Goal: Task Accomplishment & Management: Manage account settings

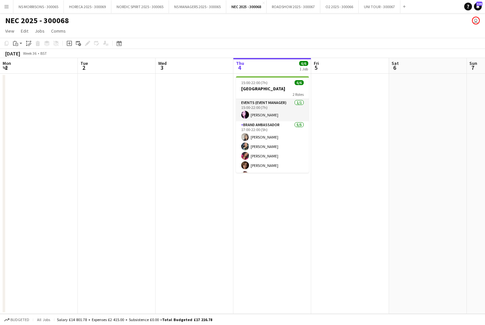
scroll to position [0, 169]
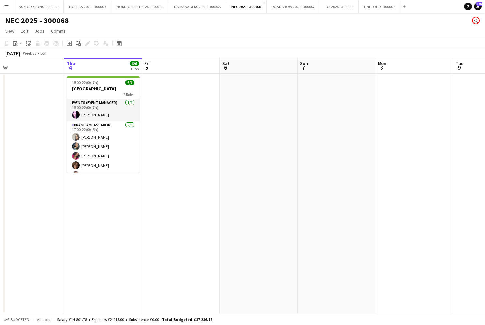
drag, startPoint x: 8, startPoint y: 5, endPoint x: 9, endPoint y: 12, distance: 7.2
click at [8, 5] on app-icon "Menu" at bounding box center [6, 6] width 5 height 5
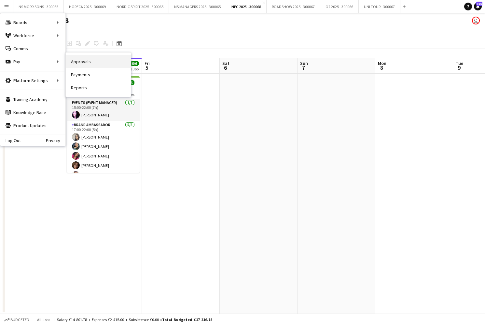
click at [105, 63] on link "Approvals" at bounding box center [98, 61] width 65 height 13
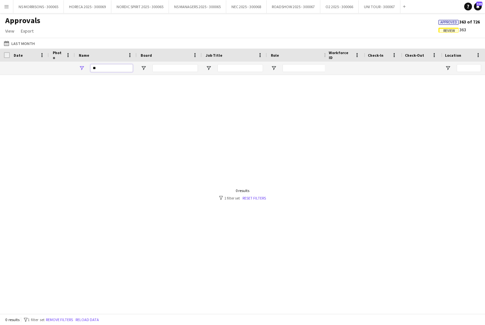
type input "*"
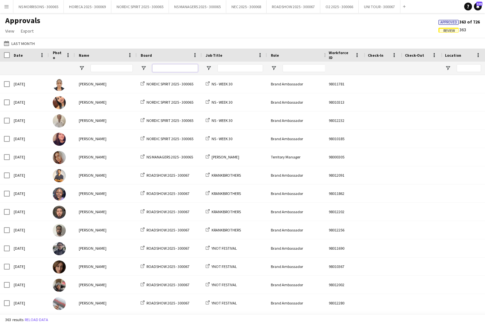
click at [160, 69] on input "Board Filter Input" at bounding box center [175, 68] width 46 height 8
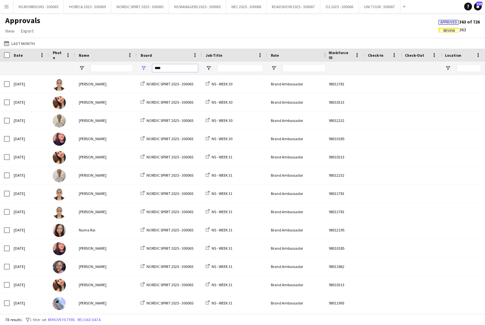
type input "****"
click at [99, 68] on input "Name Filter Input" at bounding box center [112, 68] width 42 height 8
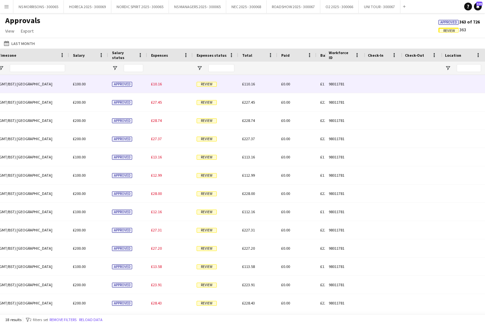
type input "****"
click at [153, 83] on span "£10.16" at bounding box center [156, 83] width 11 height 5
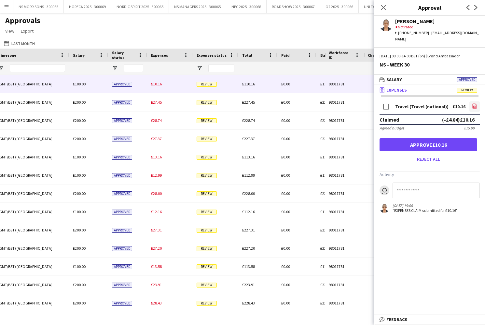
click at [473, 105] on icon at bounding box center [474, 106] width 3 height 2
click at [434, 140] on button "Approve £10.16" at bounding box center [429, 144] width 98 height 13
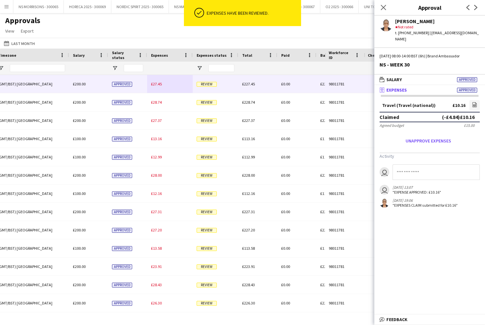
click at [154, 86] on span "£27.45" at bounding box center [156, 83] width 11 height 5
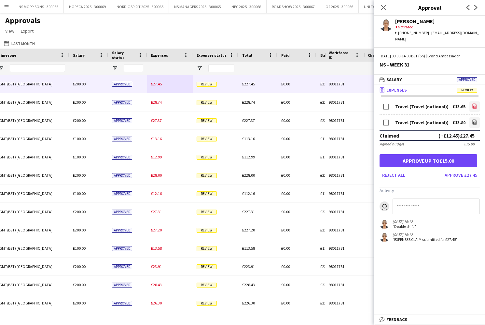
click at [477, 103] on icon "file-image" at bounding box center [474, 105] width 5 height 5
click at [471, 117] on link "file-image" at bounding box center [474, 122] width 10 height 10
click at [465, 170] on button "Approve £27.45" at bounding box center [461, 175] width 38 height 10
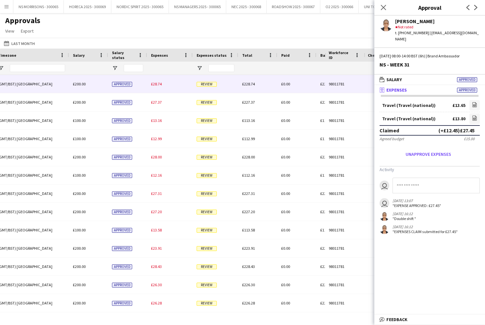
click at [157, 81] on span "£28.74" at bounding box center [156, 83] width 11 height 5
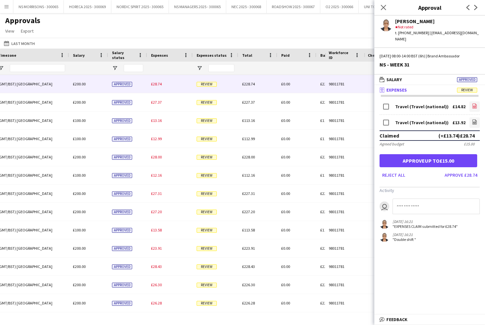
click at [475, 105] on icon at bounding box center [474, 106] width 3 height 2
click at [472, 119] on icon "file-image" at bounding box center [474, 121] width 5 height 5
click at [455, 170] on button "Approve £28.74" at bounding box center [461, 175] width 38 height 10
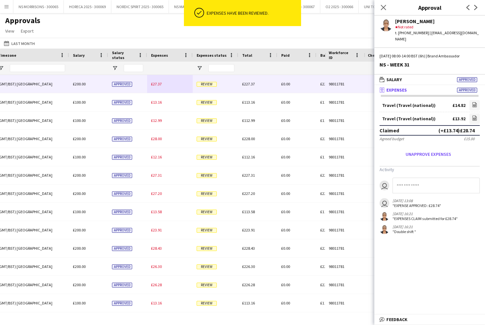
click at [160, 84] on span "£27.37" at bounding box center [156, 83] width 11 height 5
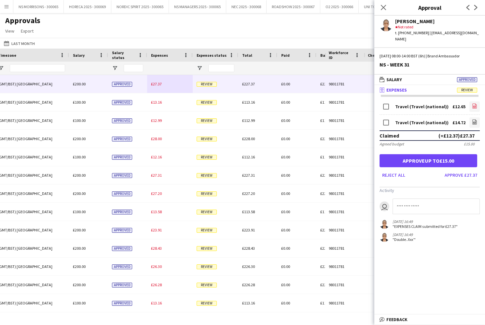
click at [474, 103] on icon "file-image" at bounding box center [474, 105] width 5 height 5
click at [475, 119] on icon at bounding box center [475, 121] width 4 height 5
click at [469, 170] on button "Approve £27.37" at bounding box center [461, 175] width 38 height 10
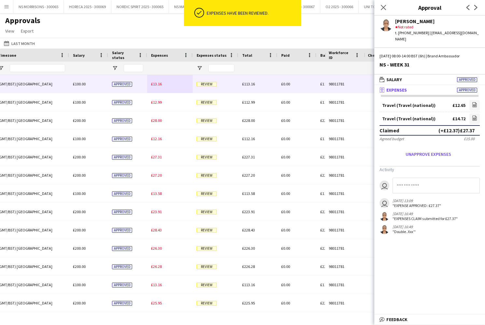
drag, startPoint x: 159, startPoint y: 84, endPoint x: 163, endPoint y: 84, distance: 3.6
click at [159, 84] on span "£13.16" at bounding box center [156, 83] width 11 height 5
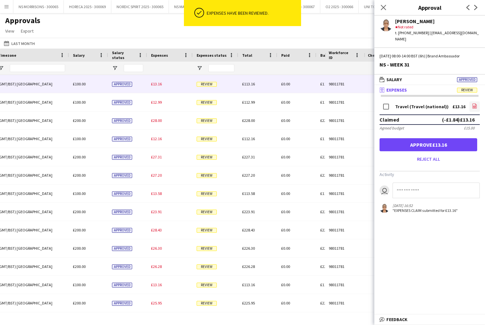
click at [474, 103] on icon "file-image" at bounding box center [474, 105] width 5 height 5
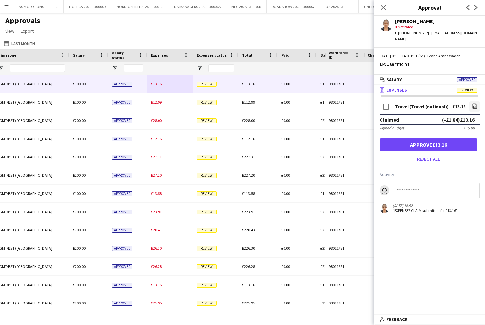
click at [454, 138] on button "Approve £13.16" at bounding box center [429, 144] width 98 height 13
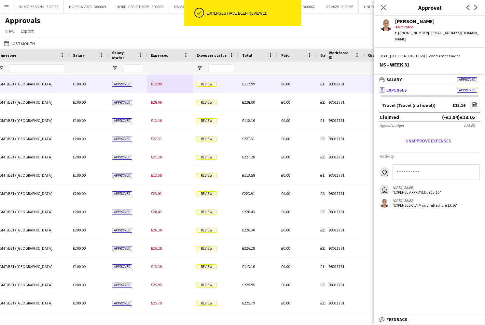
drag, startPoint x: 158, startPoint y: 83, endPoint x: 192, endPoint y: 87, distance: 34.7
click at [158, 83] on span "£12.99" at bounding box center [156, 83] width 11 height 5
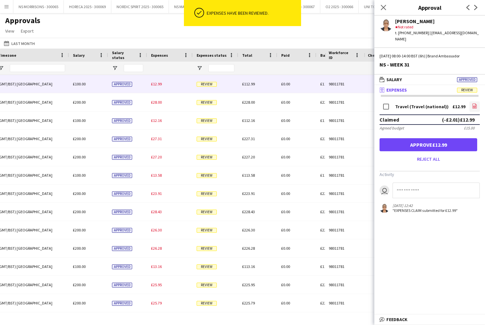
click at [474, 105] on icon at bounding box center [474, 106] width 3 height 2
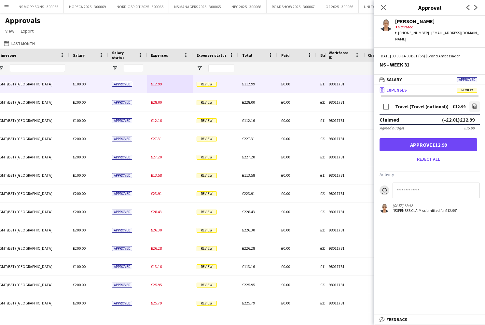
drag, startPoint x: 391, startPoint y: 140, endPoint x: 378, endPoint y: 137, distance: 14.0
click at [391, 140] on button "Approve £12.99" at bounding box center [429, 144] width 98 height 13
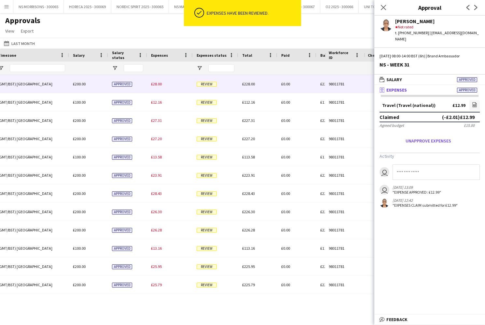
click at [159, 85] on span "£28.00" at bounding box center [156, 83] width 11 height 5
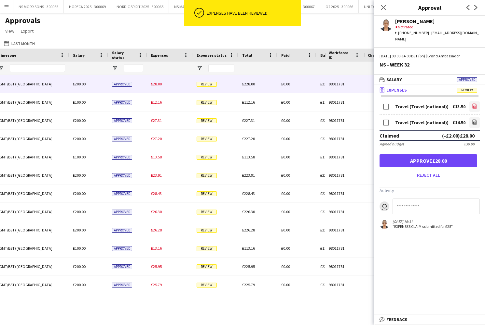
click at [471, 101] on link "file-image" at bounding box center [474, 106] width 10 height 10
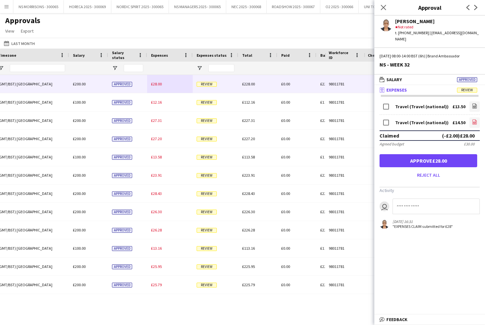
click at [471, 117] on link "file-image" at bounding box center [474, 122] width 10 height 10
click at [472, 157] on button "Approve £28.00" at bounding box center [429, 160] width 98 height 13
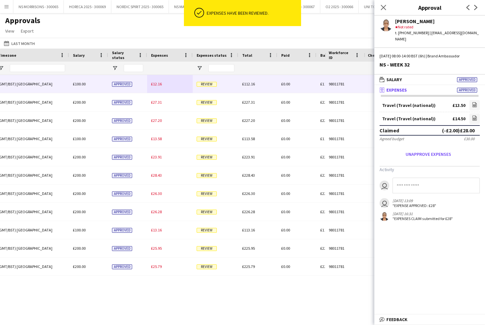
click at [157, 83] on span "£12.16" at bounding box center [156, 83] width 11 height 5
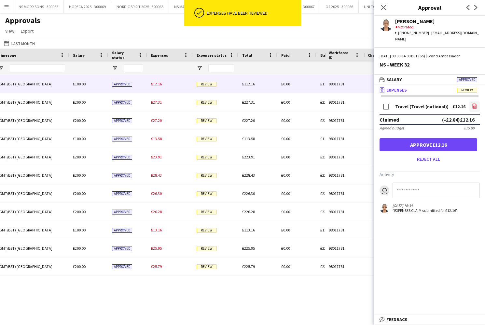
click at [474, 103] on icon "file-image" at bounding box center [474, 105] width 5 height 5
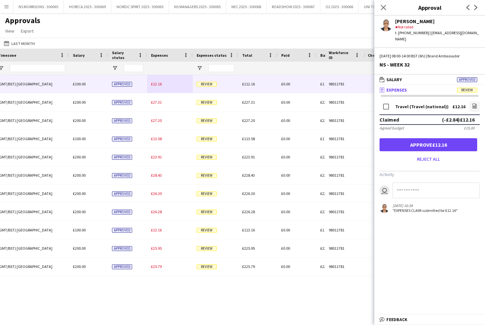
click at [404, 138] on button "Approve £12.16" at bounding box center [429, 144] width 98 height 13
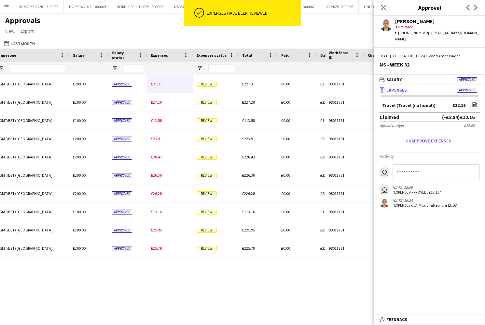
click at [162, 85] on div "£27.31" at bounding box center [170, 84] width 46 height 18
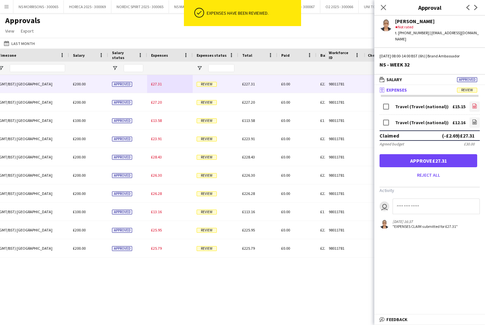
click at [476, 103] on icon "file-image" at bounding box center [474, 105] width 5 height 5
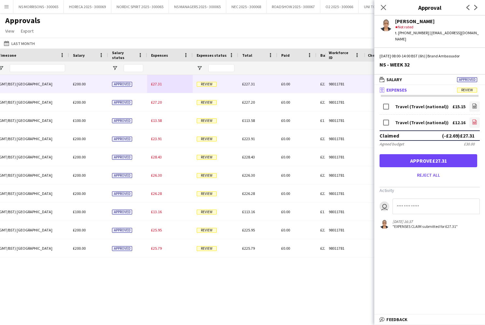
click at [473, 119] on icon "file-image" at bounding box center [474, 121] width 5 height 5
click at [418, 156] on button "Approve £27.31" at bounding box center [429, 160] width 98 height 13
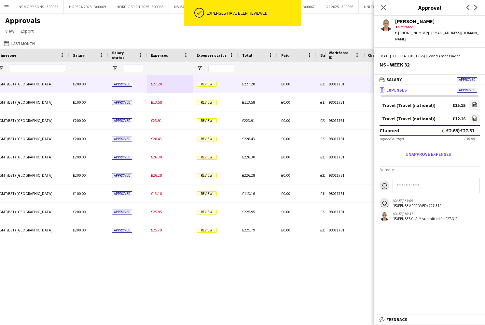
click at [160, 84] on span "£27.20" at bounding box center [156, 83] width 11 height 5
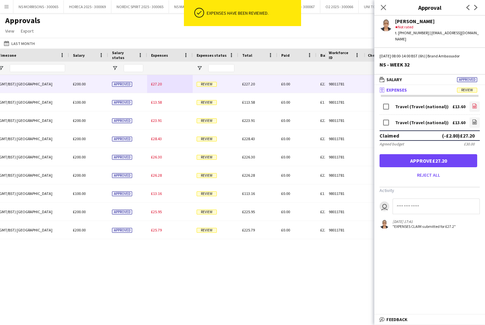
click at [475, 103] on icon "file-image" at bounding box center [474, 105] width 5 height 5
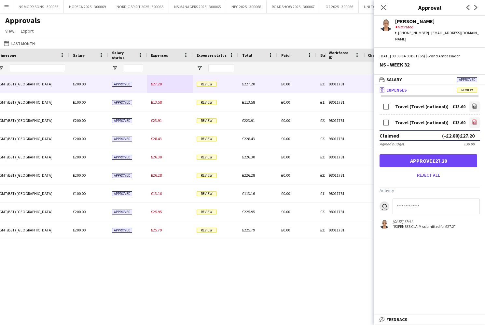
click at [472, 119] on icon "file-image" at bounding box center [474, 121] width 5 height 5
click at [443, 154] on button "Approve £27.20" at bounding box center [429, 160] width 98 height 13
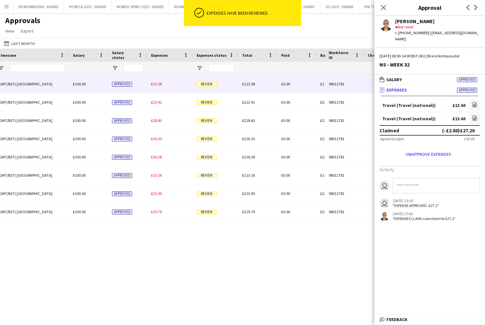
click at [155, 86] on span "£13.58" at bounding box center [156, 83] width 11 height 5
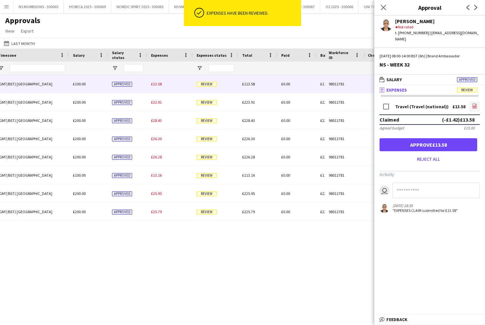
click at [477, 103] on icon "file-image" at bounding box center [474, 105] width 5 height 5
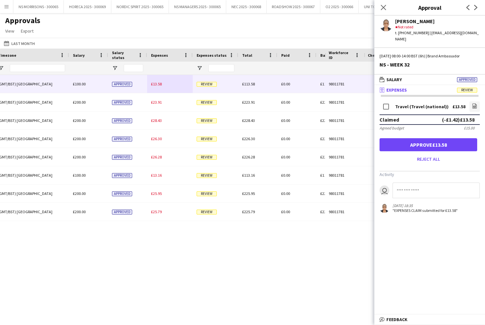
click at [407, 138] on button "Approve £13.58" at bounding box center [429, 144] width 98 height 13
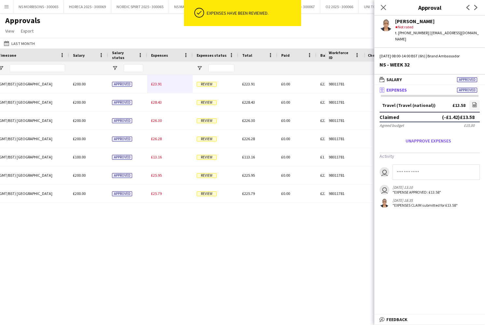
click at [158, 86] on div "£23.91" at bounding box center [170, 84] width 46 height 18
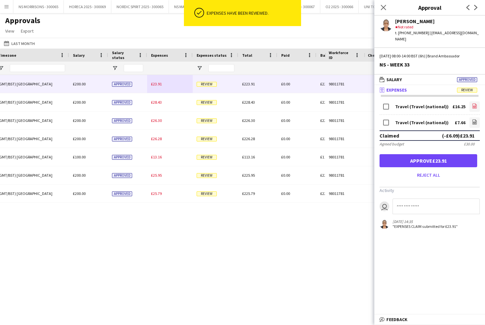
click at [475, 106] on icon at bounding box center [475, 106] width 1 height 1
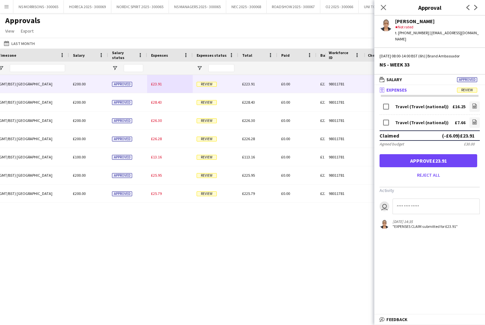
drag, startPoint x: 475, startPoint y: 118, endPoint x: 467, endPoint y: 116, distance: 7.7
click at [474, 119] on icon "file-image" at bounding box center [474, 121] width 5 height 5
click at [394, 154] on button "Approve £23.91" at bounding box center [429, 160] width 98 height 13
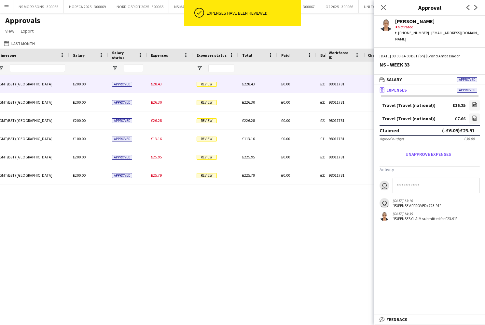
click at [157, 85] on span "£28.43" at bounding box center [156, 83] width 11 height 5
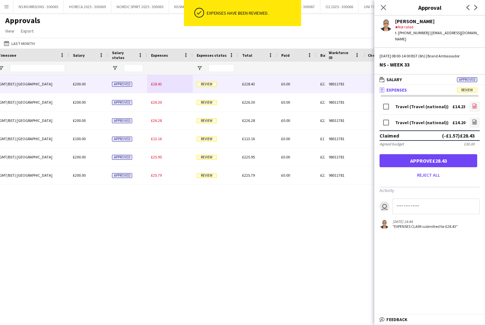
click at [472, 103] on icon "file-image" at bounding box center [474, 105] width 5 height 5
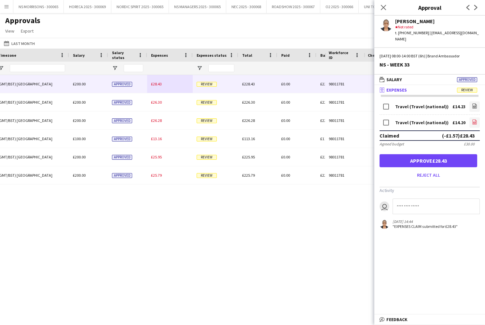
click at [473, 117] on link "file-image" at bounding box center [474, 122] width 10 height 10
click at [394, 154] on button "Approve £28.43" at bounding box center [429, 160] width 98 height 13
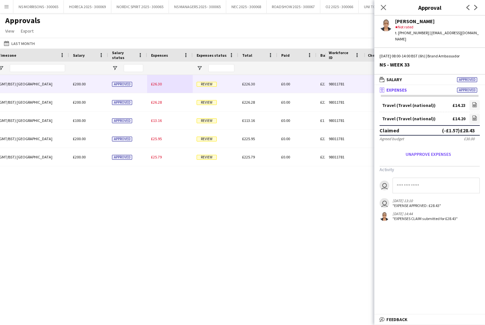
drag, startPoint x: 153, startPoint y: 82, endPoint x: 173, endPoint y: 85, distance: 20.6
click at [153, 82] on span "£26.30" at bounding box center [156, 83] width 11 height 5
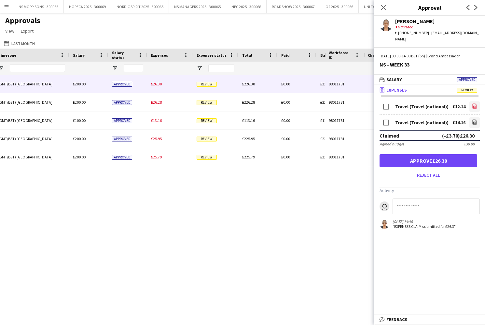
click at [471, 101] on link "file-image" at bounding box center [474, 106] width 10 height 10
click at [474, 119] on icon "file-image" at bounding box center [474, 121] width 5 height 5
click at [440, 157] on button "Approve £26.30" at bounding box center [429, 160] width 98 height 13
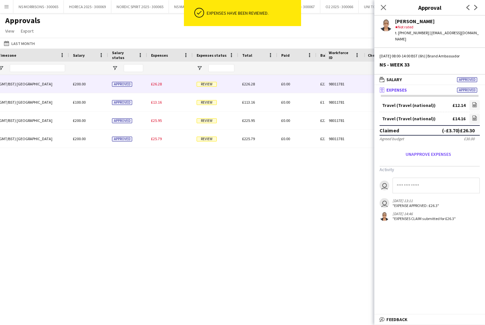
drag, startPoint x: 152, startPoint y: 83, endPoint x: 209, endPoint y: 88, distance: 56.5
click at [152, 83] on span "£26.28" at bounding box center [156, 83] width 11 height 5
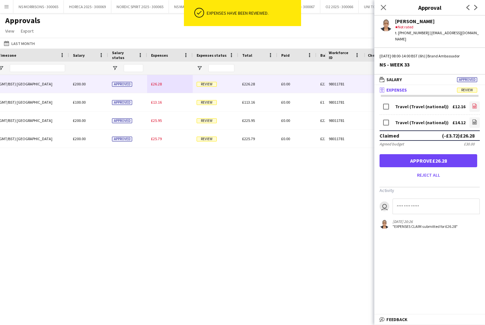
click at [477, 103] on icon "file-image" at bounding box center [474, 105] width 5 height 5
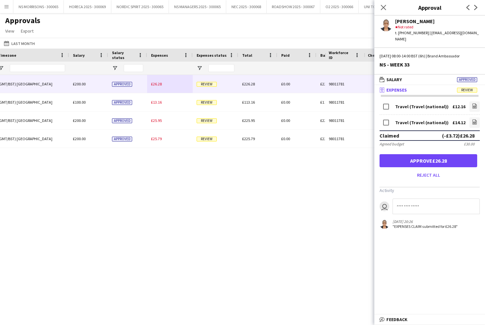
drag, startPoint x: 475, startPoint y: 117, endPoint x: 468, endPoint y: 116, distance: 6.3
click at [474, 119] on icon "file-image" at bounding box center [474, 121] width 5 height 5
click at [456, 157] on button "Approve £26.28" at bounding box center [429, 160] width 98 height 13
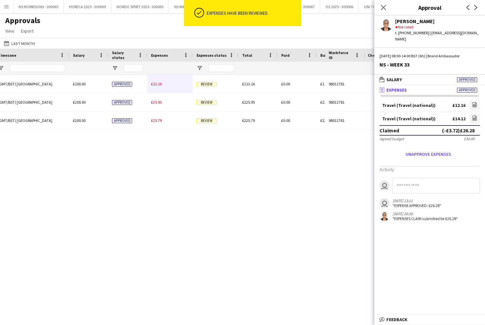
click at [160, 86] on span "£13.16" at bounding box center [156, 83] width 11 height 5
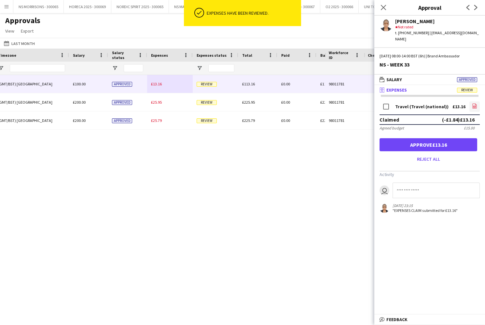
click at [471, 101] on link "file-image" at bounding box center [474, 106] width 10 height 10
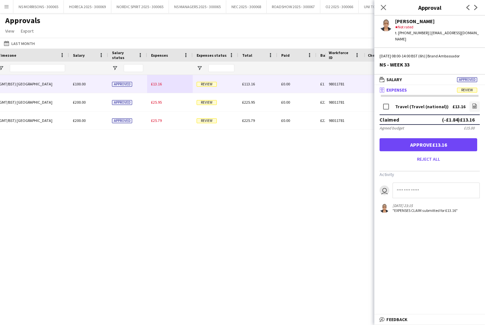
drag, startPoint x: 456, startPoint y: 135, endPoint x: 441, endPoint y: 133, distance: 15.1
click at [456, 138] on button "Approve £13.16" at bounding box center [429, 144] width 98 height 13
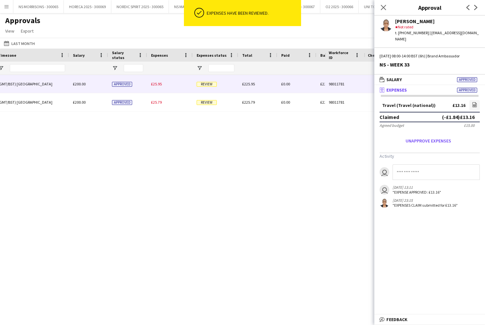
drag, startPoint x: 163, startPoint y: 84, endPoint x: 167, endPoint y: 84, distance: 3.9
click at [163, 84] on div "£25.95" at bounding box center [170, 84] width 46 height 18
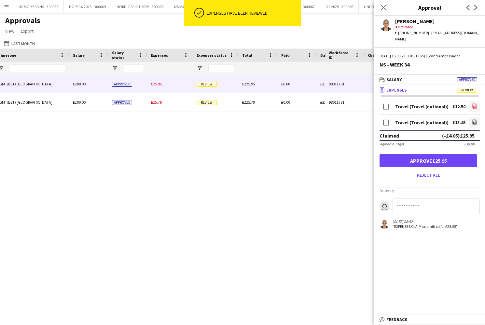
click at [471, 101] on link "file-image" at bounding box center [474, 106] width 10 height 10
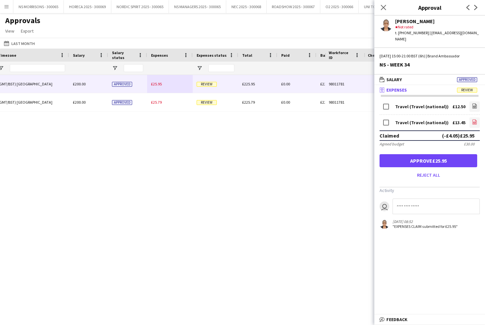
click at [475, 119] on icon "file-image" at bounding box center [474, 121] width 5 height 5
click at [416, 155] on button "Approve £25.95" at bounding box center [429, 160] width 98 height 13
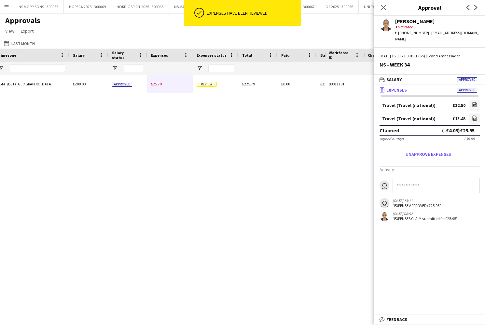
click at [155, 85] on span "£25.79" at bounding box center [156, 83] width 11 height 5
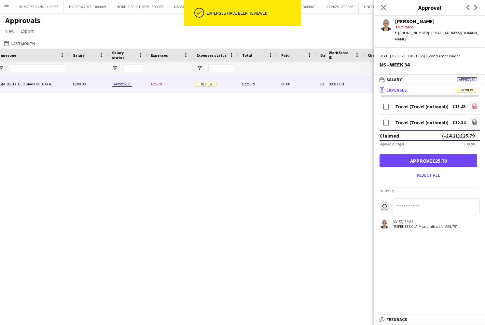
click at [474, 105] on icon at bounding box center [474, 106] width 3 height 2
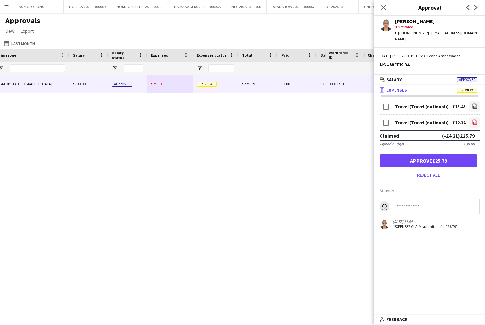
click at [470, 117] on link "file-image" at bounding box center [474, 122] width 10 height 10
click at [413, 154] on button "Approve £25.79" at bounding box center [429, 160] width 98 height 13
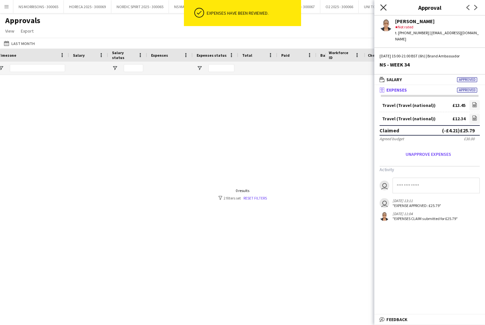
click at [384, 8] on icon at bounding box center [383, 7] width 6 height 6
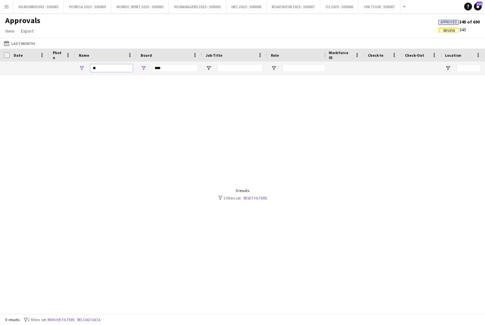
type input "*"
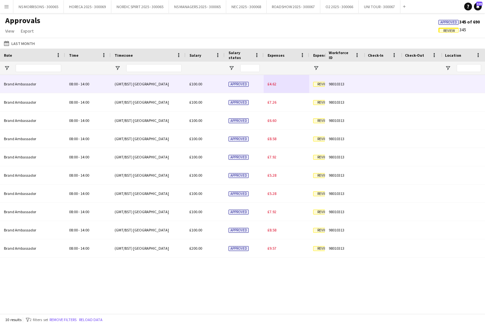
type input "****"
click at [273, 85] on span "£4.62" at bounding box center [272, 83] width 9 height 5
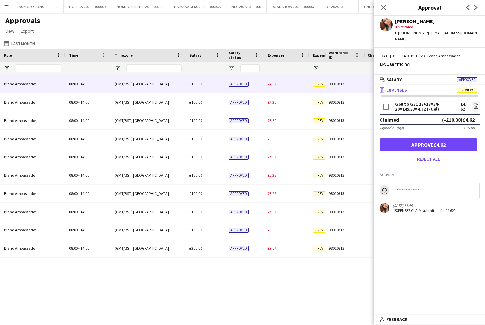
click at [399, 138] on button "Approve £4.62" at bounding box center [429, 144] width 98 height 13
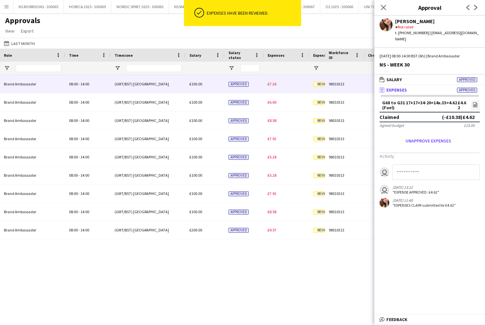
click at [269, 84] on span "£7.26" at bounding box center [272, 83] width 9 height 5
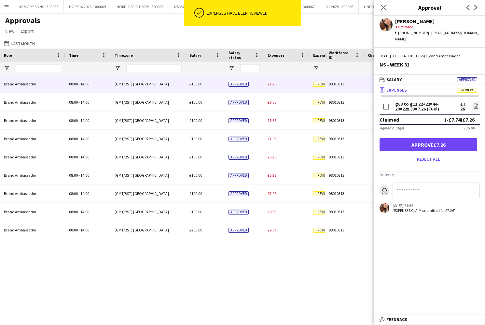
click at [398, 138] on button "Approve £7.26" at bounding box center [429, 144] width 98 height 13
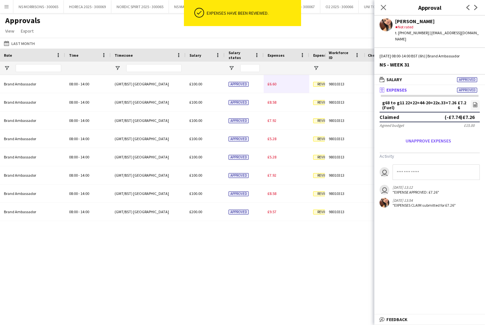
click at [274, 86] on div "£6.60" at bounding box center [287, 84] width 46 height 18
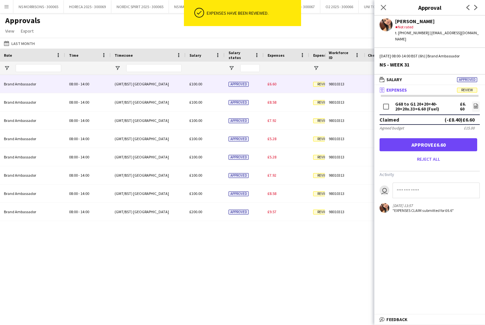
drag, startPoint x: 437, startPoint y: 145, endPoint x: 429, endPoint y: 143, distance: 8.0
click at [437, 145] on button "Approve £6.60" at bounding box center [429, 144] width 98 height 13
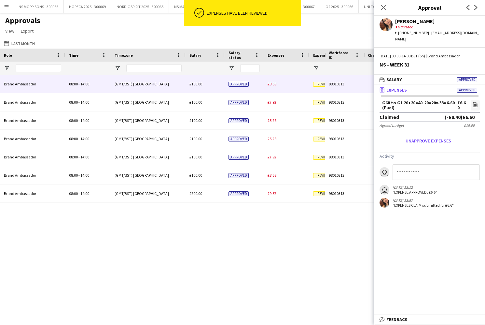
click at [273, 85] on span "£8.58" at bounding box center [272, 83] width 9 height 5
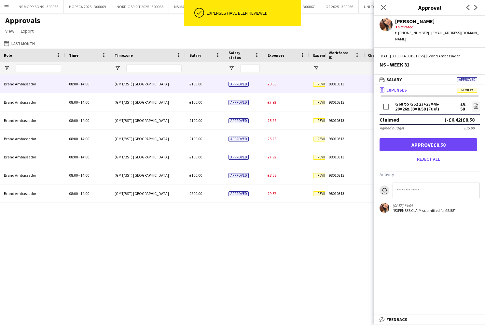
click at [406, 138] on button "Approve £8.58" at bounding box center [429, 144] width 98 height 13
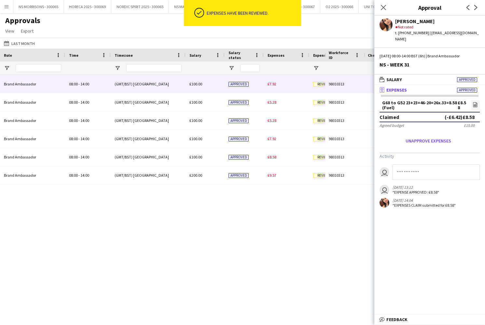
click at [275, 86] on div "£7.92" at bounding box center [287, 84] width 46 height 18
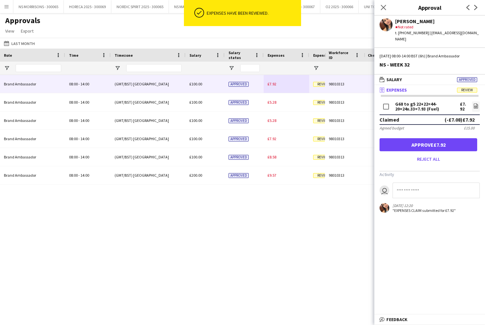
click at [426, 138] on button "Approve £7.92" at bounding box center [429, 144] width 98 height 13
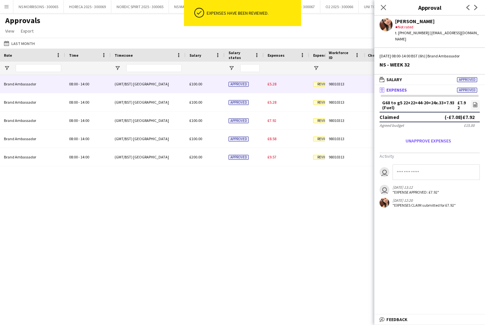
click at [274, 84] on span "£5.28" at bounding box center [272, 83] width 9 height 5
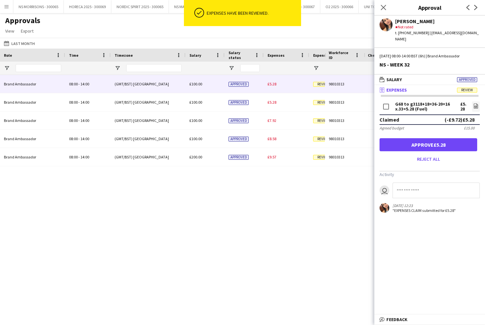
click at [425, 138] on button "Approve £5.28" at bounding box center [429, 144] width 98 height 13
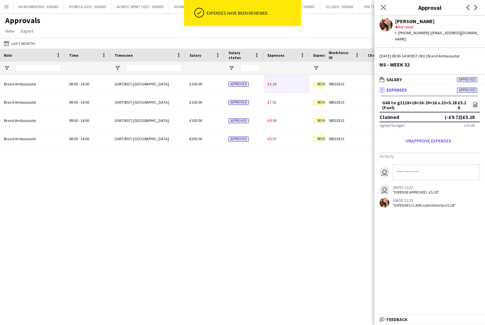
click at [274, 85] on span "£5.28" at bounding box center [272, 83] width 9 height 5
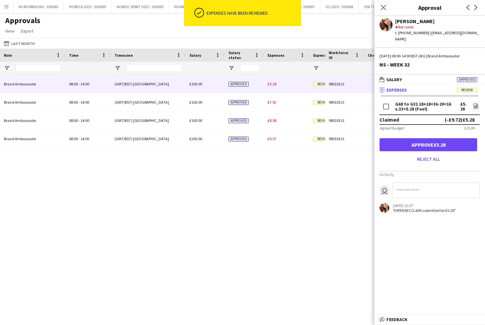
drag, startPoint x: 425, startPoint y: 138, endPoint x: 419, endPoint y: 136, distance: 6.5
click at [425, 138] on button "Approve £5.28" at bounding box center [429, 144] width 98 height 13
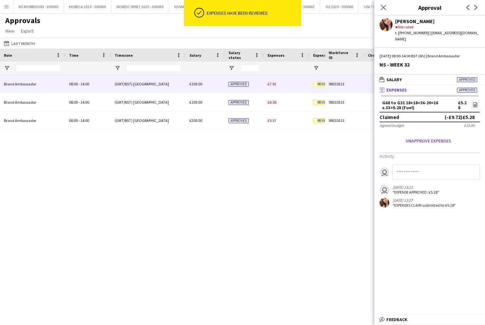
click at [275, 86] on span "£7.92" at bounding box center [272, 83] width 9 height 5
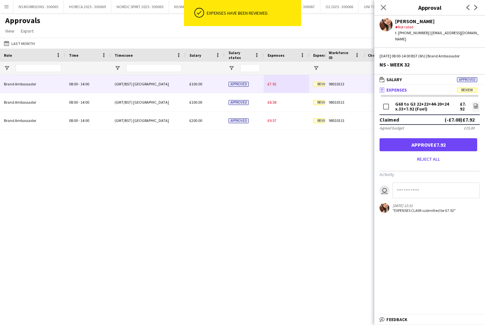
drag, startPoint x: 397, startPoint y: 138, endPoint x: 390, endPoint y: 136, distance: 7.4
click at [397, 138] on button "Approve £7.92" at bounding box center [429, 144] width 98 height 13
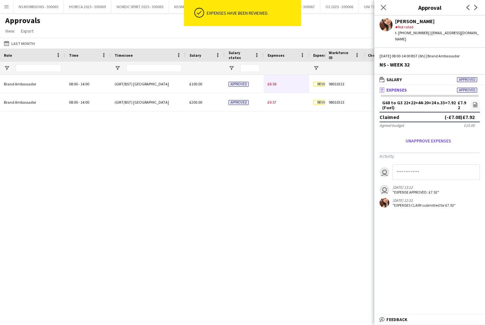
click at [276, 85] on span "£8.58" at bounding box center [272, 83] width 9 height 5
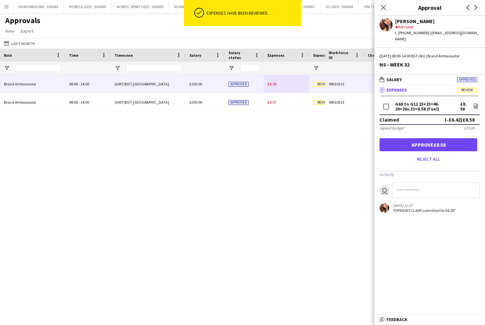
drag, startPoint x: 405, startPoint y: 143, endPoint x: 393, endPoint y: 138, distance: 13.3
click at [405, 143] on button "Approve £8.58" at bounding box center [429, 144] width 98 height 13
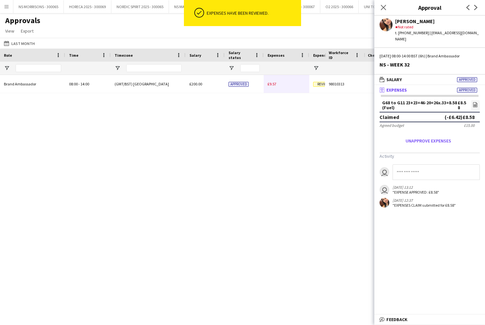
drag, startPoint x: 269, startPoint y: 85, endPoint x: 332, endPoint y: 100, distance: 64.4
click at [269, 85] on span "£9.57" at bounding box center [272, 83] width 9 height 5
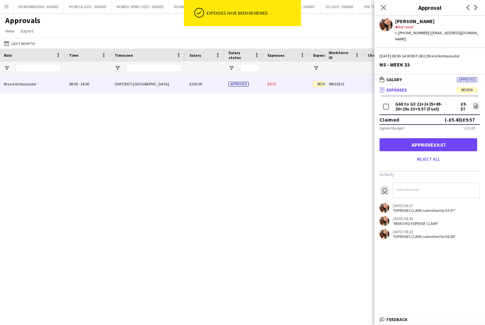
click at [396, 141] on button "Approve £9.57" at bounding box center [429, 144] width 98 height 13
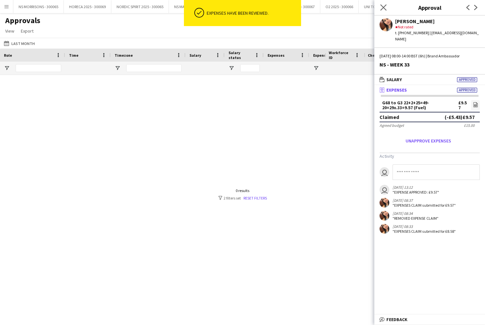
click at [387, 6] on app-icon "Close pop-in" at bounding box center [383, 7] width 9 height 9
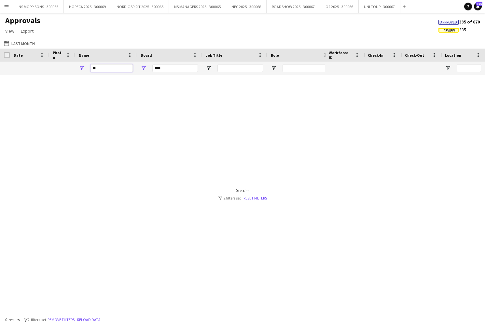
type input "*"
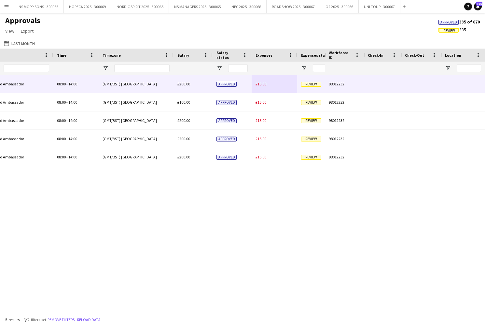
type input "****"
click at [256, 83] on span "£15.00" at bounding box center [261, 83] width 11 height 5
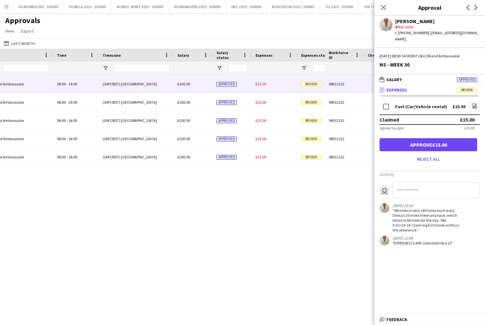
click at [443, 140] on button "Approve £15.00" at bounding box center [429, 144] width 98 height 13
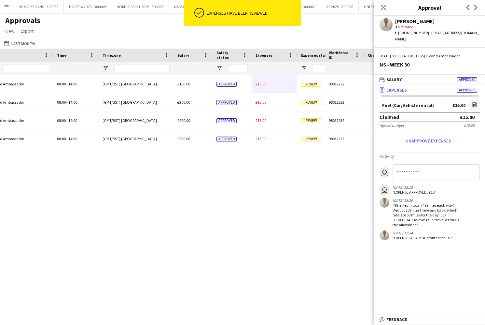
click at [259, 86] on div "£15.00" at bounding box center [275, 84] width 46 height 18
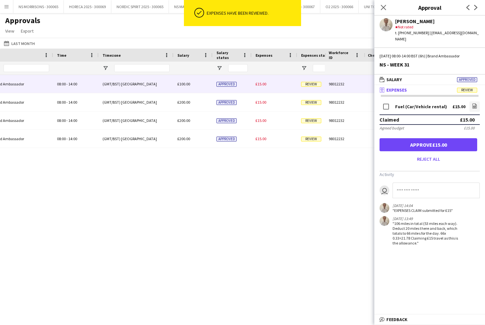
click at [436, 139] on button "Approve £15.00" at bounding box center [429, 144] width 98 height 13
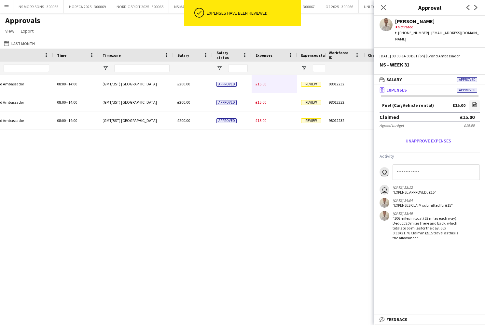
click at [258, 85] on span "£15.00" at bounding box center [261, 83] width 11 height 5
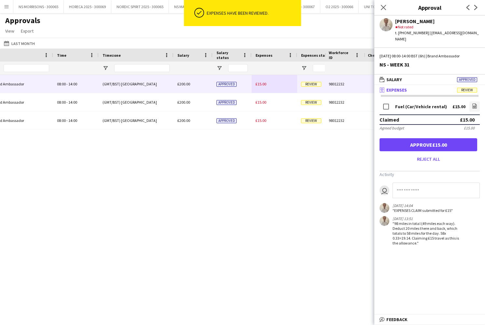
drag, startPoint x: 418, startPoint y: 142, endPoint x: 409, endPoint y: 139, distance: 9.8
click at [418, 142] on button "Approve £15.00" at bounding box center [429, 144] width 98 height 13
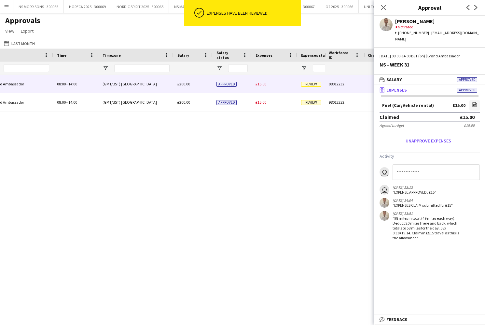
drag, startPoint x: 255, startPoint y: 84, endPoint x: 334, endPoint y: 96, distance: 80.8
click at [255, 84] on div "£15.00" at bounding box center [275, 84] width 46 height 18
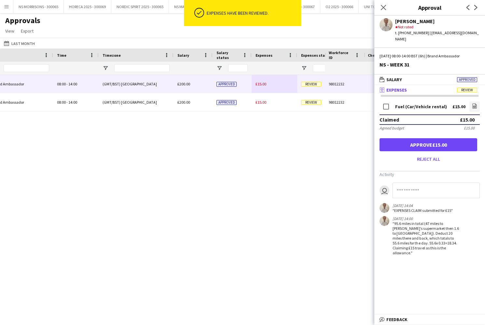
click at [431, 138] on button "Approve £15.00" at bounding box center [429, 144] width 98 height 13
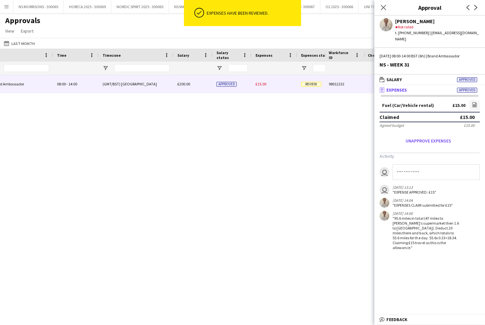
click at [261, 83] on span "£15.00" at bounding box center [261, 83] width 11 height 5
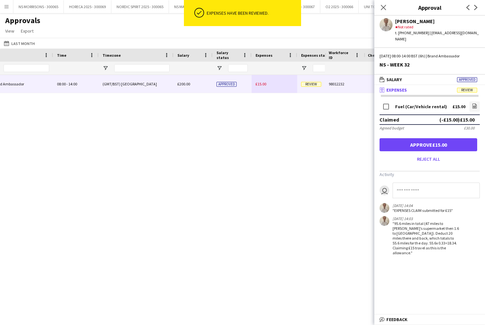
click at [400, 138] on button "Approve £15.00" at bounding box center [429, 144] width 98 height 13
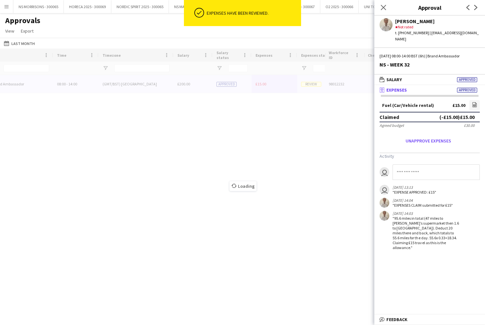
click at [385, 8] on icon "Close pop-in" at bounding box center [383, 7] width 5 height 5
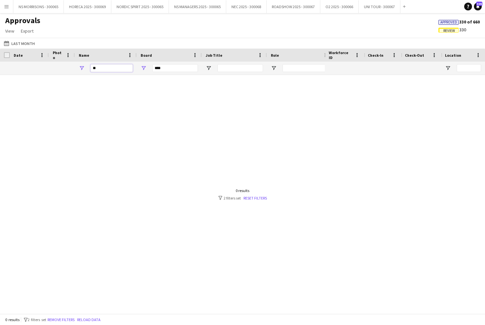
type input "*"
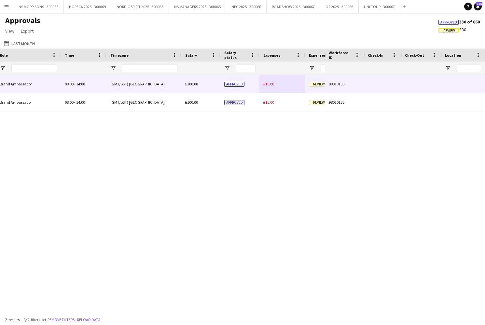
type input "****"
click at [269, 82] on span "£15.00" at bounding box center [268, 83] width 11 height 5
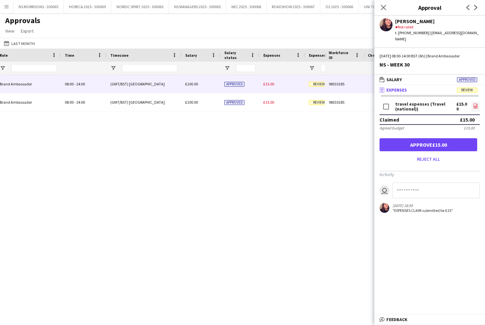
click at [476, 103] on icon "file-image" at bounding box center [475, 105] width 5 height 5
click at [423, 138] on button "Approve £15.00" at bounding box center [429, 144] width 98 height 13
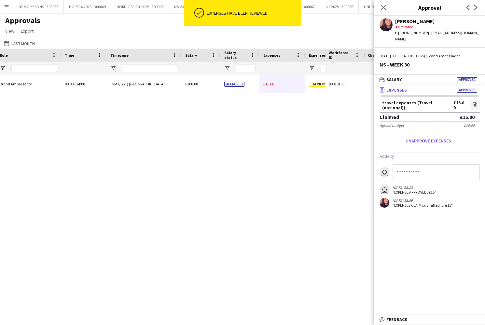
drag, startPoint x: 272, startPoint y: 84, endPoint x: 345, endPoint y: 91, distance: 73.7
click at [272, 84] on span "£15.00" at bounding box center [268, 83] width 11 height 5
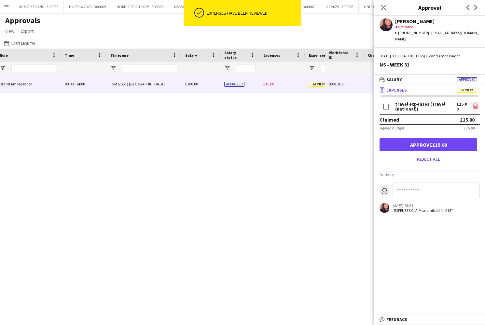
click at [478, 104] on link "file-image" at bounding box center [475, 106] width 8 height 10
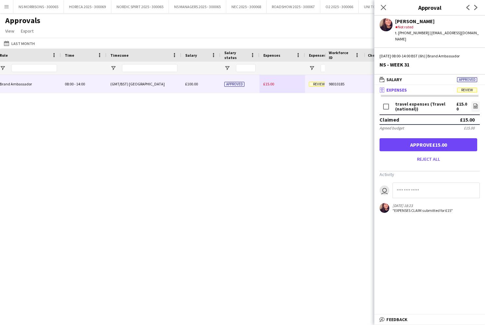
drag, startPoint x: 429, startPoint y: 136, endPoint x: 429, endPoint y: 97, distance: 39.4
click at [429, 138] on button "Approve £15.00" at bounding box center [429, 144] width 98 height 13
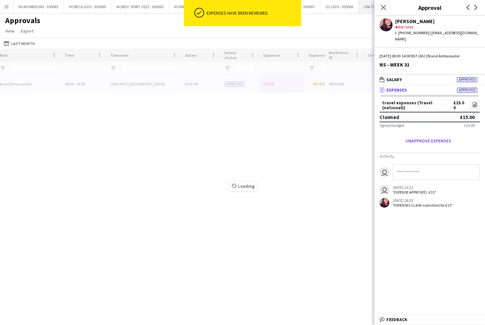
drag, startPoint x: 381, startPoint y: 6, endPoint x: 375, endPoint y: 6, distance: 5.2
click at [381, 6] on icon "Close pop-in" at bounding box center [383, 7] width 5 height 5
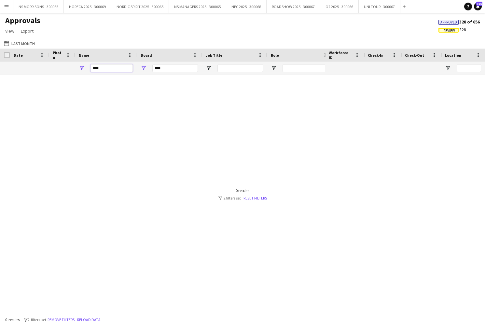
click at [131, 71] on input "****" at bounding box center [112, 68] width 42 height 8
type input "*"
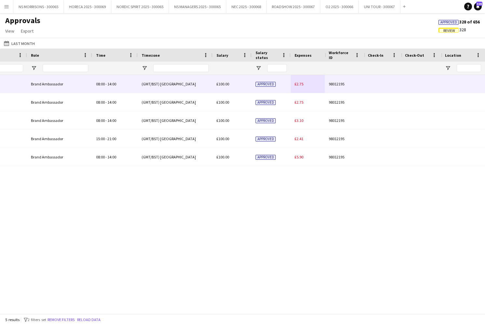
type input "****"
click at [294, 85] on div "£2.75" at bounding box center [314, 84] width 46 height 18
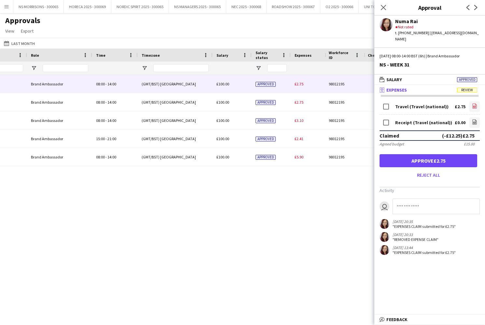
click at [476, 103] on icon "file-image" at bounding box center [474, 105] width 5 height 5
click at [475, 119] on app-icon "file-image" at bounding box center [474, 122] width 5 height 7
drag, startPoint x: 455, startPoint y: 153, endPoint x: 452, endPoint y: 151, distance: 4.4
click at [455, 154] on button "Approve £2.75" at bounding box center [429, 160] width 98 height 13
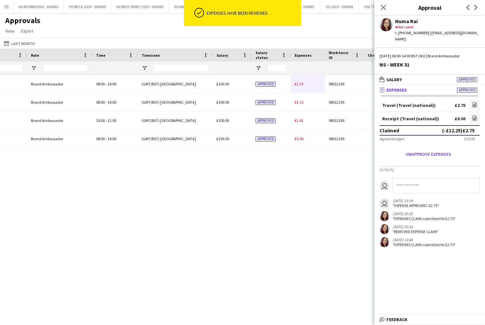
click at [297, 84] on span "£2.75" at bounding box center [299, 83] width 9 height 5
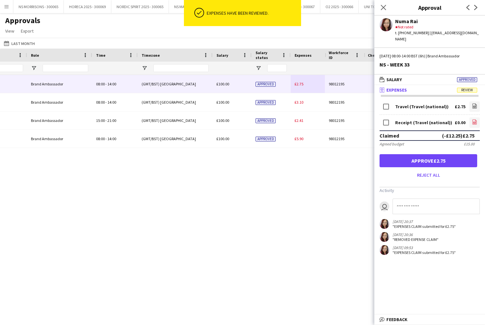
click at [472, 117] on link "file-image" at bounding box center [474, 122] width 10 height 10
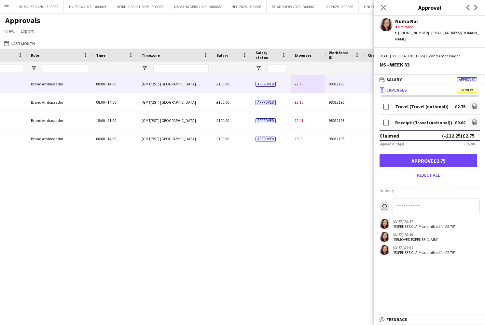
click at [426, 154] on button "Approve £2.75" at bounding box center [429, 160] width 98 height 13
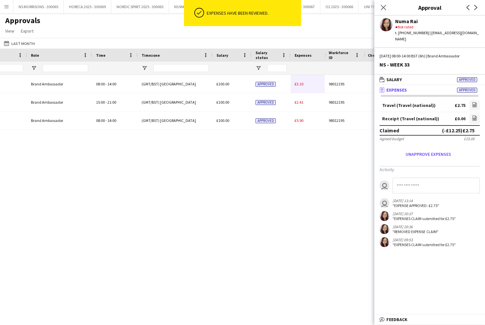
click at [297, 83] on span "£3.10" at bounding box center [299, 83] width 9 height 5
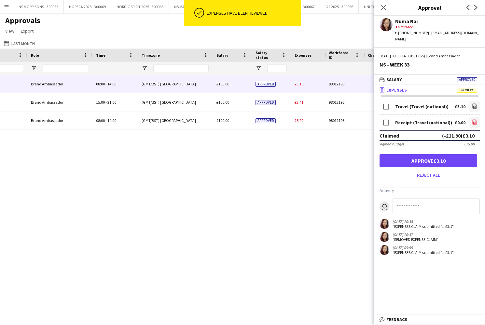
click at [474, 119] on icon "file-image" at bounding box center [474, 121] width 5 height 5
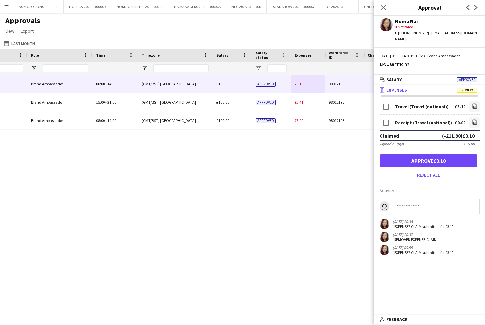
click at [444, 154] on button "Approve £3.10" at bounding box center [429, 160] width 98 height 13
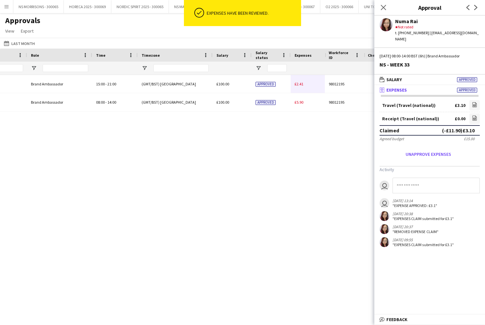
click at [303, 83] on span "£2.41" at bounding box center [299, 83] width 9 height 5
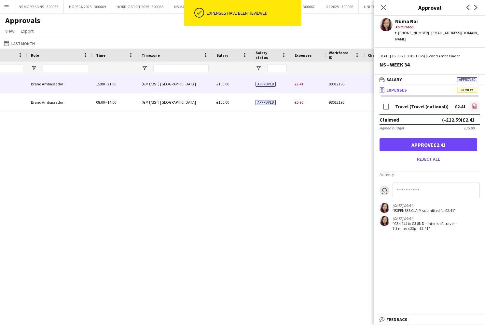
click at [474, 103] on icon "file-image" at bounding box center [474, 105] width 5 height 5
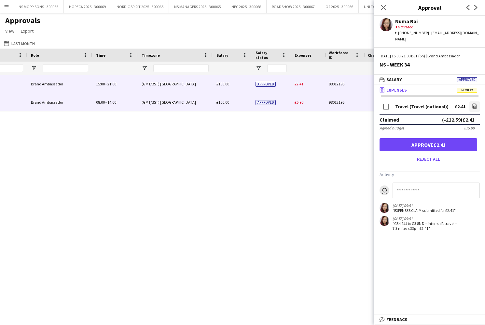
click at [299, 103] on span "£5.90" at bounding box center [299, 102] width 9 height 5
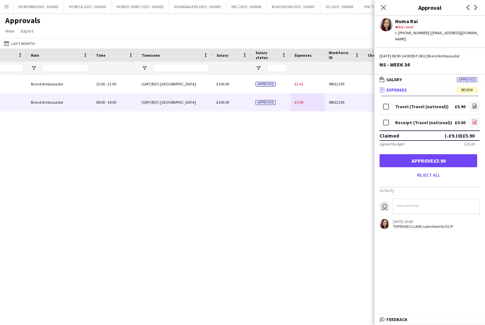
click at [478, 117] on link "file-image" at bounding box center [474, 122] width 10 height 10
click at [435, 154] on button "Approve £5.90" at bounding box center [429, 160] width 98 height 13
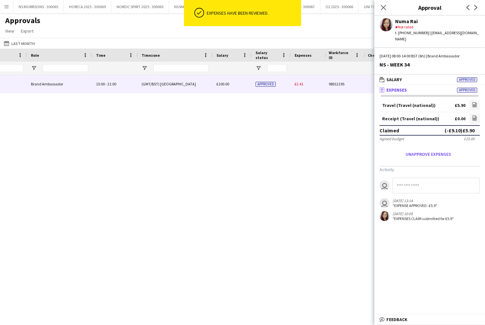
click at [301, 85] on span "£2.41" at bounding box center [299, 83] width 9 height 5
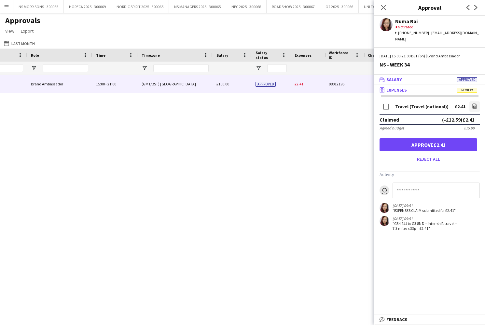
click at [439, 139] on button "Approve £2.41" at bounding box center [429, 144] width 98 height 13
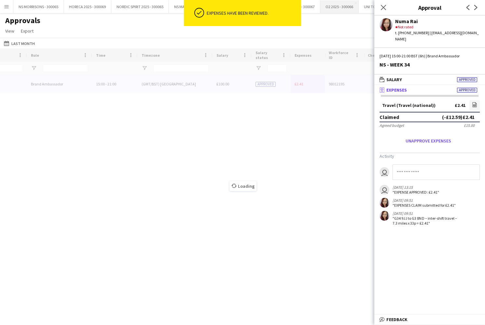
drag, startPoint x: 384, startPoint y: 9, endPoint x: 322, endPoint y: 1, distance: 62.5
click at [384, 9] on icon "Close pop-in" at bounding box center [383, 7] width 5 height 5
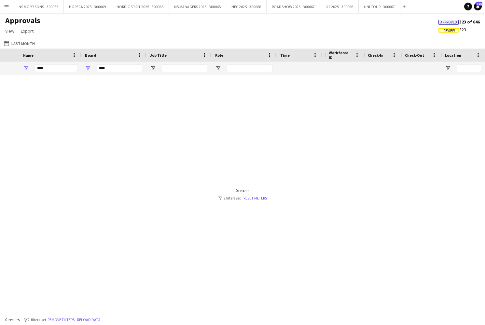
scroll to position [0, -5]
click at [109, 69] on input "****" at bounding box center [112, 68] width 42 height 8
type input "*"
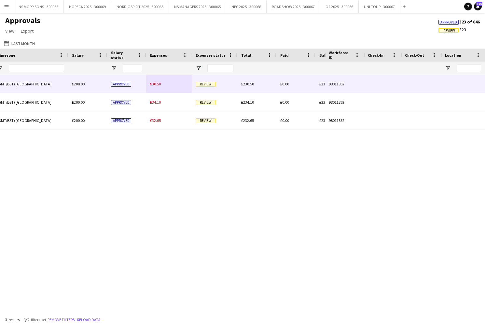
type input "****"
click at [154, 84] on span "£30.50" at bounding box center [155, 83] width 11 height 5
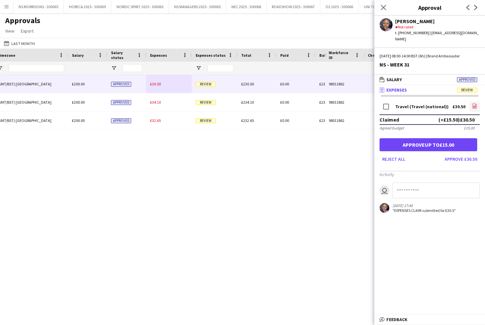
click at [476, 103] on icon "file-image" at bounding box center [474, 105] width 5 height 5
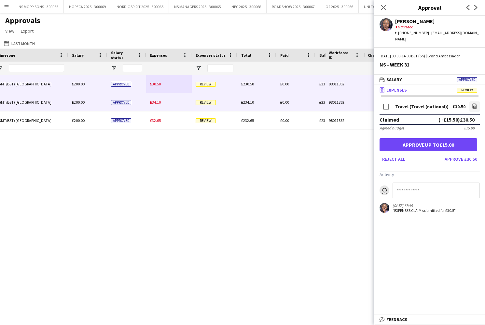
click at [151, 104] on span "£34.10" at bounding box center [155, 102] width 11 height 5
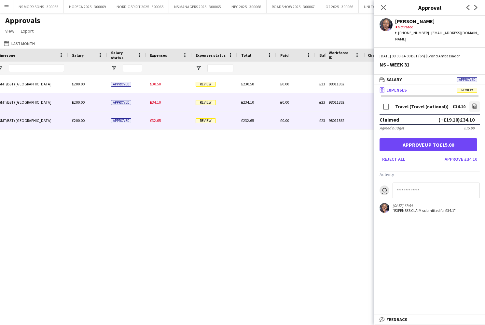
click at [154, 121] on span "£32.65" at bounding box center [155, 120] width 11 height 5
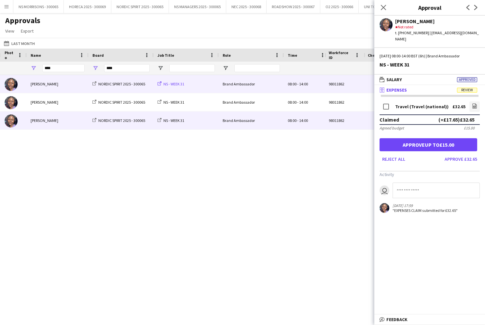
click at [173, 82] on span "NS - WEEK 31" at bounding box center [173, 83] width 21 height 5
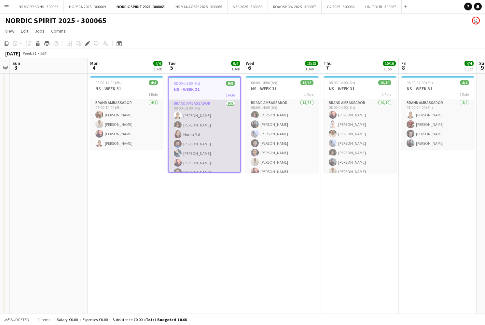
scroll to position [0, 223]
drag, startPoint x: 190, startPoint y: 123, endPoint x: 217, endPoint y: 127, distance: 26.7
click at [190, 123] on app-card-role "Brand Ambassador [DATE] 08:00-14:00 (6h) [PERSON_NAME] [PERSON_NAME] [PERSON_NA…" at bounding box center [206, 149] width 72 height 98
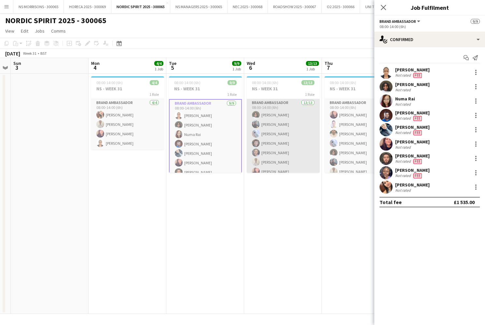
drag, startPoint x: 299, startPoint y: 130, endPoint x: 281, endPoint y: 132, distance: 18.3
click at [291, 132] on app-calendar-viewport "Thu 31 13/13 1 Job Fri 1 8/8 1 Job Sat 2 Sun 3 Mon 4 4/4 1 Job Tue 5 9/9 1 Job …" at bounding box center [242, 186] width 485 height 256
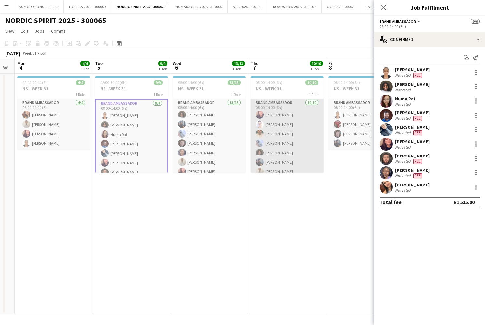
scroll to position [0, 302]
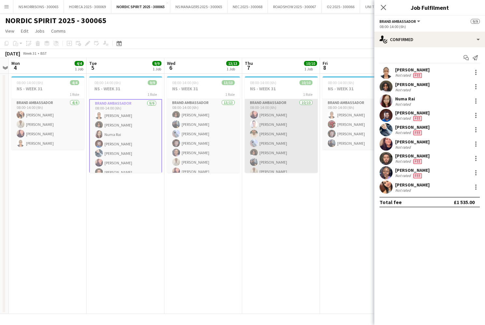
click at [282, 130] on app-card-role "Brand Ambassador [DATE] 08:00-14:00 (6h) [PERSON_NAME] [PERSON_NAME] [PERSON_NA…" at bounding box center [281, 152] width 73 height 107
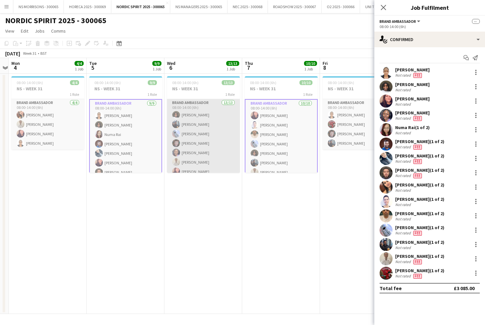
click at [204, 132] on app-card-role "Brand Ambassador 13/13 08:00-14:00 (6h) [PERSON_NAME] [PERSON_NAME] [PERSON_NAM…" at bounding box center [203, 166] width 73 height 135
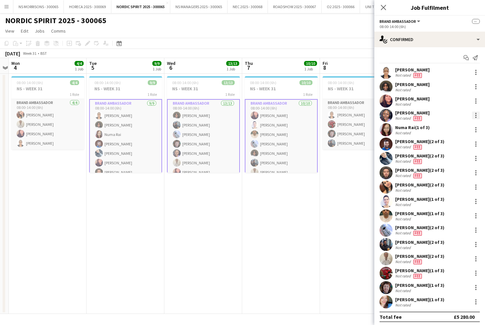
click at [478, 115] on div at bounding box center [476, 115] width 8 height 8
click at [467, 124] on button "Edit fee" at bounding box center [454, 127] width 51 height 16
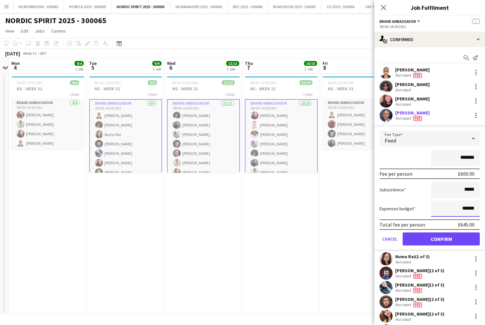
drag, startPoint x: 463, startPoint y: 209, endPoint x: 465, endPoint y: 205, distance: 3.6
click at [468, 208] on input "******" at bounding box center [455, 208] width 49 height 16
type input "******"
drag, startPoint x: 442, startPoint y: 239, endPoint x: 398, endPoint y: 229, distance: 44.9
click at [442, 239] on button "Confirm" at bounding box center [441, 238] width 77 height 13
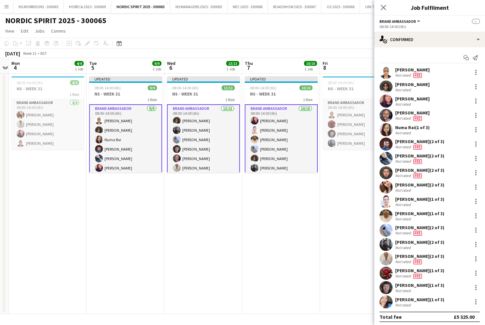
click at [297, 216] on app-date-cell "Updated 08:00-14:00 (6h) 10/10 NS - WEEK 31 1 Role Brand Ambassador [DATE] 08:0…" at bounding box center [281, 194] width 78 height 240
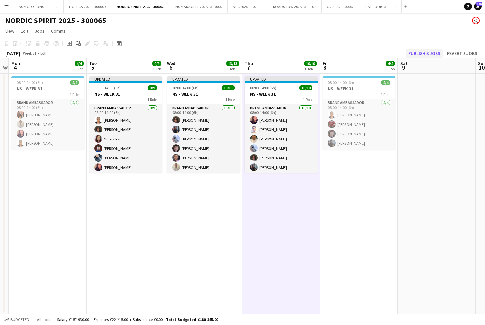
click at [417, 54] on button "Publish 3 jobs" at bounding box center [424, 53] width 37 height 8
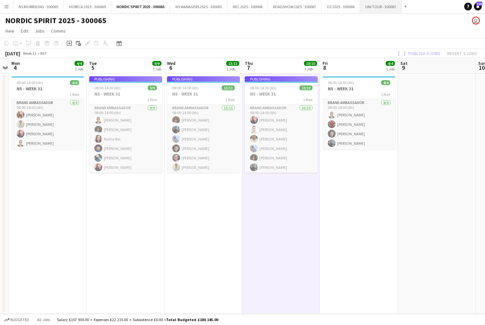
scroll to position [0, 0]
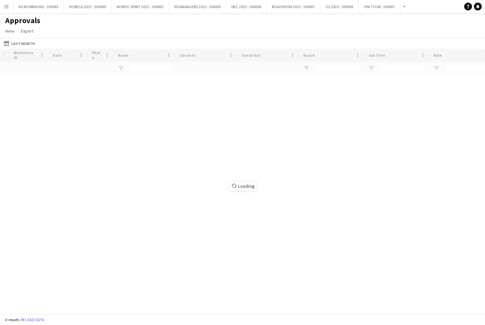
type input "****"
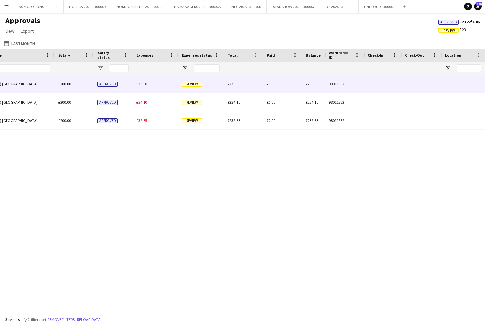
click at [142, 83] on span "£30.50" at bounding box center [141, 83] width 11 height 5
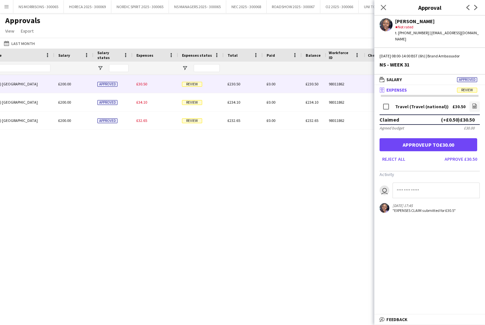
click at [395, 138] on button "Approve up to £30.00" at bounding box center [429, 144] width 98 height 13
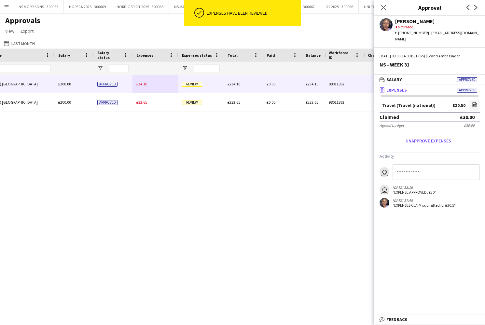
drag, startPoint x: 143, startPoint y: 85, endPoint x: 263, endPoint y: 83, distance: 120.5
click at [143, 85] on span "£34.10" at bounding box center [141, 83] width 11 height 5
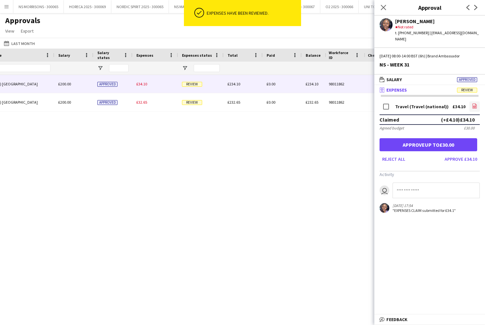
click at [474, 103] on icon "file-image" at bounding box center [474, 105] width 5 height 5
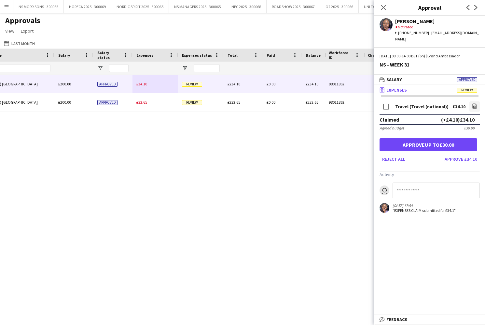
click at [454, 142] on button "Approve up to £30.00" at bounding box center [429, 144] width 98 height 13
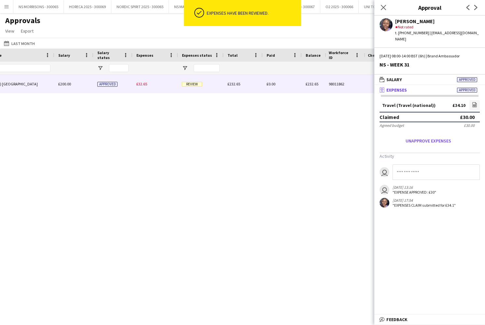
click at [147, 84] on div "£32.65" at bounding box center [156, 84] width 46 height 18
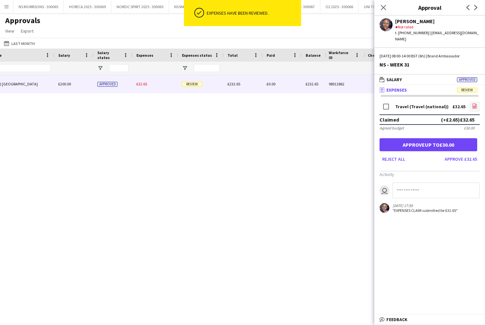
click at [476, 105] on icon at bounding box center [474, 106] width 3 height 2
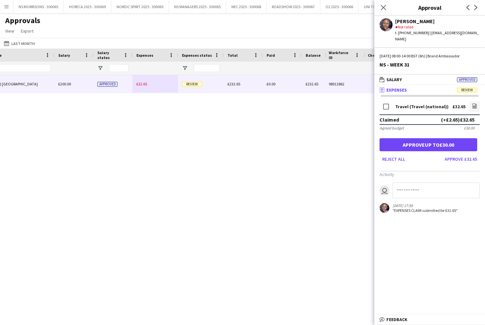
drag, startPoint x: 435, startPoint y: 138, endPoint x: 433, endPoint y: 130, distance: 8.9
click at [435, 138] on button "Approve up to £30.00" at bounding box center [429, 144] width 98 height 13
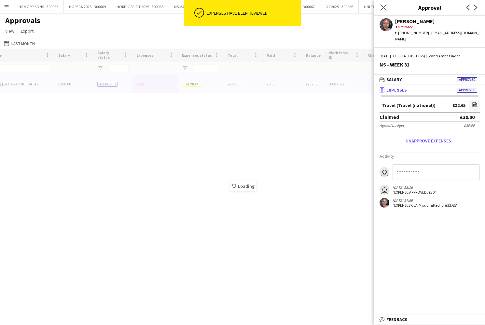
click at [385, 7] on icon "Close pop-in" at bounding box center [383, 7] width 6 height 6
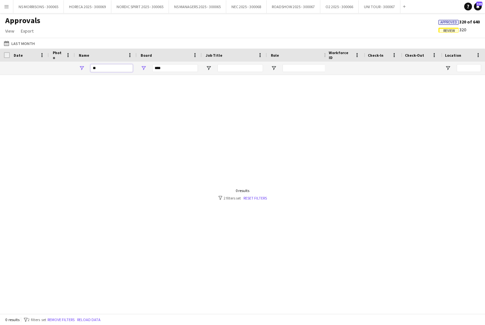
type input "*"
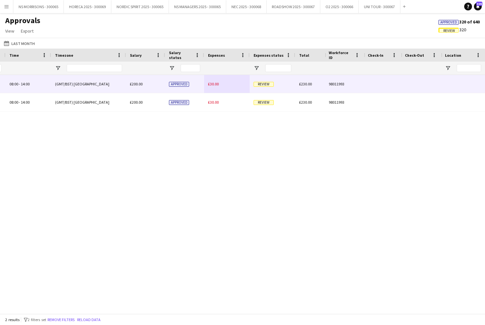
type input "****"
click at [218, 83] on span "£30.00" at bounding box center [213, 83] width 11 height 5
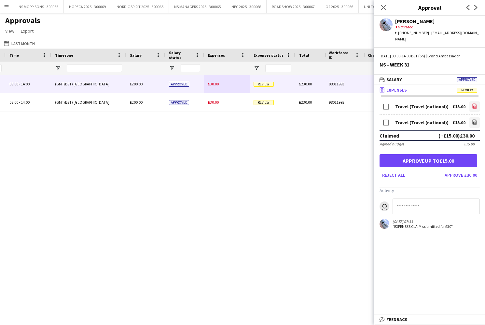
click at [475, 103] on icon "file-image" at bounding box center [474, 105] width 5 height 5
click at [473, 119] on icon "file-image" at bounding box center [474, 121] width 5 height 5
click at [457, 170] on button "Approve £30.00" at bounding box center [461, 175] width 38 height 10
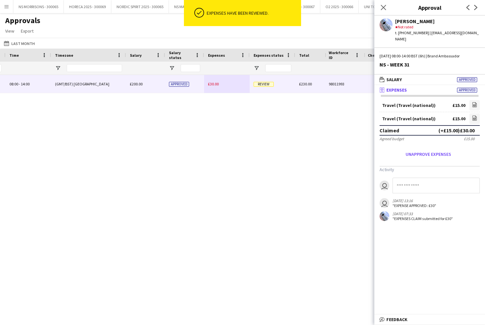
click at [211, 87] on div "£30.00" at bounding box center [227, 84] width 46 height 18
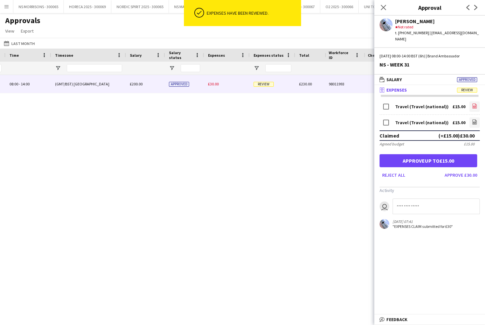
click at [476, 105] on icon at bounding box center [474, 106] width 3 height 2
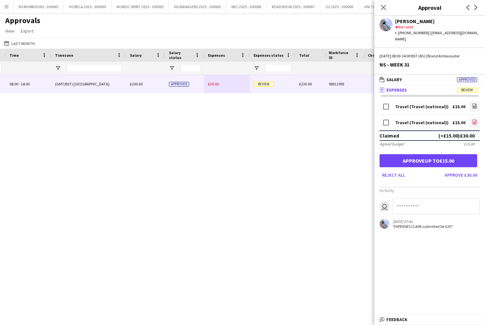
click at [475, 122] on icon at bounding box center [475, 122] width 1 height 1
drag, startPoint x: 452, startPoint y: 170, endPoint x: 440, endPoint y: 163, distance: 14.3
click at [452, 170] on button "Approve £30.00" at bounding box center [461, 175] width 38 height 10
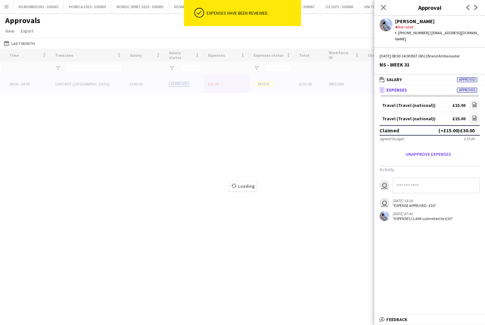
click at [382, 11] on div "Close pop-in" at bounding box center [383, 7] width 18 height 15
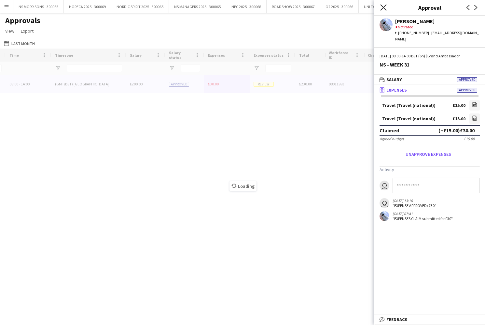
click at [382, 9] on icon "Close pop-in" at bounding box center [383, 7] width 6 height 6
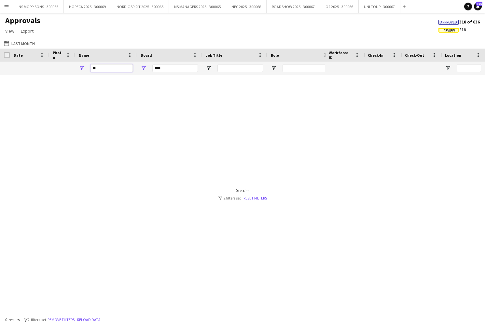
type input "*"
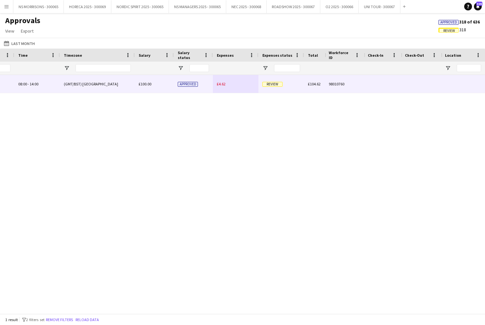
type input "****"
click at [225, 85] on span "£4.62" at bounding box center [221, 83] width 9 height 5
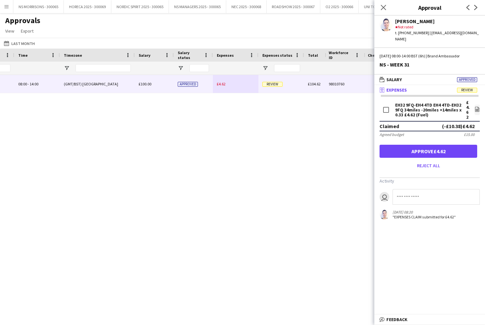
click at [445, 145] on button "Approve £4.62" at bounding box center [429, 151] width 98 height 13
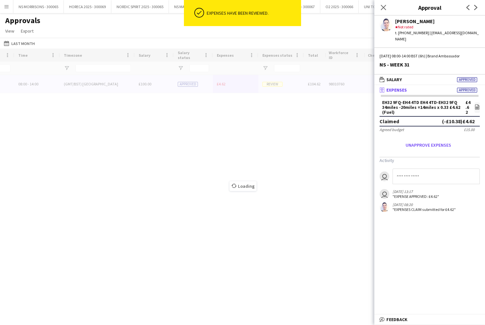
drag, startPoint x: 385, startPoint y: 5, endPoint x: 327, endPoint y: 20, distance: 60.0
click at [385, 5] on icon "Close pop-in" at bounding box center [383, 7] width 5 height 5
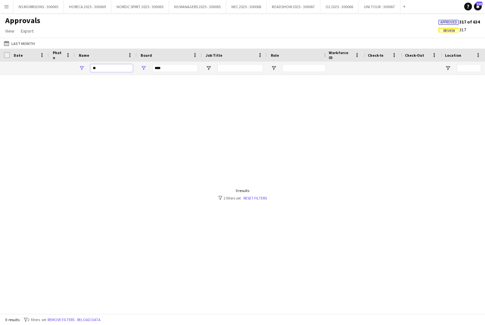
type input "*"
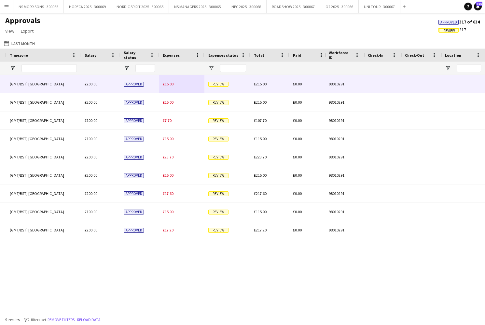
type input "*****"
drag, startPoint x: 166, startPoint y: 83, endPoint x: 183, endPoint y: 84, distance: 16.9
click at [166, 83] on span "£15.00" at bounding box center [168, 83] width 11 height 5
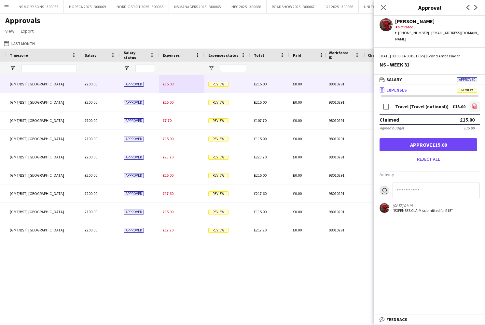
click at [473, 103] on icon "file-image" at bounding box center [474, 105] width 5 height 5
click at [440, 139] on button "Approve £15.00" at bounding box center [429, 144] width 98 height 13
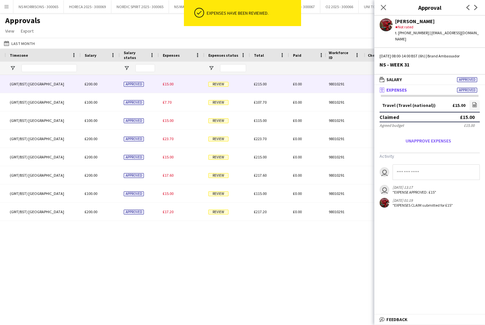
drag, startPoint x: 177, startPoint y: 85, endPoint x: 182, endPoint y: 85, distance: 4.6
click at [177, 85] on div "£15.00" at bounding box center [182, 84] width 46 height 18
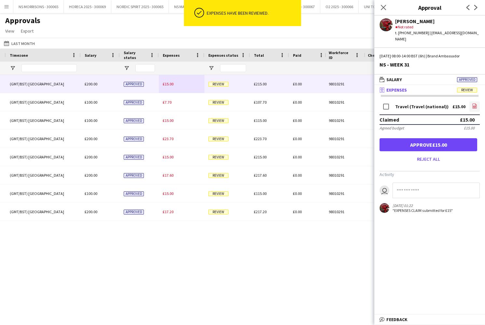
click at [474, 105] on icon at bounding box center [474, 106] width 3 height 2
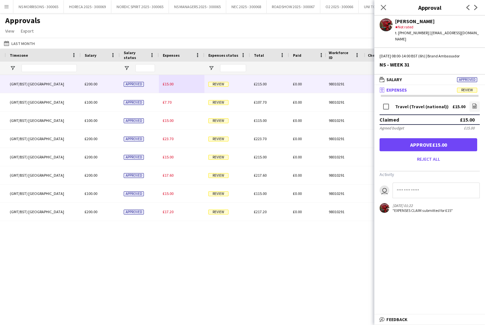
click at [442, 140] on button "Approve £15.00" at bounding box center [429, 144] width 98 height 13
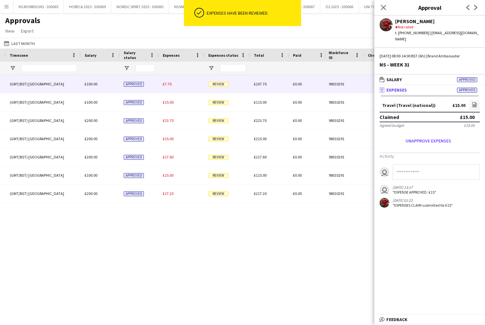
click at [169, 88] on div "£7.70" at bounding box center [182, 84] width 46 height 18
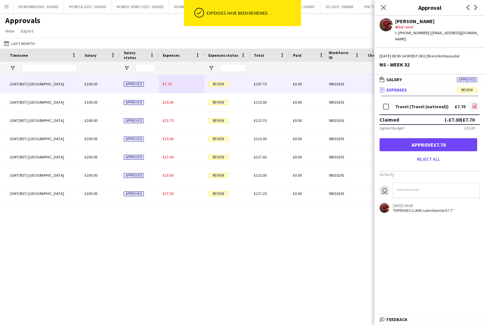
click at [472, 103] on icon "file-image" at bounding box center [474, 105] width 5 height 5
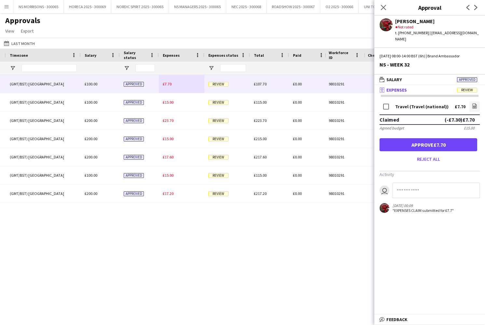
drag, startPoint x: 424, startPoint y: 136, endPoint x: 390, endPoint y: 130, distance: 34.4
click at [424, 138] on button "Approve £7.70" at bounding box center [429, 144] width 98 height 13
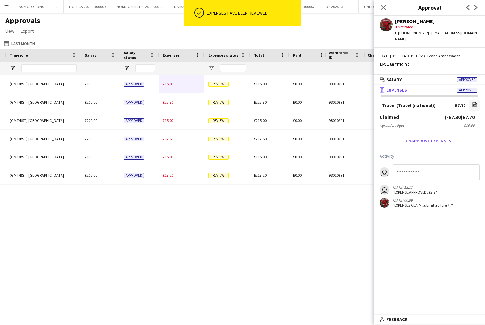
click at [169, 86] on span "£15.00" at bounding box center [168, 83] width 11 height 5
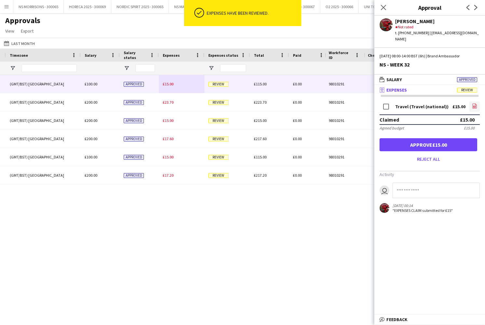
click at [476, 103] on icon "file-image" at bounding box center [474, 105] width 5 height 5
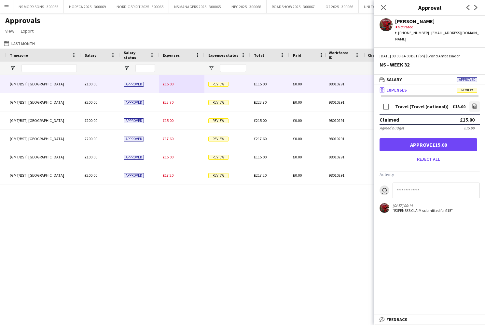
click at [421, 138] on button "Approve £15.00" at bounding box center [429, 144] width 98 height 13
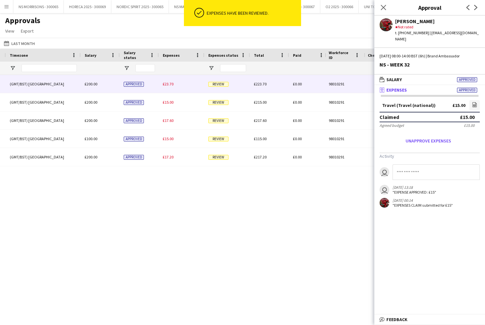
click at [177, 85] on div "£23.70" at bounding box center [182, 84] width 46 height 18
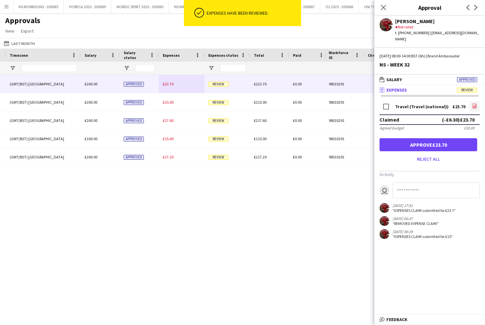
click at [476, 105] on icon at bounding box center [474, 106] width 3 height 2
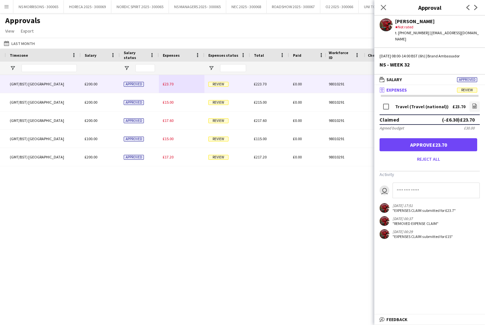
click at [441, 141] on button "Approve £23.70" at bounding box center [429, 144] width 98 height 13
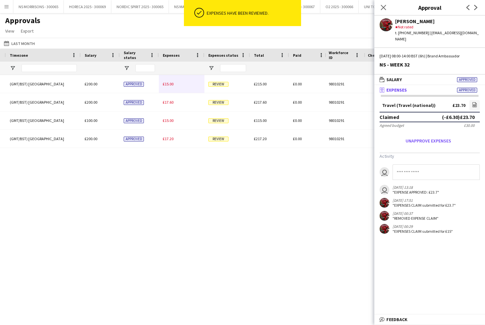
drag, startPoint x: 173, startPoint y: 83, endPoint x: 241, endPoint y: 88, distance: 67.6
click at [173, 83] on span "£15.00" at bounding box center [168, 83] width 11 height 5
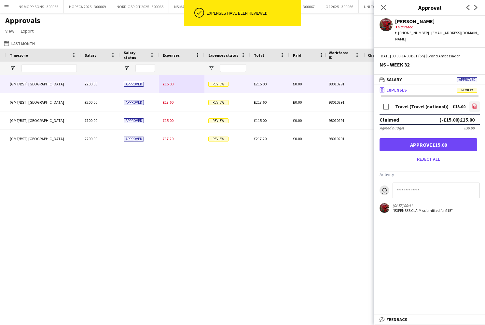
click at [473, 103] on icon "file-image" at bounding box center [474, 105] width 5 height 5
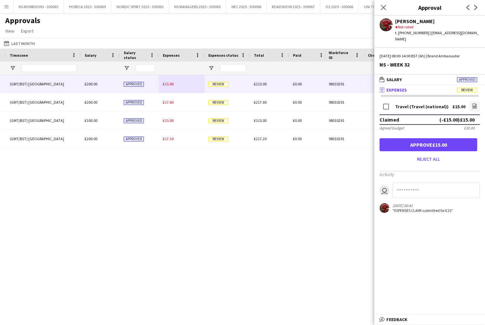
click at [404, 138] on button "Approve £15.00" at bounding box center [429, 144] width 98 height 13
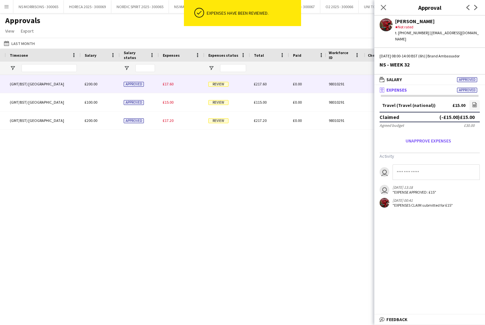
click at [168, 86] on div "£17.60" at bounding box center [182, 84] width 46 height 18
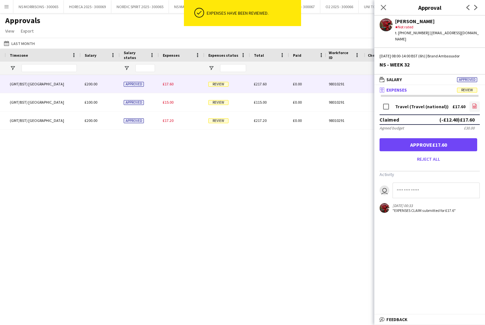
click at [473, 103] on icon "file-image" at bounding box center [474, 105] width 5 height 5
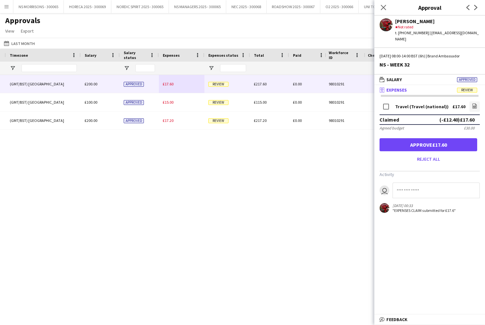
click at [469, 142] on button "Approve £17.60" at bounding box center [429, 144] width 98 height 13
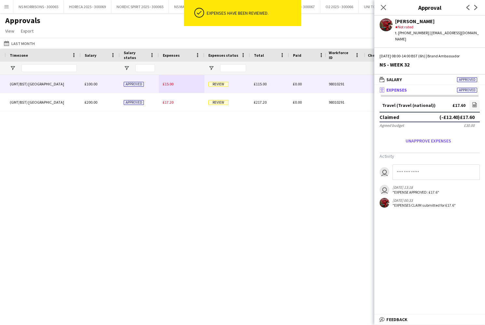
click at [170, 83] on span "£15.00" at bounding box center [168, 83] width 11 height 5
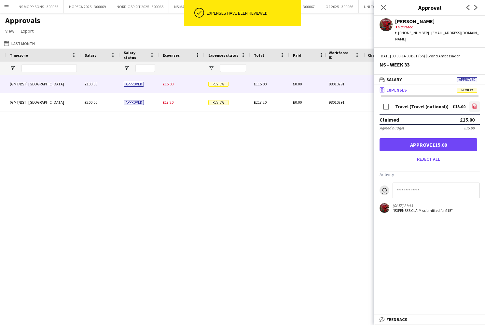
click at [476, 103] on icon "file-image" at bounding box center [474, 105] width 5 height 5
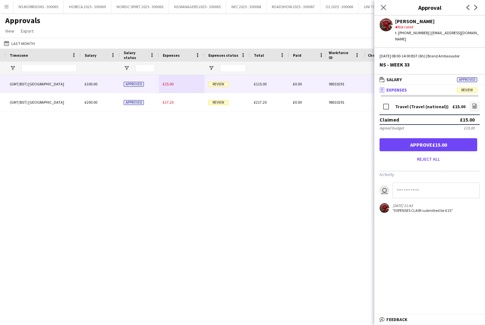
drag, startPoint x: 437, startPoint y: 138, endPoint x: 418, endPoint y: 133, distance: 19.4
click at [437, 138] on button "Approve £15.00" at bounding box center [429, 144] width 98 height 13
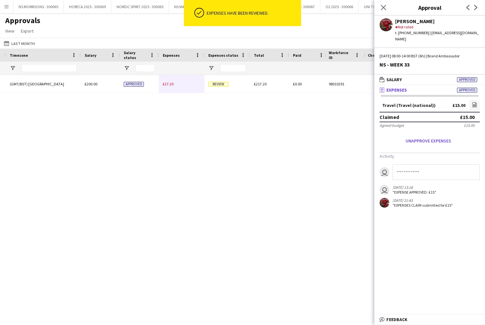
click at [172, 85] on span "£17.20" at bounding box center [168, 83] width 11 height 5
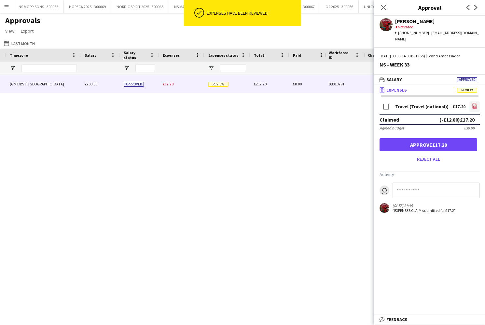
click at [476, 104] on icon at bounding box center [475, 106] width 4 height 5
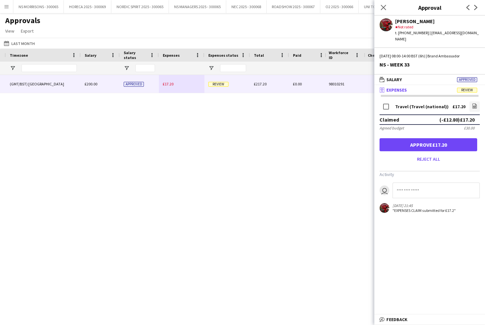
click at [429, 142] on button "Approve £17.20" at bounding box center [429, 144] width 98 height 13
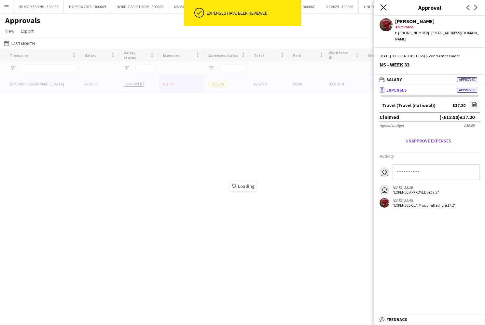
click at [386, 8] on icon "Close pop-in" at bounding box center [383, 7] width 6 height 6
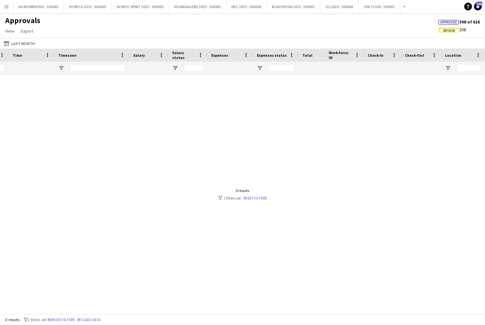
scroll to position [0, 215]
type input "*"
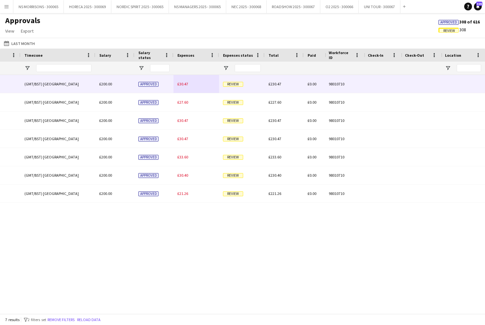
type input "****"
click at [181, 84] on span "£30.47" at bounding box center [182, 83] width 11 height 5
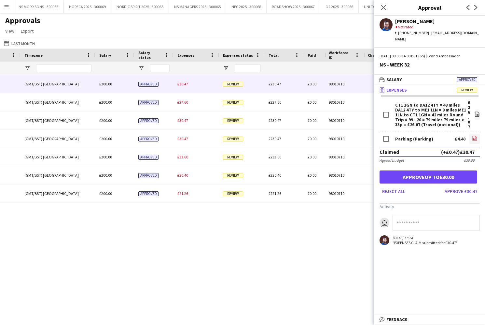
click at [476, 135] on app-icon "file-image" at bounding box center [474, 138] width 5 height 7
click at [440, 171] on button "Approve up to £30.00" at bounding box center [429, 176] width 98 height 13
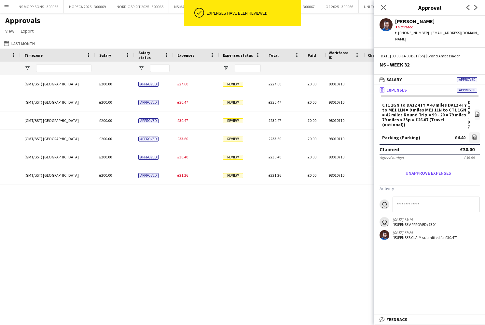
click at [182, 85] on div "Brand Ambassador 08:00 - 14:00 (GMT/BST) London £200.00 Approved £30.47 Review …" at bounding box center [120, 129] width 954 height 109
click at [182, 85] on span "£27.60" at bounding box center [182, 83] width 11 height 5
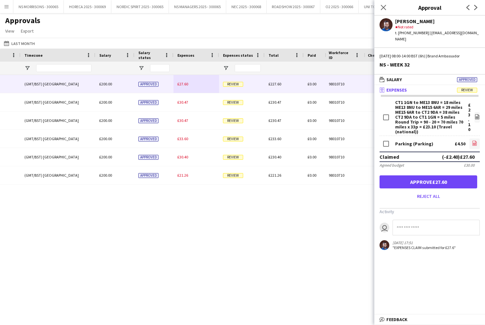
click at [475, 140] on app-icon "file-image" at bounding box center [474, 143] width 5 height 7
click at [430, 175] on button "Approve £27.60" at bounding box center [429, 181] width 98 height 13
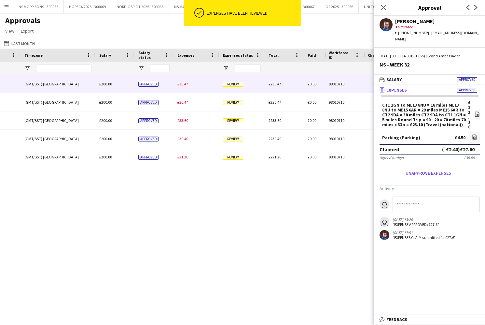
drag, startPoint x: 183, startPoint y: 84, endPoint x: 231, endPoint y: 88, distance: 47.3
click at [183, 84] on span "£30.47" at bounding box center [182, 83] width 11 height 5
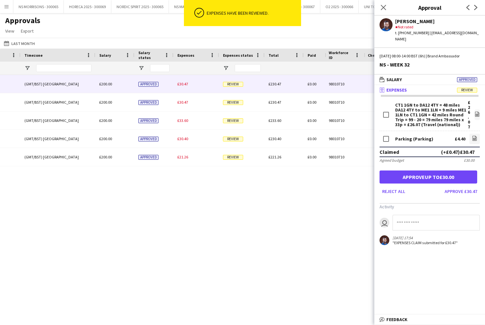
click at [458, 170] on button "Approve up to £30.00" at bounding box center [429, 176] width 98 height 13
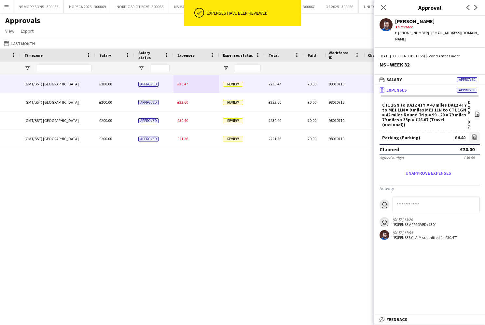
click at [184, 84] on span "£30.47" at bounding box center [182, 83] width 11 height 5
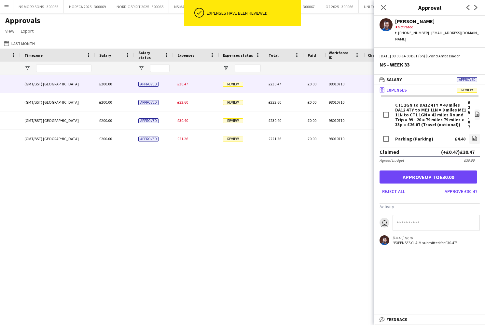
click at [454, 170] on button "Approve up to £30.00" at bounding box center [429, 176] width 98 height 13
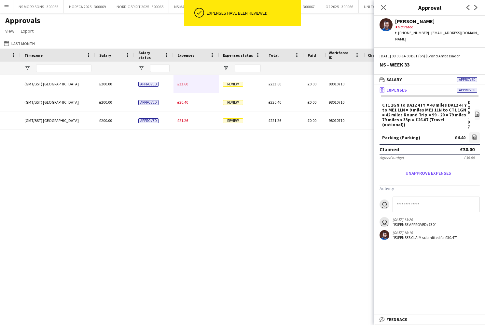
click at [179, 90] on div "£33.60" at bounding box center [197, 84] width 46 height 18
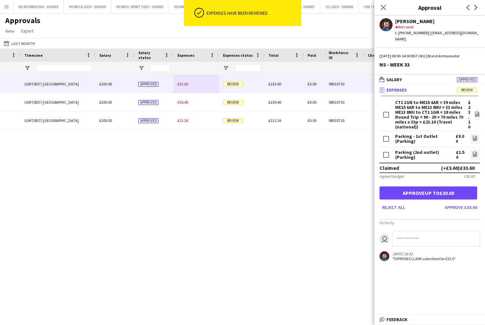
click at [427, 186] on button "Approve up to £30.00" at bounding box center [429, 192] width 98 height 13
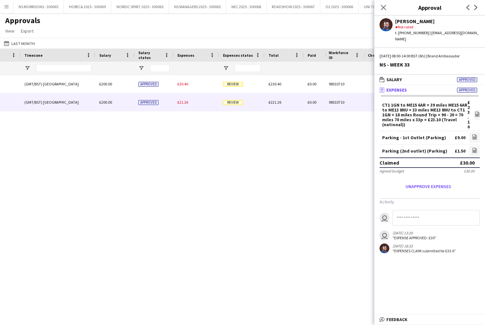
click at [188, 102] on span "£21.26" at bounding box center [182, 102] width 11 height 5
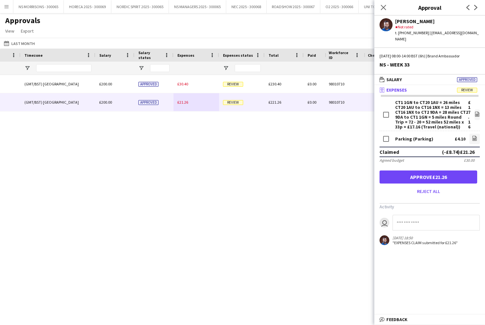
click at [477, 171] on form "CT1 1GN to CT20 1AU = 26 miles CT20 1AU to CT16 1NX = 13 miles CT16 1NX to CT2 …" at bounding box center [429, 148] width 111 height 96
click at [450, 170] on button "Approve £21.26" at bounding box center [429, 176] width 98 height 13
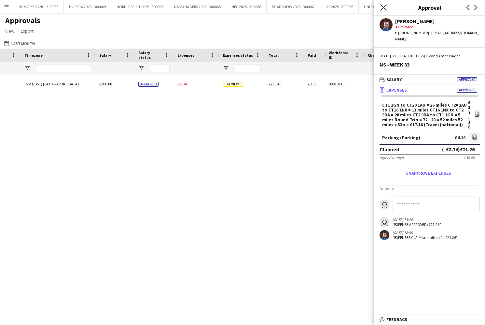
click at [384, 6] on icon "Close pop-in" at bounding box center [383, 7] width 6 height 6
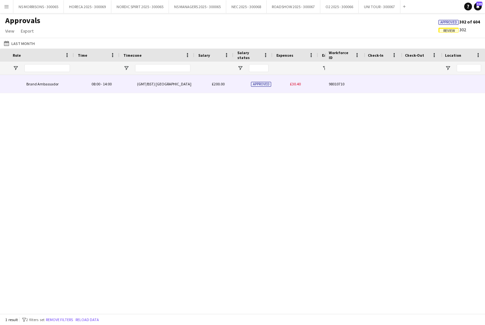
scroll to position [0, 142]
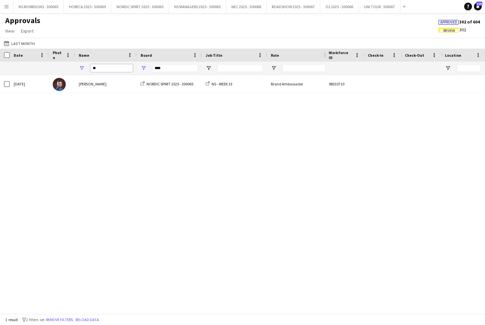
type input "*"
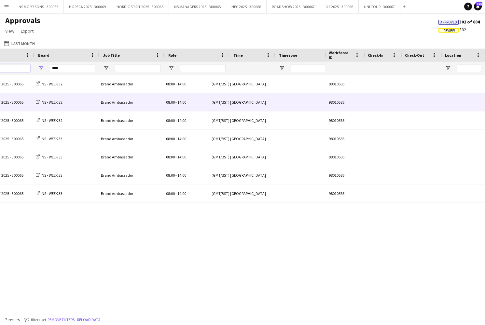
scroll to position [0, 170]
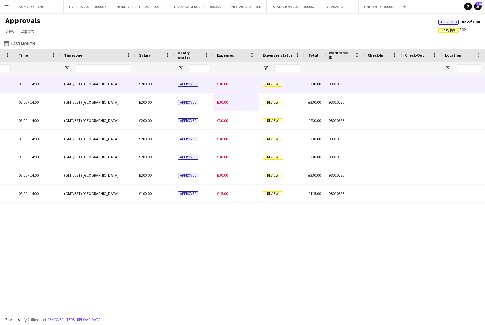
type input "***"
click at [223, 83] on span "£30.00" at bounding box center [222, 83] width 11 height 5
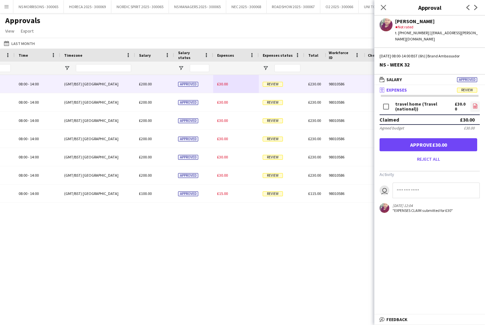
click at [474, 103] on icon "file-image" at bounding box center [475, 105] width 5 height 5
click at [409, 138] on button "Approve £30.00" at bounding box center [429, 144] width 98 height 13
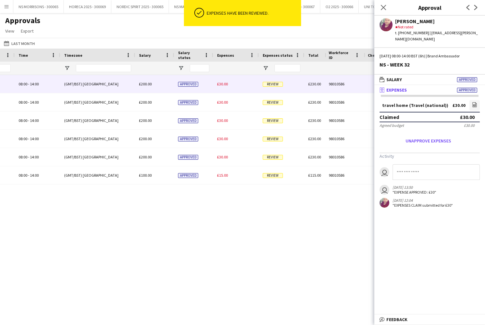
click at [224, 84] on span "£30.00" at bounding box center [222, 83] width 11 height 5
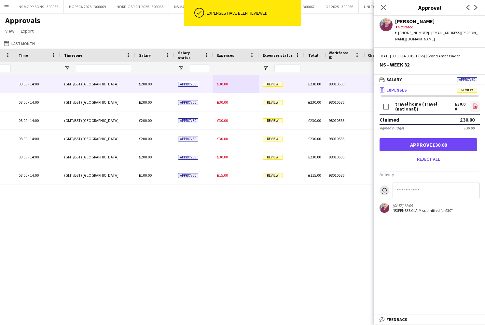
click at [476, 103] on icon "file-image" at bounding box center [475, 105] width 5 height 5
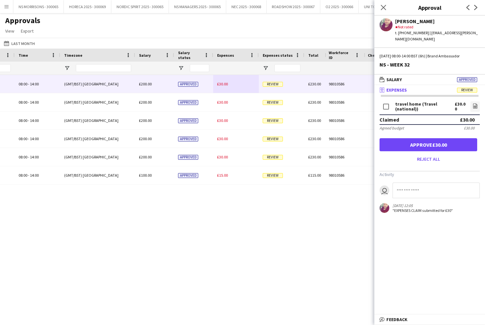
click at [412, 138] on button "Approve £30.00" at bounding box center [429, 144] width 98 height 13
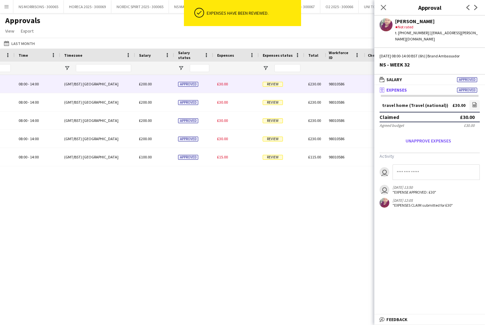
click at [222, 86] on span "£30.00" at bounding box center [222, 83] width 11 height 5
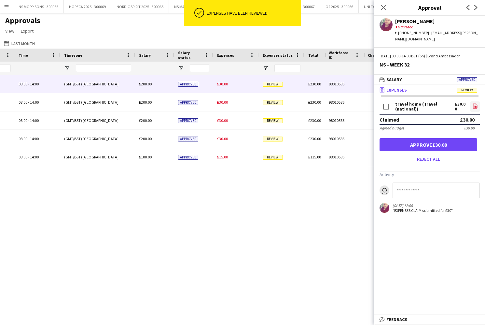
click at [474, 103] on icon "file-image" at bounding box center [475, 105] width 5 height 5
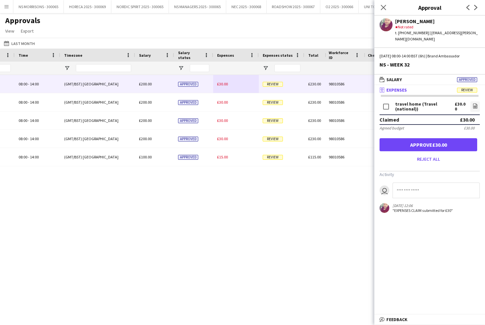
drag, startPoint x: 445, startPoint y: 137, endPoint x: 434, endPoint y: 135, distance: 11.4
click at [444, 138] on button "Approve £30.00" at bounding box center [429, 144] width 98 height 13
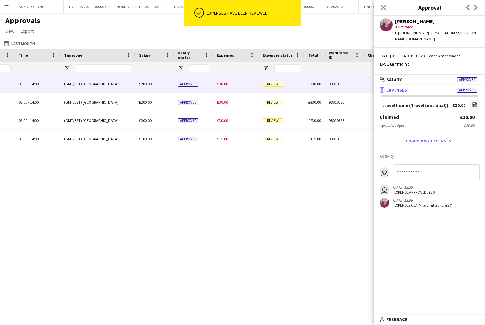
click at [222, 89] on div "£30.00" at bounding box center [236, 84] width 46 height 18
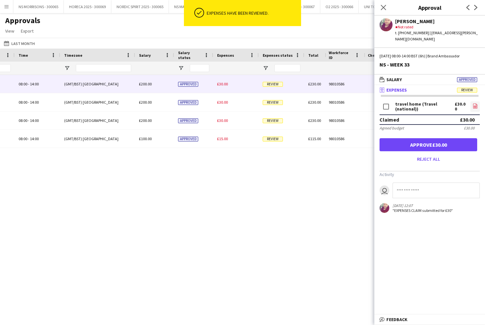
click at [474, 103] on app-icon "file-image" at bounding box center [475, 106] width 5 height 7
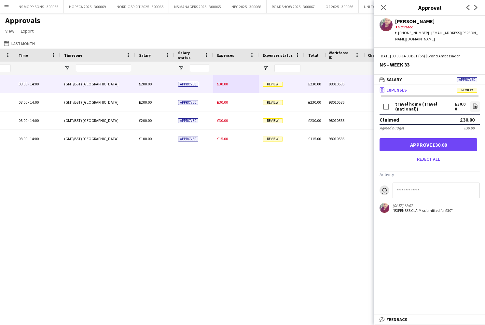
click at [416, 139] on button "Approve £30.00" at bounding box center [429, 144] width 98 height 13
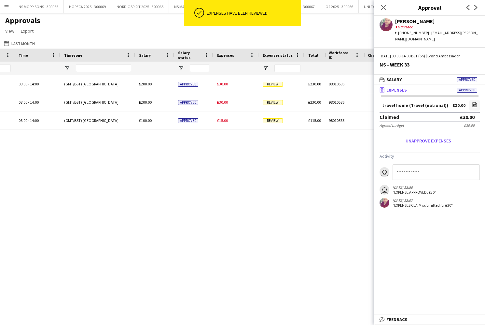
click at [227, 87] on div "NS - WEEK 33 Brand Ambassador 08:00 - 14:00 (GMT/BST) London £200.00 Approved £…" at bounding box center [160, 102] width 954 height 55
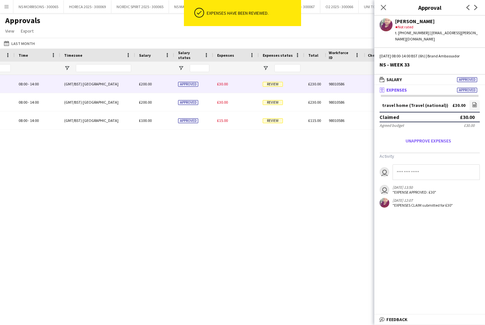
click at [215, 86] on div "£30.00" at bounding box center [236, 84] width 46 height 18
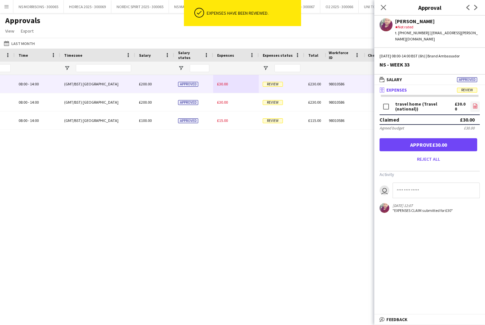
click at [476, 103] on icon "file-image" at bounding box center [475, 105] width 5 height 5
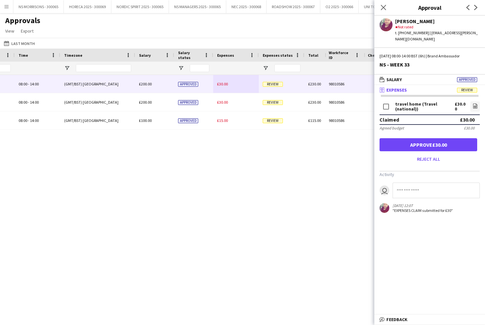
click at [443, 143] on button "Approve £30.00" at bounding box center [429, 144] width 98 height 13
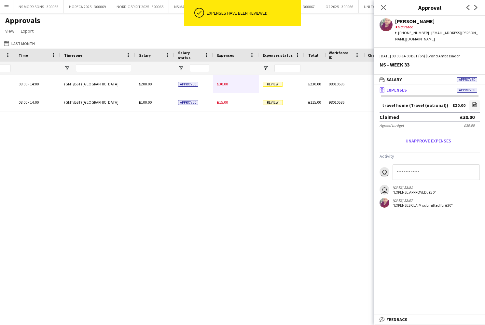
click at [222, 85] on span "£30.00" at bounding box center [222, 83] width 11 height 5
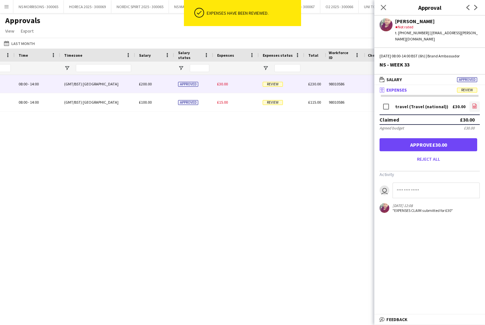
click at [474, 103] on icon "file-image" at bounding box center [474, 105] width 5 height 5
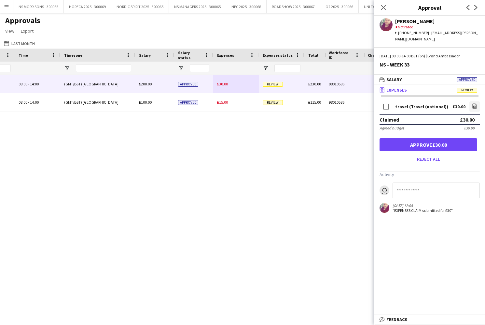
click at [433, 138] on button "Approve £30.00" at bounding box center [429, 144] width 98 height 13
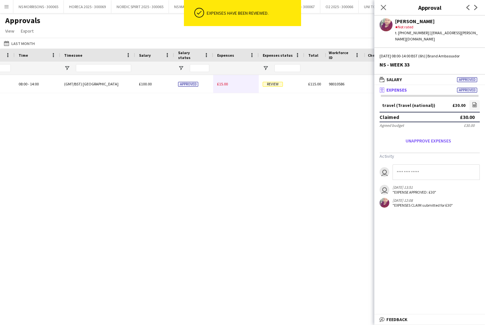
click at [221, 86] on span "£15.00" at bounding box center [222, 83] width 11 height 5
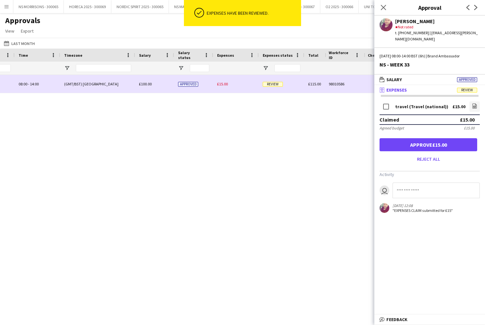
click at [221, 87] on div "£15.00" at bounding box center [236, 84] width 46 height 18
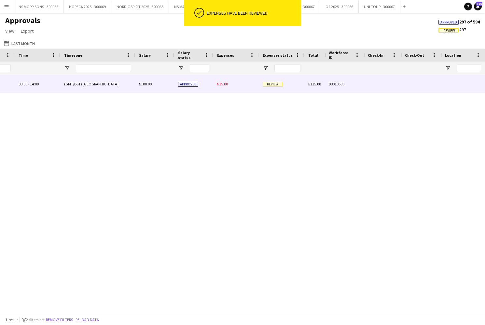
click at [229, 84] on div "£15.00" at bounding box center [236, 84] width 46 height 18
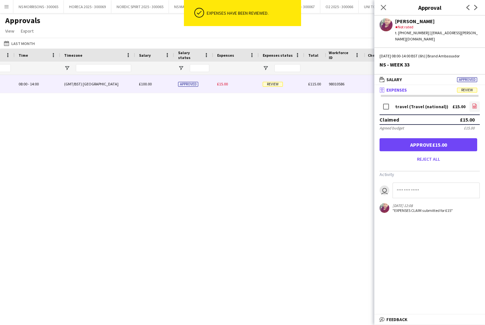
click at [476, 103] on icon "file-image" at bounding box center [474, 105] width 5 height 5
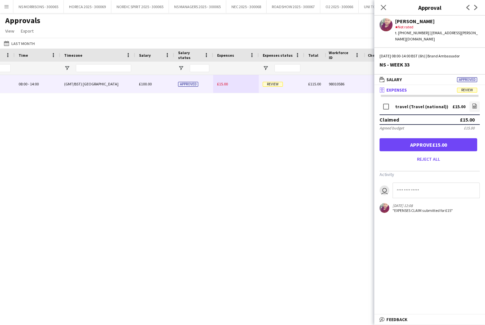
click at [448, 138] on button "Approve £15.00" at bounding box center [429, 144] width 98 height 13
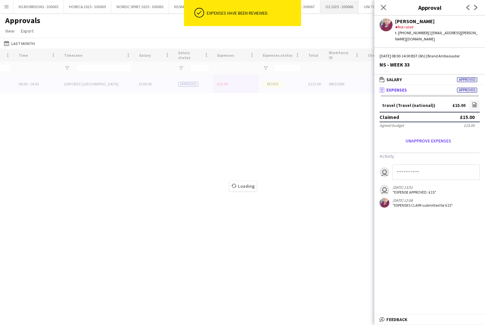
drag, startPoint x: 381, startPoint y: 8, endPoint x: 327, endPoint y: 6, distance: 54.4
click at [381, 8] on icon "Close pop-in" at bounding box center [383, 7] width 5 height 5
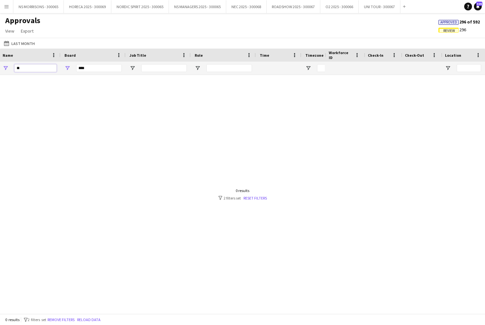
type input "*"
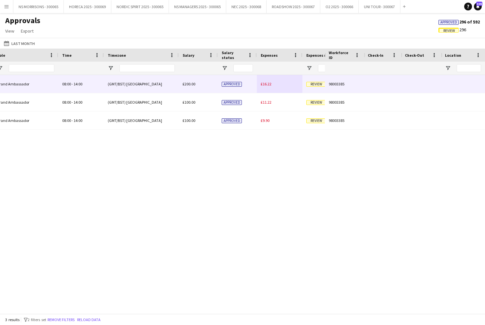
type input "****"
click at [262, 82] on span "£16.22" at bounding box center [266, 83] width 11 height 5
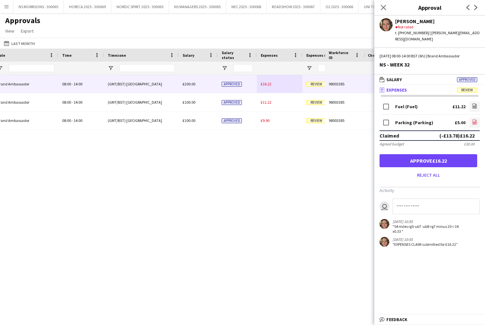
click at [475, 119] on icon "file-image" at bounding box center [474, 121] width 5 height 5
click at [403, 154] on button "Approve £16.22" at bounding box center [429, 160] width 98 height 13
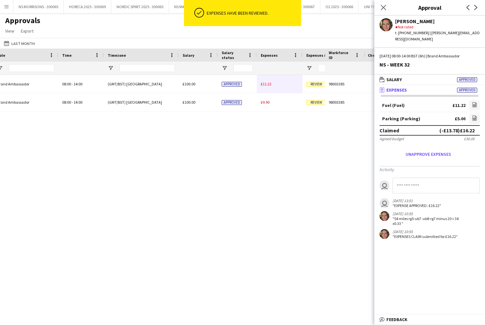
drag, startPoint x: 271, startPoint y: 86, endPoint x: 274, endPoint y: 85, distance: 3.6
click at [271, 86] on span "£11.22" at bounding box center [266, 83] width 11 height 5
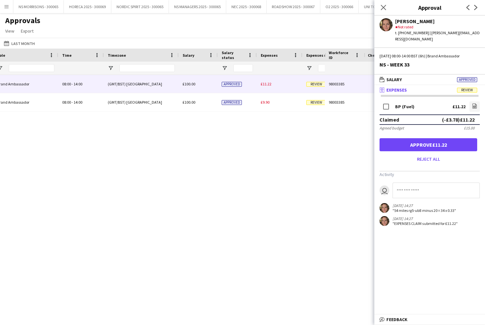
click at [442, 139] on button "Approve £11.22" at bounding box center [429, 144] width 98 height 13
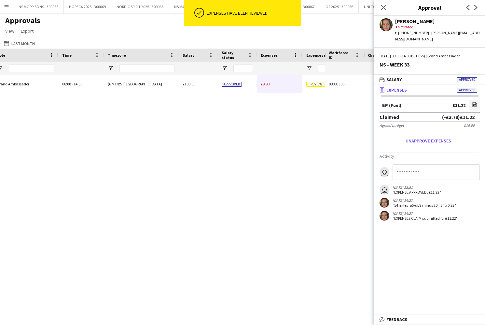
click at [268, 83] on span "£9.90" at bounding box center [265, 83] width 9 height 5
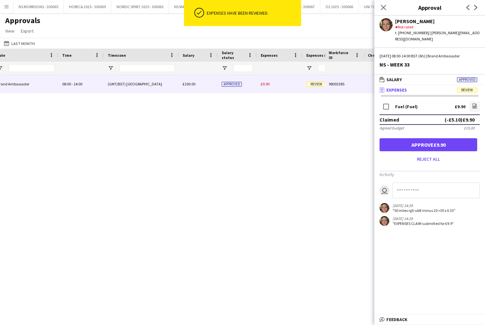
click at [445, 138] on button "Approve £9.90" at bounding box center [429, 144] width 98 height 13
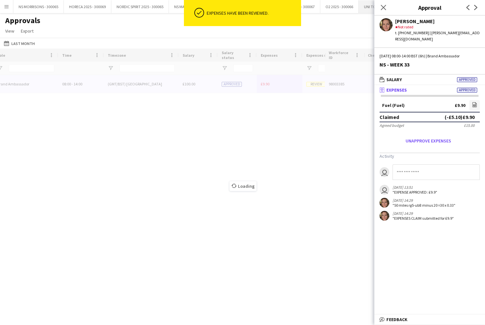
click at [383, 9] on icon "Close pop-in" at bounding box center [383, 7] width 5 height 5
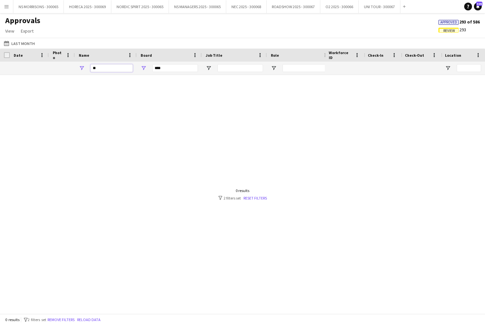
type input "*"
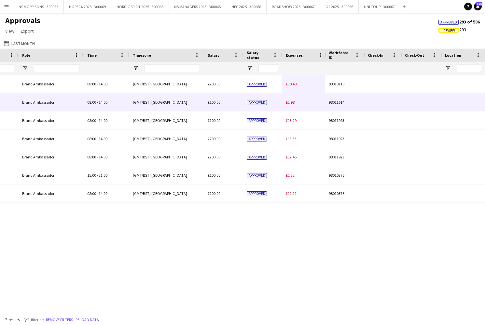
drag, startPoint x: 287, startPoint y: 102, endPoint x: 287, endPoint y: 105, distance: 3.6
click at [287, 102] on span "£1.98" at bounding box center [290, 102] width 9 height 5
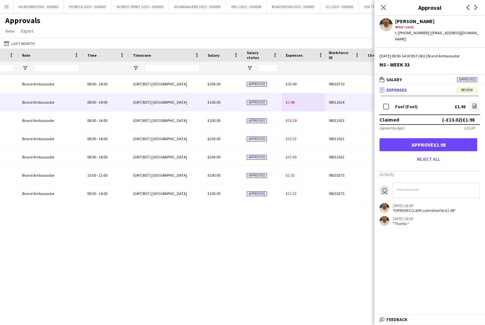
click at [409, 138] on button "Approve £1.98" at bounding box center [429, 144] width 98 height 13
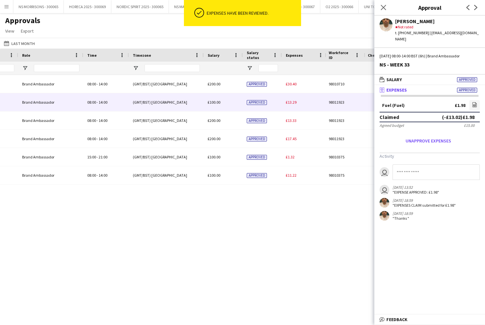
click at [292, 102] on span "£13.29" at bounding box center [291, 102] width 11 height 5
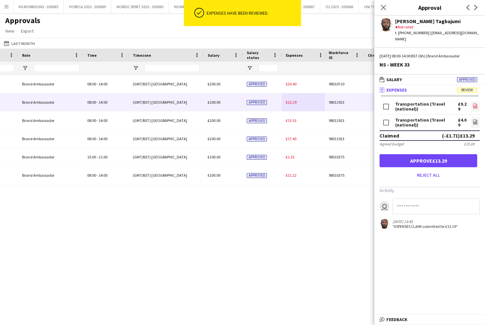
click at [475, 103] on icon "file-image" at bounding box center [475, 105] width 5 height 5
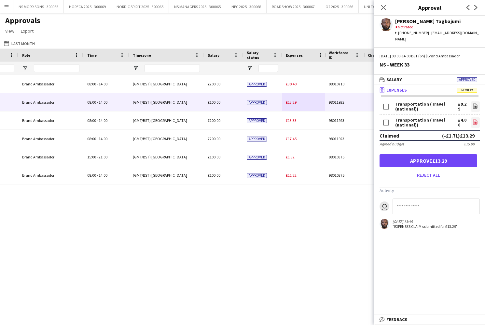
click at [474, 119] on icon "file-image" at bounding box center [475, 121] width 5 height 5
click at [431, 154] on button "Approve £13.29" at bounding box center [429, 160] width 98 height 13
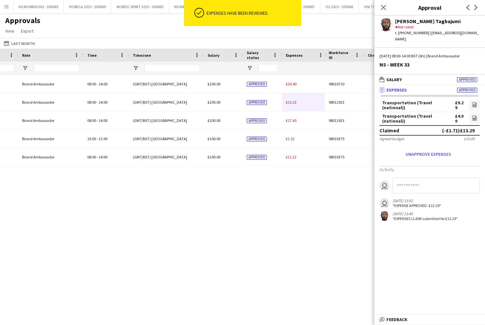
click at [292, 105] on div "£13.33" at bounding box center [305, 102] width 46 height 18
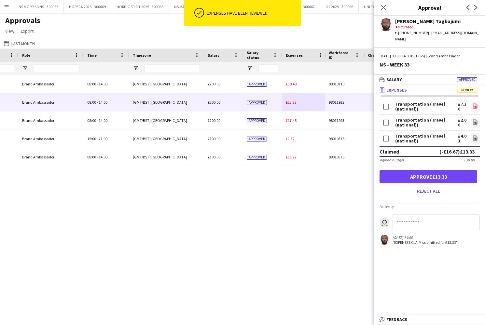
click at [476, 103] on icon "file-image" at bounding box center [475, 105] width 5 height 5
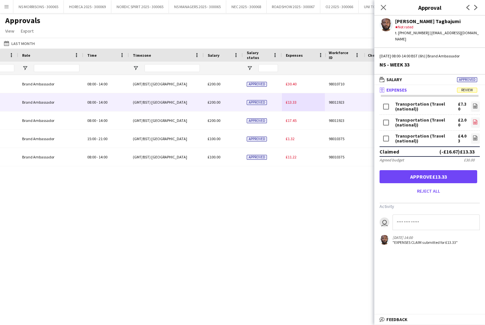
click at [476, 119] on icon "file-image" at bounding box center [475, 121] width 5 height 5
click at [474, 135] on icon "file-image" at bounding box center [475, 137] width 5 height 5
click at [437, 170] on button "Approve £13.33" at bounding box center [429, 176] width 98 height 13
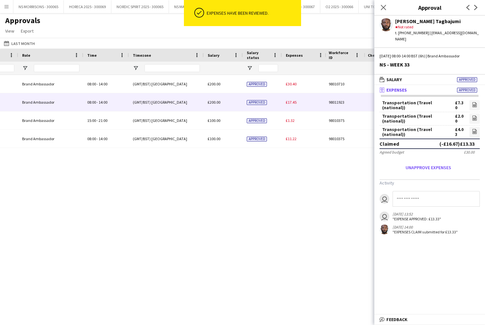
drag, startPoint x: 294, startPoint y: 105, endPoint x: 353, endPoint y: 99, distance: 59.2
click at [294, 105] on div "£17.45" at bounding box center [305, 102] width 46 height 18
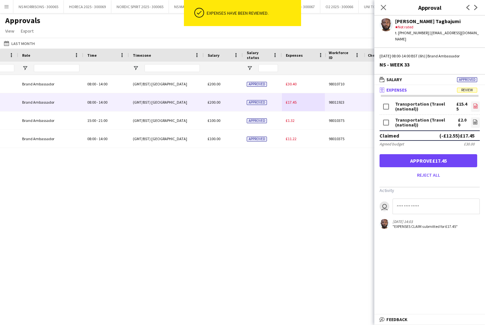
click at [475, 103] on icon "file-image" at bounding box center [475, 105] width 5 height 5
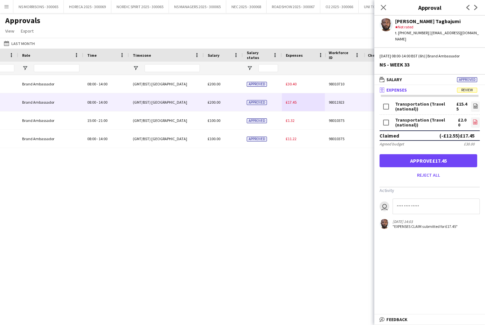
click at [476, 122] on icon at bounding box center [475, 122] width 1 height 1
click at [452, 154] on button "Approve £17.45" at bounding box center [429, 160] width 98 height 13
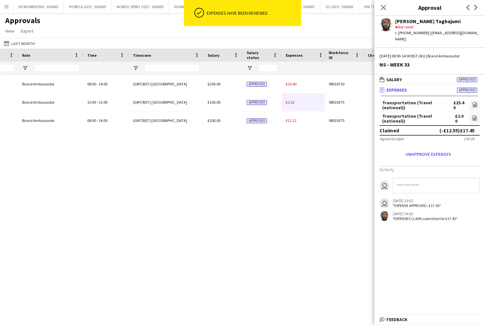
click at [292, 104] on div "NORDIC SPIRIT 2025 - 300065 NS - WEEK 33 Brand Ambassador 08:00 - 14:00 (GMT/BS…" at bounding box center [228, 102] width 954 height 55
drag, startPoint x: 292, startPoint y: 104, endPoint x: 299, endPoint y: 104, distance: 7.5
click at [292, 104] on span "£1.32" at bounding box center [290, 102] width 9 height 5
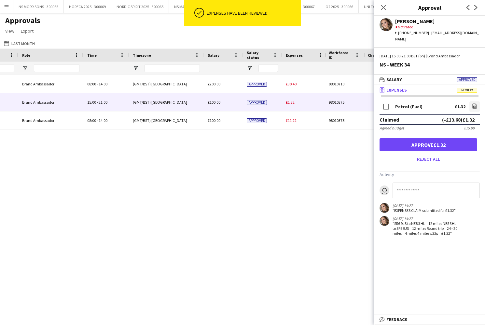
click at [422, 138] on button "Approve £1.32" at bounding box center [429, 144] width 98 height 13
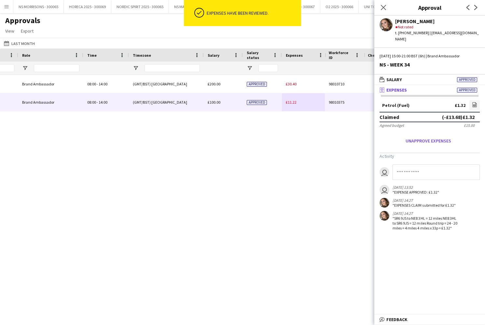
click at [293, 103] on span "£11.22" at bounding box center [291, 102] width 11 height 5
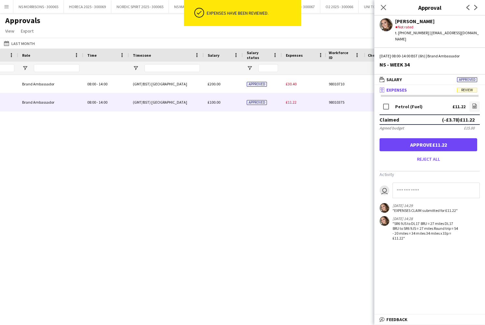
click at [444, 140] on button "Approve £11.22" at bounding box center [429, 144] width 98 height 13
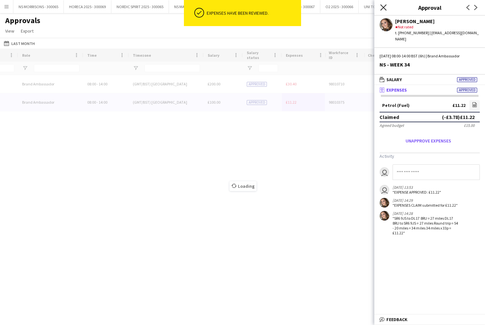
click at [385, 10] on icon at bounding box center [383, 7] width 6 height 6
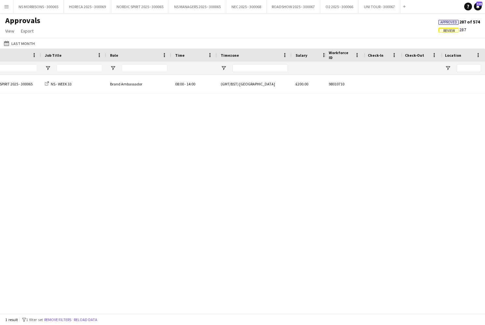
scroll to position [0, -2]
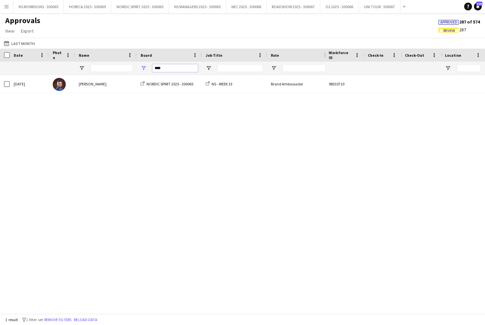
click at [174, 71] on input "****" at bounding box center [175, 68] width 46 height 8
type input "*"
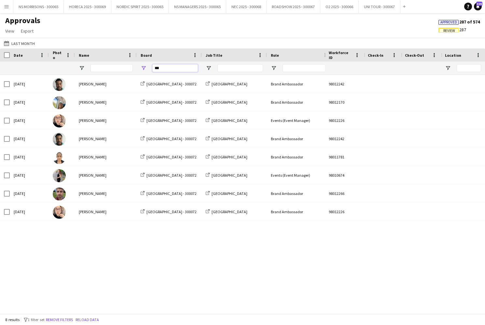
type input "***"
click at [4, 7] on app-icon "Menu" at bounding box center [6, 6] width 5 height 5
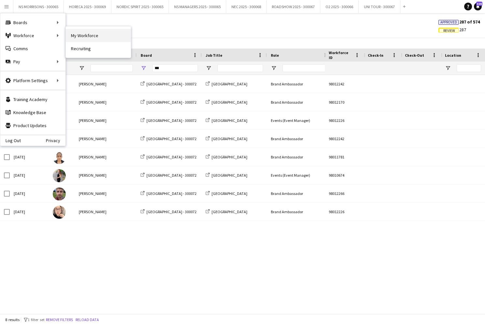
click at [93, 36] on link "My Workforce" at bounding box center [98, 35] width 65 height 13
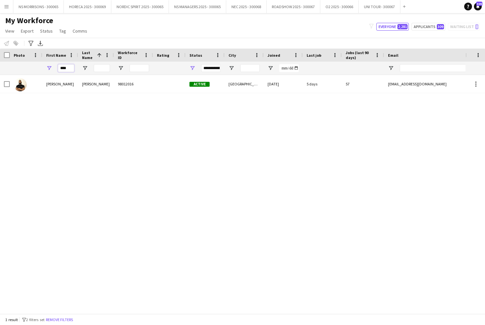
drag, startPoint x: 69, startPoint y: 68, endPoint x: 58, endPoint y: 67, distance: 10.8
click at [58, 68] on input "****" at bounding box center [66, 68] width 16 height 8
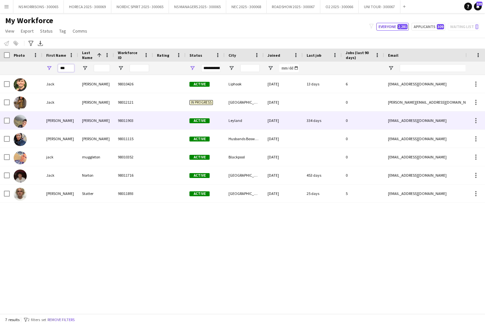
type input "***"
drag, startPoint x: 75, startPoint y: 118, endPoint x: 105, endPoint y: 215, distance: 101.8
click at [105, 215] on div "Jack Breen 98010426 Active Liphook 30-08-2021 13 days 6 jackbreen123@icloud.com…" at bounding box center [233, 194] width 466 height 238
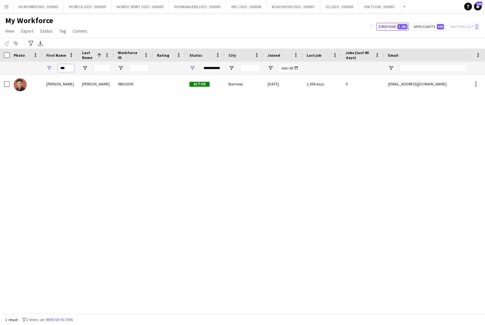
drag, startPoint x: 70, startPoint y: 67, endPoint x: 52, endPoint y: 68, distance: 17.6
click at [51, 68] on div "***" at bounding box center [60, 68] width 36 height 13
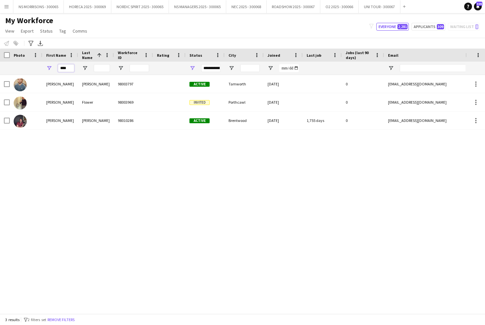
type input "****"
drag, startPoint x: 95, startPoint y: 69, endPoint x: 204, endPoint y: 105, distance: 115.1
click at [204, 105] on span "Invited" at bounding box center [199, 102] width 20 height 5
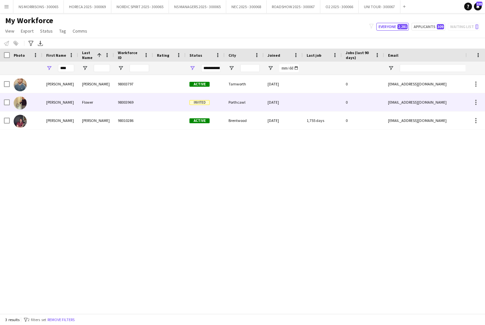
click at [193, 99] on div "Invited" at bounding box center [205, 102] width 39 height 18
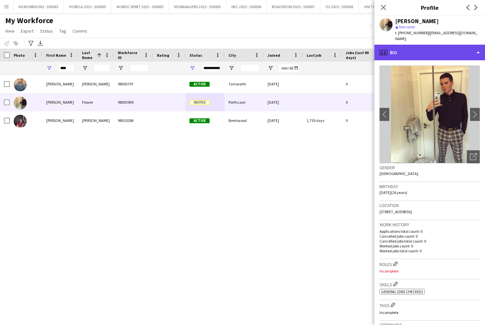
click at [431, 52] on div "profile Bio" at bounding box center [429, 53] width 111 height 16
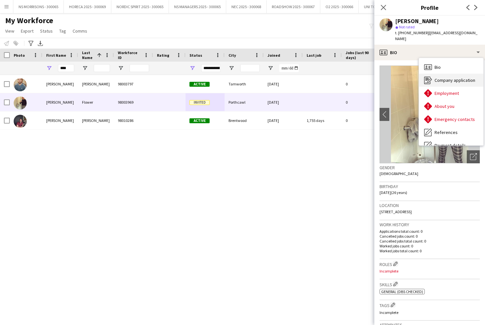
click at [439, 77] on span "Company application" at bounding box center [455, 80] width 41 height 6
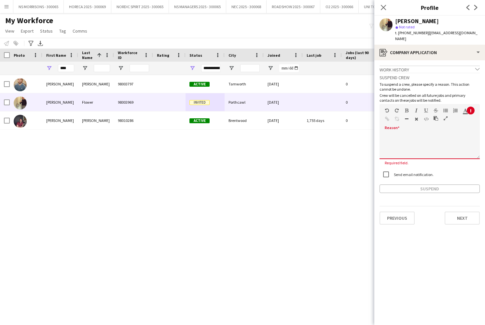
click at [405, 121] on div "default Heading 1 Heading 2 Heading 3 Heading 4 Heading 5 Heading 6 Heading 7 P…" at bounding box center [430, 116] width 100 height 24
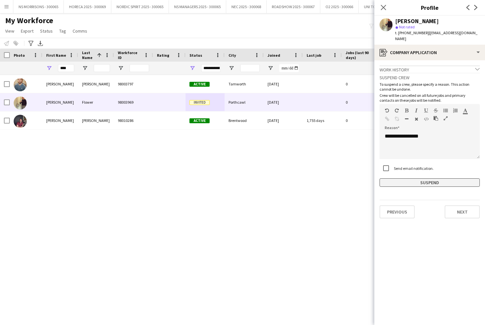
click at [395, 178] on button "Suspend" at bounding box center [430, 182] width 100 height 8
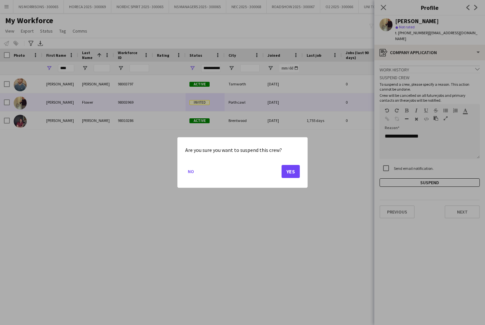
click at [285, 170] on button "Yes" at bounding box center [291, 171] width 18 height 13
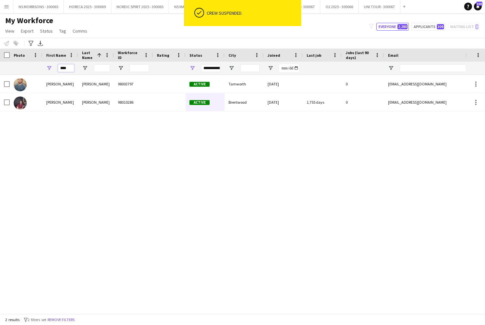
click at [69, 68] on input "****" at bounding box center [66, 68] width 16 height 8
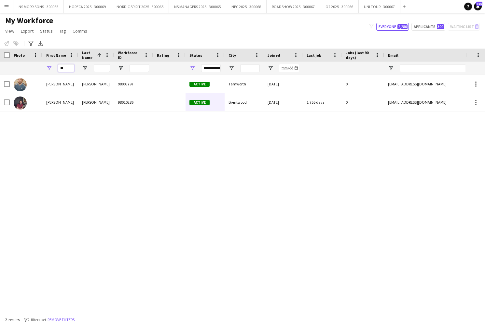
type input "*"
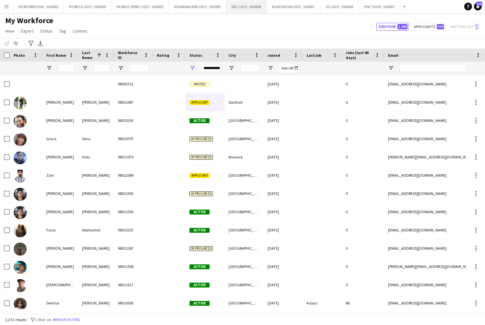
click at [239, 7] on button "NEC 2025 - 300068 Close" at bounding box center [246, 6] width 40 height 13
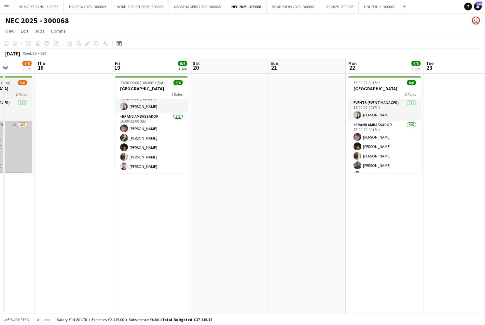
scroll to position [8, 0]
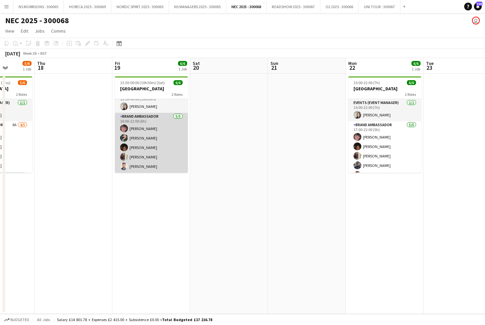
click at [158, 137] on app-card-role "Brand Ambassador 5/5 16:00-22:00 (6h) Zac Bayliss Samira Begum Tarnjit Lally GU…" at bounding box center [151, 143] width 73 height 60
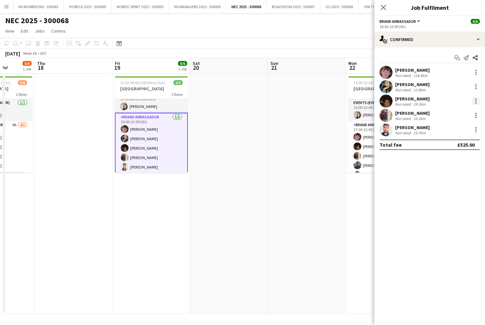
click at [475, 100] on div at bounding box center [476, 101] width 8 height 8
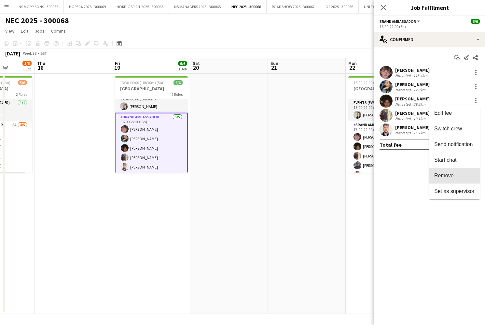
click at [461, 171] on button "Remove" at bounding box center [454, 176] width 51 height 16
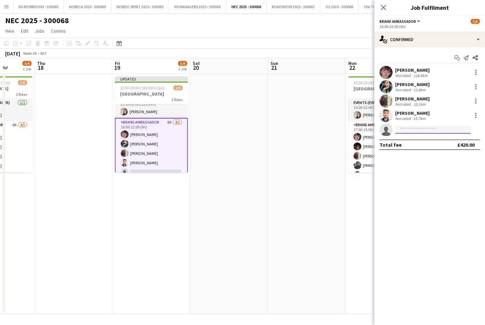
click at [416, 131] on input at bounding box center [433, 130] width 76 height 8
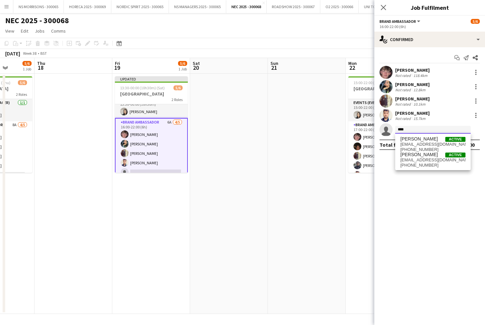
scroll to position [0, 0]
type input "****"
click at [415, 140] on span "Serena Dookhy" at bounding box center [418, 139] width 37 height 6
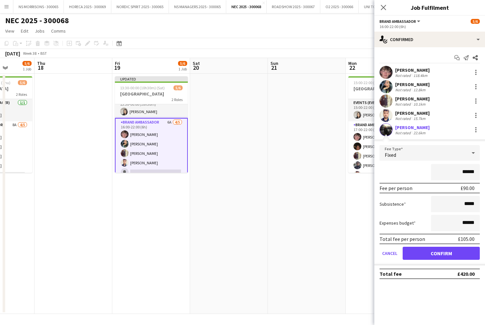
click at [420, 249] on button "Confirm" at bounding box center [441, 252] width 77 height 13
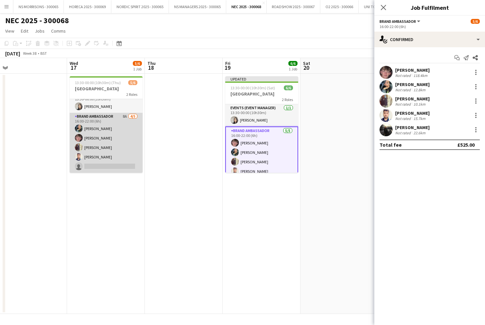
scroll to position [8, 0]
click at [88, 166] on app-card-role "Brand Ambassador 8A 4/5 16:00-22:00 (6h) Samira Begum Zac Bayliss GURMIT BANSAL…" at bounding box center [106, 143] width 73 height 60
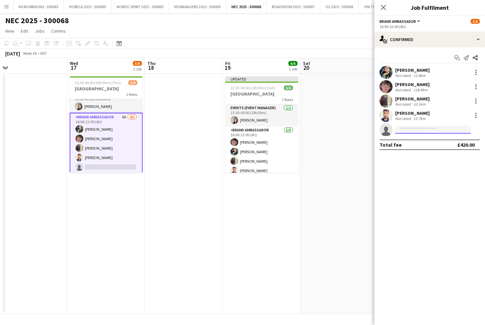
click at [410, 132] on input at bounding box center [433, 130] width 76 height 8
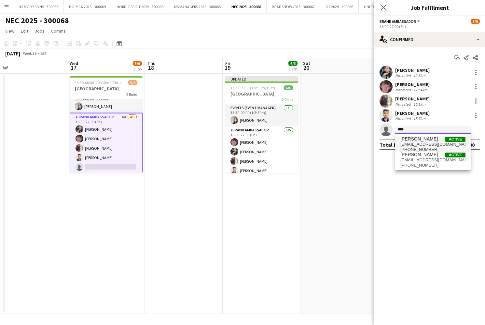
type input "****"
click at [413, 146] on span "serena76@hotmail.co.uk" at bounding box center [432, 144] width 65 height 5
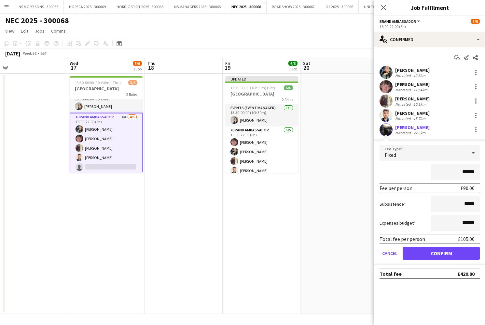
drag, startPoint x: 422, startPoint y: 252, endPoint x: 409, endPoint y: 243, distance: 16.3
click at [422, 252] on button "Confirm" at bounding box center [441, 252] width 77 height 13
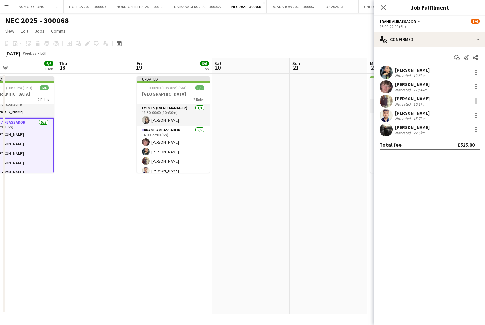
scroll to position [0, 257]
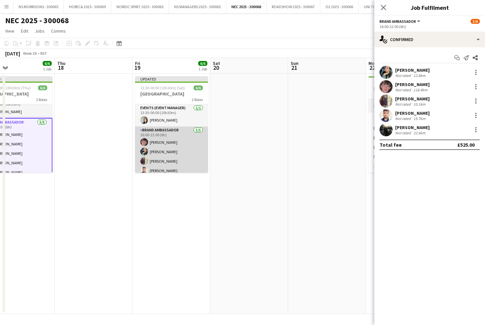
click at [160, 166] on app-card-role "Brand Ambassador 5/5 16:00-22:00 (6h) Zac Bayliss Samira Begum GURMIT BANSAL Az…" at bounding box center [171, 156] width 73 height 60
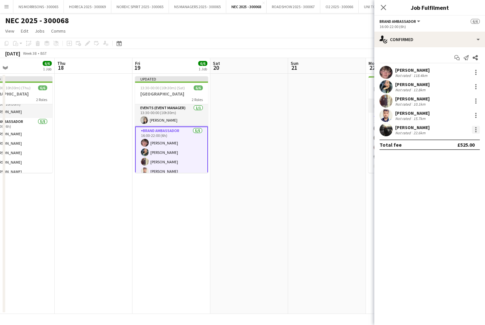
click at [475, 129] on div at bounding box center [475, 129] width 1 height 1
click at [446, 201] on button "Remove" at bounding box center [454, 204] width 51 height 16
click at [401, 131] on input at bounding box center [433, 130] width 76 height 8
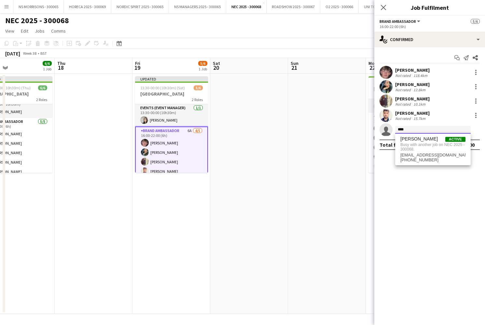
type input "****"
click at [312, 132] on app-date-cell at bounding box center [327, 194] width 78 height 240
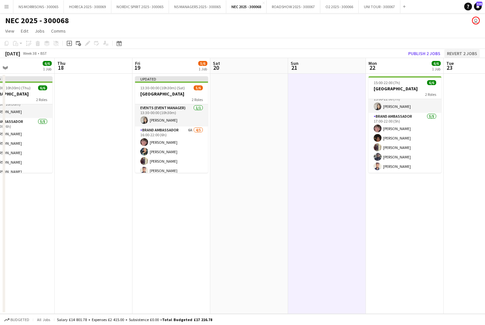
click at [461, 52] on button "Revert 2 jobs" at bounding box center [461, 53] width 35 height 8
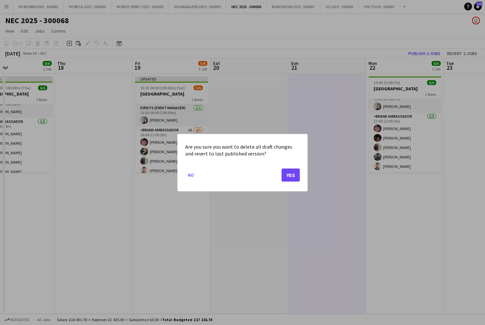
click at [287, 173] on button "Yes" at bounding box center [291, 174] width 18 height 13
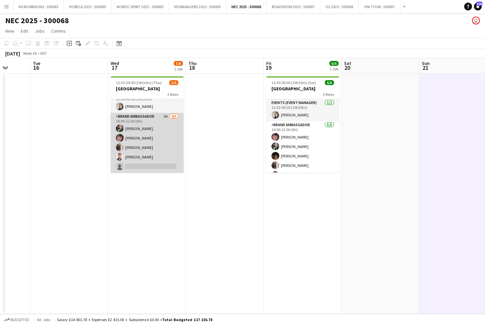
scroll to position [8, 0]
click at [133, 167] on app-card-role "Brand Ambassador 8A 4/5 16:00-22:00 (6h) Samira Begum Zac Bayliss GURMIT BANSAL…" at bounding box center [147, 143] width 73 height 60
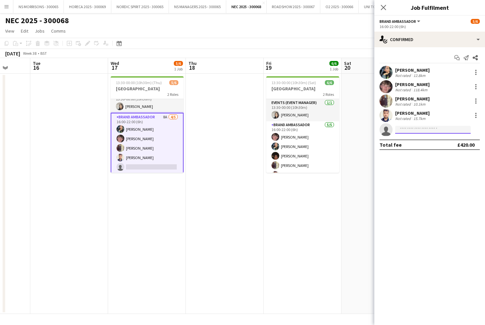
click at [409, 131] on input at bounding box center [433, 130] width 76 height 8
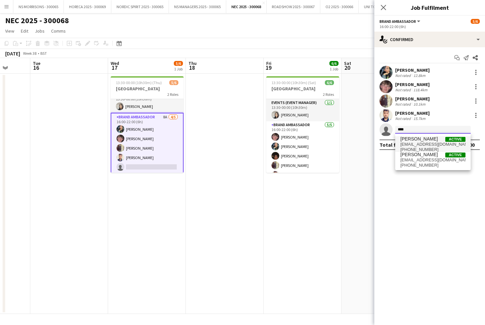
type input "****"
click at [409, 138] on span "Serena Dookhy" at bounding box center [418, 139] width 37 height 6
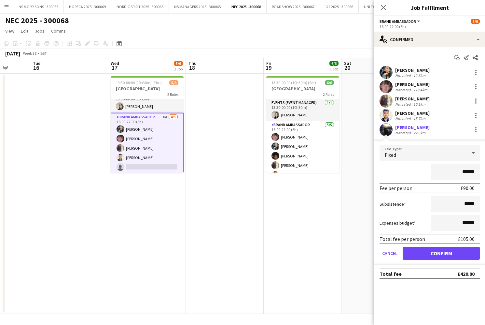
click at [431, 250] on button "Confirm" at bounding box center [441, 252] width 77 height 13
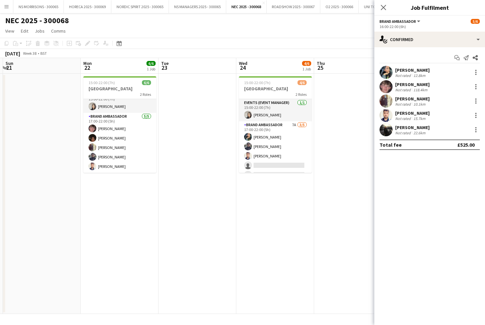
scroll to position [0, 309]
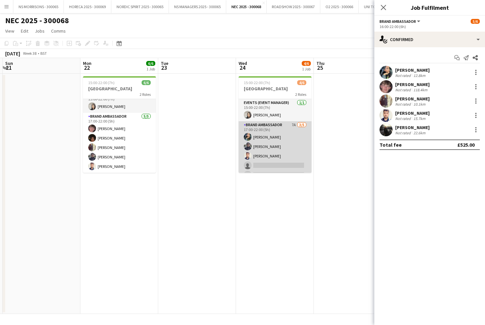
drag, startPoint x: 276, startPoint y: 161, endPoint x: 295, endPoint y: 159, distance: 19.3
click at [276, 161] on app-card-role "Brand Ambassador 7A 3/5 17:00-22:00 (5h) Samira Begum Khizar Shahbaz Azahar hos…" at bounding box center [275, 151] width 73 height 60
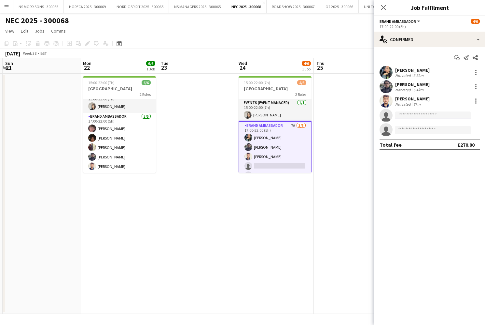
click at [400, 116] on input at bounding box center [433, 115] width 76 height 8
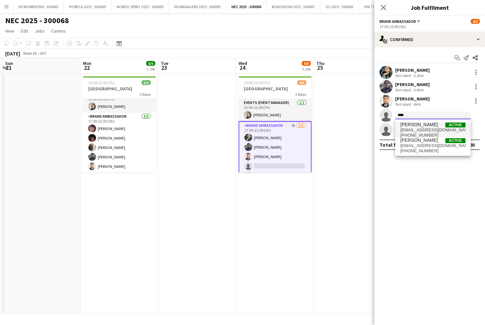
type input "****"
click at [402, 125] on span "Serena Dookhy" at bounding box center [418, 125] width 37 height 6
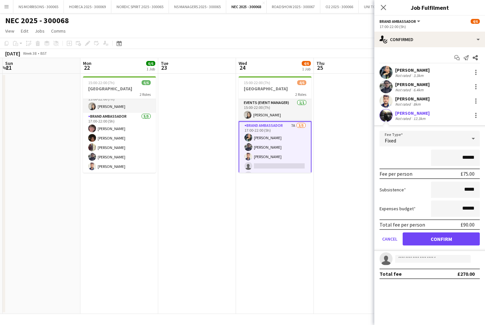
drag, startPoint x: 416, startPoint y: 236, endPoint x: 410, endPoint y: 231, distance: 8.8
click at [416, 236] on button "Confirm" at bounding box center [441, 238] width 77 height 13
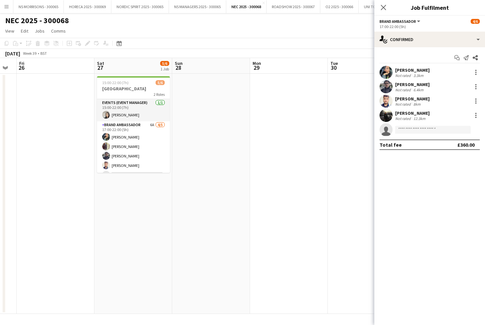
scroll to position [8, 0]
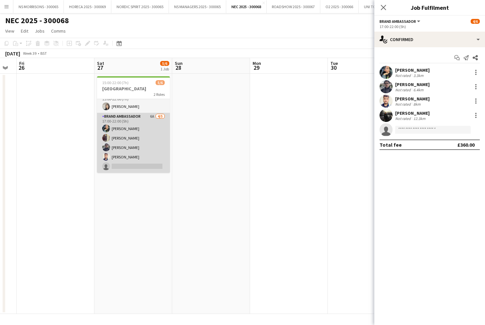
drag, startPoint x: 125, startPoint y: 165, endPoint x: 130, endPoint y: 164, distance: 5.2
click at [125, 165] on app-card-role "Brand Ambassador 6A 4/5 17:00-22:00 (5h) Samira Begum GURMIT BANSAL Khizar Shah…" at bounding box center [133, 143] width 73 height 60
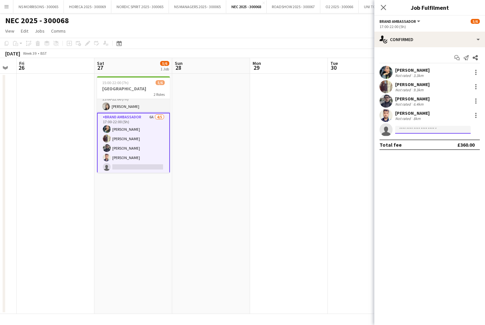
click at [414, 128] on input at bounding box center [433, 130] width 76 height 8
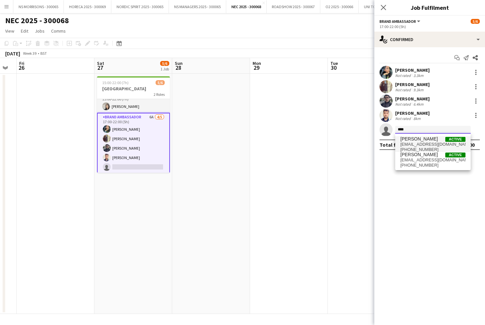
type input "****"
click at [417, 137] on span "Serena Dookhy" at bounding box center [418, 139] width 37 height 6
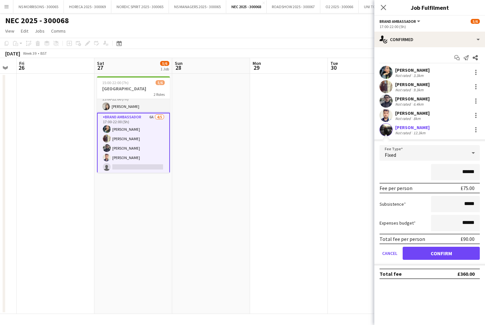
click at [413, 250] on button "Confirm" at bounding box center [441, 252] width 77 height 13
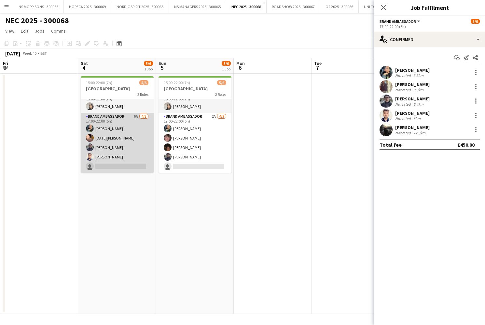
click at [138, 168] on app-card-role "Brand Ambassador 6A 4/5 17:00-22:00 (5h) Samira Begum Raja Ali Khizar Shahbaz A…" at bounding box center [117, 143] width 73 height 60
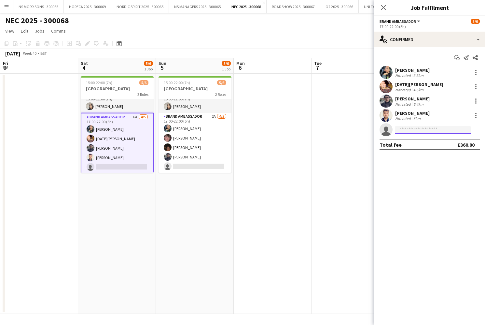
click at [418, 131] on input at bounding box center [433, 130] width 76 height 8
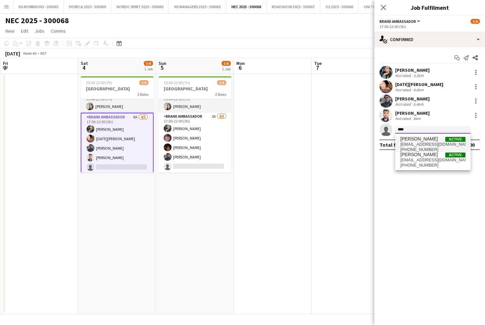
type input "****"
drag, startPoint x: 419, startPoint y: 141, endPoint x: 418, endPoint y: 147, distance: 5.6
click at [419, 141] on span "Serena Dookhy" at bounding box center [418, 139] width 37 height 6
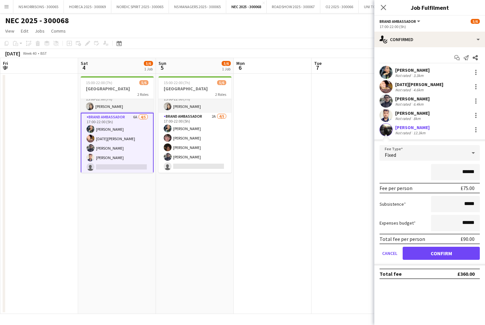
drag, startPoint x: 423, startPoint y: 254, endPoint x: 363, endPoint y: 237, distance: 62.8
click at [423, 253] on button "Confirm" at bounding box center [441, 252] width 77 height 13
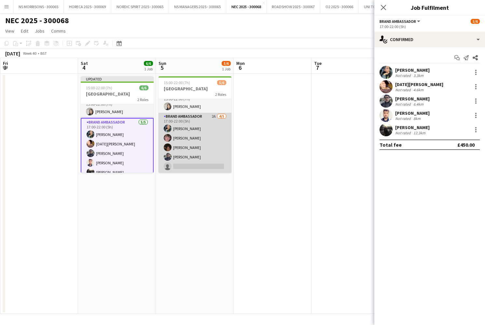
click at [193, 170] on app-card-role "Brand Ambassador 2A 4/5 17:00-22:00 (5h) Samira Begum Zac Bayliss Tarnjit Lally…" at bounding box center [195, 143] width 73 height 60
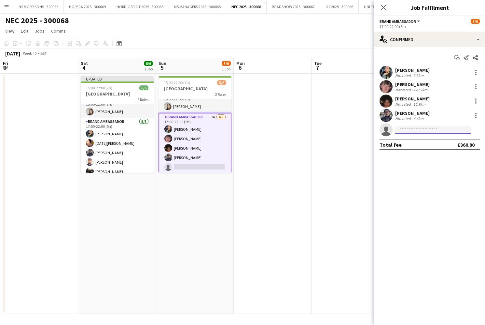
click at [444, 133] on input at bounding box center [433, 130] width 76 height 8
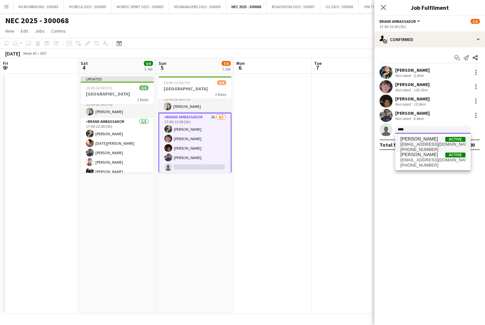
type input "****"
click at [445, 140] on span "Serena Dookhy Active" at bounding box center [432, 139] width 65 height 6
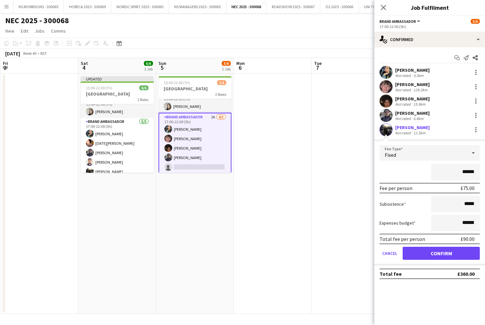
drag, startPoint x: 433, startPoint y: 254, endPoint x: 425, endPoint y: 246, distance: 11.3
click at [432, 253] on button "Confirm" at bounding box center [441, 252] width 77 height 13
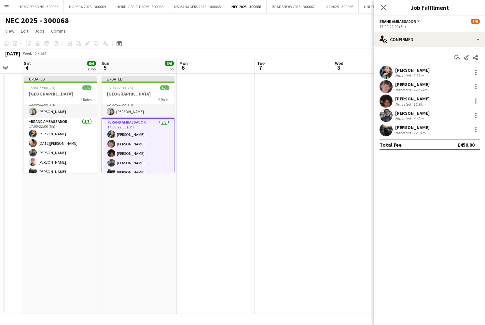
scroll to position [0, 231]
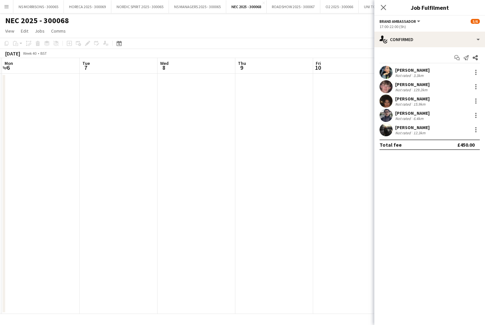
click at [239, 149] on app-date-cell at bounding box center [274, 194] width 78 height 240
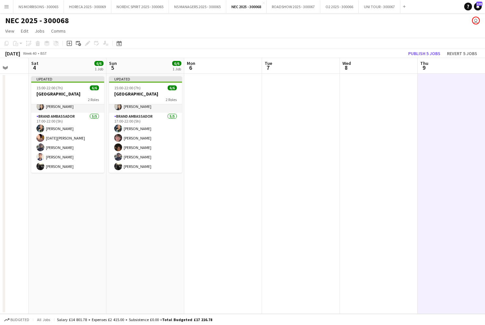
scroll to position [14, 0]
click at [423, 53] on button "Publish 5 jobs" at bounding box center [424, 53] width 37 height 8
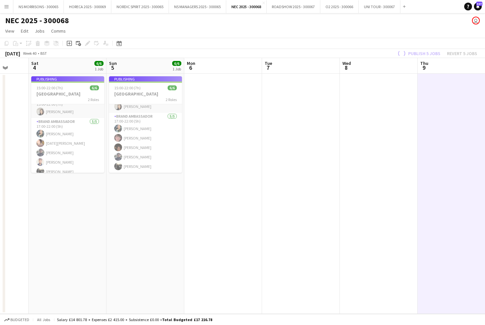
scroll to position [8, 0]
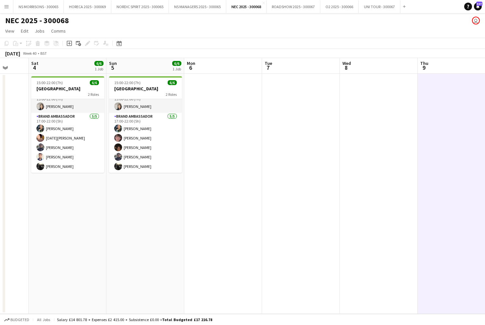
click at [279, 120] on app-date-cell at bounding box center [301, 194] width 78 height 240
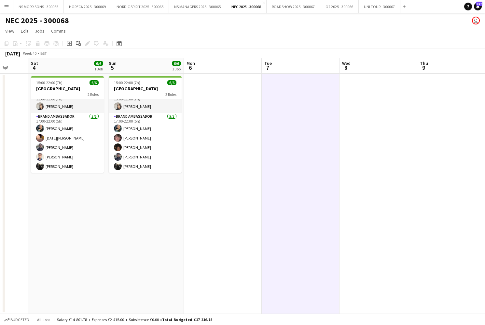
click at [4, 7] on button "Menu" at bounding box center [6, 6] width 13 height 13
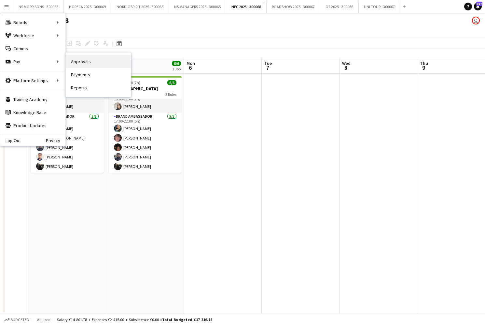
click at [94, 65] on link "Approvals" at bounding box center [98, 61] width 65 height 13
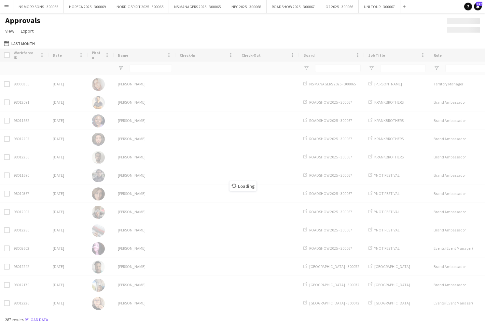
type input "***"
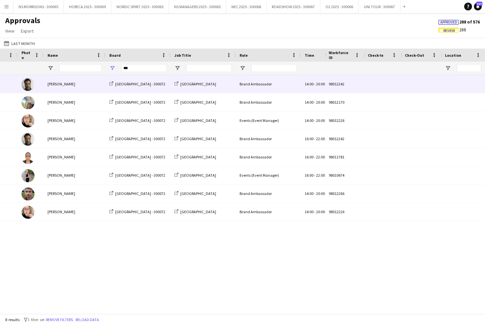
scroll to position [0, 109]
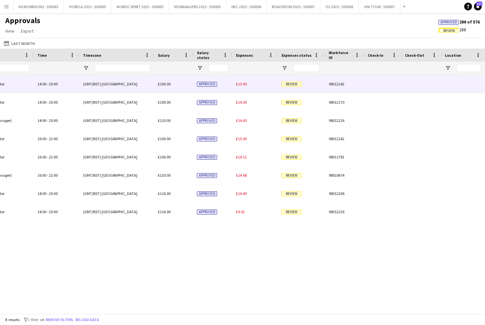
click at [244, 82] on span "£15.00" at bounding box center [241, 83] width 11 height 5
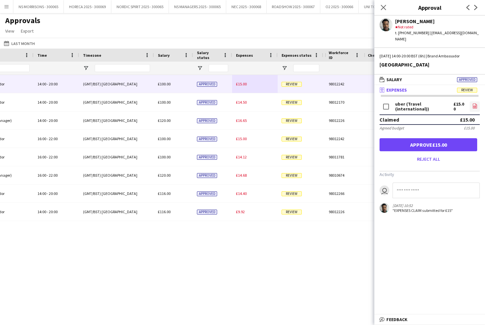
click at [475, 103] on icon "file-image" at bounding box center [474, 105] width 5 height 5
click at [433, 145] on button "Approve £15.00" at bounding box center [429, 144] width 98 height 13
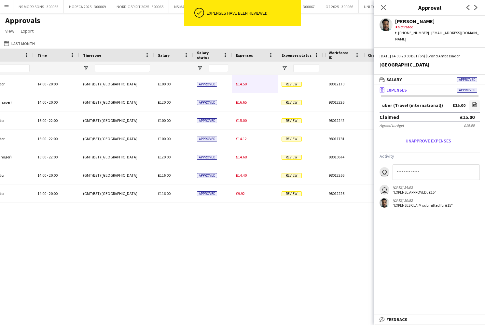
click at [238, 82] on span "£14.50" at bounding box center [241, 83] width 11 height 5
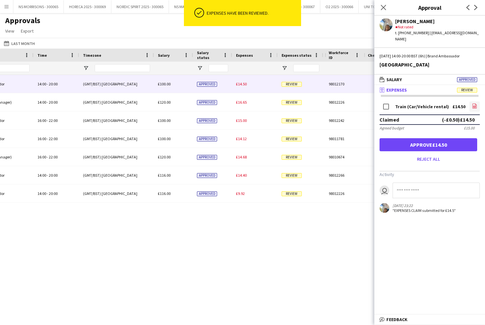
click at [474, 103] on icon "file-image" at bounding box center [474, 105] width 5 height 5
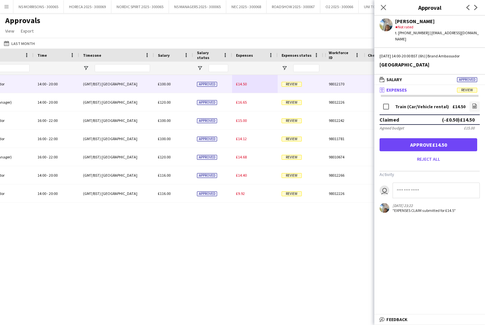
click at [440, 146] on form "Train (Car/Vehicle rental) £14.50 file-image Claimed (-£0.50) £14.50 Agreed bud…" at bounding box center [429, 132] width 111 height 64
click at [440, 144] on button "Approve £14.50" at bounding box center [429, 144] width 98 height 13
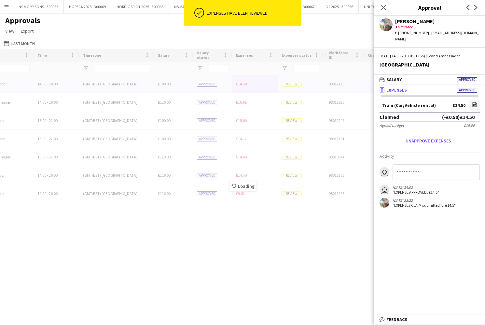
click at [246, 86] on div "Loading" at bounding box center [242, 181] width 485 height 265
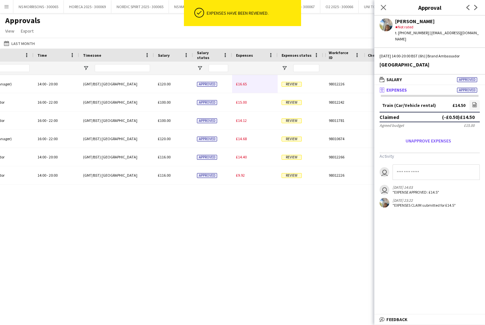
click at [246, 86] on div "£16.65" at bounding box center [255, 84] width 46 height 18
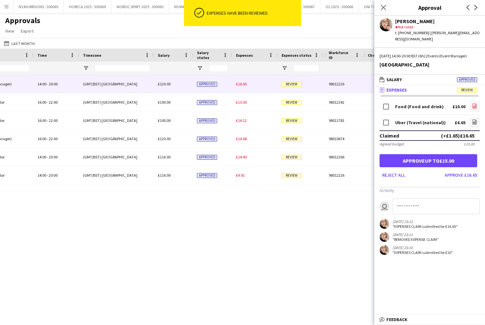
click at [474, 103] on icon "file-image" at bounding box center [474, 105] width 5 height 5
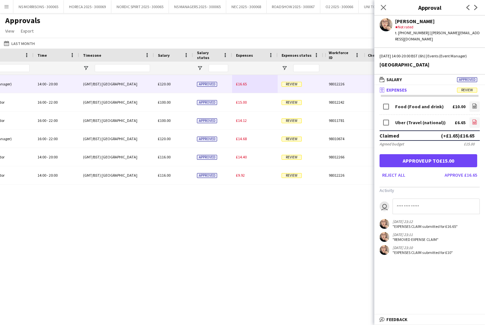
click at [476, 119] on icon "file-image" at bounding box center [474, 121] width 5 height 5
drag, startPoint x: 422, startPoint y: 157, endPoint x: 353, endPoint y: 134, distance: 73.3
click at [422, 157] on button "Approve £6.65" at bounding box center [429, 160] width 98 height 13
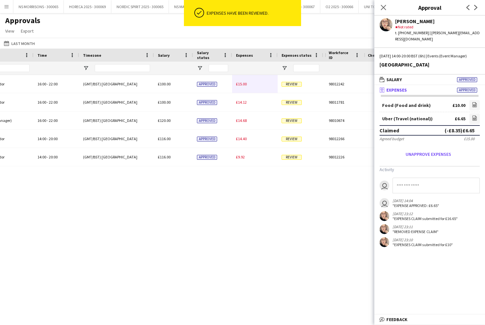
click at [247, 89] on div "£15.00" at bounding box center [255, 84] width 46 height 18
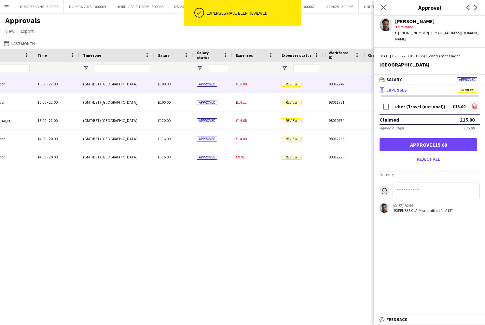
click at [474, 103] on icon "file-image" at bounding box center [474, 105] width 5 height 5
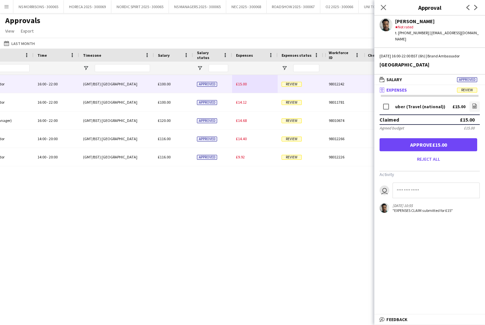
click at [411, 138] on button "Approve £15.00" at bounding box center [429, 144] width 98 height 13
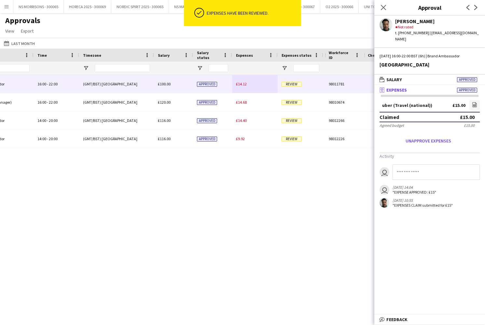
click at [247, 86] on div "£14.12" at bounding box center [255, 84] width 46 height 18
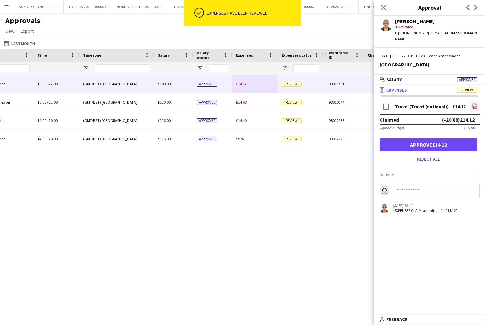
click at [477, 103] on icon "file-image" at bounding box center [474, 105] width 5 height 5
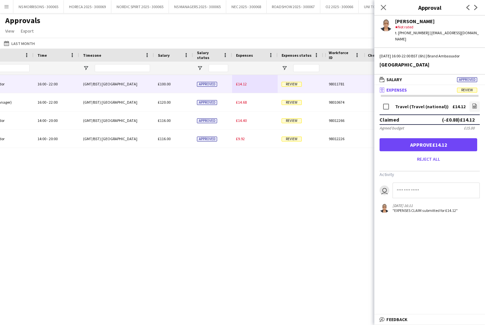
click at [441, 138] on button "Approve £14.12" at bounding box center [429, 144] width 98 height 13
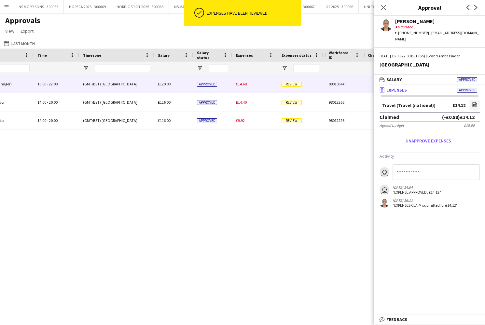
click at [240, 87] on div "£14.68" at bounding box center [255, 84] width 46 height 18
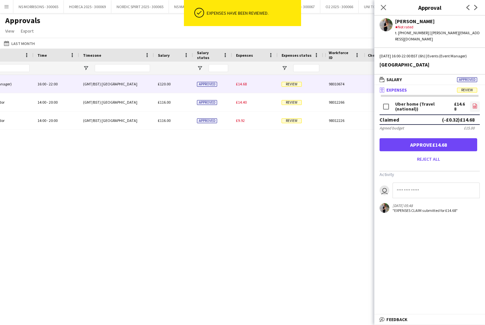
click at [472, 104] on link "file-image" at bounding box center [475, 106] width 10 height 10
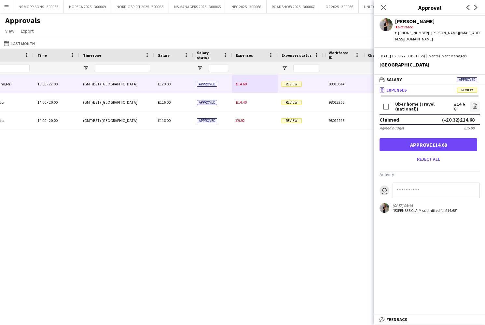
click at [405, 139] on button "Approve £14.68" at bounding box center [429, 144] width 98 height 13
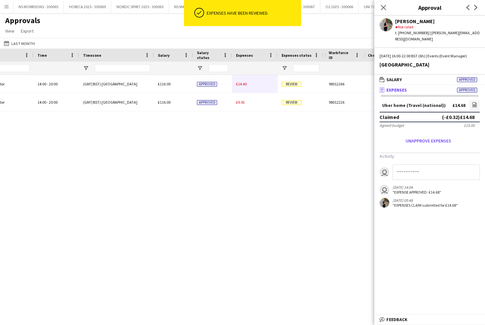
click at [242, 84] on span "£14.40" at bounding box center [241, 83] width 11 height 5
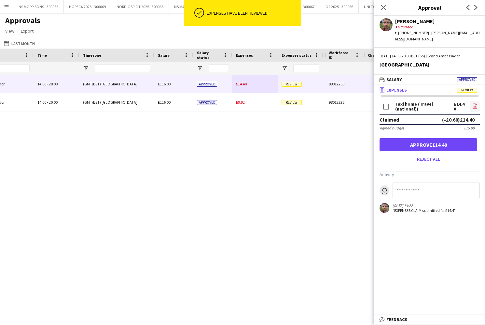
click at [473, 103] on icon "file-image" at bounding box center [474, 105] width 5 height 5
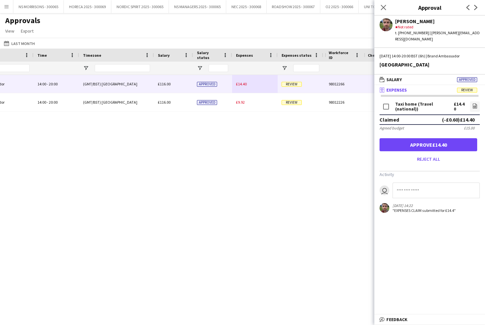
click at [413, 138] on button "Approve £14.40" at bounding box center [429, 144] width 98 height 13
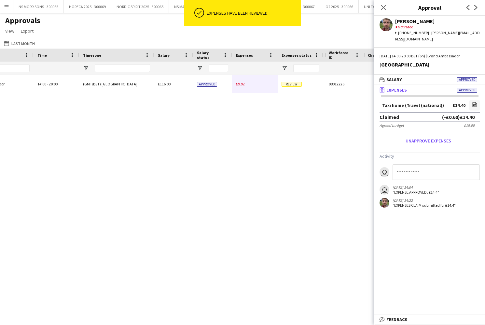
click at [236, 86] on span "£9.92" at bounding box center [240, 83] width 9 height 5
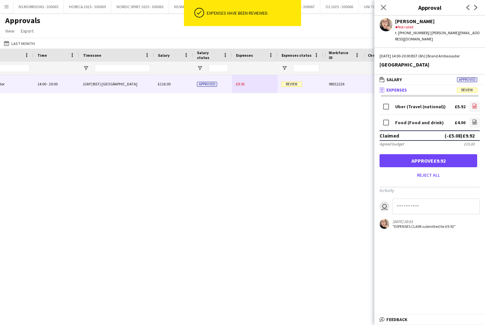
click at [472, 103] on icon "file-image" at bounding box center [474, 105] width 5 height 5
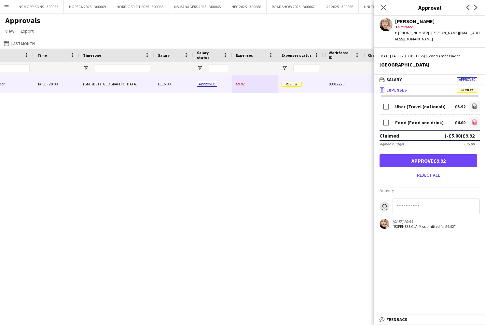
click at [473, 119] on icon "file-image" at bounding box center [474, 121] width 5 height 5
drag, startPoint x: 419, startPoint y: 154, endPoint x: 402, endPoint y: 111, distance: 46.2
click at [419, 154] on button "Approve £5.92" at bounding box center [429, 160] width 98 height 13
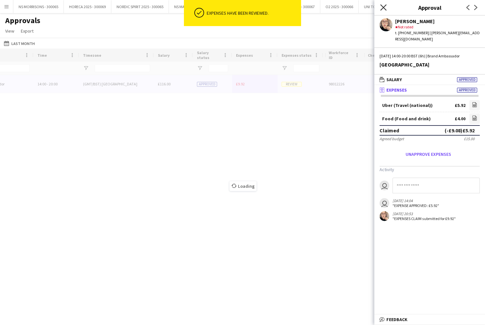
click at [383, 10] on icon "Close pop-in" at bounding box center [383, 7] width 6 height 6
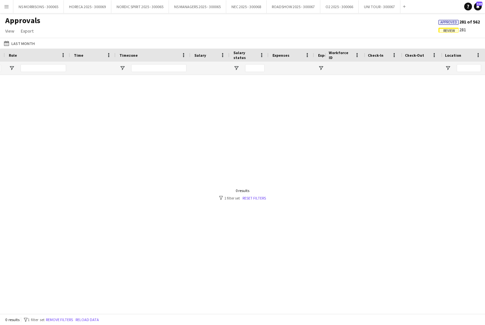
scroll to position [0, 155]
click at [124, 68] on input "Name Filter Input" at bounding box center [112, 68] width 42 height 8
drag, startPoint x: 172, startPoint y: 70, endPoint x: 151, endPoint y: 69, distance: 20.2
click at [151, 69] on div "***" at bounding box center [169, 68] width 65 height 13
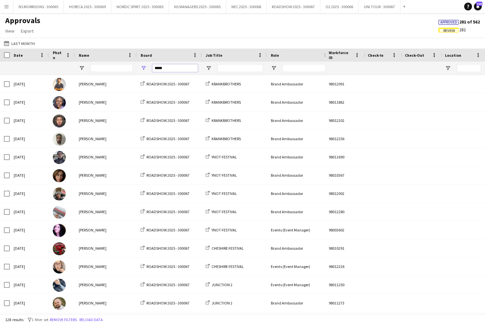
type input "*****"
click at [226, 68] on input "Job Title Filter Input" at bounding box center [240, 68] width 46 height 8
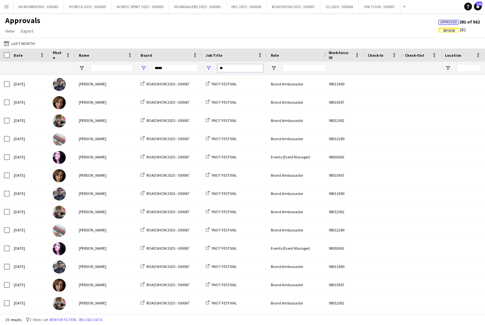
type input "**"
click at [109, 65] on input "Name Filter Input" at bounding box center [112, 68] width 42 height 8
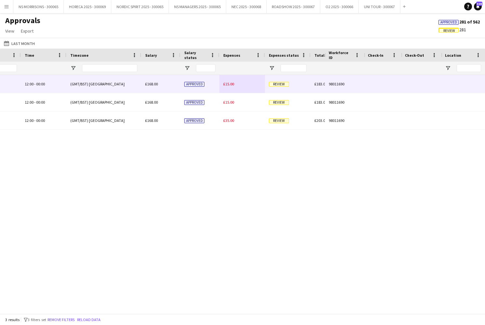
type input "***"
click at [231, 86] on span "£15.00" at bounding box center [228, 83] width 11 height 5
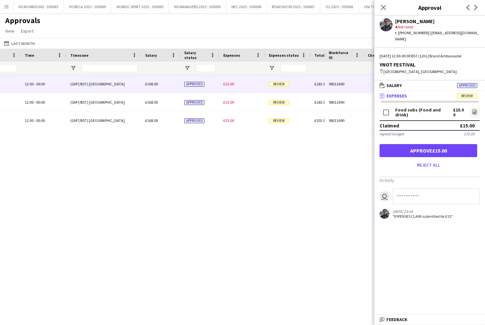
click at [445, 144] on button "Approve £15.00" at bounding box center [429, 150] width 98 height 13
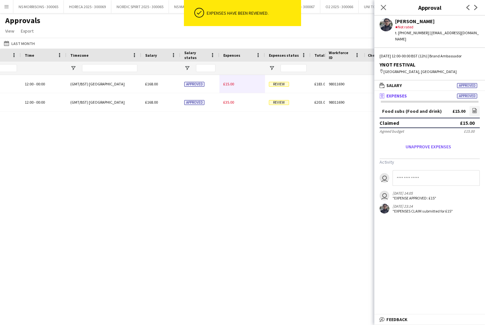
drag, startPoint x: 231, startPoint y: 86, endPoint x: 239, endPoint y: 86, distance: 7.8
click at [231, 86] on span "£15.00" at bounding box center [228, 83] width 11 height 5
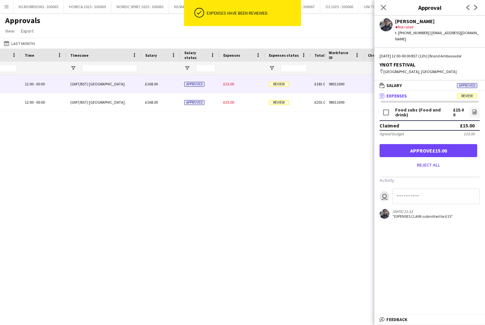
drag, startPoint x: 398, startPoint y: 143, endPoint x: 395, endPoint y: 141, distance: 3.5
click at [398, 144] on button "Approve £15.00" at bounding box center [429, 150] width 98 height 13
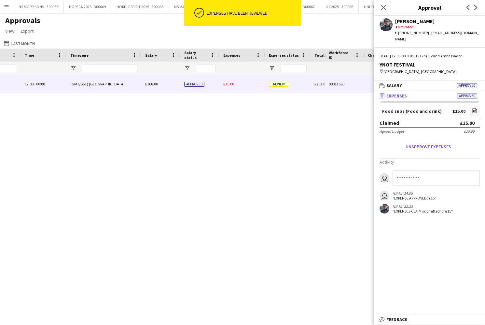
click at [231, 87] on div "£35.00" at bounding box center [242, 84] width 46 height 18
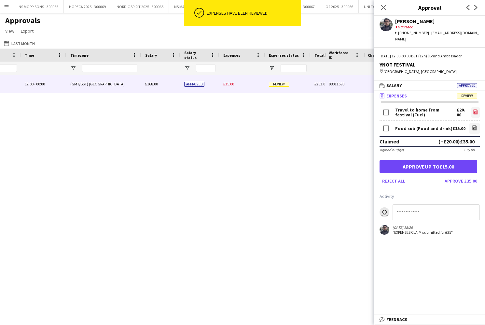
click at [474, 109] on icon "file-image" at bounding box center [475, 111] width 5 height 5
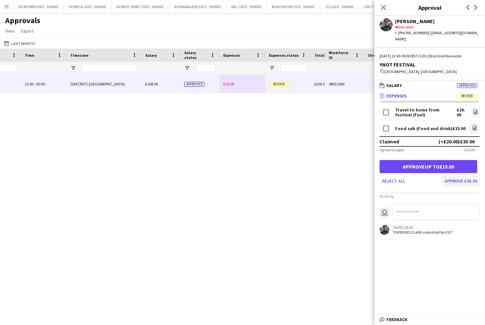
click at [451, 175] on button "Approve £35.00" at bounding box center [461, 180] width 38 height 10
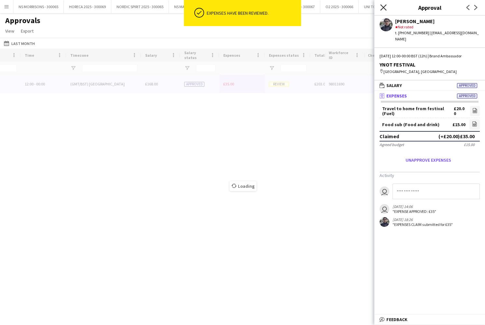
click at [383, 6] on icon "Close pop-in" at bounding box center [383, 7] width 6 height 6
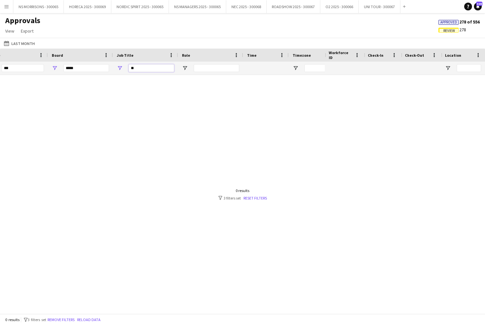
click at [143, 70] on input "**" at bounding box center [152, 68] width 46 height 8
type input "*"
click at [127, 70] on input "***" at bounding box center [112, 68] width 42 height 8
type input "*"
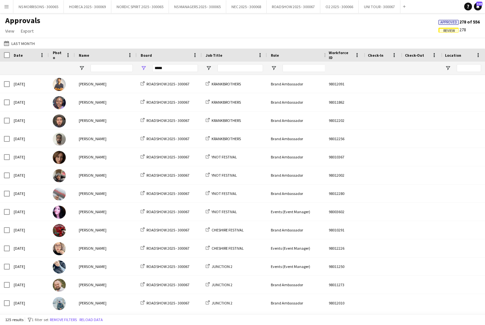
click at [231, 64] on div at bounding box center [240, 68] width 46 height 13
click at [230, 65] on input "Job Title Filter Input" at bounding box center [240, 68] width 46 height 8
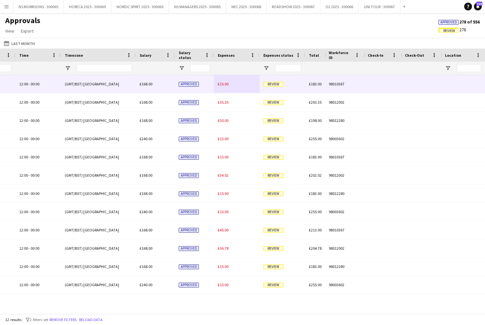
type input "***"
click at [223, 83] on span "£15.00" at bounding box center [223, 83] width 11 height 5
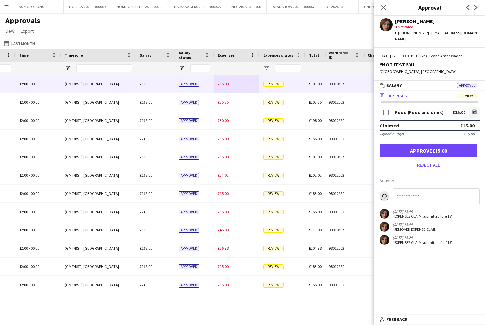
click at [399, 148] on button "Approve £15.00" at bounding box center [429, 150] width 98 height 13
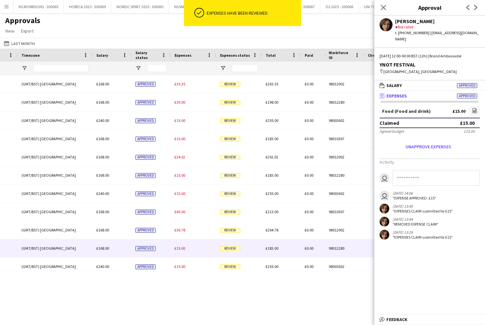
click at [181, 250] on div "£15.00" at bounding box center [194, 248] width 46 height 18
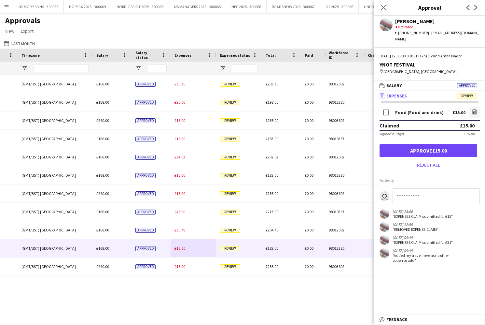
click at [448, 144] on button "Approve £15.00" at bounding box center [429, 150] width 98 height 13
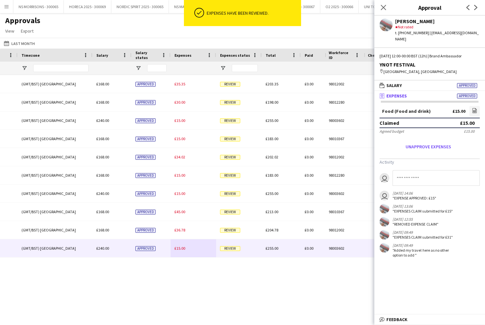
click at [180, 246] on span "£15.00" at bounding box center [180, 247] width 11 height 5
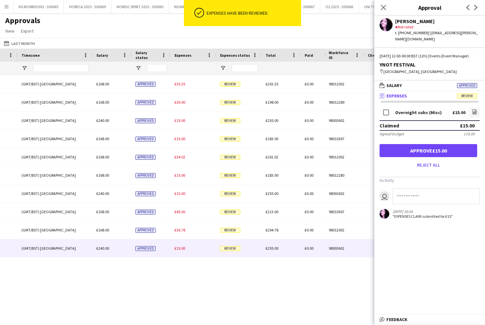
click at [450, 148] on button "Approve £15.00" at bounding box center [429, 150] width 98 height 13
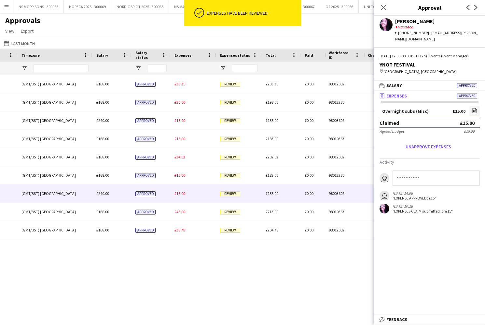
click at [177, 198] on div "£15.00" at bounding box center [194, 193] width 46 height 18
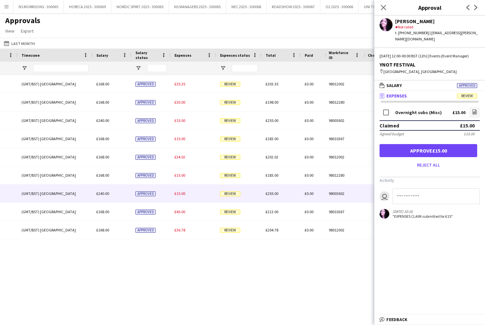
click at [402, 148] on button "Approve £15.00" at bounding box center [429, 150] width 98 height 13
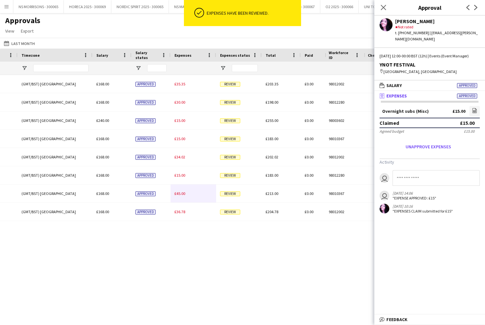
click at [185, 173] on span "£15.00" at bounding box center [180, 175] width 11 height 5
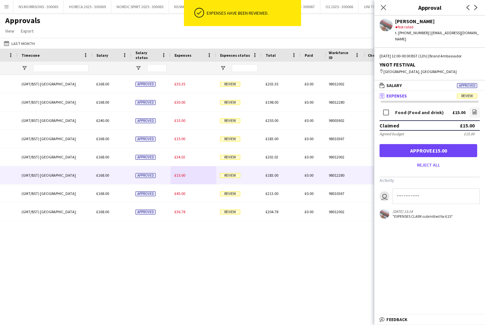
drag, startPoint x: 389, startPoint y: 147, endPoint x: 358, endPoint y: 141, distance: 32.1
click at [389, 147] on button "Approve £15.00" at bounding box center [429, 150] width 98 height 13
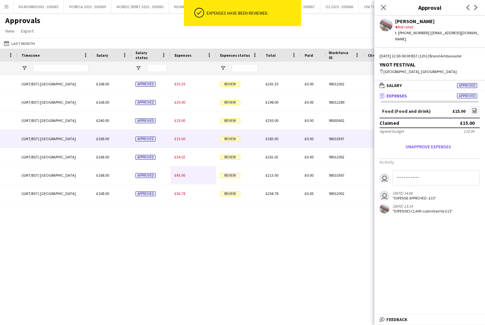
click at [182, 136] on span "£15.00" at bounding box center [180, 138] width 11 height 5
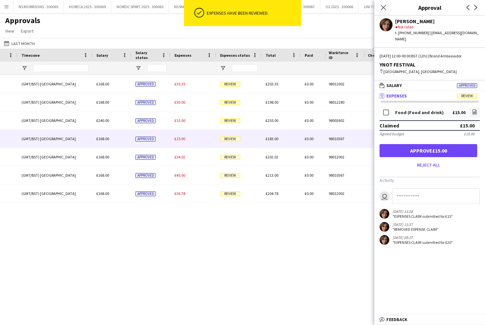
click at [418, 150] on button "Approve £15.00" at bounding box center [429, 150] width 98 height 13
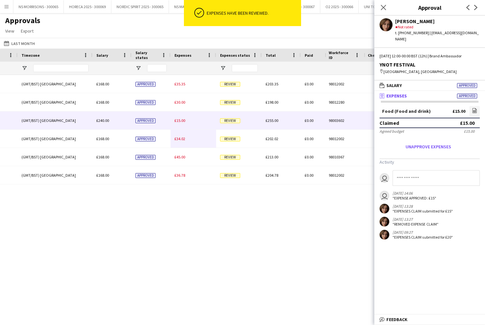
drag, startPoint x: 181, startPoint y: 123, endPoint x: 234, endPoint y: 123, distance: 53.1
click at [181, 123] on div "£15.00" at bounding box center [194, 120] width 46 height 18
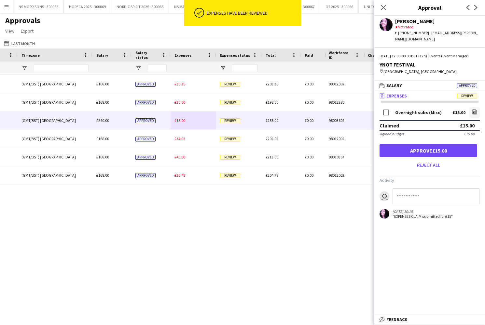
click at [403, 145] on button "Approve £15.00" at bounding box center [429, 150] width 98 height 13
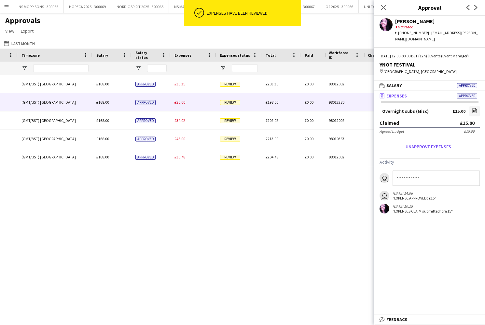
click at [182, 105] on div "£30.00" at bounding box center [194, 102] width 46 height 18
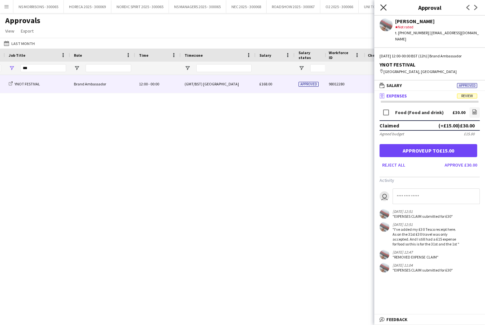
type input "***"
click at [384, 7] on icon "Close pop-in" at bounding box center [383, 7] width 6 height 6
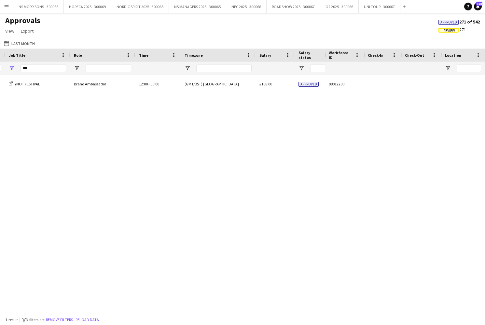
click at [449, 24] on span "Approved" at bounding box center [448, 22] width 17 height 4
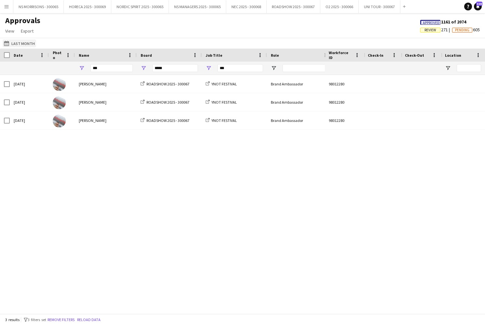
click at [22, 41] on button "Last Month Last Month" at bounding box center [20, 43] width 34 height 8
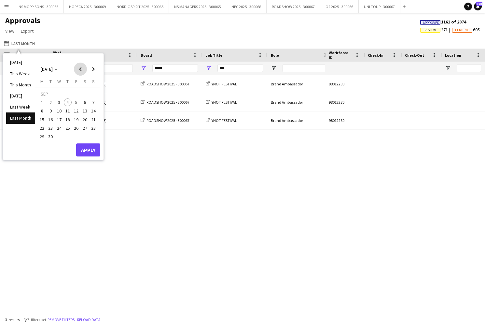
click at [77, 72] on span "Previous month" at bounding box center [80, 69] width 13 height 13
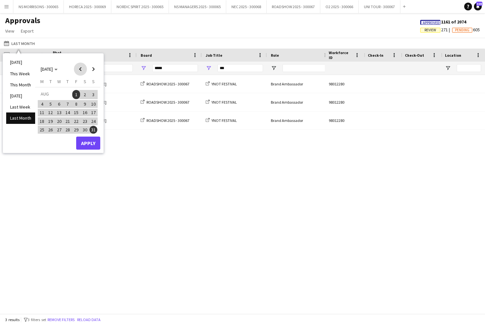
drag, startPoint x: 82, startPoint y: 70, endPoint x: 81, endPoint y: 73, distance: 3.3
click at [82, 70] on span "Previous month" at bounding box center [80, 69] width 13 height 13
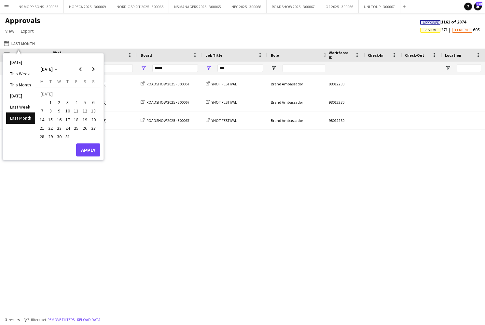
click at [62, 136] on span "30" at bounding box center [59, 137] width 8 height 8
click at [91, 69] on span "Next month" at bounding box center [93, 69] width 13 height 13
click at [93, 129] on span "31" at bounding box center [94, 130] width 8 height 8
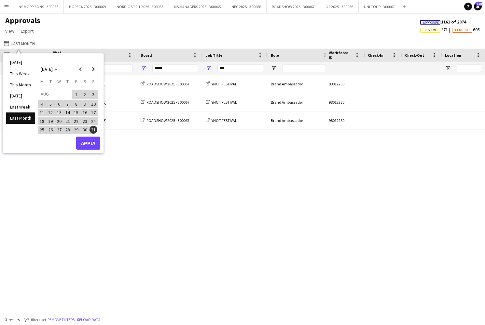
click at [88, 141] on button "Apply" at bounding box center [88, 142] width 24 height 13
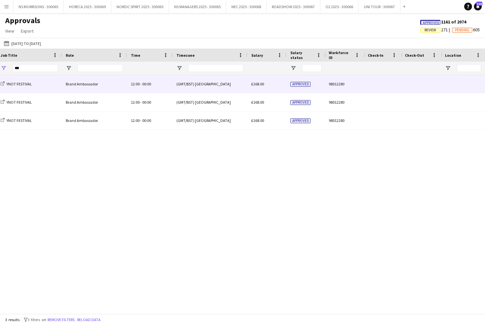
scroll to position [0, 82]
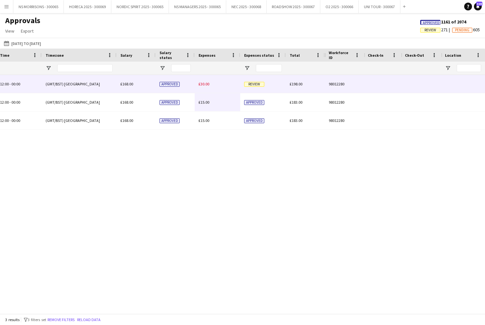
click at [201, 84] on span "£30.00" at bounding box center [204, 83] width 11 height 5
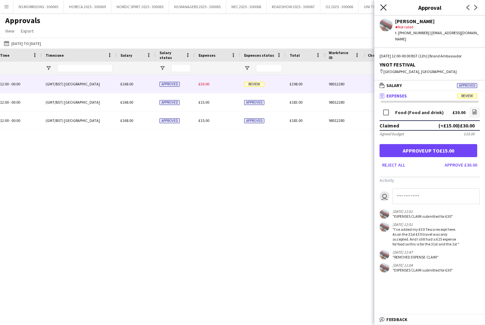
click at [384, 8] on icon "Close pop-in" at bounding box center [383, 7] width 6 height 6
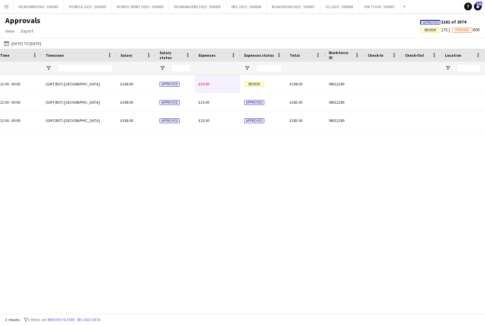
click at [431, 21] on span "Approved" at bounding box center [431, 23] width 17 height 4
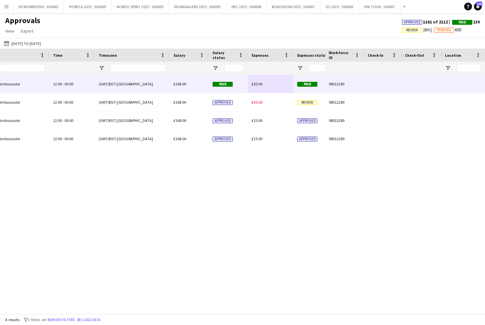
click at [256, 83] on span "£30.00" at bounding box center [257, 83] width 11 height 5
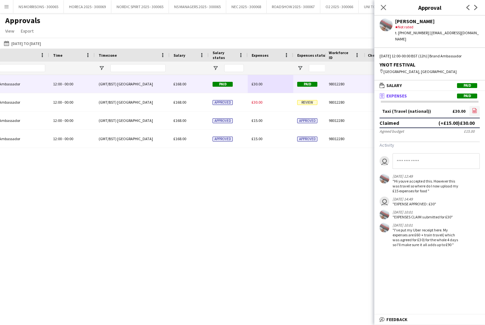
click at [474, 108] on icon "file-image" at bounding box center [474, 110] width 5 height 5
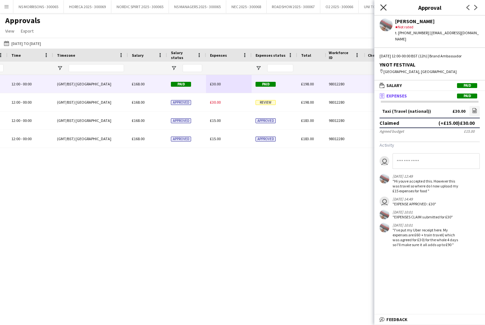
click at [385, 8] on icon "Close pop-in" at bounding box center [383, 7] width 6 height 6
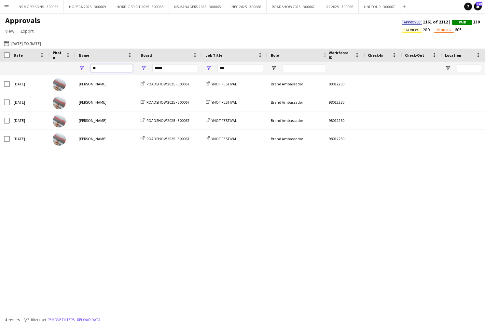
type input "*"
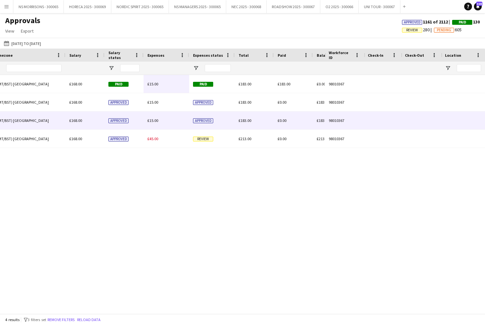
type input "***"
click at [155, 121] on span "£15.00" at bounding box center [152, 120] width 11 height 5
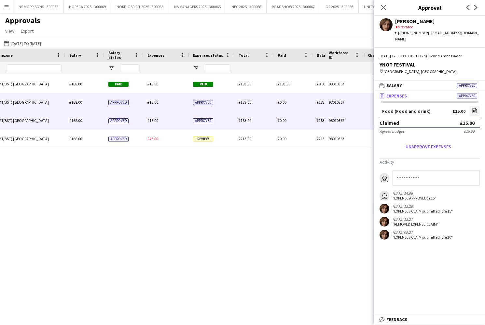
click at [155, 103] on span "£15.00" at bounding box center [152, 102] width 11 height 5
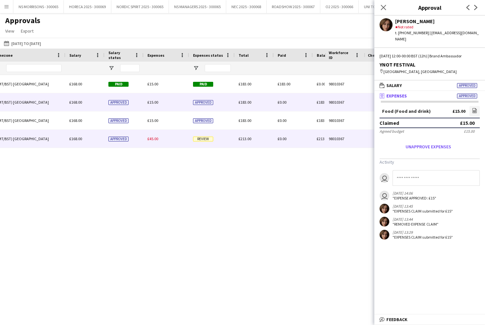
click at [153, 137] on span "£45.00" at bounding box center [152, 138] width 11 height 5
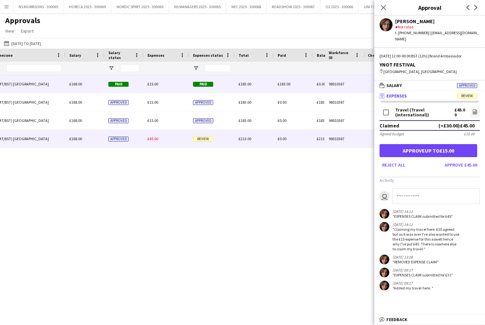
click at [155, 82] on span "£15.00" at bounding box center [152, 83] width 11 height 5
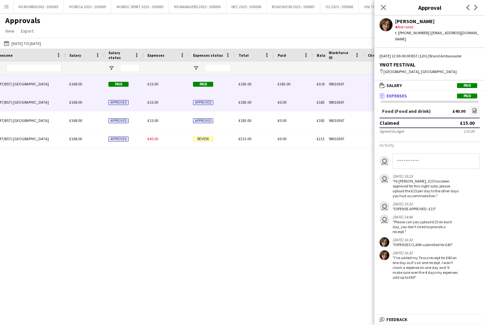
click at [155, 101] on span "£15.00" at bounding box center [152, 102] width 11 height 5
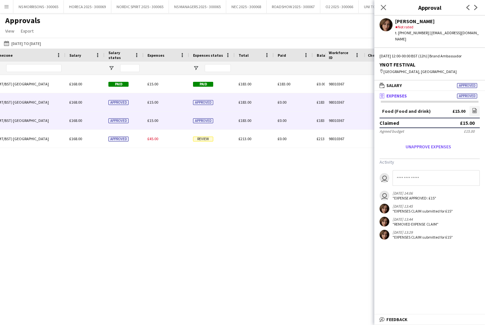
click at [155, 120] on span "£15.00" at bounding box center [152, 120] width 11 height 5
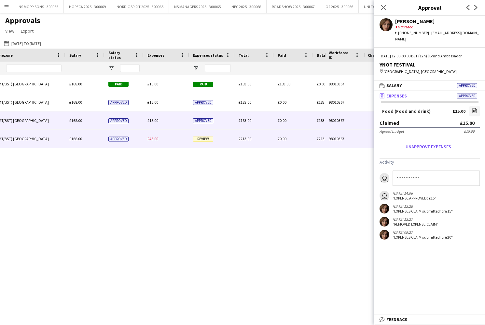
click at [153, 138] on span "£45.00" at bounding box center [152, 138] width 11 height 5
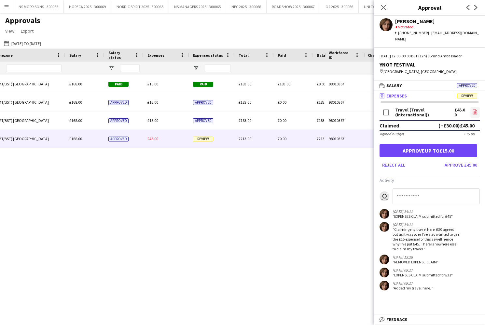
click at [473, 112] on icon "file-image" at bounding box center [474, 111] width 5 height 5
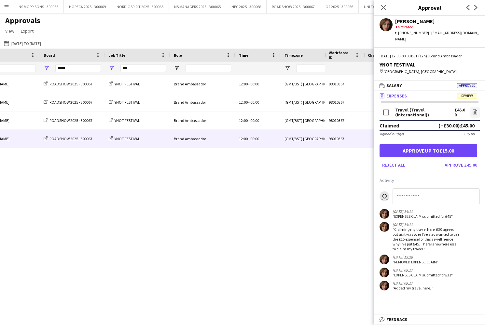
scroll to position [0, 69]
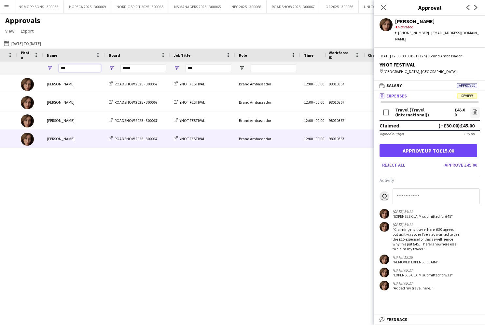
drag, startPoint x: 65, startPoint y: 68, endPoint x: 61, endPoint y: 68, distance: 4.2
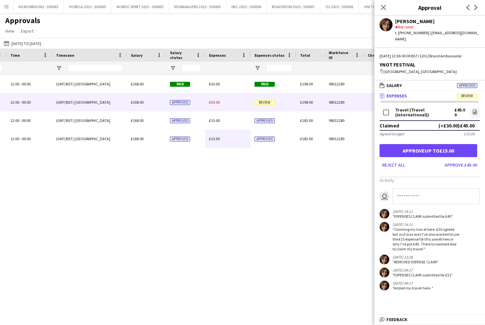
type input "***"
click at [218, 103] on span "£30.00" at bounding box center [214, 102] width 11 height 5
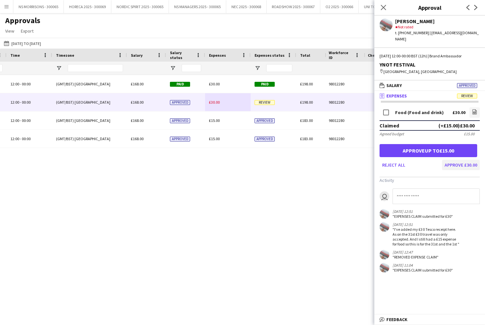
click at [463, 160] on button "Approve £30.00" at bounding box center [461, 165] width 38 height 10
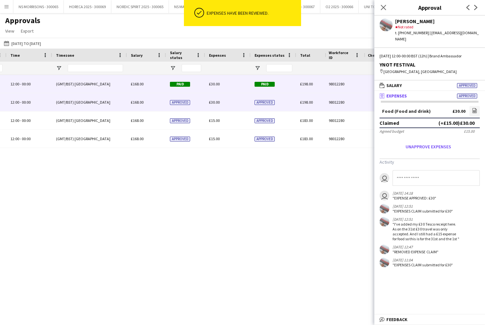
click at [215, 85] on span "£30.00" at bounding box center [214, 83] width 11 height 5
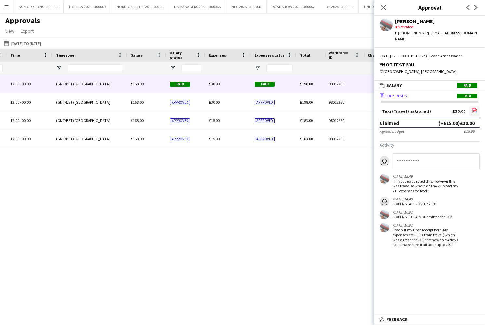
click at [472, 108] on icon "file-image" at bounding box center [474, 110] width 5 height 5
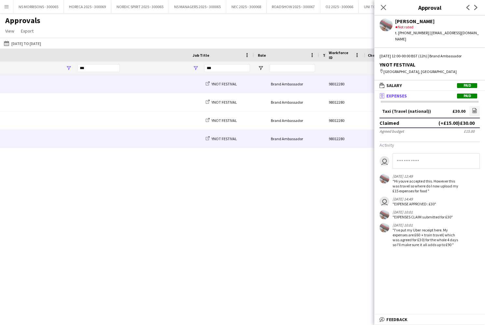
scroll to position [0, 22]
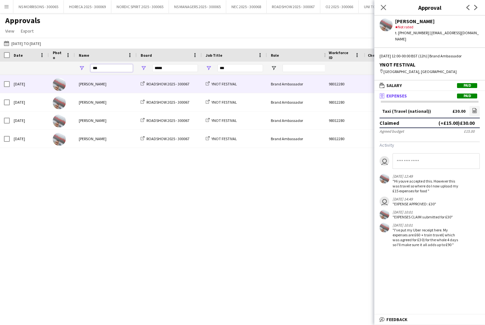
drag, startPoint x: 105, startPoint y: 70, endPoint x: 88, endPoint y: 68, distance: 16.7
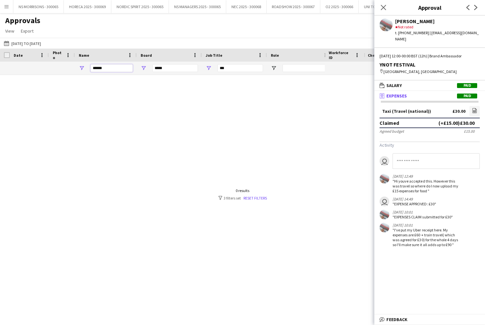
click at [109, 69] on input "******" at bounding box center [112, 68] width 42 height 8
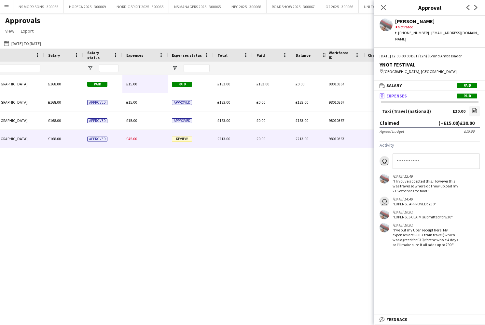
type input "***"
click at [135, 140] on span "£45.00" at bounding box center [131, 138] width 11 height 5
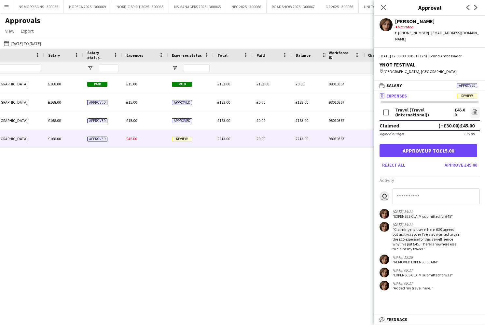
click at [470, 166] on button "Approve £45.00" at bounding box center [461, 165] width 38 height 10
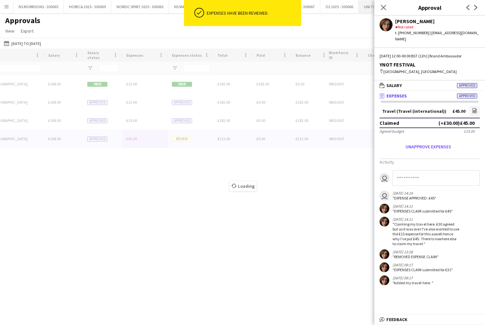
click at [382, 5] on icon at bounding box center [383, 7] width 5 height 5
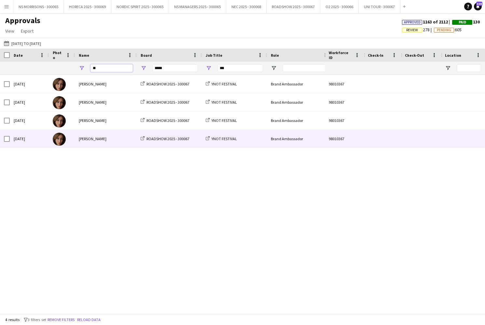
type input "*"
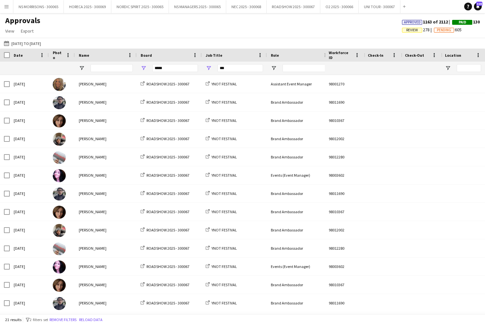
click at [406, 30] on span "Review" at bounding box center [412, 30] width 12 height 4
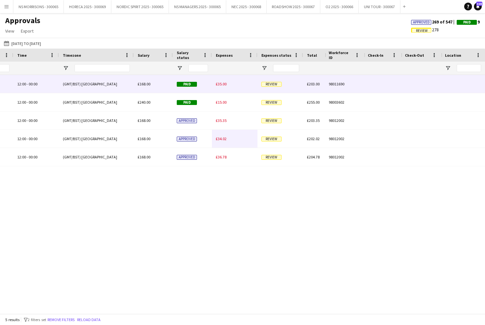
click at [226, 84] on span "£35.00" at bounding box center [221, 83] width 11 height 5
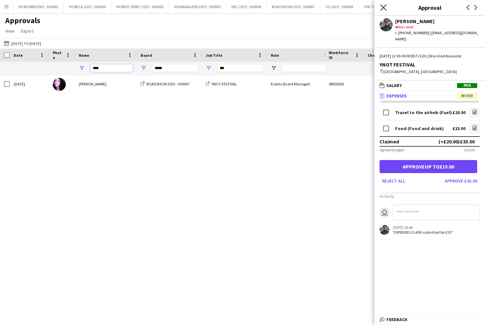
type input "****"
drag, startPoint x: 382, startPoint y: 7, endPoint x: 391, endPoint y: 13, distance: 11.4
click at [382, 7] on icon "Close pop-in" at bounding box center [383, 7] width 5 height 5
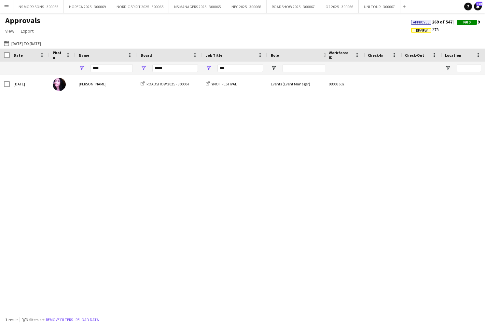
click at [419, 21] on span "Approved" at bounding box center [421, 22] width 17 height 4
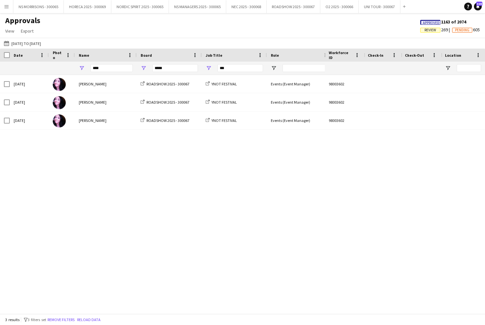
click at [428, 22] on span "Approved" at bounding box center [431, 23] width 17 height 4
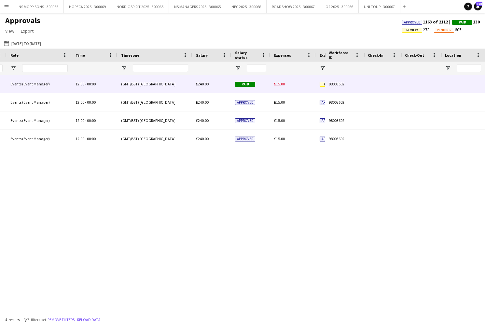
click at [275, 83] on span "£15.00" at bounding box center [279, 83] width 11 height 5
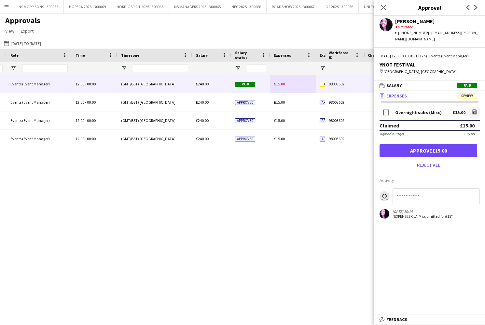
click at [451, 151] on button "Approve £15.00" at bounding box center [429, 150] width 98 height 13
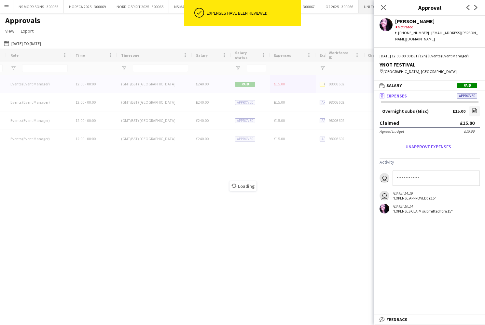
click at [384, 9] on icon "Close pop-in" at bounding box center [383, 7] width 5 height 5
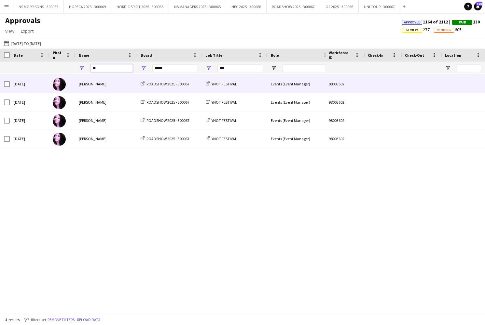
type input "*"
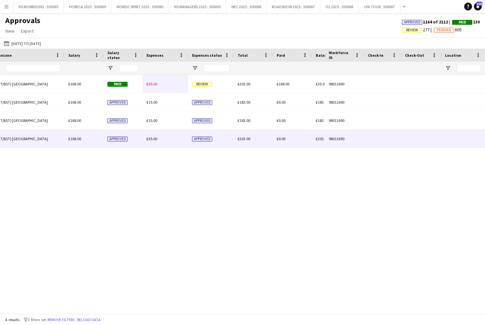
type input "***"
click at [159, 139] on div "£35.00" at bounding box center [166, 139] width 46 height 18
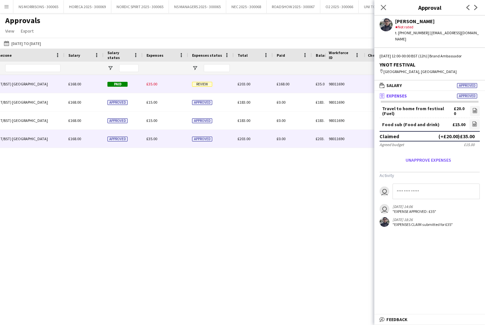
click at [153, 85] on span "£35.00" at bounding box center [152, 83] width 11 height 5
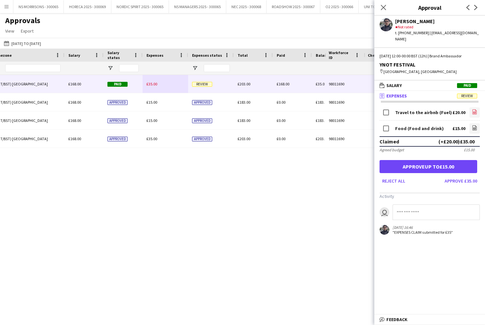
click at [479, 108] on link "file-image" at bounding box center [474, 112] width 10 height 10
click at [462, 176] on button "Approve £35.00" at bounding box center [461, 180] width 38 height 10
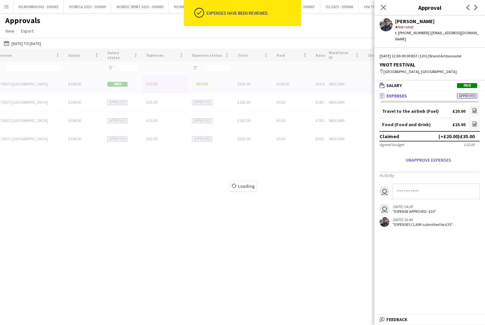
drag, startPoint x: 383, startPoint y: 8, endPoint x: 340, endPoint y: 22, distance: 45.0
click at [383, 8] on icon at bounding box center [383, 7] width 5 height 5
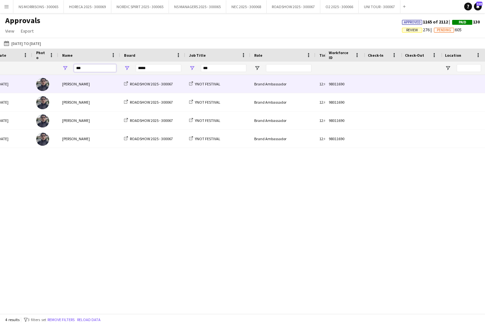
drag, startPoint x: 84, startPoint y: 67, endPoint x: 76, endPoint y: 67, distance: 8.1
type input "*"
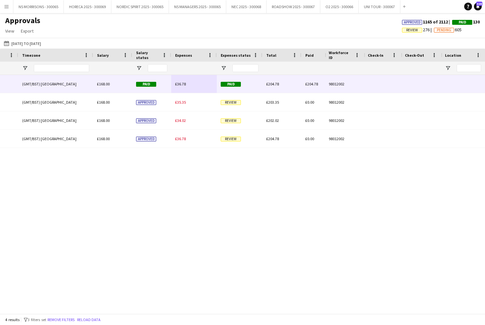
type input "***"
click at [184, 84] on span "£36.78" at bounding box center [180, 83] width 11 height 5
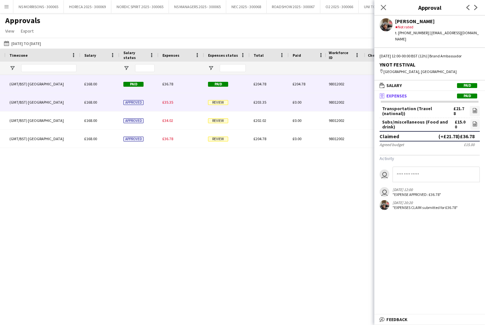
click at [173, 103] on div "£35.35" at bounding box center [182, 102] width 46 height 18
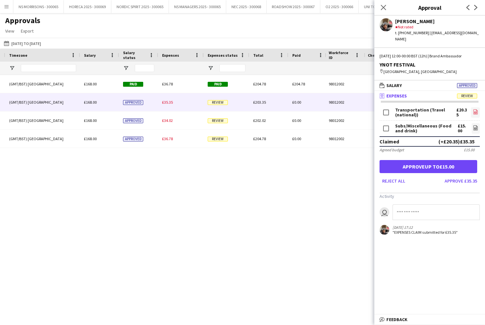
click at [477, 109] on icon "file-image" at bounding box center [475, 111] width 5 height 5
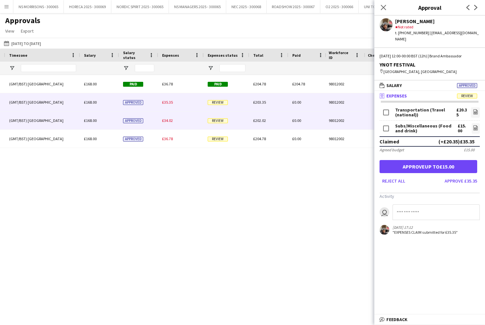
click at [167, 122] on span "£34.02" at bounding box center [167, 120] width 11 height 5
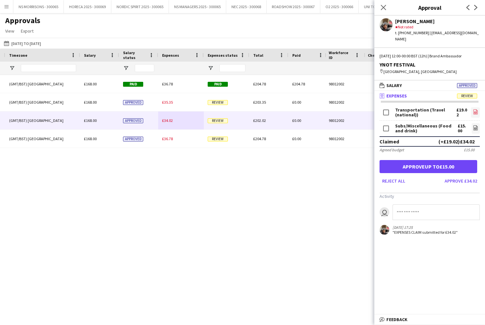
click at [477, 109] on icon at bounding box center [475, 111] width 4 height 5
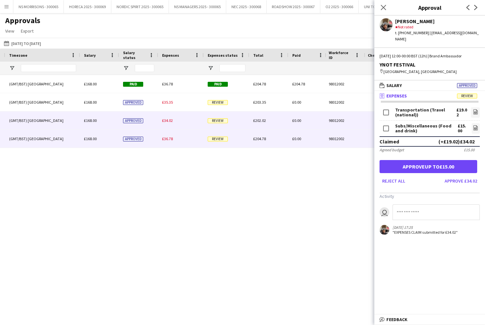
drag, startPoint x: 167, startPoint y: 139, endPoint x: 362, endPoint y: 129, distance: 195.6
click at [167, 139] on span "£36.78" at bounding box center [167, 138] width 11 height 5
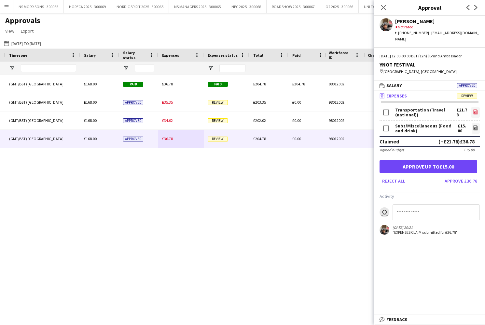
click at [478, 109] on icon "file-image" at bounding box center [475, 111] width 5 height 5
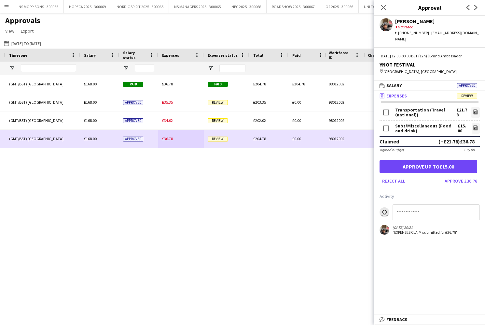
click at [168, 141] on div "£36.78" at bounding box center [181, 139] width 46 height 18
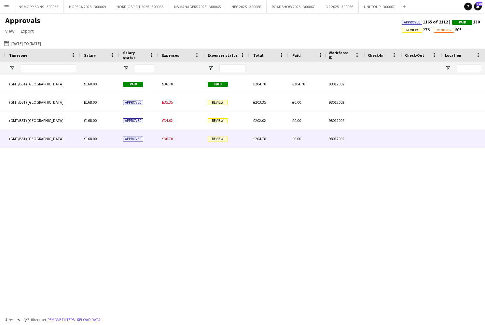
click at [168, 141] on div "£36.78" at bounding box center [181, 139] width 46 height 18
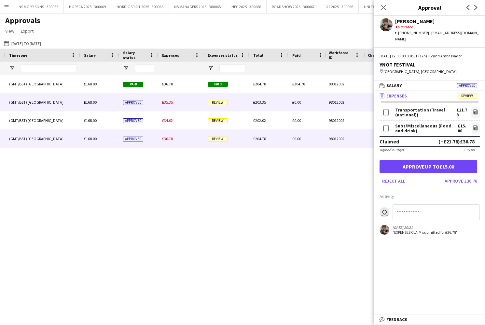
click at [167, 100] on span "£35.35" at bounding box center [167, 102] width 11 height 5
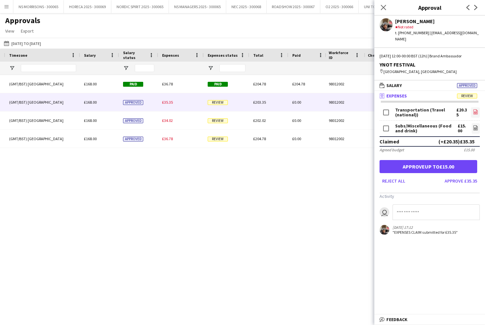
click at [476, 109] on icon "file-image" at bounding box center [475, 111] width 5 height 5
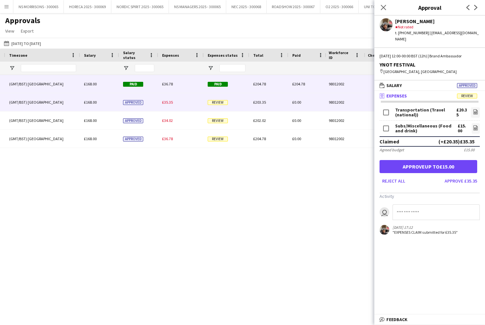
drag, startPoint x: 170, startPoint y: 78, endPoint x: 164, endPoint y: 87, distance: 10.3
click at [169, 80] on div "£36.78" at bounding box center [181, 84] width 46 height 18
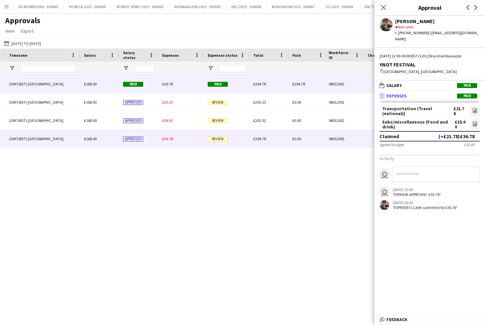
click at [167, 139] on span "£36.78" at bounding box center [167, 138] width 11 height 5
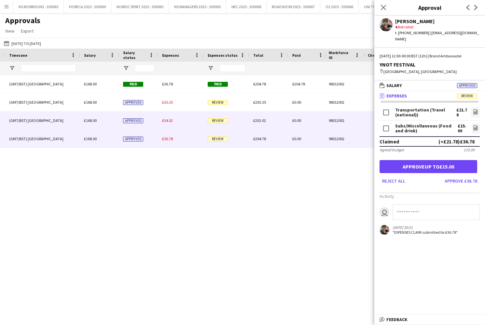
click at [172, 116] on div "£34.02" at bounding box center [181, 120] width 46 height 18
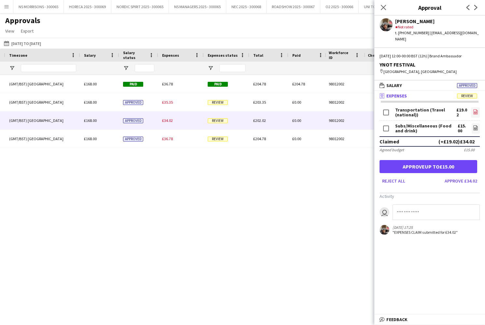
click at [476, 109] on icon at bounding box center [475, 111] width 4 height 5
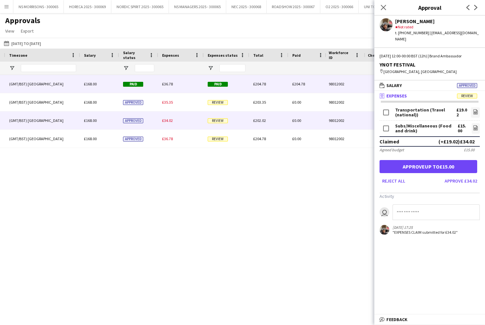
click at [168, 88] on div "£36.78" at bounding box center [181, 84] width 46 height 18
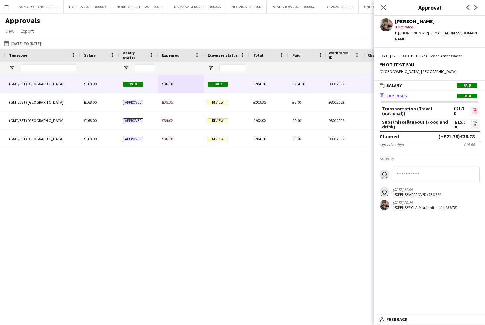
click at [476, 108] on icon "file-image" at bounding box center [474, 110] width 5 height 5
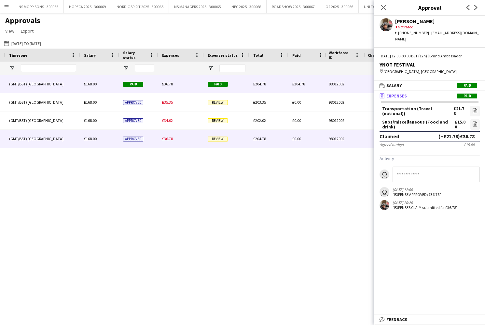
click at [173, 139] on div "£36.78" at bounding box center [181, 139] width 46 height 18
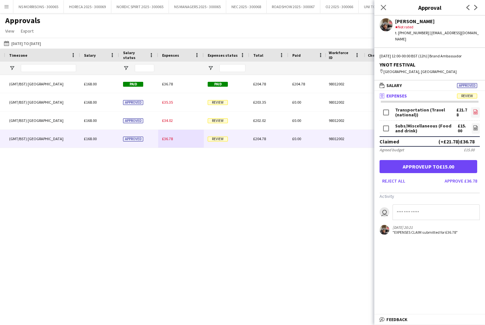
click at [479, 107] on link "file-image" at bounding box center [475, 112] width 9 height 10
click at [456, 175] on button "Approve £36.78" at bounding box center [461, 180] width 38 height 10
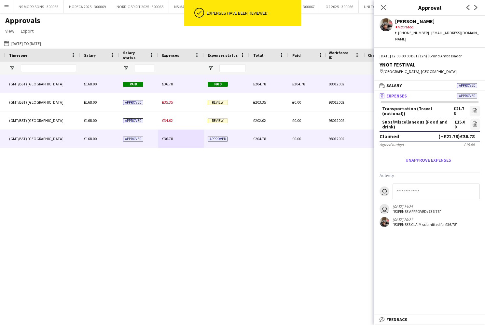
click at [171, 85] on span "£36.78" at bounding box center [167, 83] width 11 height 5
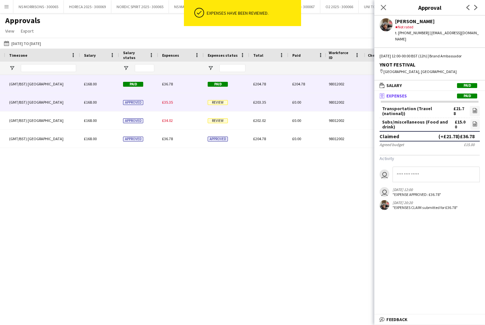
drag, startPoint x: 166, startPoint y: 101, endPoint x: 203, endPoint y: 108, distance: 37.1
click at [167, 101] on span "£35.35" at bounding box center [167, 102] width 11 height 5
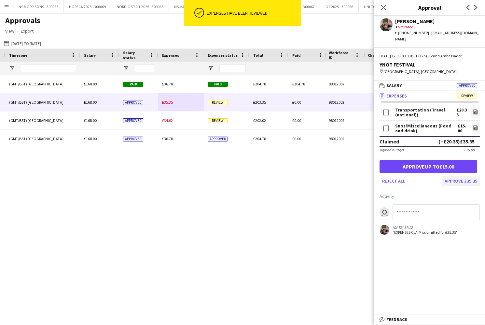
click at [452, 175] on button "Approve £35.35" at bounding box center [461, 180] width 38 height 10
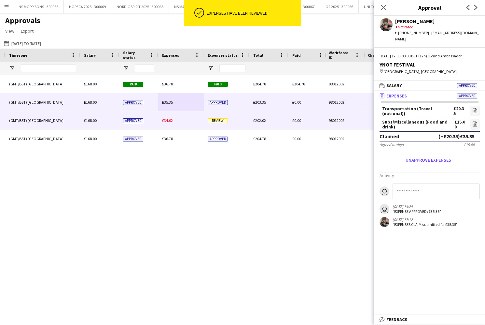
drag, startPoint x: 169, startPoint y: 121, endPoint x: 257, endPoint y: 131, distance: 88.1
click at [169, 121] on span "£34.02" at bounding box center [167, 120] width 11 height 5
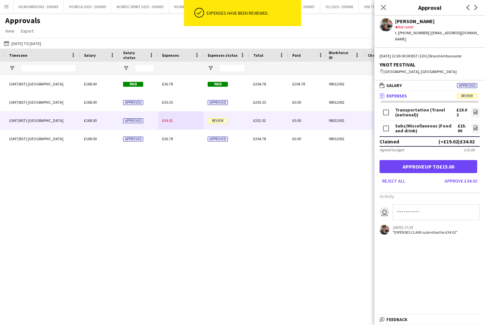
drag, startPoint x: 470, startPoint y: 174, endPoint x: 445, endPoint y: 148, distance: 35.9
click at [470, 175] on button "Approve £34.02" at bounding box center [461, 180] width 38 height 10
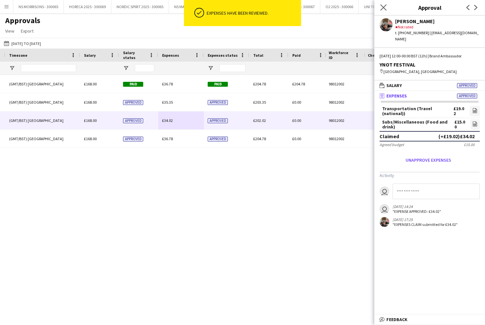
click at [387, 8] on app-icon "Close pop-in" at bounding box center [383, 7] width 9 height 9
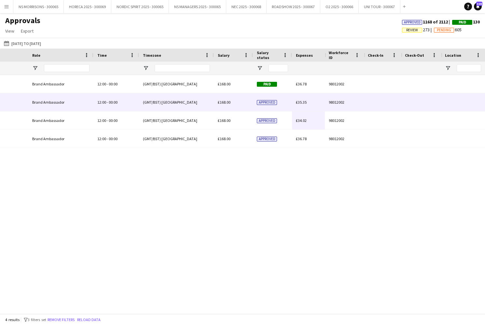
scroll to position [0, 145]
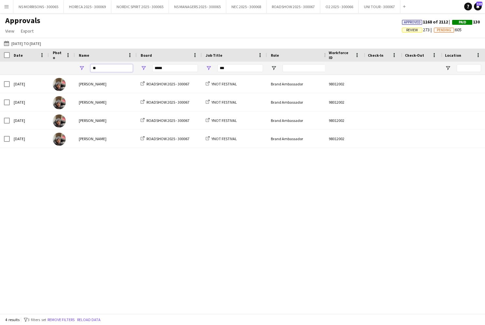
type input "*"
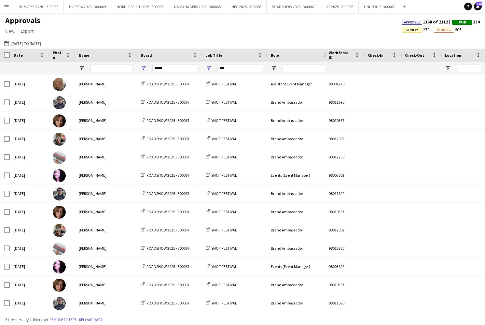
click at [402, 29] on span "Review" at bounding box center [412, 30] width 20 height 5
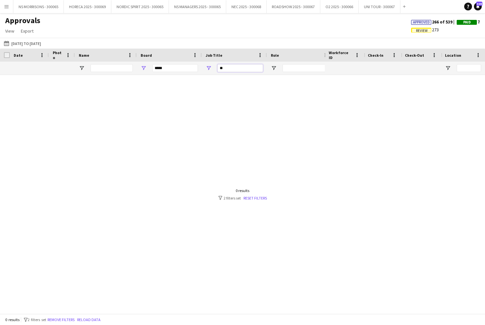
type input "*"
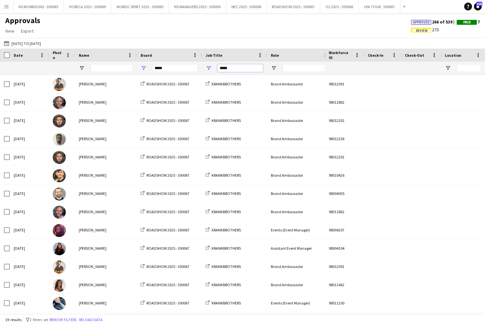
type input "*****"
click at [97, 69] on input "Name Filter Input" at bounding box center [112, 68] width 42 height 8
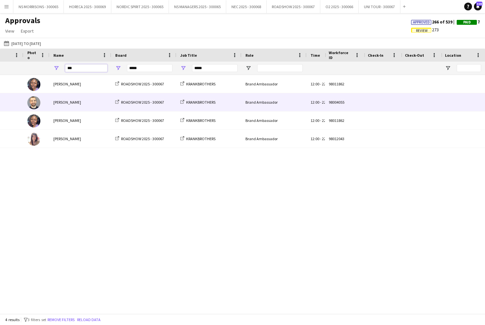
scroll to position [0, 106]
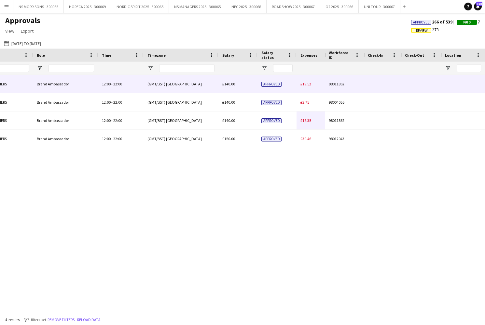
type input "***"
click at [307, 83] on span "£19.52" at bounding box center [305, 83] width 11 height 5
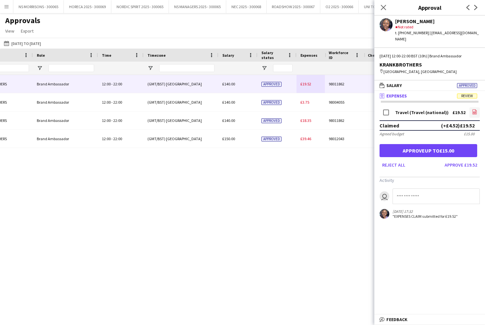
click at [475, 109] on icon "file-image" at bounding box center [474, 111] width 5 height 5
click at [444, 146] on button "Approve up to £15.00" at bounding box center [429, 150] width 98 height 13
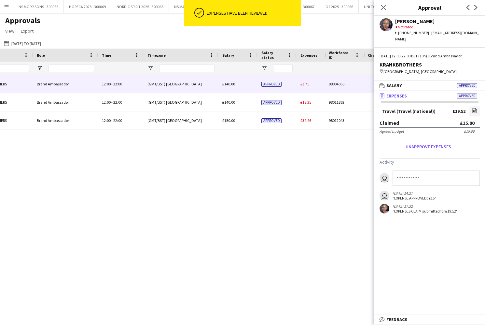
click at [308, 86] on span "£3.75" at bounding box center [304, 83] width 9 height 5
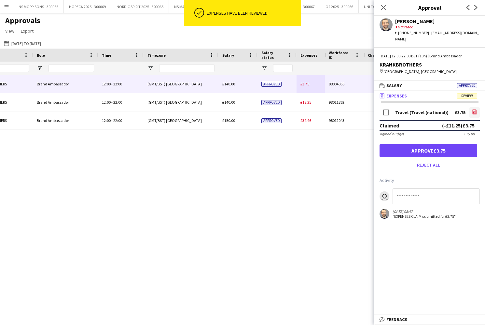
click at [475, 111] on icon "file-image" at bounding box center [474, 111] width 5 height 5
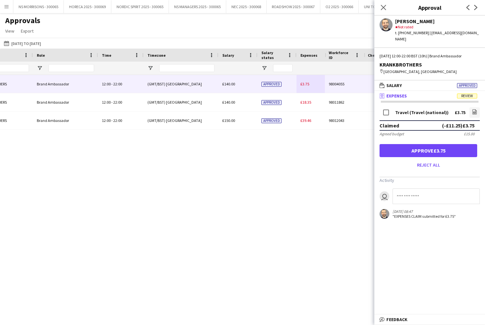
click at [435, 146] on button "Approve £3.75" at bounding box center [429, 150] width 98 height 13
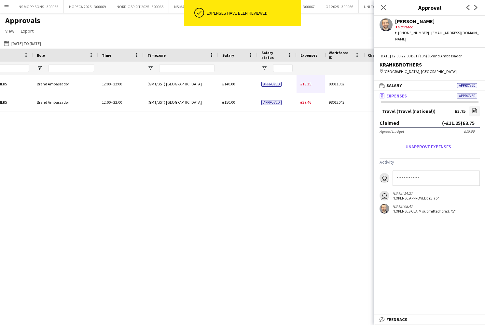
drag, startPoint x: 307, startPoint y: 87, endPoint x: 320, endPoint y: 89, distance: 12.5
click at [307, 87] on div "£18.35" at bounding box center [320, 84] width 46 height 18
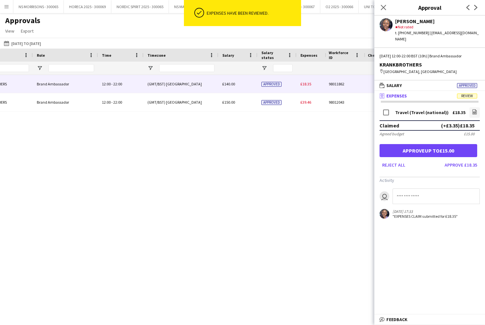
click at [429, 145] on button "Approve up to £15.00" at bounding box center [429, 150] width 98 height 13
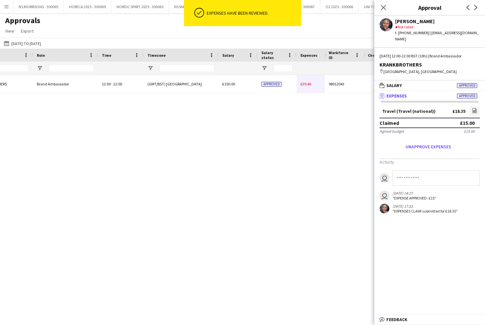
click at [306, 84] on span "£39.46" at bounding box center [305, 83] width 11 height 5
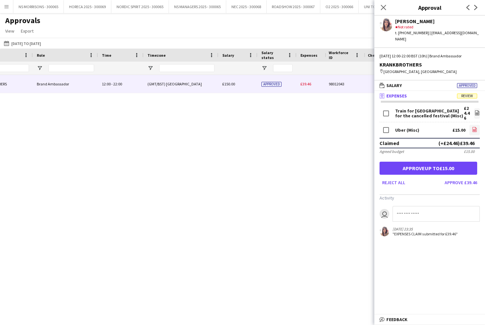
click at [477, 127] on icon at bounding box center [475, 129] width 4 height 5
drag, startPoint x: 462, startPoint y: 175, endPoint x: 457, endPoint y: 165, distance: 10.6
click at [462, 177] on button "Approve £39.46" at bounding box center [461, 182] width 38 height 10
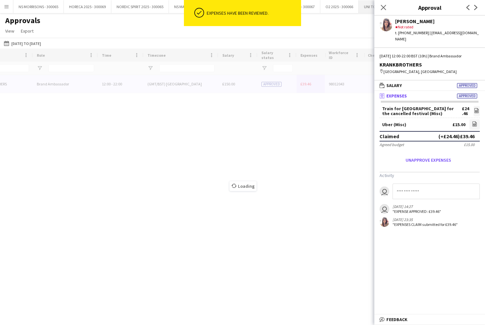
drag, startPoint x: 383, startPoint y: 5, endPoint x: 377, endPoint y: 3, distance: 5.8
click at [383, 5] on icon "Close pop-in" at bounding box center [383, 7] width 5 height 5
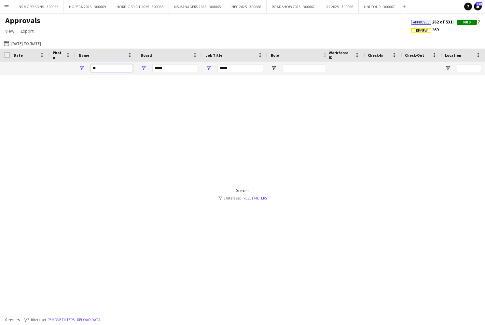
type input "*"
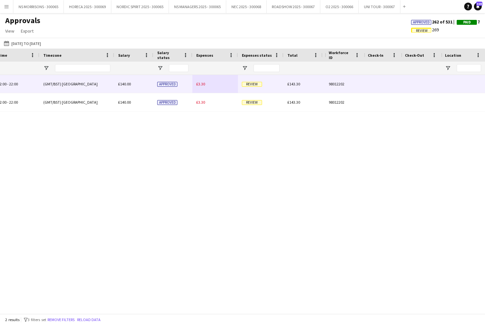
type input "***"
click at [201, 82] on span "£3.30" at bounding box center [200, 83] width 9 height 5
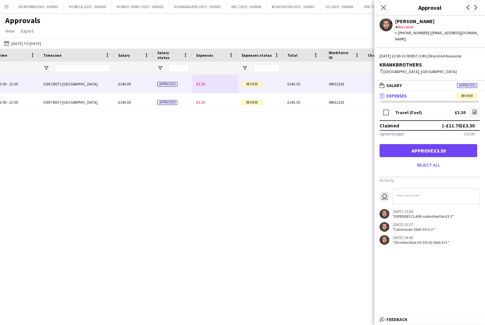
click at [434, 144] on button "Approve £3.30" at bounding box center [429, 150] width 98 height 13
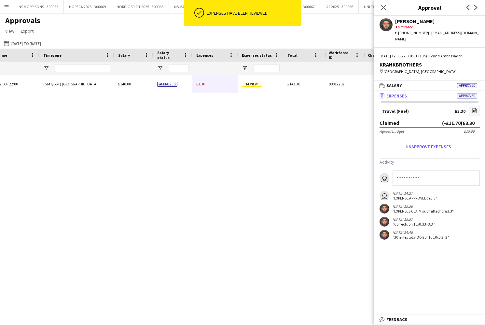
click at [204, 85] on span "£3.30" at bounding box center [200, 83] width 9 height 5
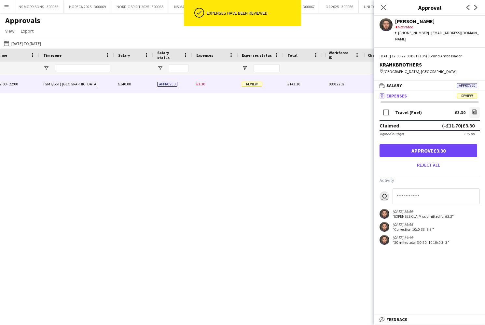
drag, startPoint x: 416, startPoint y: 142, endPoint x: 413, endPoint y: 133, distance: 9.5
click at [416, 144] on button "Approve £3.30" at bounding box center [429, 150] width 98 height 13
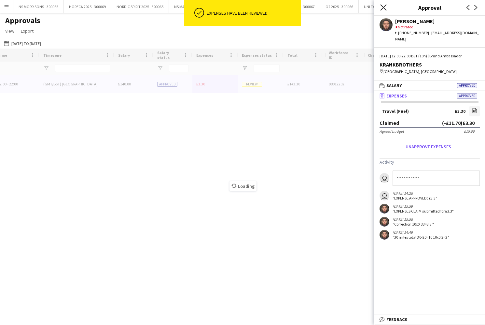
click at [386, 8] on icon "Close pop-in" at bounding box center [383, 7] width 6 height 6
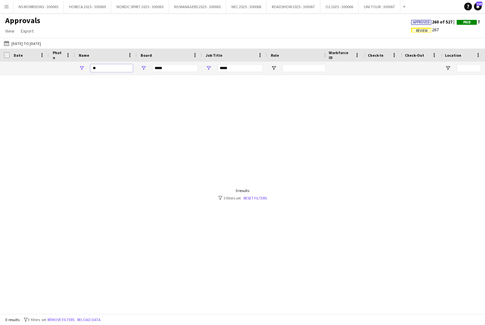
type input "*"
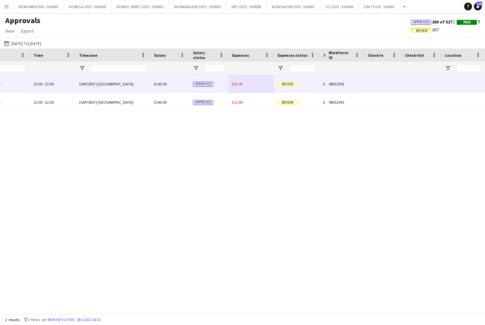
type input "***"
click at [232, 86] on span "£13.91" at bounding box center [237, 83] width 11 height 5
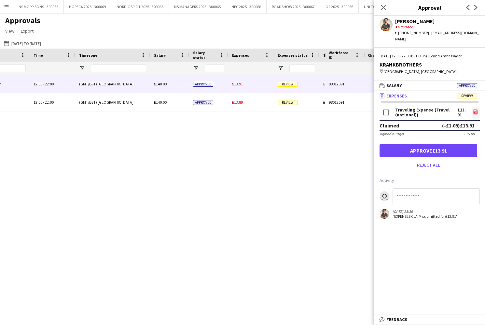
click at [476, 109] on icon "file-image" at bounding box center [475, 111] width 5 height 5
click at [415, 144] on button "Approve £13.91" at bounding box center [429, 150] width 98 height 13
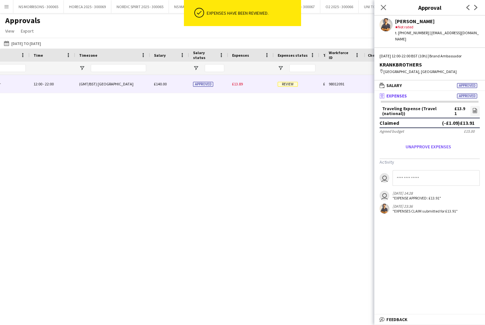
drag, startPoint x: 242, startPoint y: 87, endPoint x: 290, endPoint y: 89, distance: 48.9
click at [242, 87] on div "£13.89" at bounding box center [251, 84] width 46 height 18
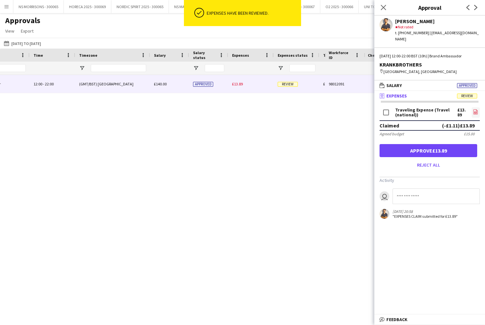
click at [475, 109] on icon "file-image" at bounding box center [475, 111] width 5 height 5
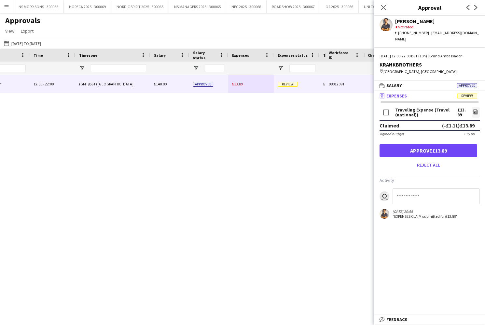
drag, startPoint x: 443, startPoint y: 146, endPoint x: 427, endPoint y: 103, distance: 45.3
click at [443, 146] on button "Approve £13.89" at bounding box center [429, 150] width 98 height 13
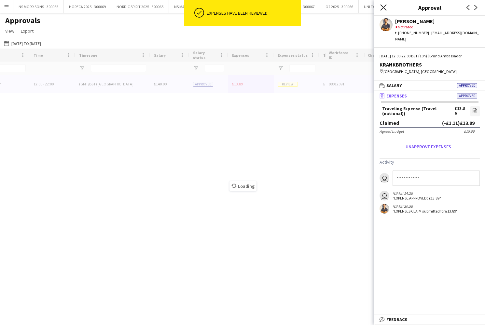
drag, startPoint x: 383, startPoint y: 8, endPoint x: 364, endPoint y: 1, distance: 19.7
click at [383, 8] on icon at bounding box center [383, 7] width 5 height 5
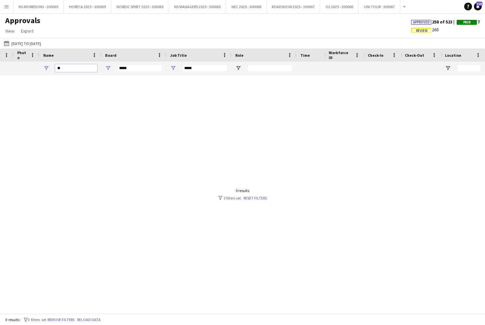
type input "*"
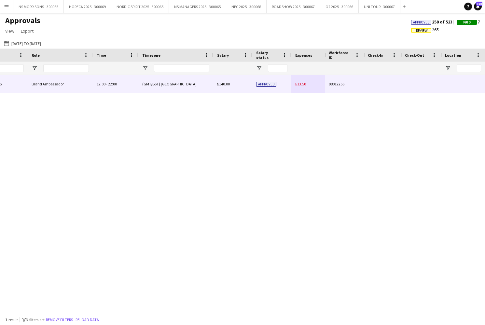
type input "***"
drag, startPoint x: 297, startPoint y: 85, endPoint x: 326, endPoint y: 87, distance: 29.3
click at [298, 86] on span "£13.50" at bounding box center [300, 83] width 11 height 5
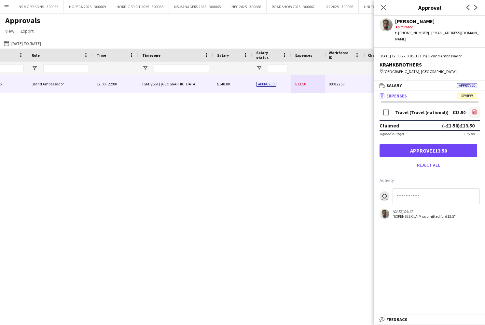
click at [477, 112] on link "file-image" at bounding box center [474, 112] width 10 height 10
drag, startPoint x: 434, startPoint y: 151, endPoint x: 433, endPoint y: 147, distance: 3.3
click at [434, 150] on button "Approve £13.50" at bounding box center [429, 150] width 98 height 13
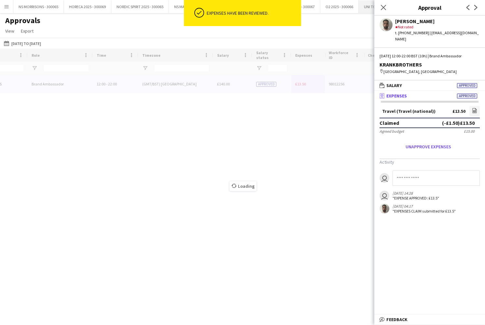
drag, startPoint x: 384, startPoint y: 7, endPoint x: 376, endPoint y: 1, distance: 10.3
click at [384, 7] on icon at bounding box center [383, 7] width 5 height 5
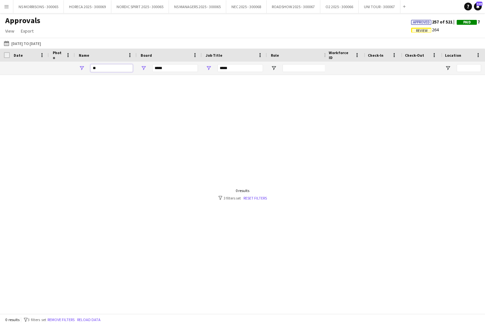
type input "*"
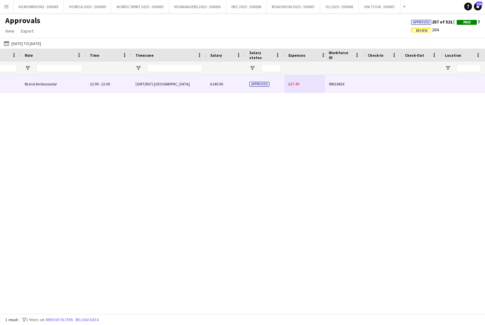
type input "****"
click at [297, 85] on span "£37.49" at bounding box center [293, 83] width 11 height 5
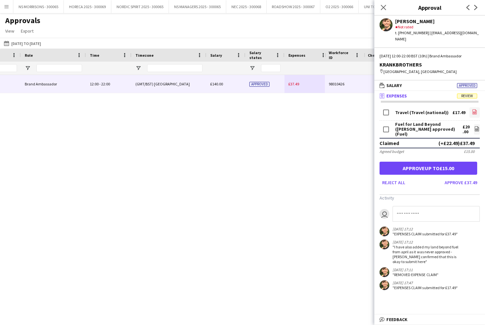
click at [476, 109] on icon "file-image" at bounding box center [474, 111] width 5 height 5
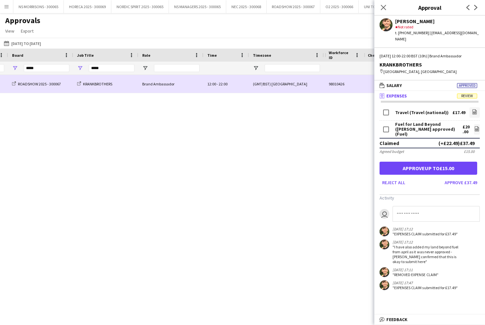
click at [106, 81] on div "KRANKBROTHERS" at bounding box center [105, 84] width 65 height 18
click at [103, 84] on span "KRANKBROTHERS" at bounding box center [97, 83] width 29 height 5
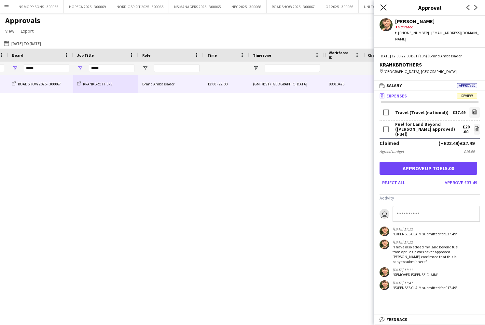
click at [385, 7] on icon "Close pop-in" at bounding box center [383, 7] width 6 height 6
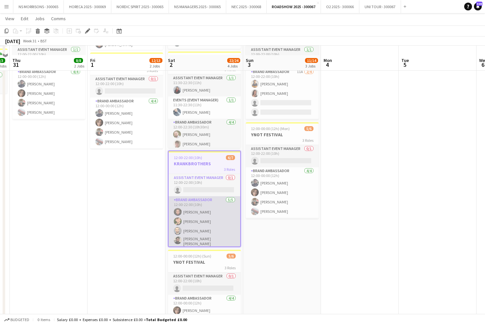
scroll to position [138, 0]
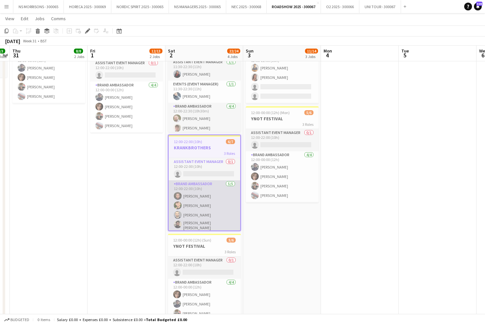
drag, startPoint x: 207, startPoint y: 204, endPoint x: 218, endPoint y: 202, distance: 11.7
click at [206, 204] on app-card-role "Brand Ambassador 5/5 12:00-22:00 (10h) Muaaz Riaz Jack Breen Adrian Nicolae Abd…" at bounding box center [205, 211] width 72 height 62
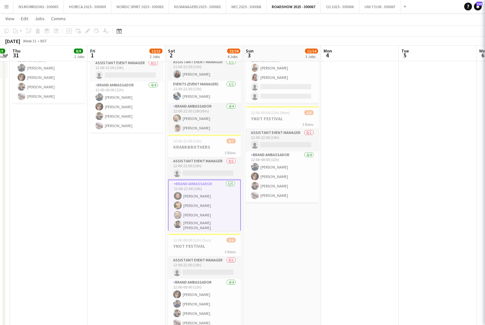
scroll to position [0, 224]
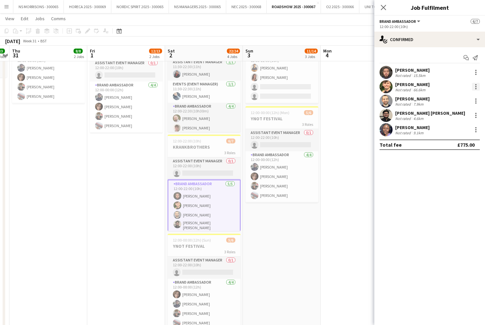
click at [473, 86] on div at bounding box center [476, 87] width 8 height 8
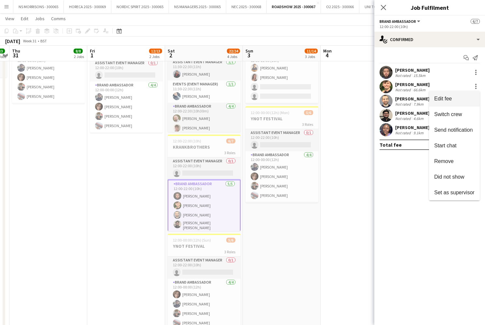
click at [467, 95] on button "Edit fee" at bounding box center [454, 99] width 51 height 16
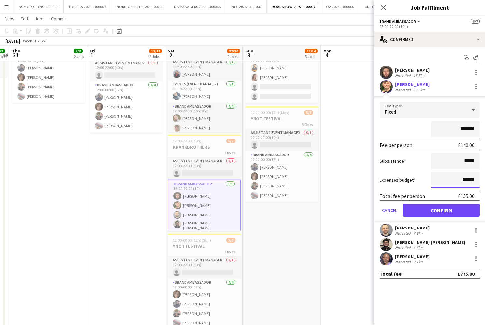
click at [466, 179] on input "******" at bounding box center [455, 180] width 49 height 16
type input "******"
click at [470, 212] on button "Confirm" at bounding box center [441, 209] width 77 height 13
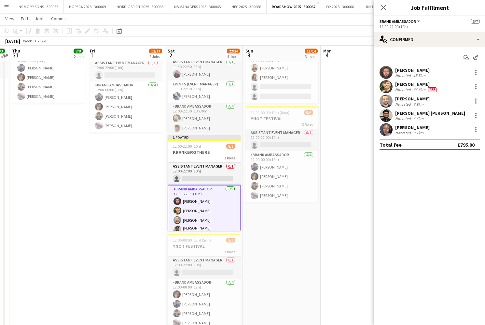
click at [328, 175] on app-date-cell at bounding box center [360, 139] width 78 height 409
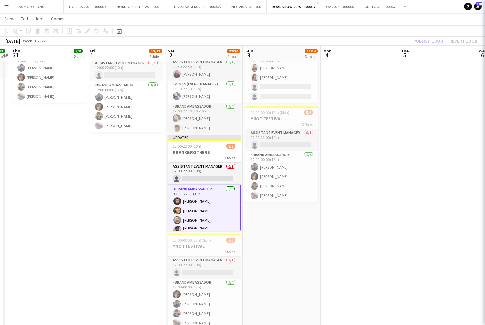
scroll to position [0, 224]
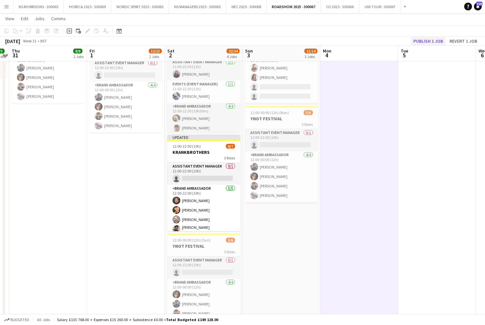
click at [430, 42] on button "Publish 1 job" at bounding box center [428, 41] width 35 height 8
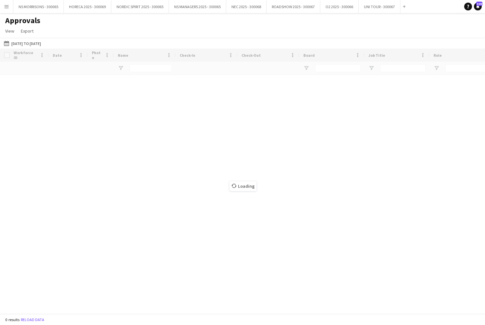
type input "****"
type input "*****"
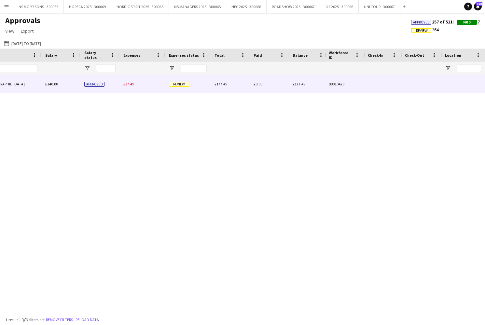
drag, startPoint x: 131, startPoint y: 82, endPoint x: 163, endPoint y: 88, distance: 33.4
click at [131, 83] on span "£37.49" at bounding box center [128, 83] width 11 height 5
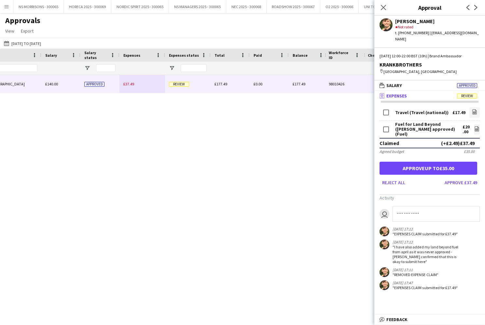
drag, startPoint x: 451, startPoint y: 163, endPoint x: 427, endPoint y: 119, distance: 50.4
click at [451, 163] on button "Approve up to £35.00" at bounding box center [429, 167] width 98 height 13
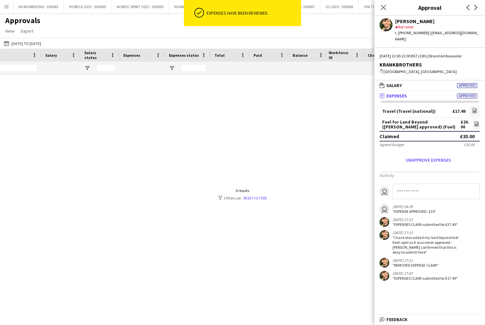
click at [407, 187] on input at bounding box center [436, 191] width 87 height 16
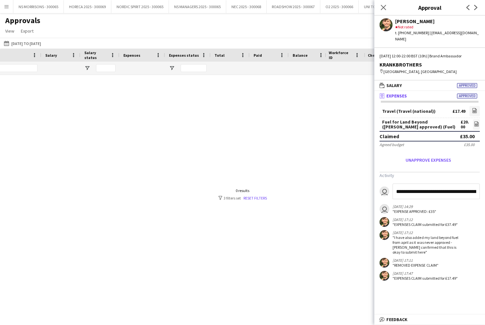
type input "**********"
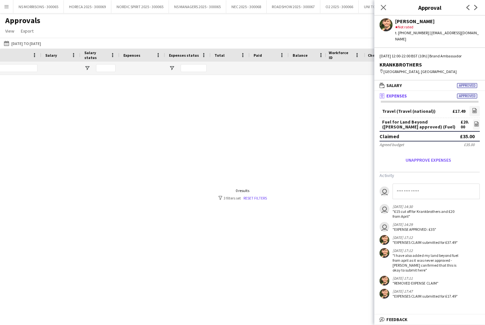
click at [384, 9] on icon "Close pop-in" at bounding box center [383, 7] width 5 height 5
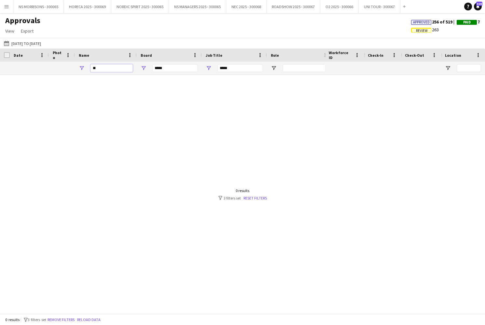
type input "*"
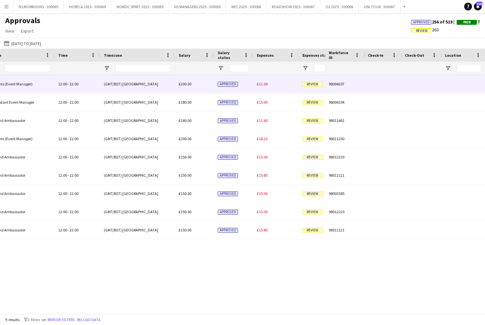
click at [268, 87] on div "£11.09" at bounding box center [276, 84] width 46 height 18
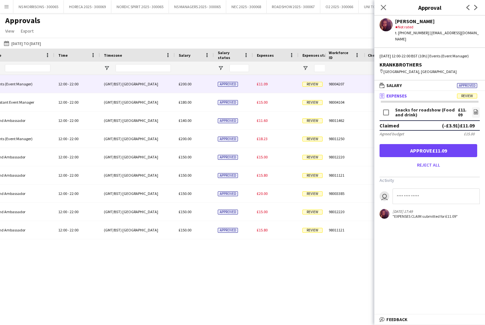
click at [451, 151] on button "Approve £11.09" at bounding box center [429, 150] width 98 height 13
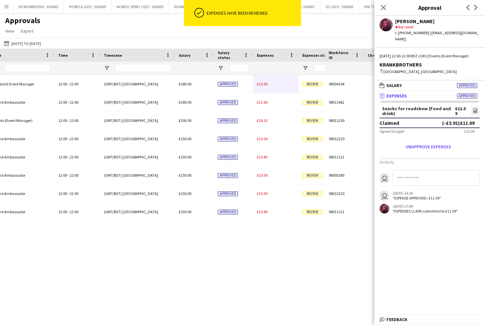
click at [262, 84] on span "£15.00" at bounding box center [262, 83] width 11 height 5
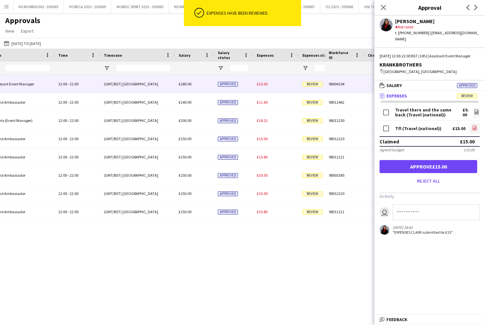
click at [476, 129] on icon "file-image" at bounding box center [474, 127] width 5 height 5
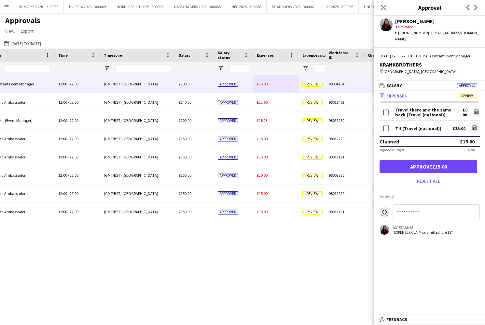
drag, startPoint x: 431, startPoint y: 170, endPoint x: 418, endPoint y: 163, distance: 14.4
click at [431, 170] on button "Approve £15.00" at bounding box center [429, 166] width 98 height 13
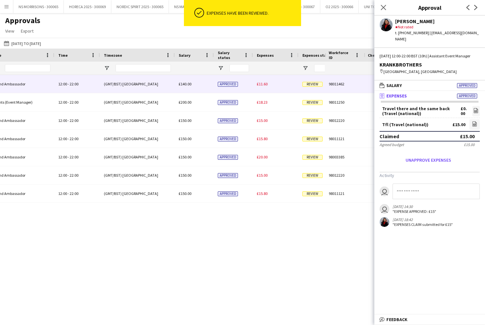
drag, startPoint x: 259, startPoint y: 84, endPoint x: 316, endPoint y: 92, distance: 57.6
click at [259, 84] on span "£11.60" at bounding box center [262, 83] width 11 height 5
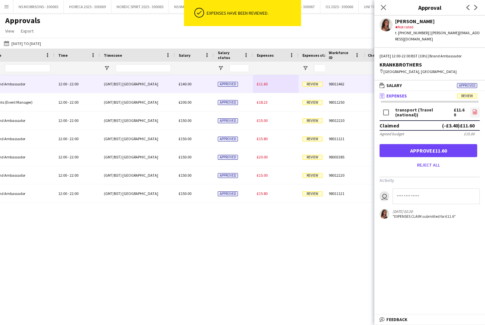
drag, startPoint x: 475, startPoint y: 112, endPoint x: 471, endPoint y: 112, distance: 3.6
click at [474, 112] on icon "file-image" at bounding box center [474, 111] width 5 height 5
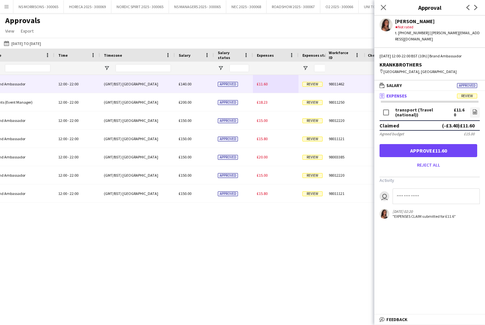
click at [416, 154] on button "Approve £11.60" at bounding box center [429, 150] width 98 height 13
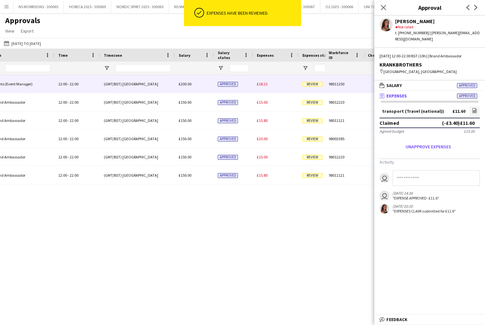
click at [261, 84] on span "£18.23" at bounding box center [262, 83] width 11 height 5
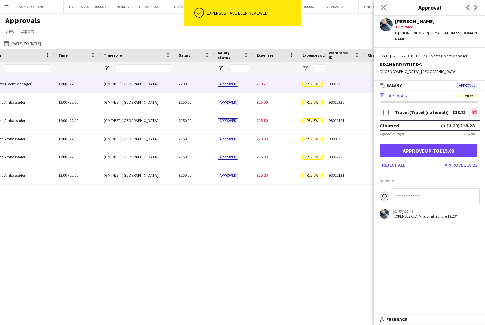
click at [475, 112] on icon "file-image" at bounding box center [474, 111] width 5 height 5
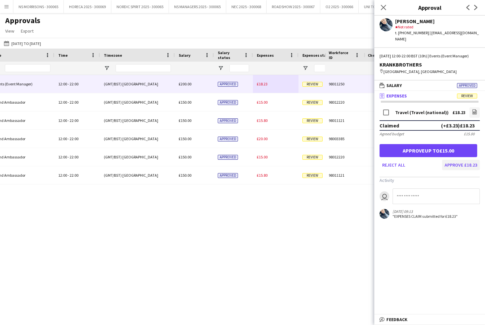
click at [453, 168] on button "Approve £18.23" at bounding box center [461, 165] width 38 height 10
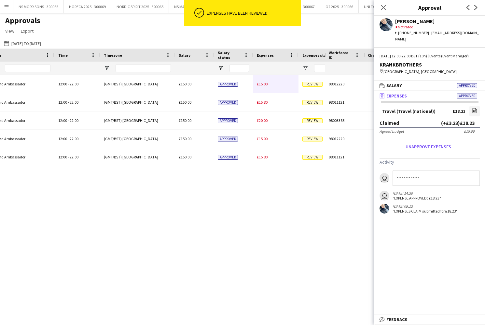
click at [266, 84] on span "£15.00" at bounding box center [262, 83] width 11 height 5
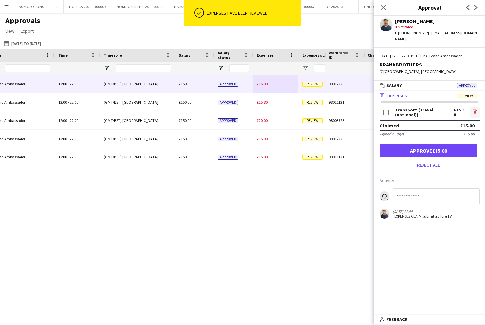
click at [474, 109] on icon "file-image" at bounding box center [474, 111] width 5 height 5
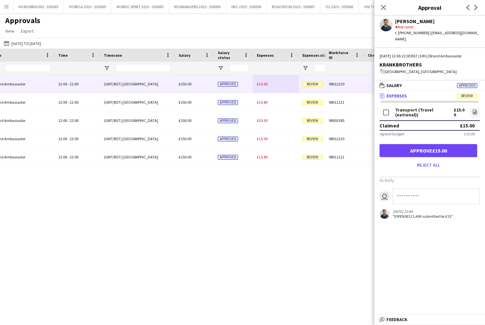
click at [438, 147] on button "Approve £15.00" at bounding box center [429, 150] width 98 height 13
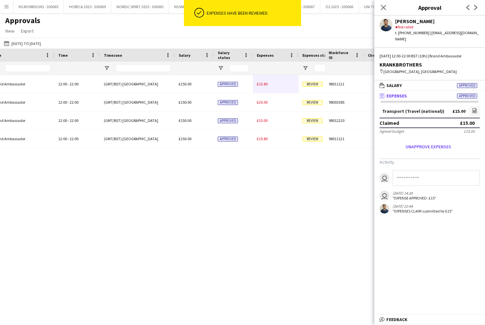
drag, startPoint x: 261, startPoint y: 85, endPoint x: 309, endPoint y: 90, distance: 48.4
click at [261, 85] on span "£15.80" at bounding box center [262, 83] width 11 height 5
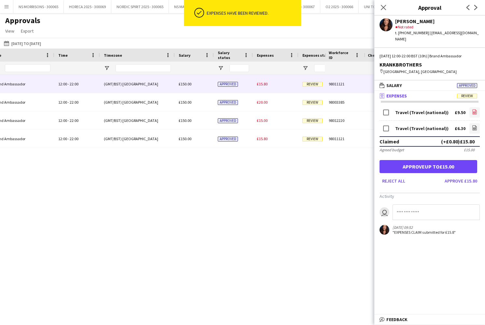
click at [475, 109] on icon "file-image" at bounding box center [474, 111] width 5 height 5
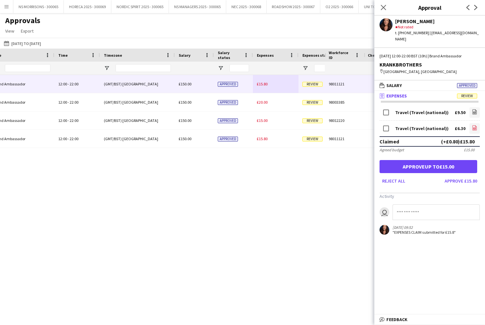
click at [477, 125] on icon "file-image" at bounding box center [474, 127] width 5 height 5
click at [439, 160] on button "Approve up to £15.00" at bounding box center [429, 166] width 98 height 13
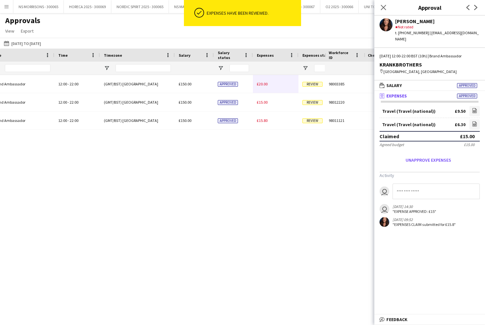
click at [265, 87] on div "£20.00" at bounding box center [276, 84] width 46 height 18
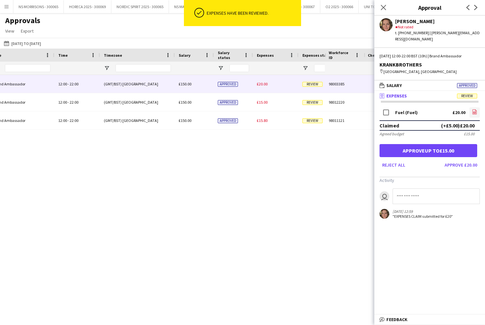
click at [475, 109] on icon "file-image" at bounding box center [474, 111] width 5 height 5
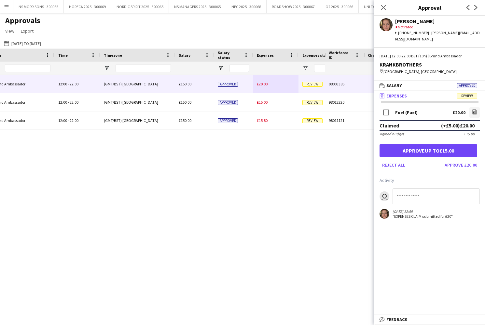
click at [419, 144] on button "Approve up to £15.00" at bounding box center [429, 150] width 98 height 13
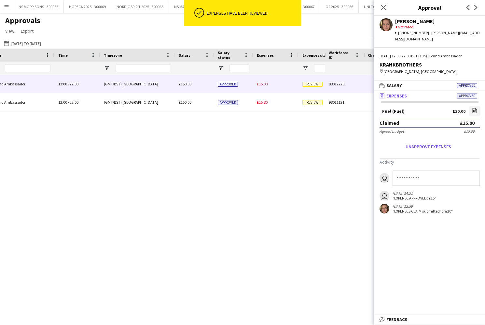
drag, startPoint x: 262, startPoint y: 81, endPoint x: 308, endPoint y: 89, distance: 45.9
click at [263, 82] on div "£15.00" at bounding box center [276, 84] width 46 height 18
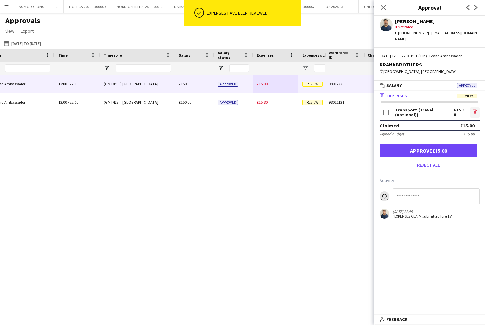
click at [471, 107] on link "file-image" at bounding box center [475, 112] width 10 height 10
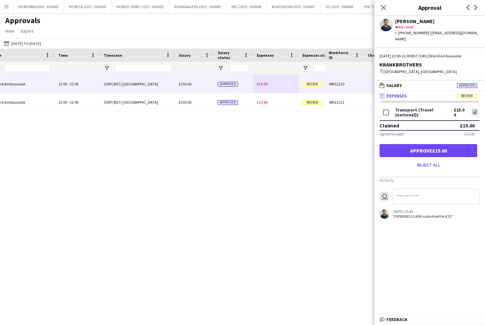
click at [415, 144] on button "Approve £15.00" at bounding box center [429, 150] width 98 height 13
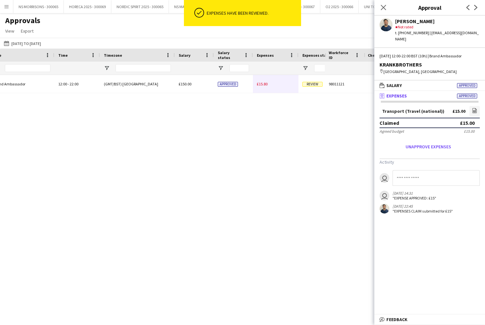
click at [264, 85] on div "£15.80" at bounding box center [276, 84] width 46 height 18
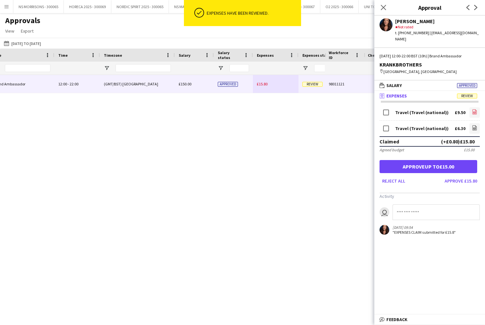
click at [474, 109] on app-icon "file-image" at bounding box center [474, 112] width 5 height 7
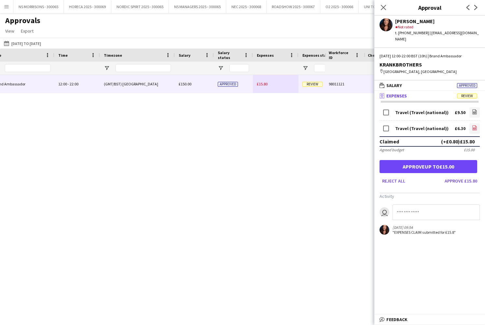
click at [473, 125] on link "file-image" at bounding box center [474, 128] width 10 height 10
click at [416, 160] on button "Approve up to £15.00" at bounding box center [429, 166] width 98 height 13
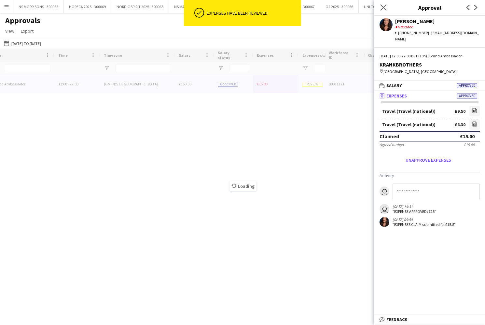
click at [380, 8] on app-icon "Close pop-in" at bounding box center [383, 7] width 9 height 9
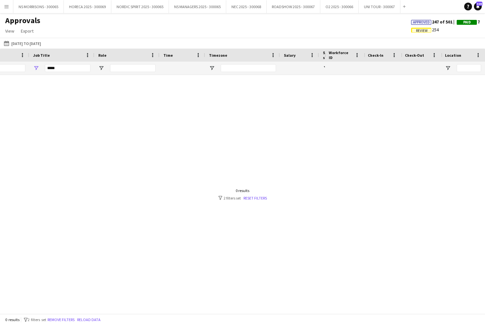
scroll to position [0, 105]
click at [222, 67] on input "*****" at bounding box center [233, 68] width 46 height 8
type input "*"
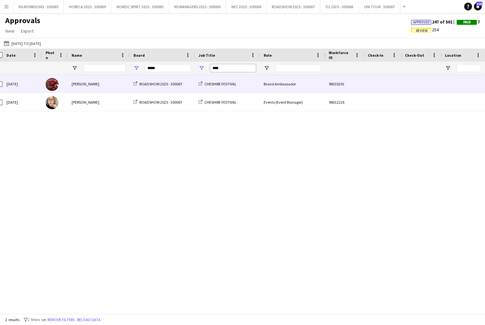
scroll to position [0, 79]
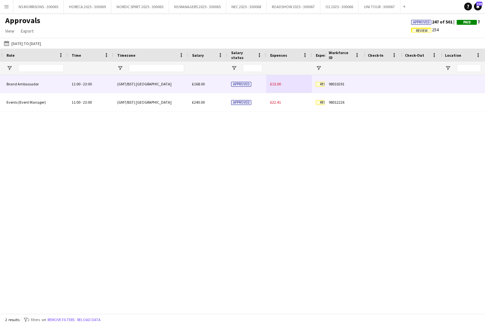
type input "****"
click at [274, 83] on span "£15.00" at bounding box center [275, 83] width 11 height 5
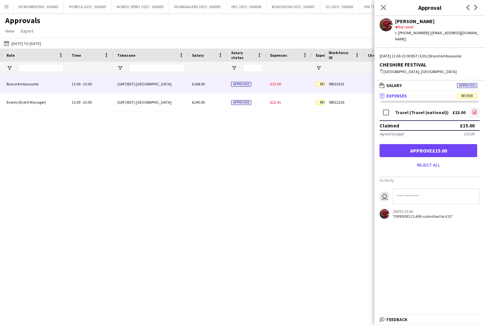
click at [475, 109] on icon "file-image" at bounding box center [474, 111] width 5 height 5
click at [405, 145] on button "Approve £15.00" at bounding box center [429, 150] width 98 height 13
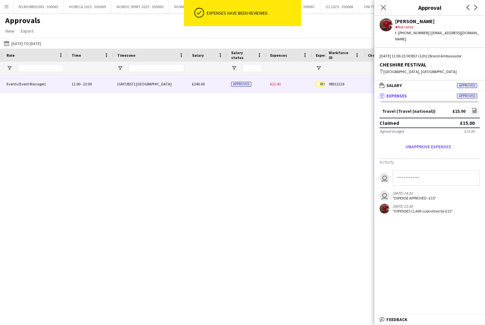
click at [278, 85] on span "£22.41" at bounding box center [275, 83] width 11 height 5
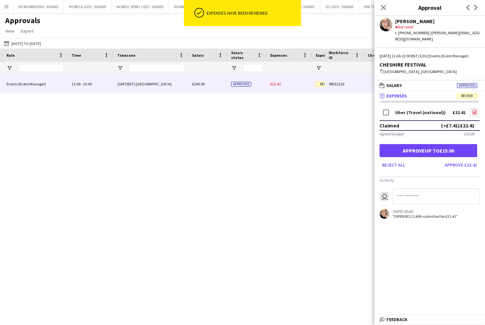
click at [475, 108] on link "file-image" at bounding box center [474, 112] width 10 height 10
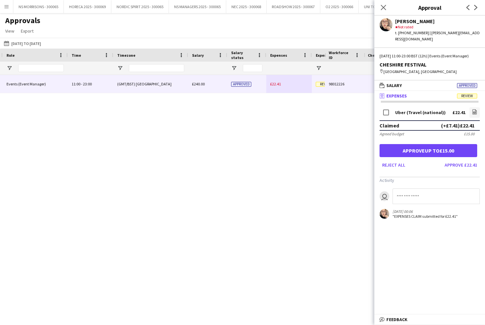
click at [420, 153] on button "Approve up to £15.00" at bounding box center [429, 150] width 98 height 13
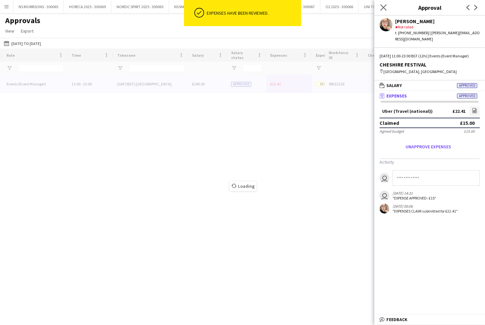
click at [381, 7] on icon "Close pop-in" at bounding box center [383, 7] width 6 height 6
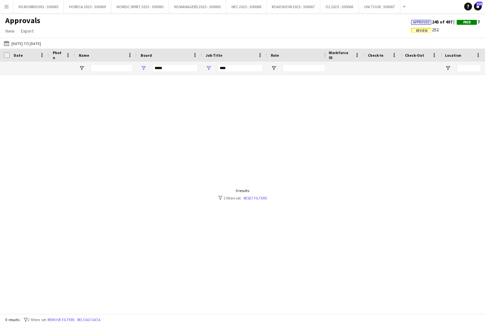
click at [421, 21] on span "Approved" at bounding box center [421, 22] width 17 height 4
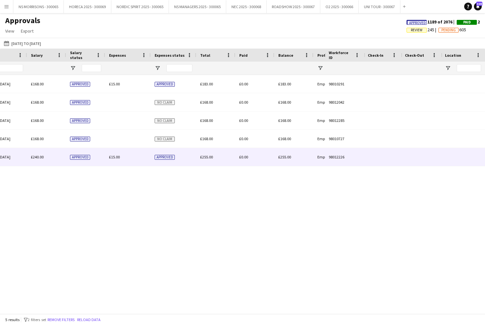
click at [114, 155] on span "£15.00" at bounding box center [114, 156] width 11 height 5
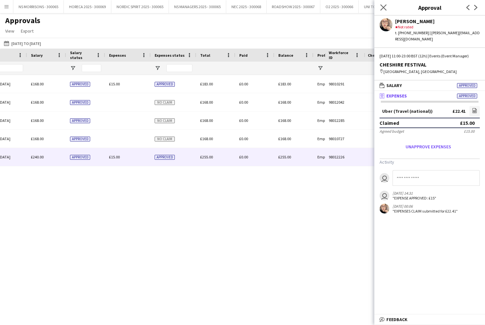
click at [384, 9] on icon "Close pop-in" at bounding box center [383, 7] width 6 height 6
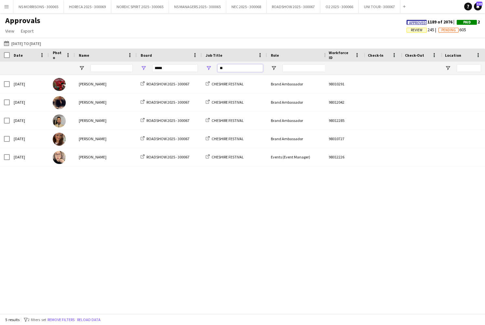
type input "*"
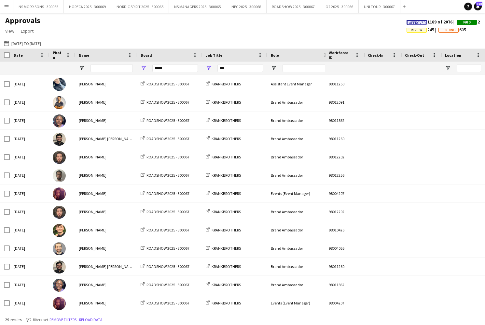
click at [411, 31] on span "Review" at bounding box center [417, 30] width 12 height 4
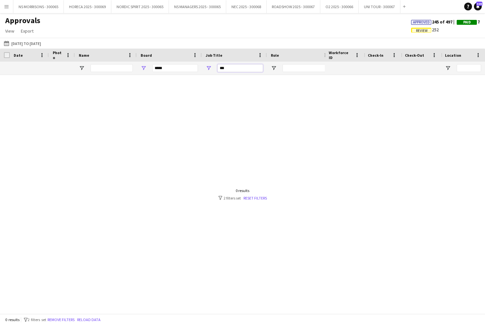
click at [234, 69] on input "***" at bounding box center [240, 68] width 46 height 8
type input "*"
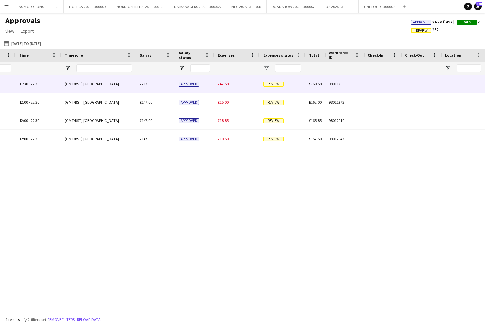
click at [220, 85] on span "£47.58" at bounding box center [223, 83] width 11 height 5
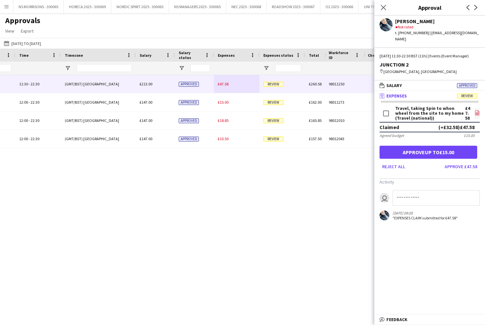
click at [477, 110] on icon at bounding box center [477, 112] width 4 height 5
drag, startPoint x: 383, startPoint y: 9, endPoint x: 342, endPoint y: 25, distance: 43.3
click at [383, 9] on icon "Close pop-in" at bounding box center [383, 7] width 5 height 5
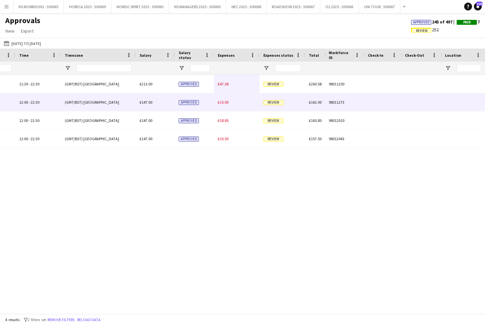
click at [222, 103] on span "£15.00" at bounding box center [223, 102] width 11 height 5
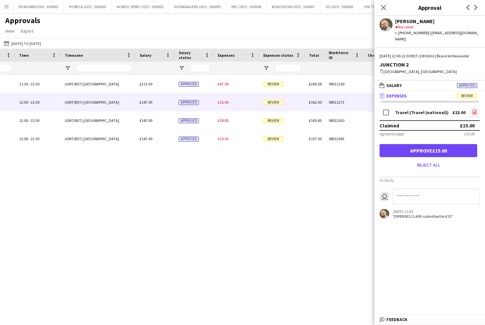
click at [475, 112] on icon at bounding box center [475, 112] width 1 height 1
click at [436, 147] on button "Approve £15.00" at bounding box center [429, 150] width 98 height 13
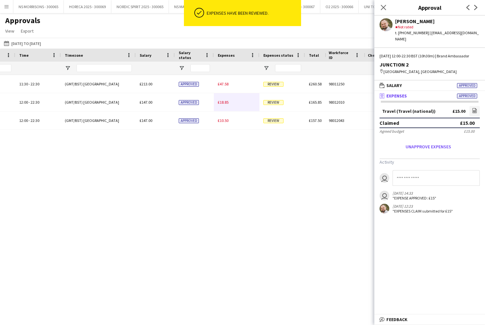
click at [225, 103] on span "£18.85" at bounding box center [223, 102] width 11 height 5
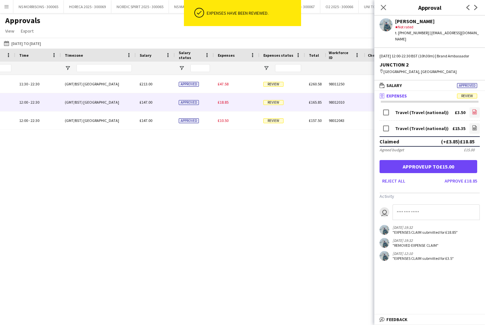
click at [474, 113] on icon "file-image" at bounding box center [474, 111] width 5 height 5
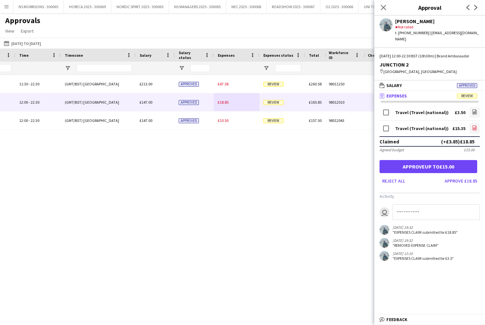
click at [472, 124] on link "file-image" at bounding box center [474, 128] width 10 height 10
click at [443, 167] on button "Approve up to £15.00" at bounding box center [429, 166] width 98 height 13
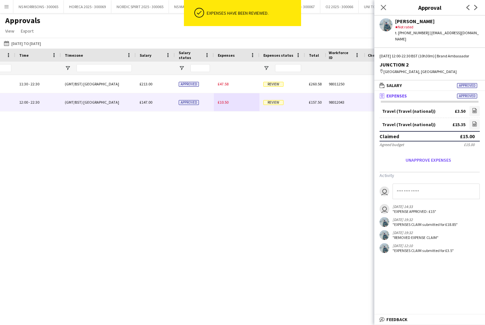
click at [224, 99] on div "£10.50" at bounding box center [237, 102] width 46 height 18
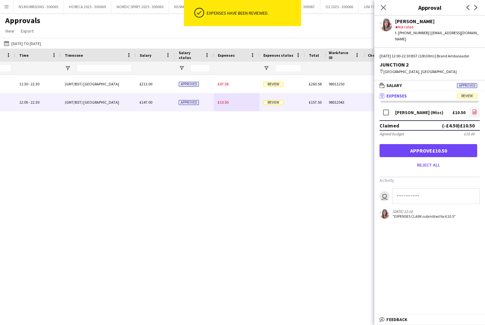
click at [475, 110] on icon at bounding box center [475, 111] width 4 height 5
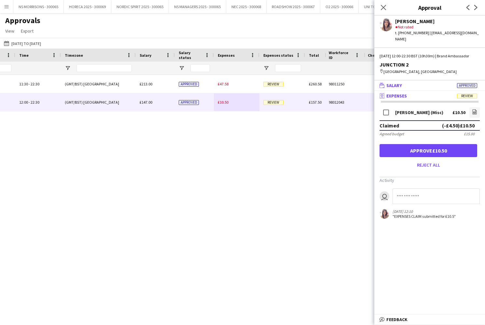
drag, startPoint x: 415, startPoint y: 152, endPoint x: 398, endPoint y: 82, distance: 72.4
click at [415, 152] on button "Approve £10.50" at bounding box center [429, 150] width 98 height 13
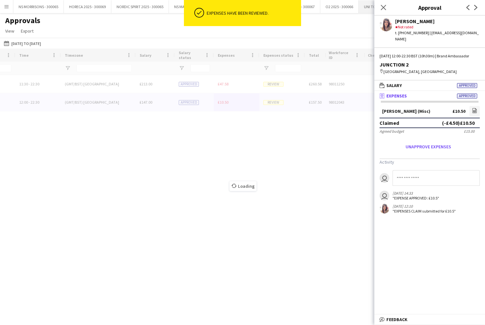
drag, startPoint x: 382, startPoint y: 8, endPoint x: 376, endPoint y: 11, distance: 6.6
click at [382, 8] on icon "Close pop-in" at bounding box center [383, 7] width 5 height 5
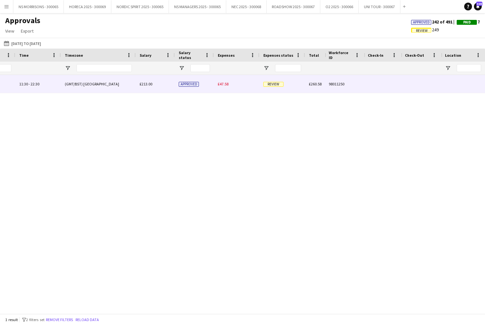
scroll to position [0, 171]
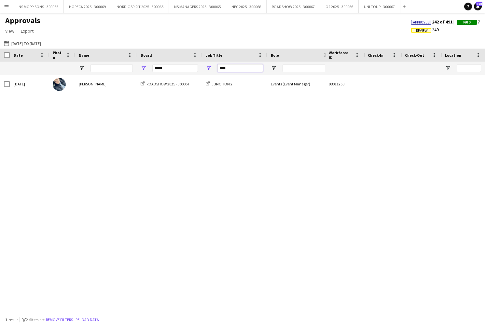
click at [234, 67] on input "****" at bounding box center [240, 68] width 46 height 8
type input "*"
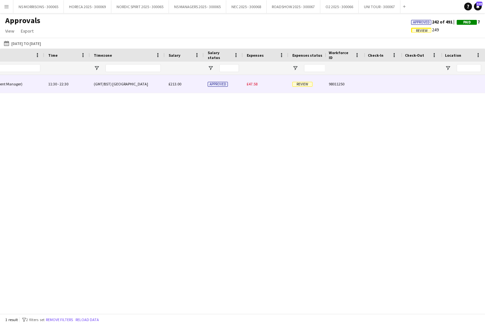
type input "***"
click at [254, 83] on span "£47.58" at bounding box center [252, 83] width 11 height 5
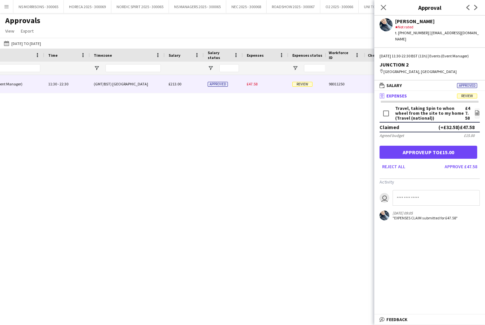
drag, startPoint x: 452, startPoint y: 167, endPoint x: 443, endPoint y: 158, distance: 13.4
click at [452, 167] on button "Approve £47.58" at bounding box center [461, 166] width 38 height 10
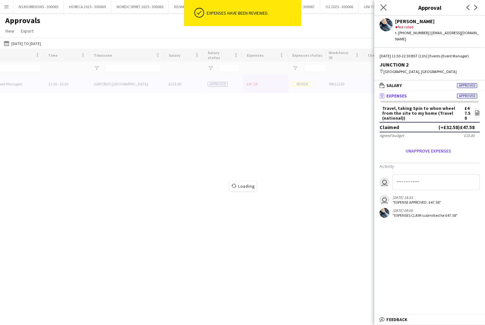
click at [384, 10] on icon "Close pop-in" at bounding box center [383, 7] width 6 height 6
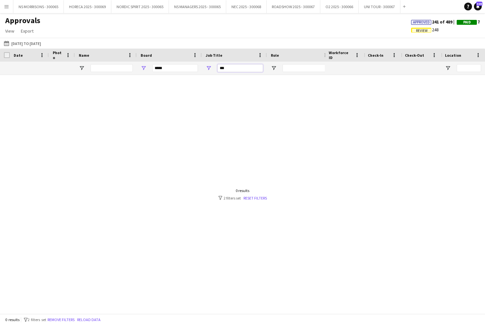
click at [234, 66] on input "***" at bounding box center [240, 68] width 46 height 8
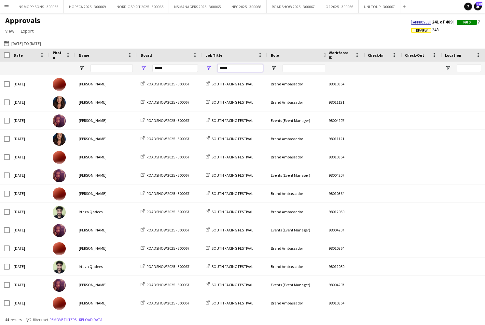
type input "*****"
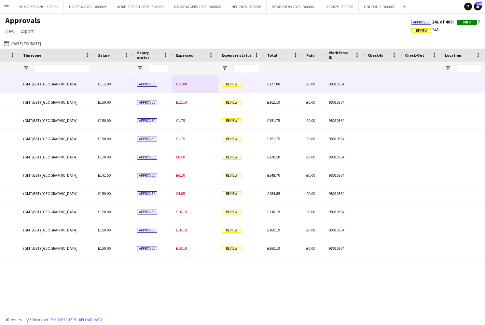
type input "*****"
click at [182, 84] on span "£15.00" at bounding box center [181, 83] width 11 height 5
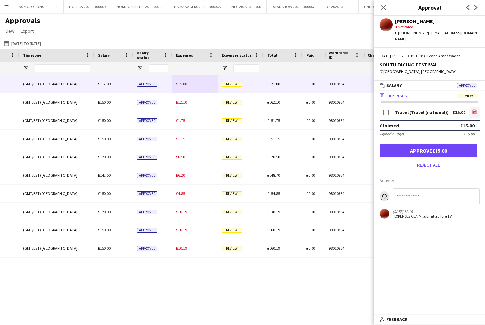
click at [473, 112] on icon at bounding box center [474, 113] width 3 height 2
click at [428, 145] on button "Approve £15.00" at bounding box center [429, 150] width 98 height 13
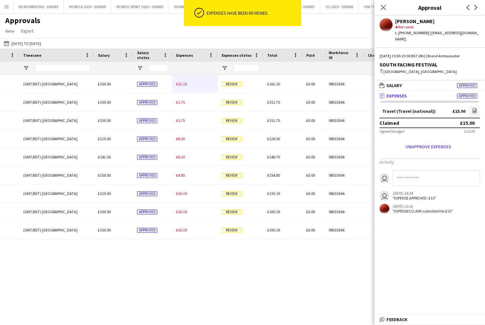
click at [185, 85] on span "£12.10" at bounding box center [181, 83] width 11 height 5
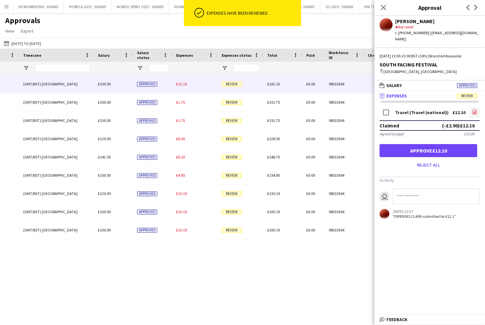
click at [476, 112] on icon at bounding box center [474, 113] width 3 height 2
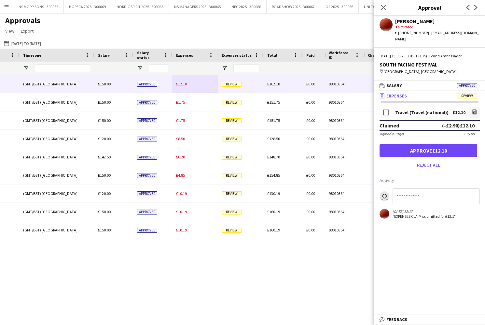
click at [455, 144] on button "Approve £12.10" at bounding box center [429, 150] width 98 height 13
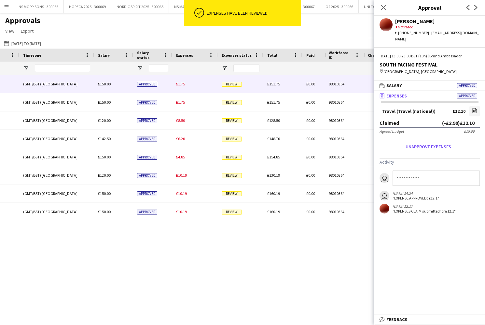
drag, startPoint x: 182, startPoint y: 82, endPoint x: 193, endPoint y: 84, distance: 11.9
click at [182, 82] on span "£1.75" at bounding box center [180, 83] width 9 height 5
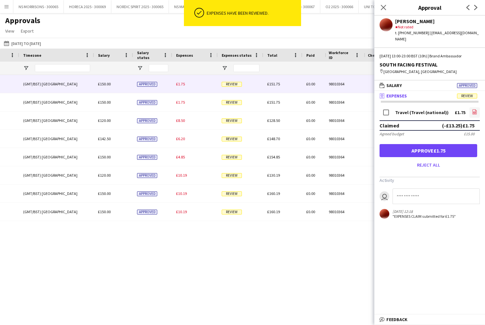
click at [476, 109] on icon "file-image" at bounding box center [474, 111] width 5 height 5
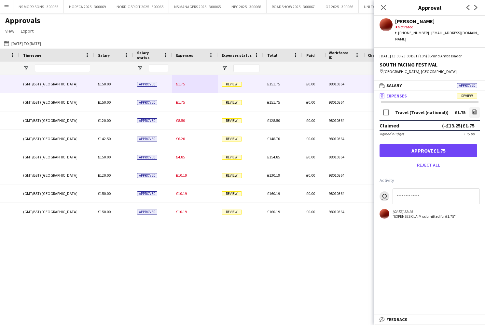
click at [420, 144] on button "Approve £1.75" at bounding box center [429, 150] width 98 height 13
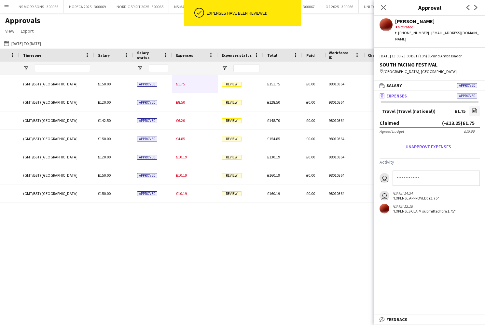
click at [183, 84] on span "£1.75" at bounding box center [180, 83] width 9 height 5
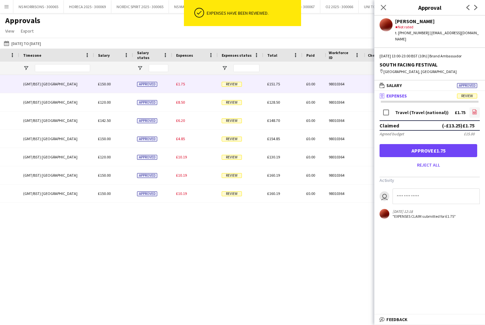
click at [472, 109] on icon "file-image" at bounding box center [474, 111] width 5 height 5
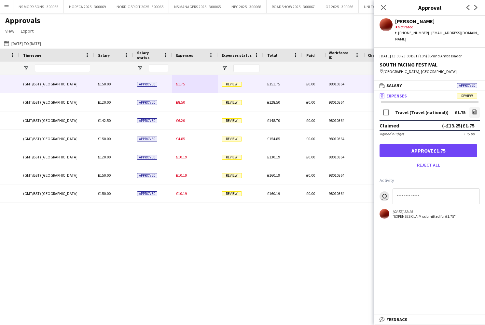
click at [461, 145] on button "Approve £1.75" at bounding box center [429, 150] width 98 height 13
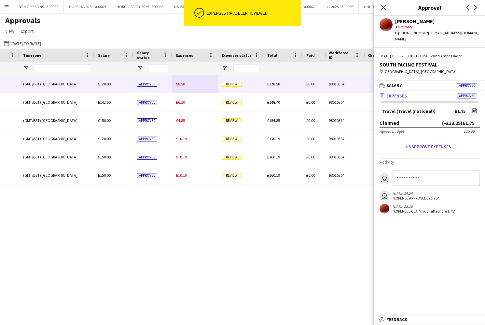
click at [183, 86] on span "£8.50" at bounding box center [180, 83] width 9 height 5
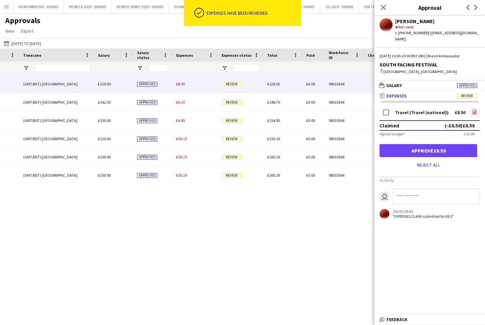
click at [472, 109] on icon "file-image" at bounding box center [474, 111] width 5 height 5
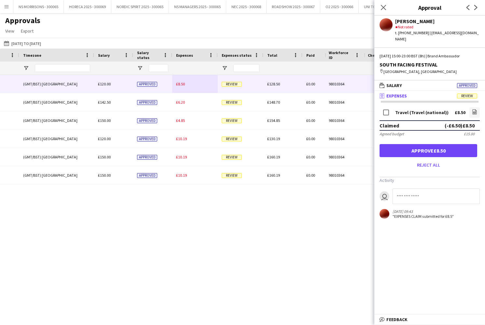
click at [444, 145] on button "Approve £8.50" at bounding box center [429, 150] width 98 height 13
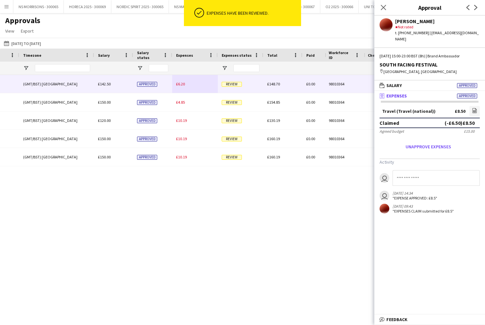
click at [184, 84] on span "£6.20" at bounding box center [180, 83] width 9 height 5
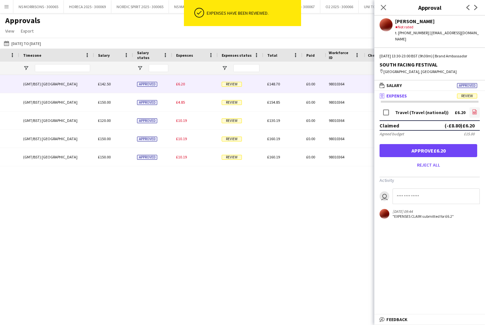
click at [473, 114] on icon "file-image" at bounding box center [474, 111] width 5 height 5
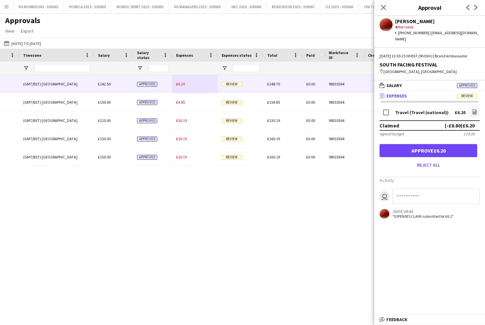
click at [432, 148] on button "Approve £6.20" at bounding box center [429, 150] width 98 height 13
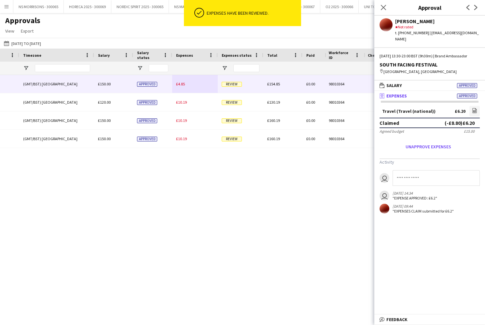
drag, startPoint x: 183, startPoint y: 84, endPoint x: 197, endPoint y: 86, distance: 14.4
click at [183, 84] on span "£4.85" at bounding box center [180, 83] width 9 height 5
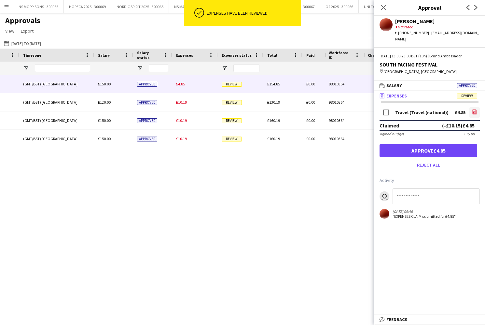
click at [475, 109] on icon "file-image" at bounding box center [474, 111] width 5 height 5
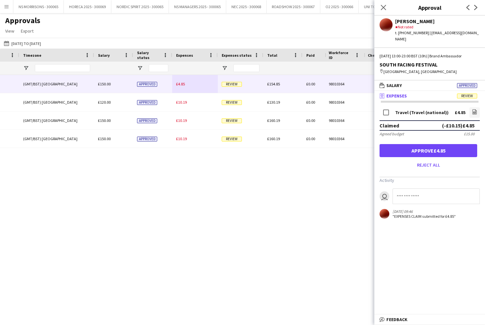
click at [410, 144] on button "Approve £4.85" at bounding box center [429, 150] width 98 height 13
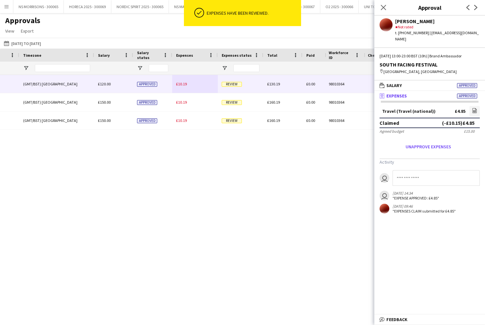
click at [182, 84] on span "£10.19" at bounding box center [181, 83] width 11 height 5
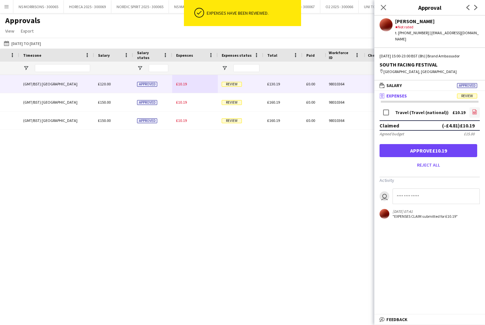
click at [474, 109] on icon "file-image" at bounding box center [474, 111] width 5 height 5
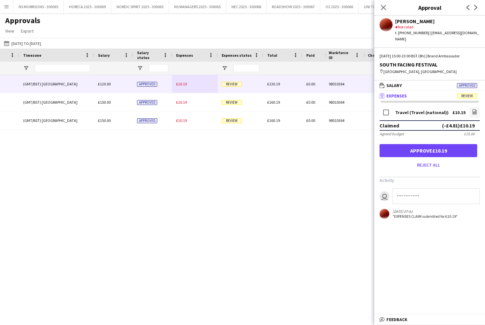
drag, startPoint x: 440, startPoint y: 141, endPoint x: 435, endPoint y: 142, distance: 5.5
click at [440, 144] on button "Approve £10.19" at bounding box center [429, 150] width 98 height 13
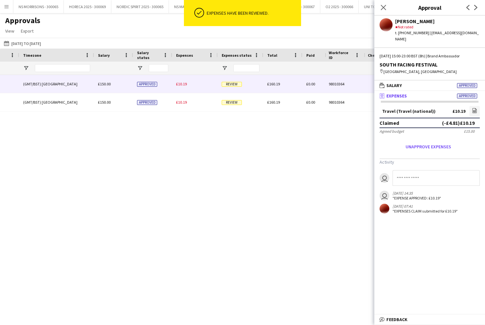
drag, startPoint x: 184, startPoint y: 85, endPoint x: 190, endPoint y: 85, distance: 5.5
click at [184, 85] on span "£10.19" at bounding box center [181, 83] width 11 height 5
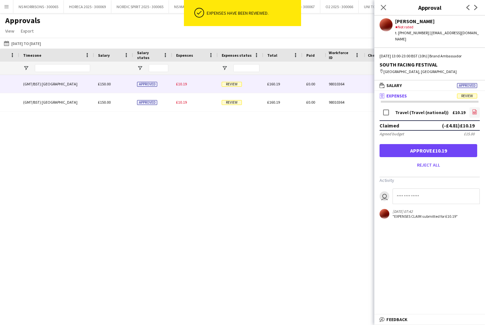
click at [474, 109] on icon "file-image" at bounding box center [474, 111] width 5 height 5
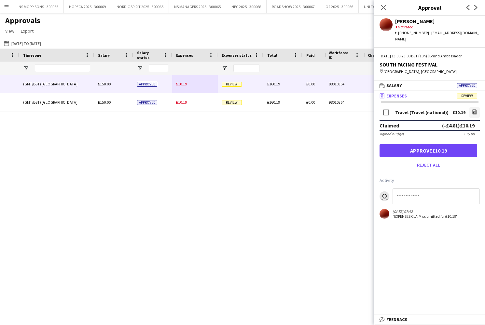
click at [434, 144] on button "Approve £10.19" at bounding box center [429, 150] width 98 height 13
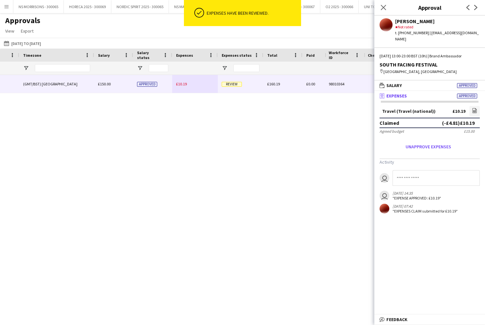
click at [183, 85] on span "£10.19" at bounding box center [181, 83] width 11 height 5
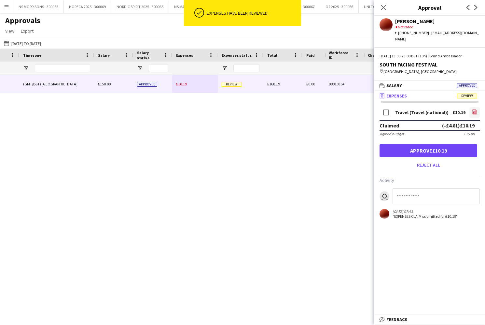
click at [475, 109] on icon "file-image" at bounding box center [474, 111] width 5 height 5
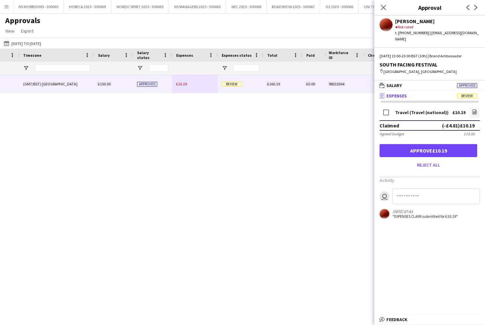
click at [411, 144] on button "Approve £10.19" at bounding box center [429, 150] width 98 height 13
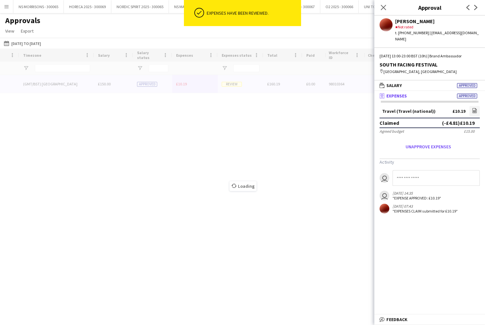
drag, startPoint x: 381, startPoint y: 8, endPoint x: 377, endPoint y: 8, distance: 4.6
click at [381, 8] on icon "Close pop-in" at bounding box center [383, 7] width 5 height 5
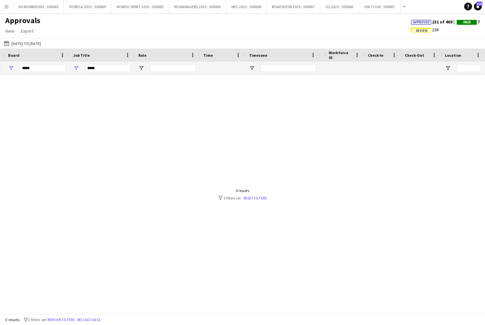
scroll to position [0, -8]
type input "*"
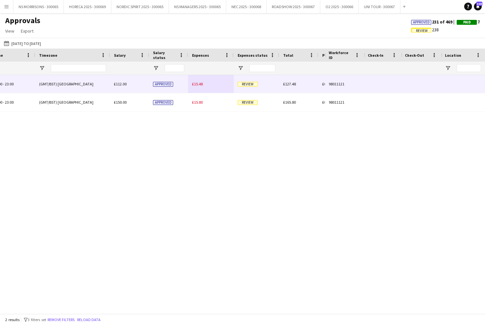
type input "****"
click at [199, 85] on span "£15.48" at bounding box center [197, 83] width 11 height 5
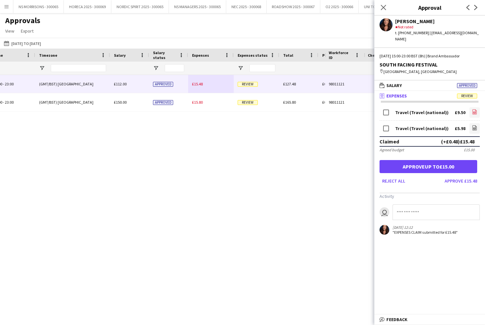
click at [471, 107] on link "file-image" at bounding box center [474, 112] width 10 height 10
click at [476, 125] on icon "file-image" at bounding box center [474, 127] width 5 height 5
click at [443, 160] on button "Approve up to £15.00" at bounding box center [429, 166] width 98 height 13
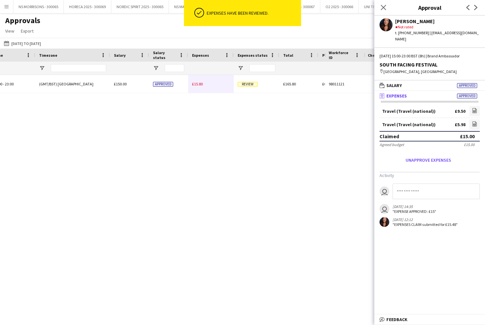
click at [195, 83] on span "£15.80" at bounding box center [197, 83] width 11 height 5
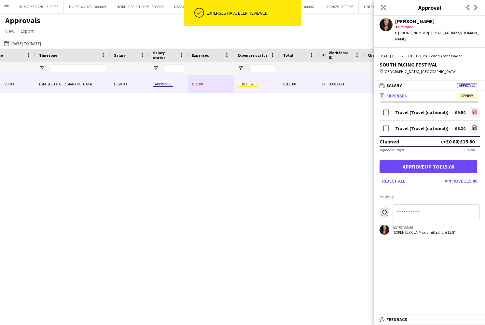
click at [477, 107] on link "file-image" at bounding box center [474, 112] width 10 height 10
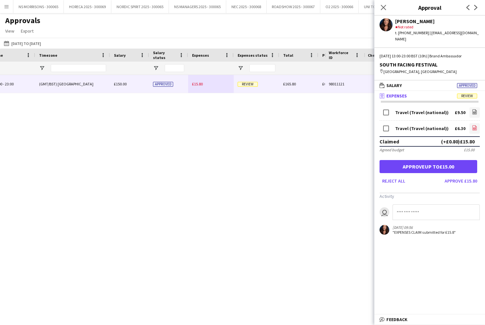
click at [476, 123] on link "file-image" at bounding box center [474, 128] width 10 height 10
click at [469, 161] on button "Approve up to £15.00" at bounding box center [429, 166] width 98 height 13
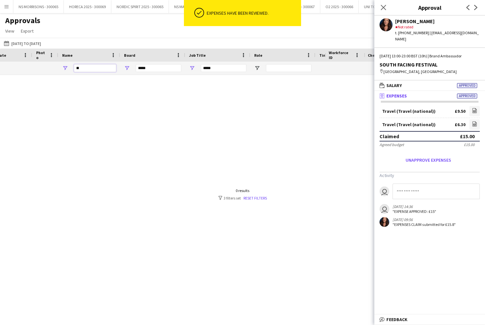
type input "*"
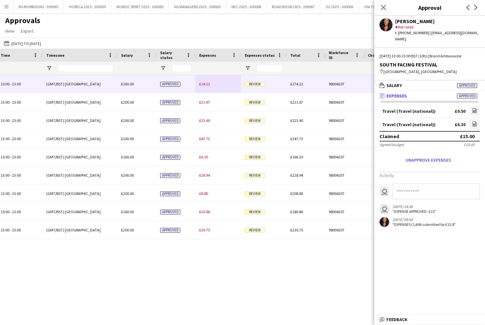
type input "****"
click at [211, 85] on div "£14.22" at bounding box center [218, 84] width 46 height 18
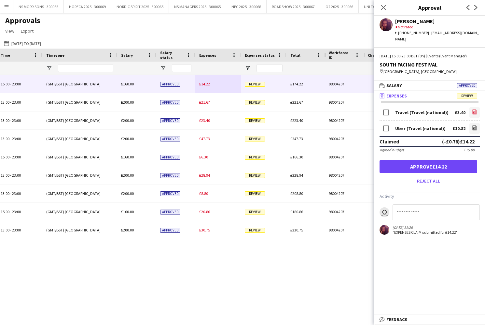
click at [474, 113] on icon at bounding box center [474, 113] width 3 height 2
click at [471, 128] on link "file-image" at bounding box center [474, 128] width 10 height 10
click at [452, 166] on button "Approve £14.22" at bounding box center [429, 166] width 98 height 13
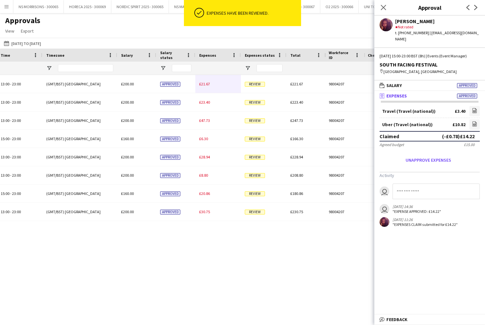
click at [202, 84] on span "£21.67" at bounding box center [204, 83] width 11 height 5
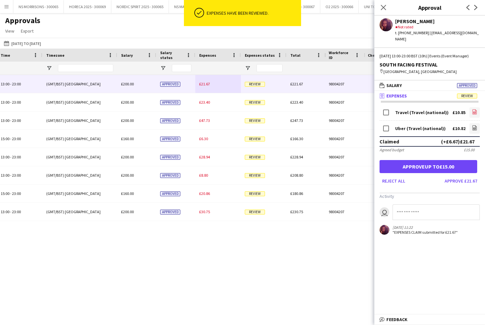
click at [474, 113] on icon "file-image" at bounding box center [474, 111] width 5 height 5
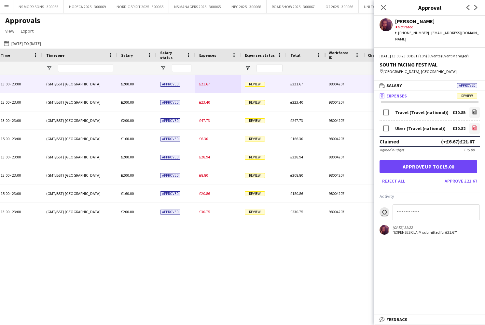
click at [473, 126] on icon at bounding box center [475, 127] width 4 height 5
click at [460, 167] on button "Approve up to £15.00" at bounding box center [429, 166] width 98 height 13
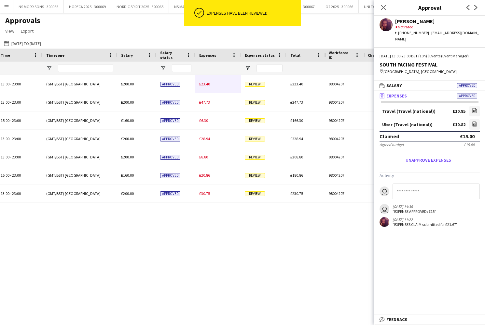
click at [201, 85] on span "£23.40" at bounding box center [204, 83] width 11 height 5
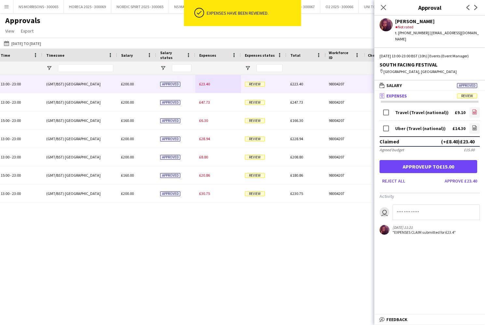
click at [475, 112] on icon at bounding box center [475, 112] width 1 height 1
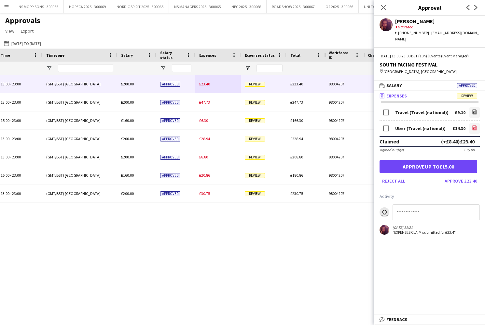
click at [474, 129] on icon "file-image" at bounding box center [474, 127] width 5 height 5
click at [468, 181] on button "Approve £23.40" at bounding box center [461, 180] width 38 height 10
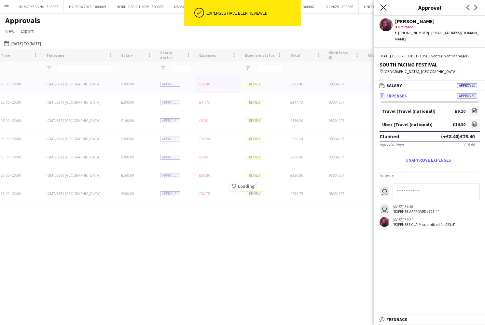
click at [385, 7] on icon "Close pop-in" at bounding box center [383, 7] width 6 height 6
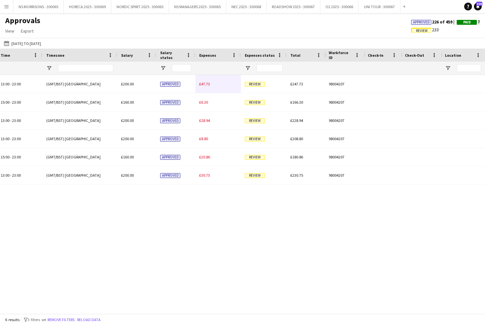
click at [419, 24] on span "Approved" at bounding box center [421, 22] width 17 height 4
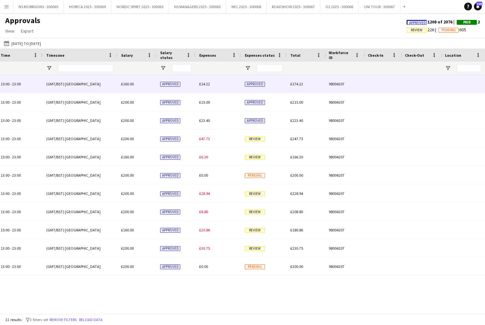
click at [205, 82] on span "£14.22" at bounding box center [204, 83] width 11 height 5
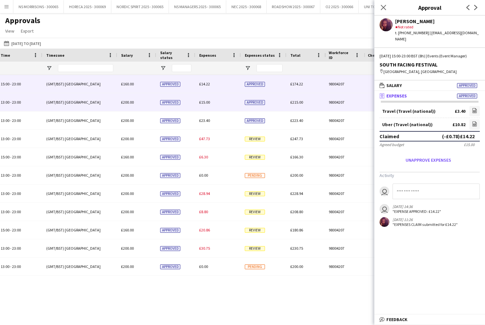
click at [204, 102] on span "£15.00" at bounding box center [204, 102] width 11 height 5
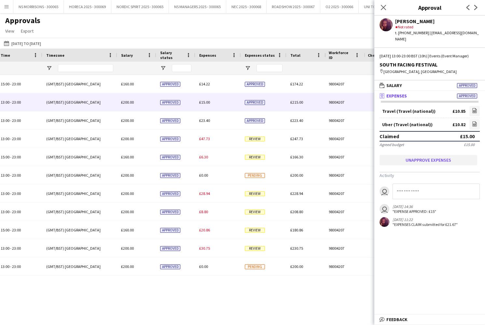
click at [424, 158] on button "Unapprove expenses" at bounding box center [429, 160] width 98 height 10
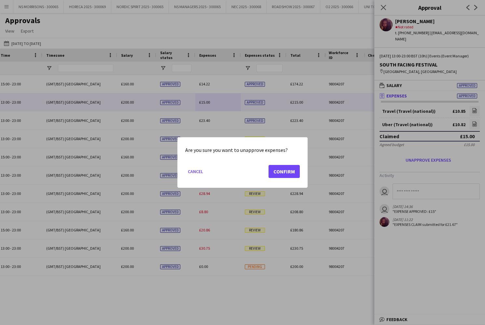
click at [286, 170] on button "Confirm" at bounding box center [284, 171] width 31 height 13
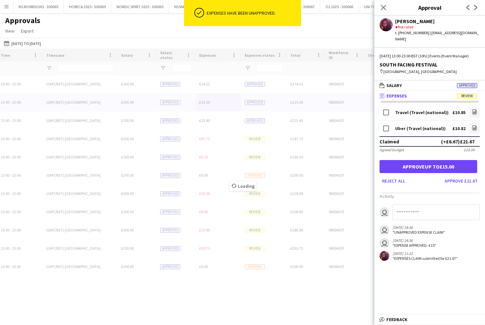
click at [461, 181] on button "Approve £21.67" at bounding box center [461, 180] width 38 height 10
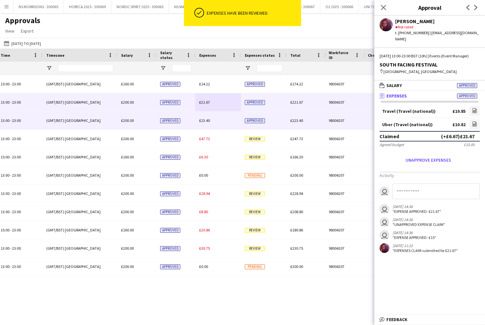
click at [205, 120] on span "£23.40" at bounding box center [204, 120] width 11 height 5
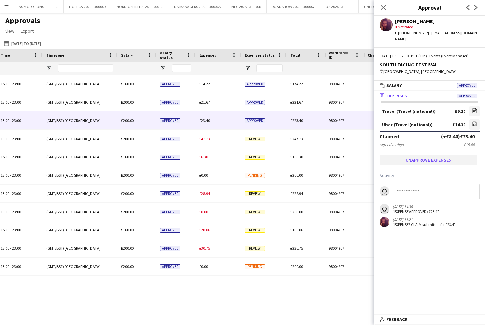
click at [426, 160] on button "Unapprove expenses" at bounding box center [429, 160] width 98 height 10
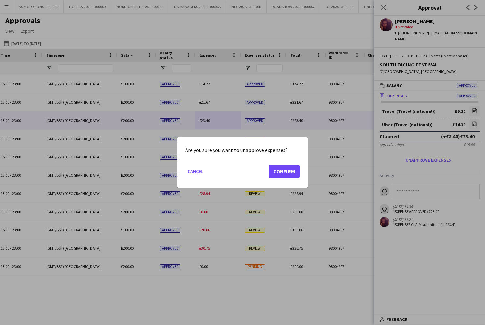
click at [288, 175] on button "Confirm" at bounding box center [284, 171] width 31 height 13
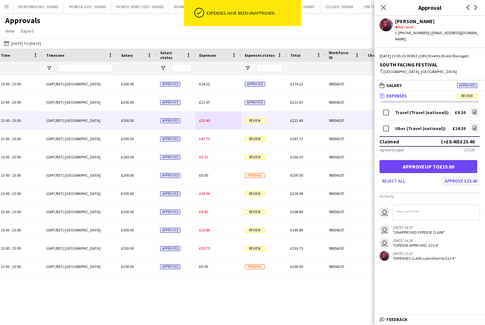
click at [459, 178] on button "Approve £23.40" at bounding box center [461, 180] width 38 height 10
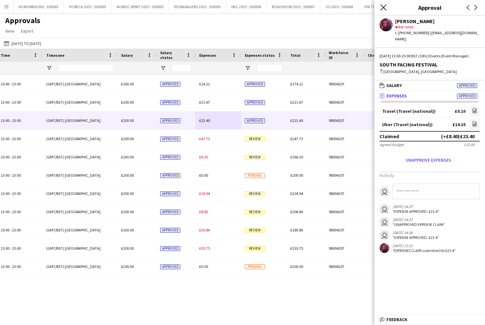
click at [386, 7] on icon "Close pop-in" at bounding box center [383, 7] width 6 height 6
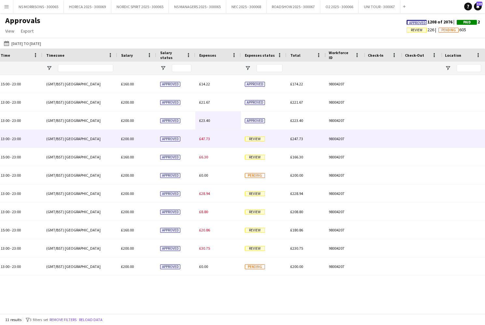
click at [210, 137] on span "£47.73" at bounding box center [204, 138] width 11 height 5
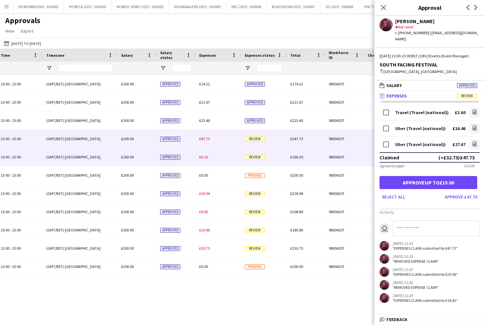
click at [204, 158] on span "£6.30" at bounding box center [203, 156] width 9 height 5
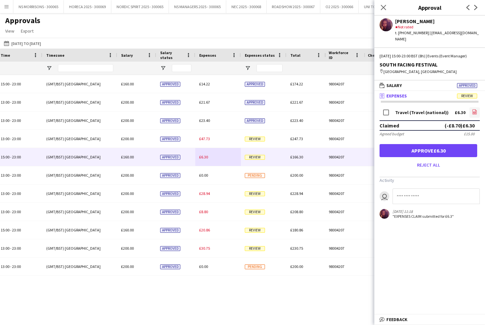
click at [473, 110] on icon at bounding box center [475, 111] width 4 height 5
click at [414, 148] on button "Approve £6.30" at bounding box center [429, 150] width 98 height 13
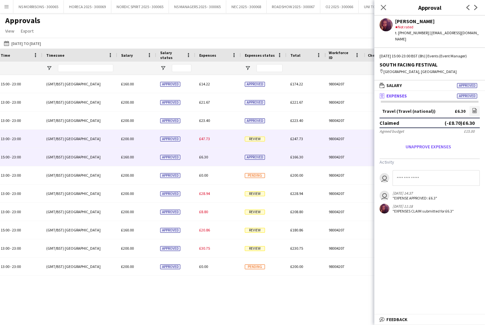
click at [206, 138] on span "£47.73" at bounding box center [204, 138] width 11 height 5
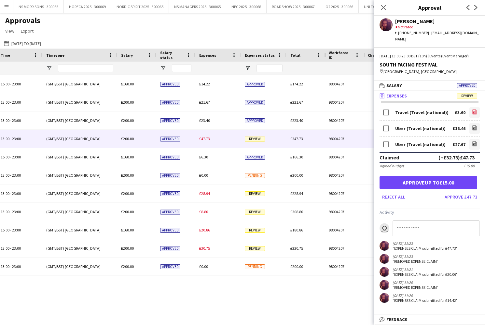
click at [476, 112] on icon "file-image" at bounding box center [474, 111] width 5 height 5
click at [474, 127] on icon "file-image" at bounding box center [474, 127] width 5 height 5
click at [479, 145] on link "file-image" at bounding box center [474, 144] width 10 height 10
click at [472, 195] on button "Approve £47.73" at bounding box center [461, 196] width 38 height 10
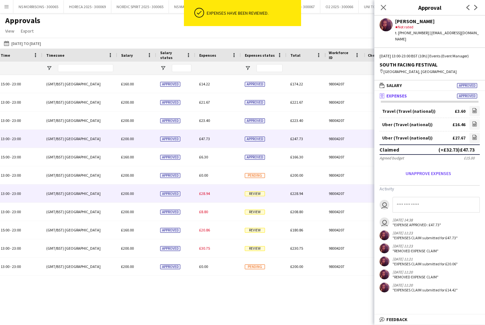
click at [201, 193] on span "£28.94" at bounding box center [204, 193] width 11 height 5
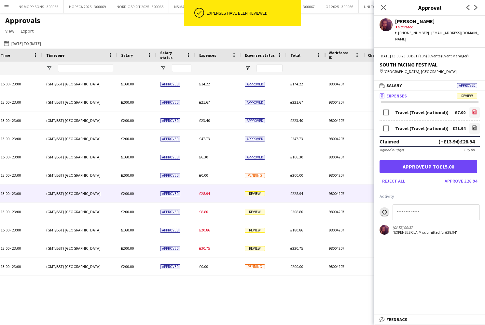
click at [478, 112] on link "file-image" at bounding box center [474, 112] width 10 height 10
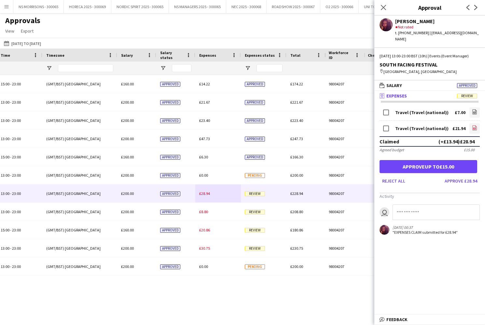
click at [477, 126] on icon "file-image" at bounding box center [474, 127] width 5 height 5
click at [456, 183] on button "Approve £28.94" at bounding box center [461, 180] width 38 height 10
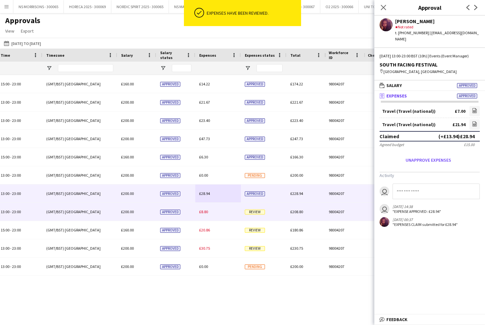
click at [207, 211] on span "£8.80" at bounding box center [203, 211] width 9 height 5
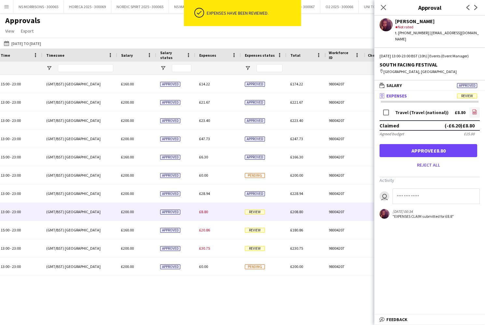
click at [478, 108] on link "file-image" at bounding box center [474, 112] width 10 height 10
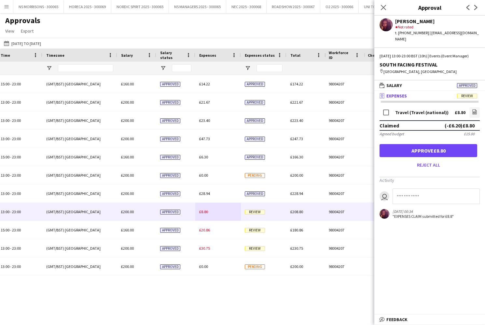
drag, startPoint x: 467, startPoint y: 152, endPoint x: 433, endPoint y: 155, distance: 34.0
click at [467, 152] on button "Approve £8.80" at bounding box center [429, 150] width 98 height 13
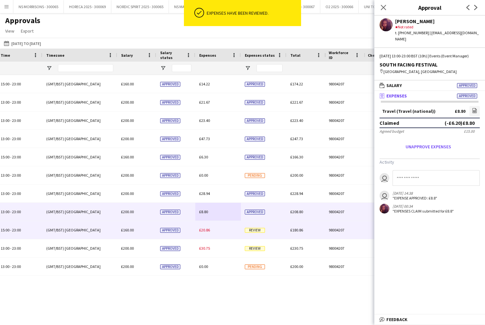
click at [202, 229] on span "£20.86" at bounding box center [204, 229] width 11 height 5
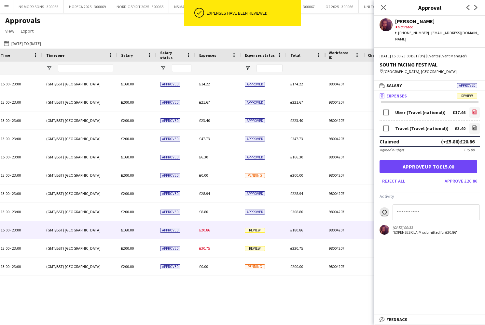
click at [474, 112] on icon "file-image" at bounding box center [474, 111] width 5 height 5
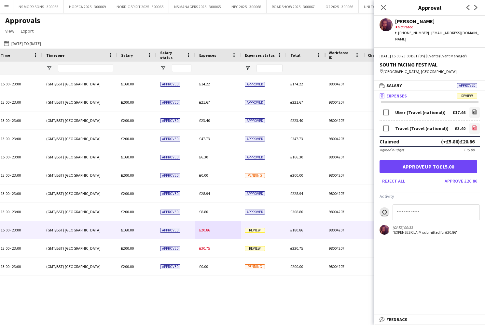
click at [473, 128] on icon at bounding box center [474, 129] width 3 height 2
click at [459, 178] on button "Approve £20.86" at bounding box center [461, 180] width 38 height 10
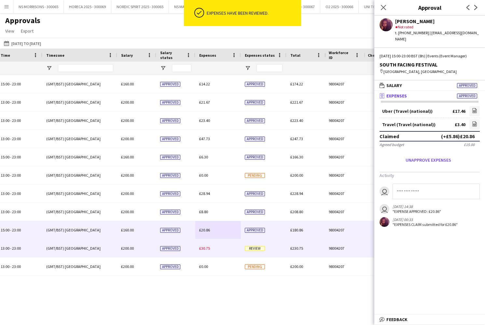
click at [205, 245] on span "£30.75" at bounding box center [204, 247] width 11 height 5
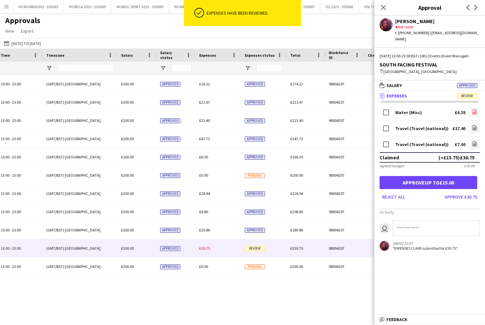
click at [472, 111] on icon "file-image" at bounding box center [474, 111] width 5 height 5
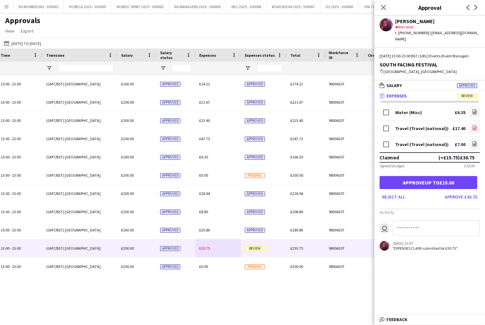
click at [474, 130] on icon "file-image" at bounding box center [474, 127] width 5 height 5
click at [476, 143] on icon "file-image" at bounding box center [474, 143] width 5 height 5
click at [453, 196] on button "Approve £30.75" at bounding box center [461, 196] width 38 height 10
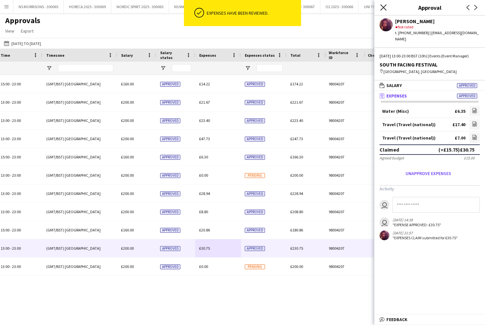
click at [382, 7] on icon at bounding box center [383, 7] width 6 height 6
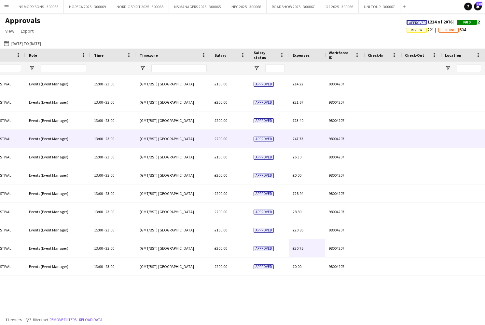
scroll to position [0, 47]
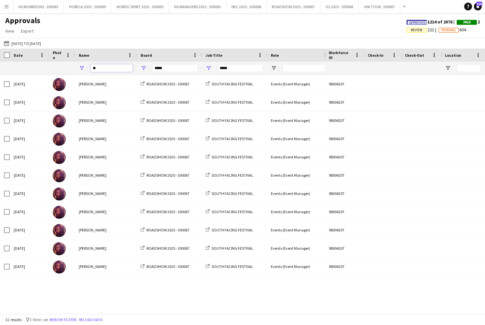
type input "*"
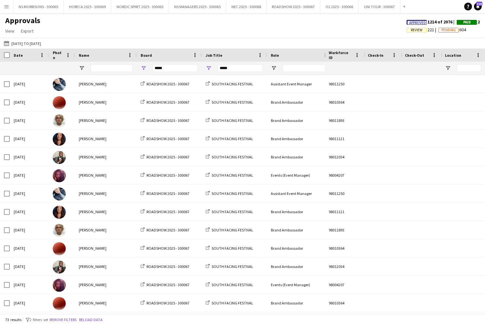
click at [407, 32] on span "Review" at bounding box center [417, 30] width 20 height 5
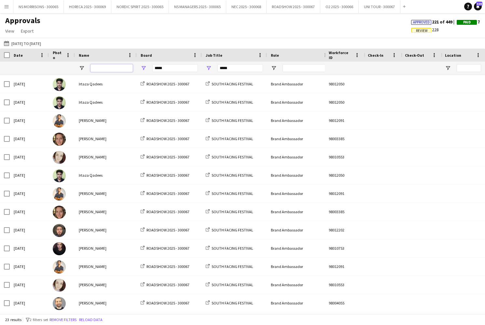
click at [104, 68] on input "Name Filter Input" at bounding box center [112, 68] width 42 height 8
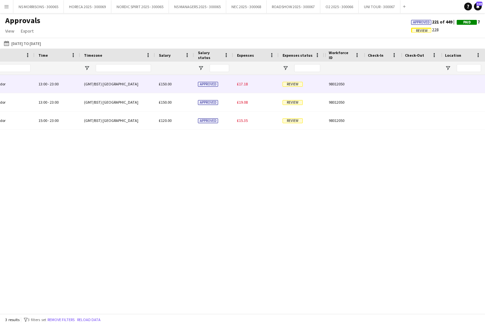
type input "***"
click at [245, 86] on div "£17.18" at bounding box center [256, 84] width 46 height 18
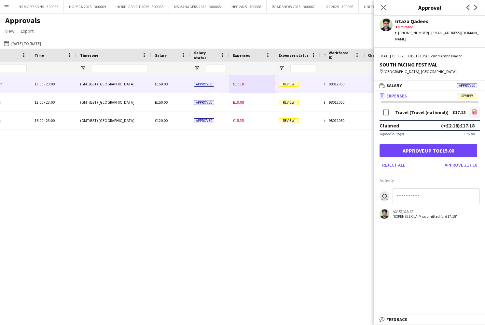
click at [477, 108] on link "file-image" at bounding box center [474, 112] width 10 height 10
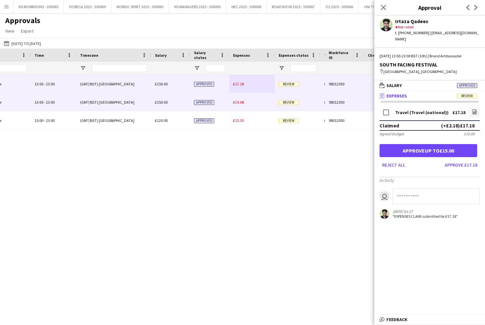
click at [239, 100] on span "£19.08" at bounding box center [238, 102] width 11 height 5
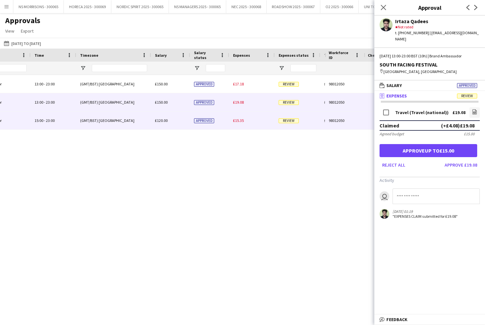
click at [242, 115] on div "£15.35" at bounding box center [252, 120] width 46 height 18
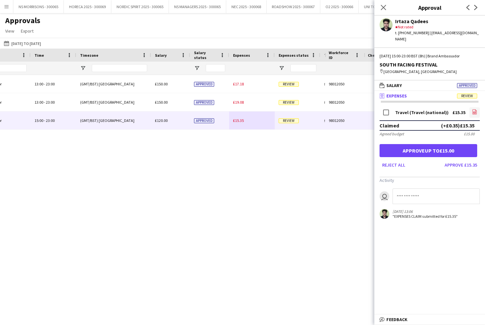
click at [473, 109] on icon "file-image" at bounding box center [474, 111] width 5 height 5
drag, startPoint x: 469, startPoint y: 145, endPoint x: 463, endPoint y: 144, distance: 6.3
click at [469, 145] on button "Approve up to £15.00" at bounding box center [429, 150] width 98 height 13
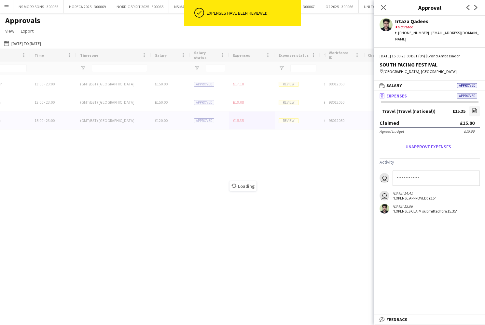
click at [235, 102] on div "Loading" at bounding box center [242, 181] width 485 height 265
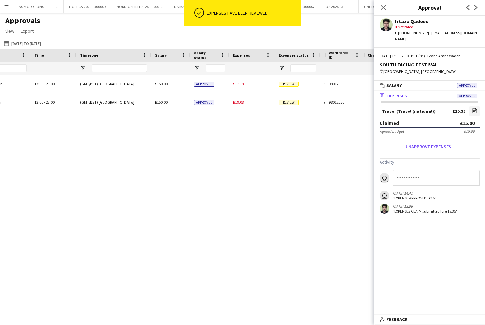
click at [235, 102] on span "£19.08" at bounding box center [238, 102] width 11 height 5
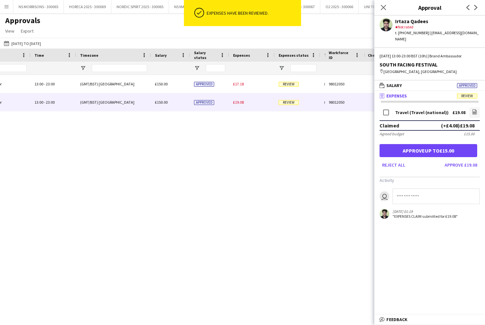
click at [467, 145] on button "Approve up to £15.00" at bounding box center [429, 150] width 98 height 13
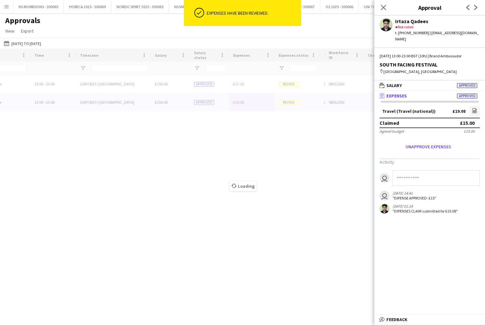
click at [239, 85] on div "Loading" at bounding box center [242, 181] width 485 height 265
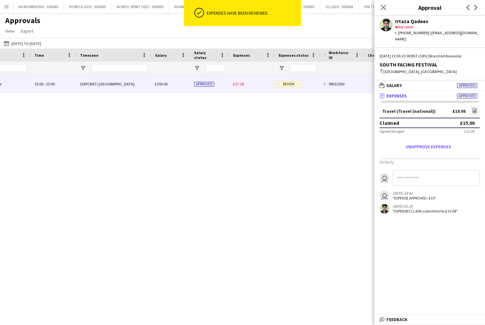
click at [239, 84] on span "£17.18" at bounding box center [238, 83] width 11 height 5
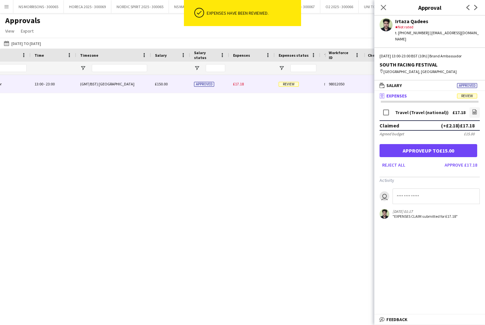
drag, startPoint x: 452, startPoint y: 143, endPoint x: 450, endPoint y: 106, distance: 36.8
click at [452, 144] on button "Approve up to £15.00" at bounding box center [429, 150] width 98 height 13
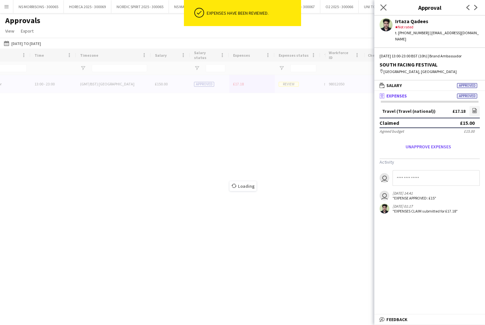
click at [380, 3] on app-icon "Close pop-in" at bounding box center [383, 7] width 9 height 9
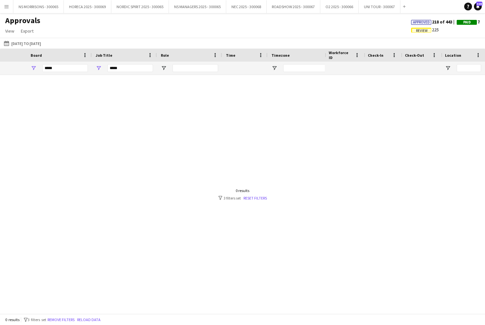
scroll to position [0, 39]
type input "*"
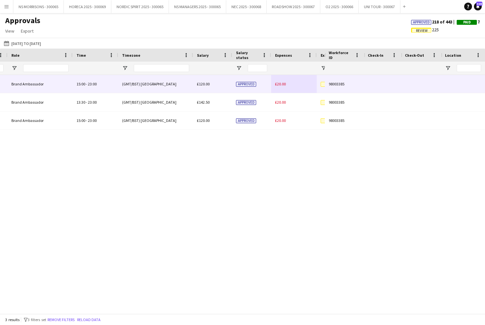
type input "****"
click at [286, 86] on div "£20.00" at bounding box center [294, 84] width 46 height 18
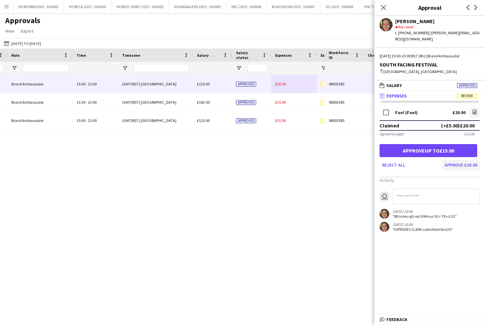
click at [463, 160] on button "Approve £20.00" at bounding box center [461, 165] width 38 height 10
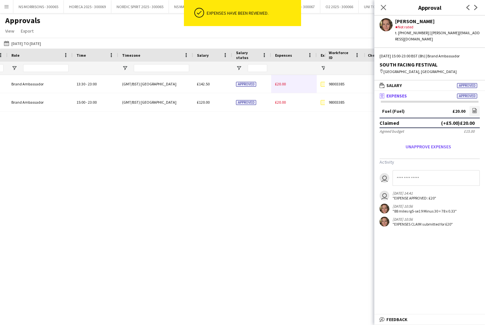
click at [285, 86] on span "£20.00" at bounding box center [280, 83] width 11 height 5
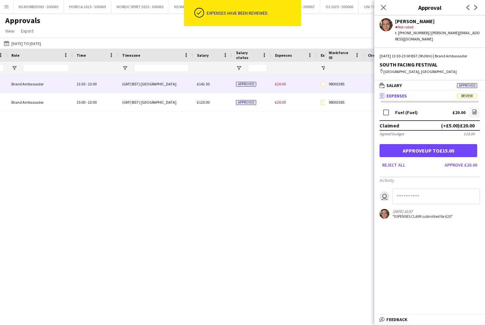
click at [467, 166] on button "Approve £20.00" at bounding box center [461, 165] width 38 height 10
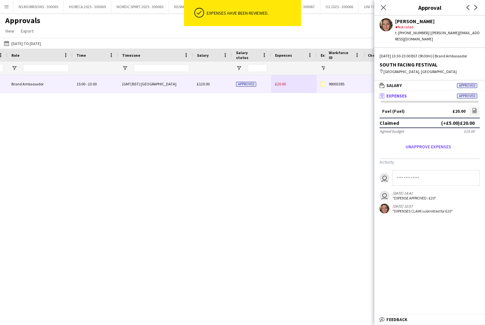
click at [284, 86] on div "£20.00" at bounding box center [294, 84] width 46 height 18
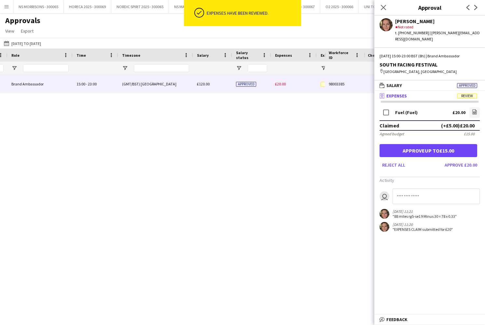
click at [461, 162] on button "Approve £20.00" at bounding box center [461, 165] width 38 height 10
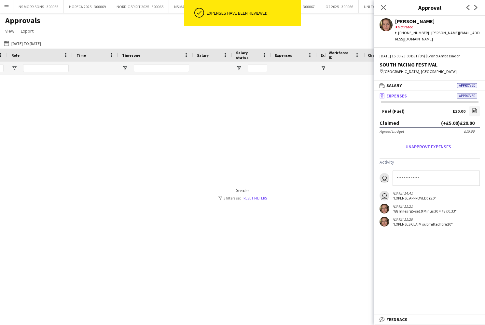
drag, startPoint x: 383, startPoint y: 8, endPoint x: 298, endPoint y: 24, distance: 85.9
click at [382, 8] on icon "Close pop-in" at bounding box center [383, 7] width 5 height 5
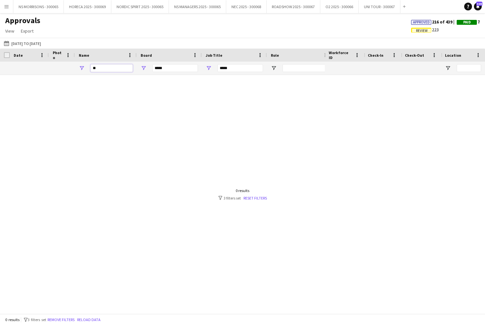
type input "*"
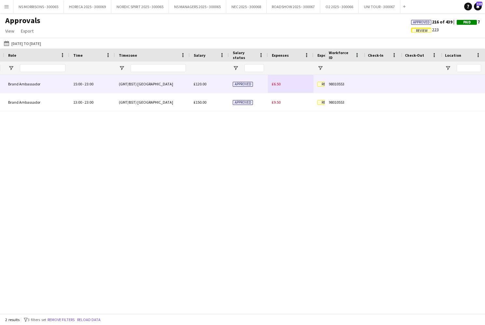
click at [279, 86] on span "£6.50" at bounding box center [276, 83] width 9 height 5
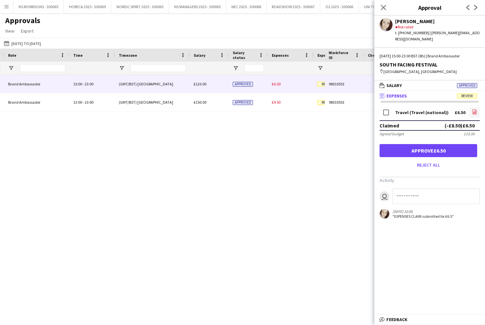
click at [474, 109] on icon "file-image" at bounding box center [474, 111] width 5 height 5
click at [447, 144] on button "Approve £6.50" at bounding box center [429, 150] width 98 height 13
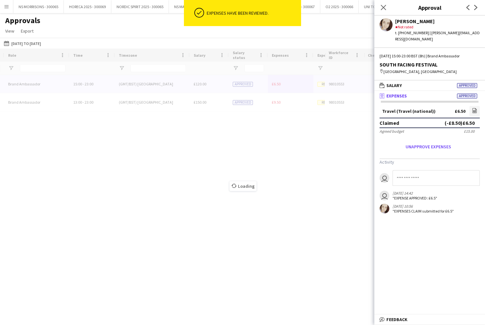
click at [276, 83] on div "Loading" at bounding box center [242, 181] width 485 height 265
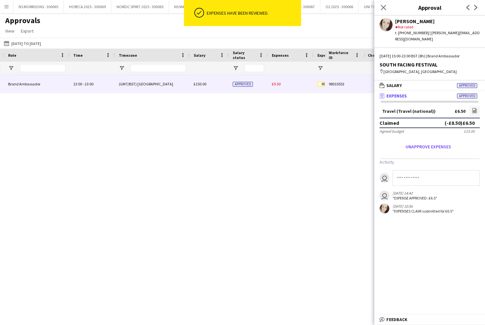
click at [276, 83] on span "£9.50" at bounding box center [276, 83] width 9 height 5
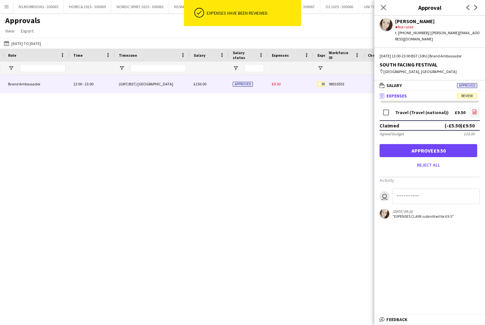
click at [477, 107] on link "file-image" at bounding box center [474, 112] width 10 height 10
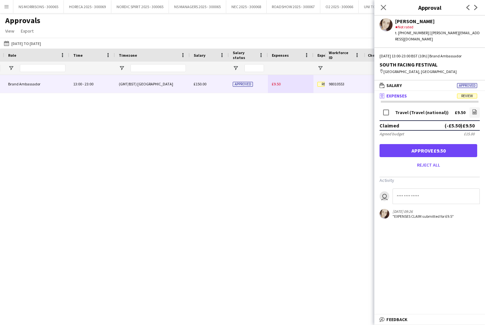
click at [447, 144] on button "Approve £9.50" at bounding box center [429, 150] width 98 height 13
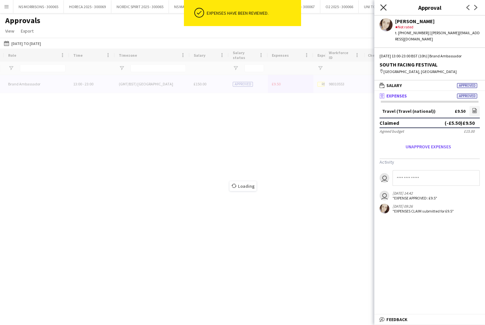
click at [383, 7] on icon "Close pop-in" at bounding box center [383, 7] width 6 height 6
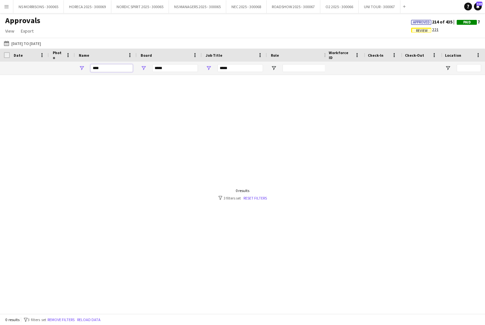
click at [125, 66] on input "****" at bounding box center [112, 68] width 42 height 8
type input "*"
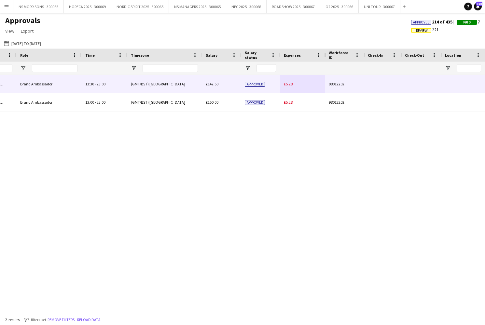
type input "***"
click at [286, 85] on span "£5.28" at bounding box center [288, 83] width 9 height 5
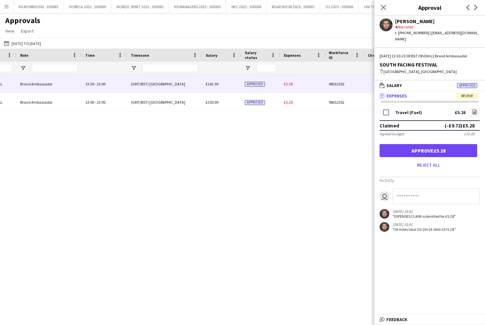
click at [435, 151] on button "Approve £5.28" at bounding box center [429, 150] width 98 height 13
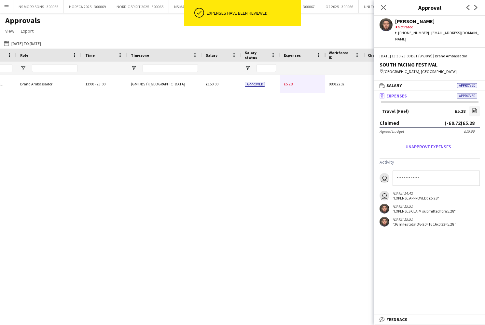
click at [287, 84] on span "£5.28" at bounding box center [288, 83] width 9 height 5
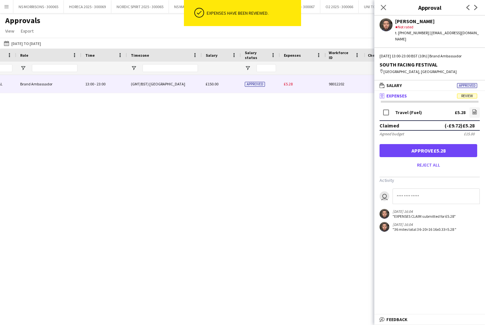
click at [388, 144] on button "Approve £5.28" at bounding box center [429, 150] width 98 height 13
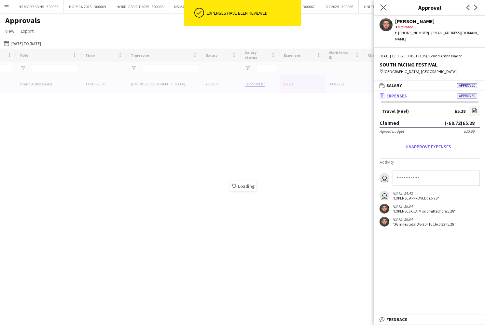
click at [382, 11] on app-icon "Close pop-in" at bounding box center [383, 7] width 9 height 9
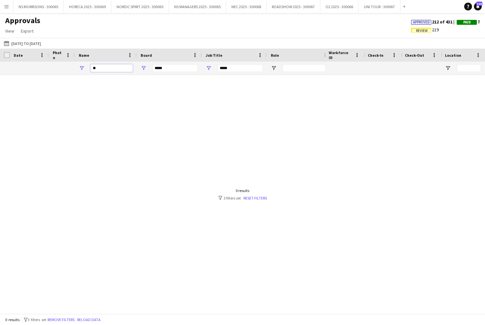
type input "*"
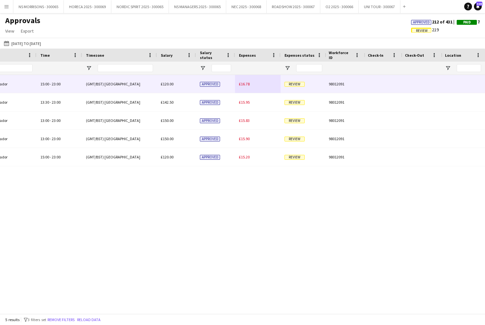
type input "***"
click at [243, 82] on span "£16.78" at bounding box center [244, 83] width 11 height 5
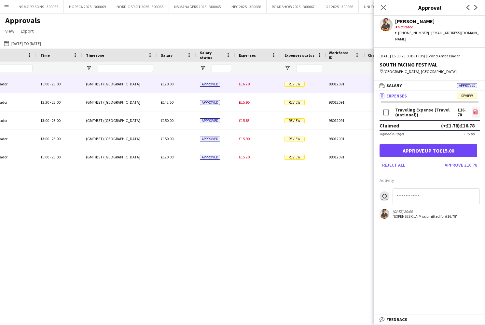
click at [475, 109] on icon "file-image" at bounding box center [475, 111] width 5 height 5
click at [428, 144] on button "Approve up to £15.00" at bounding box center [429, 150] width 98 height 13
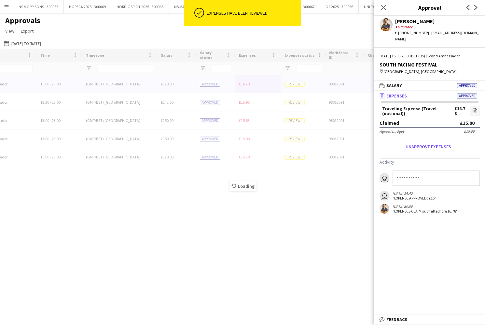
click at [244, 88] on div "Loading" at bounding box center [242, 181] width 485 height 265
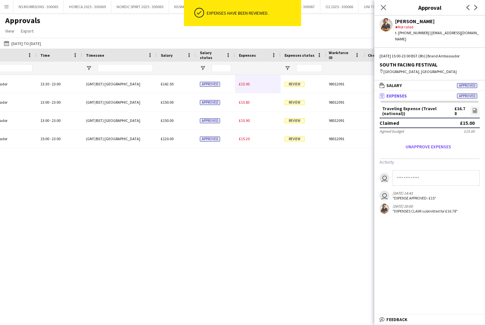
click at [244, 88] on div "£15.95" at bounding box center [258, 84] width 46 height 18
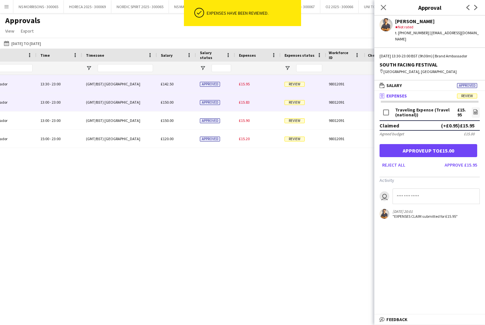
scroll to position [0, 0]
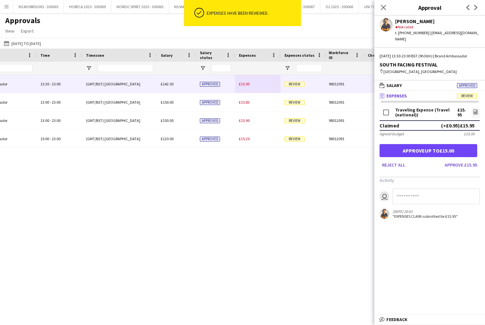
click at [460, 152] on button "Approve up to £15.00" at bounding box center [429, 150] width 98 height 13
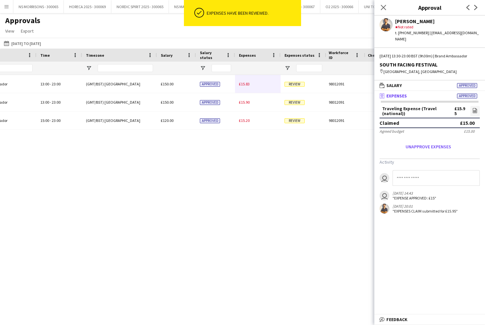
click at [246, 84] on span "£15.83" at bounding box center [244, 83] width 11 height 5
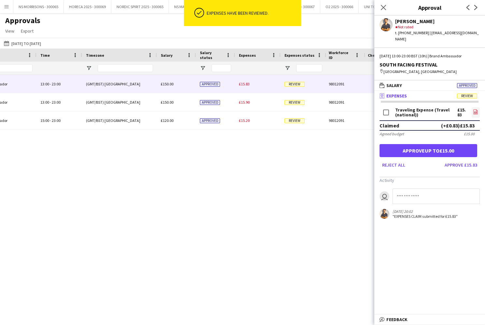
click at [475, 109] on icon "file-image" at bounding box center [475, 111] width 5 height 5
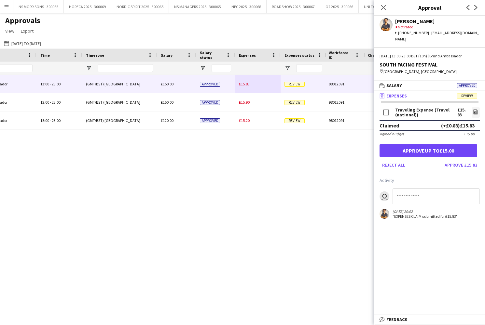
click at [457, 144] on button "Approve up to £15.00" at bounding box center [429, 150] width 98 height 13
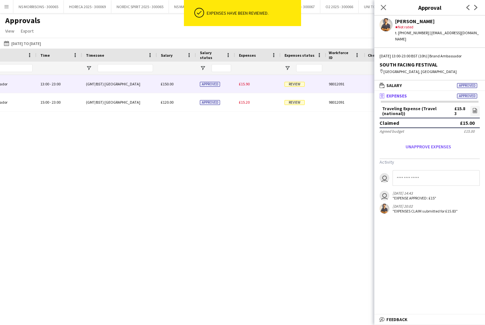
click at [242, 85] on span "£15.90" at bounding box center [244, 83] width 11 height 5
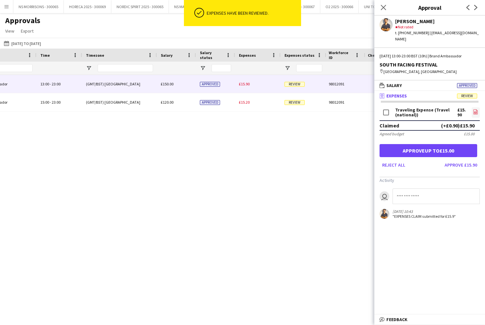
click at [474, 109] on icon "file-image" at bounding box center [475, 111] width 5 height 5
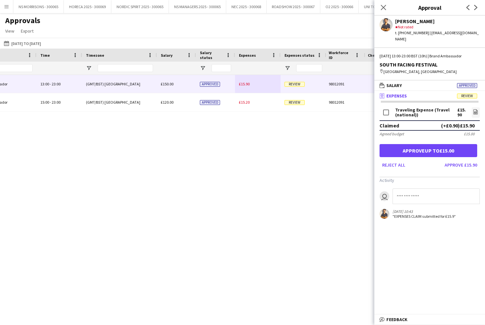
drag, startPoint x: 440, startPoint y: 148, endPoint x: 437, endPoint y: 145, distance: 4.2
click at [440, 148] on button "Approve up to £15.00" at bounding box center [429, 150] width 98 height 13
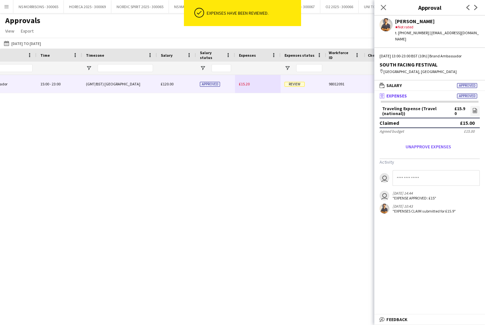
click at [246, 85] on span "£15.20" at bounding box center [244, 83] width 11 height 5
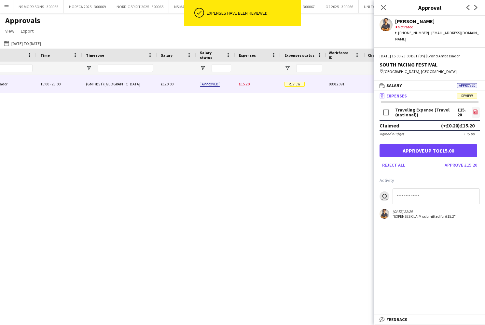
click at [473, 109] on icon "file-image" at bounding box center [475, 111] width 5 height 5
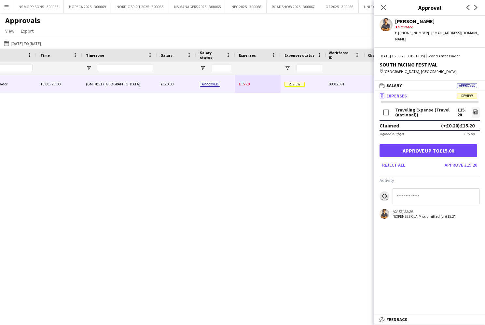
click at [447, 146] on button "Approve up to £15.00" at bounding box center [429, 150] width 98 height 13
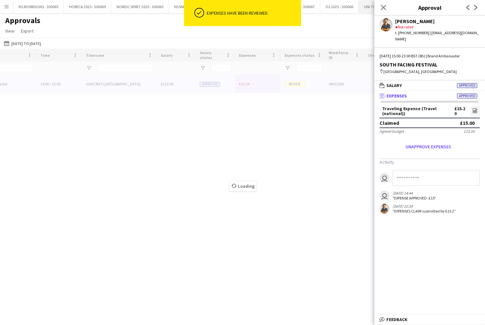
click at [383, 8] on icon at bounding box center [383, 7] width 5 height 5
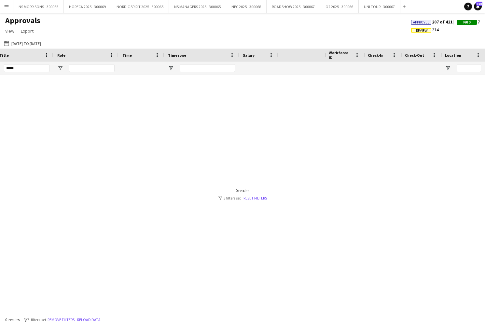
scroll to position [0, -9]
type input "*"
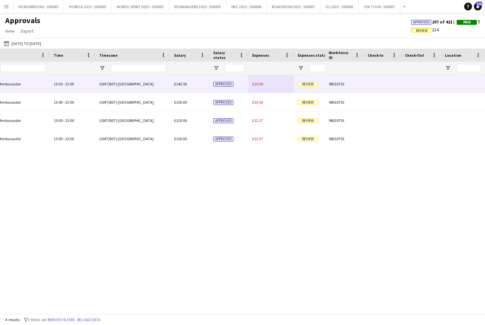
type input "***"
click at [258, 85] on span "£10.50" at bounding box center [257, 83] width 11 height 5
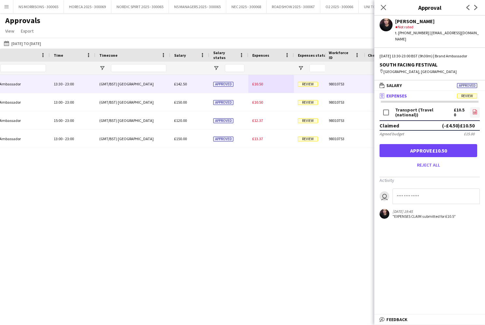
click at [471, 111] on link "file-image" at bounding box center [475, 112] width 10 height 10
click at [401, 148] on button "Approve £10.50" at bounding box center [429, 150] width 98 height 13
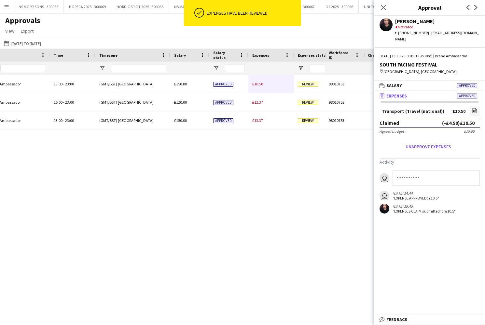
click at [262, 85] on span "£10.50" at bounding box center [257, 83] width 11 height 5
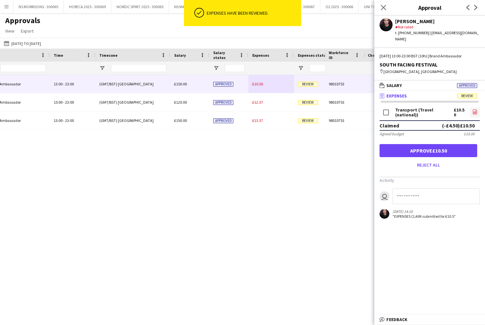
click at [474, 109] on icon "file-image" at bounding box center [474, 111] width 5 height 5
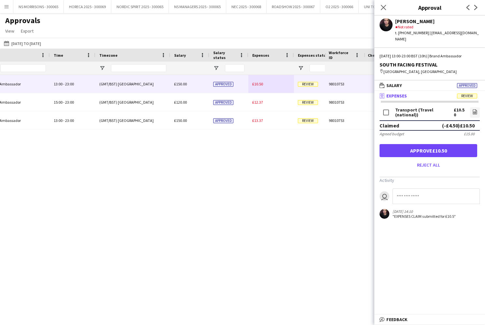
click at [444, 144] on button "Approve £10.50" at bounding box center [429, 150] width 98 height 13
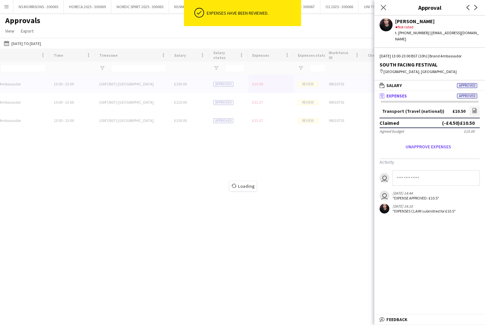
click at [257, 86] on div "Loading" at bounding box center [242, 181] width 485 height 265
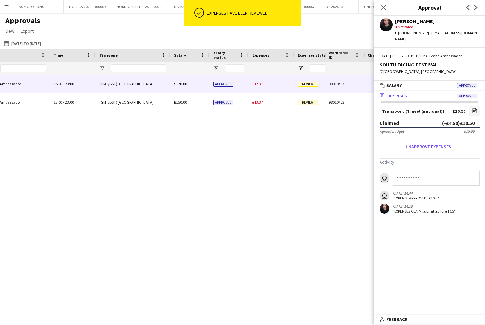
drag, startPoint x: 257, startPoint y: 86, endPoint x: 305, endPoint y: 90, distance: 49.0
click at [257, 86] on span "£12.37" at bounding box center [257, 83] width 11 height 5
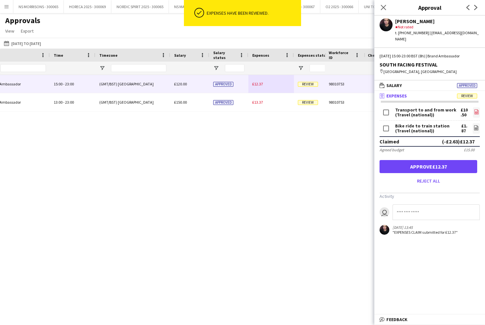
click at [476, 109] on icon "file-image" at bounding box center [476, 111] width 5 height 5
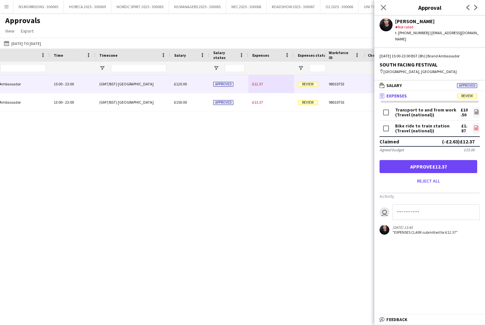
click at [474, 125] on icon at bounding box center [476, 127] width 4 height 5
click at [414, 161] on button "Approve £12.37" at bounding box center [429, 166] width 98 height 13
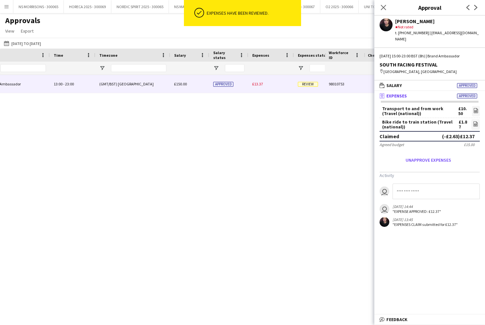
click at [259, 84] on span "£13.37" at bounding box center [257, 83] width 11 height 5
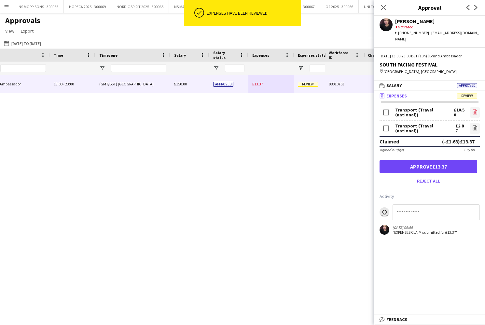
click at [477, 109] on icon "file-image" at bounding box center [474, 111] width 5 height 5
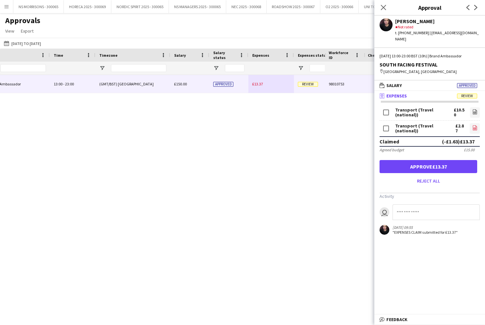
click at [476, 125] on icon "file-image" at bounding box center [474, 127] width 5 height 5
drag, startPoint x: 427, startPoint y: 162, endPoint x: 425, endPoint y: 129, distance: 33.6
click at [427, 162] on button "Approve £13.37" at bounding box center [429, 166] width 98 height 13
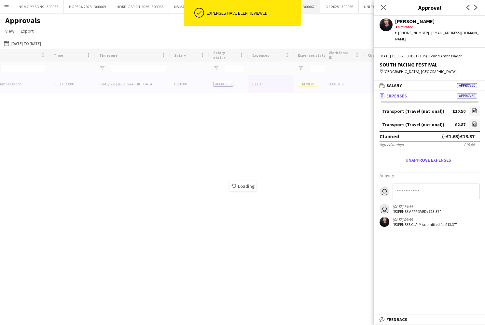
drag, startPoint x: 387, startPoint y: 9, endPoint x: 304, endPoint y: 0, distance: 83.1
click at [387, 9] on app-icon "Close pop-in" at bounding box center [384, 8] width 8 height 8
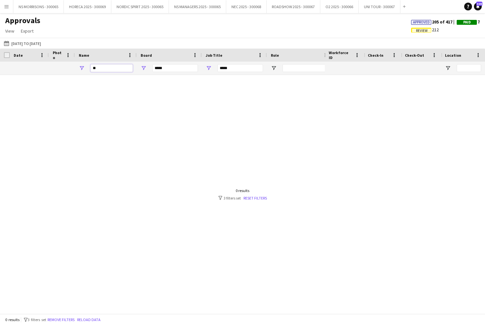
type input "*"
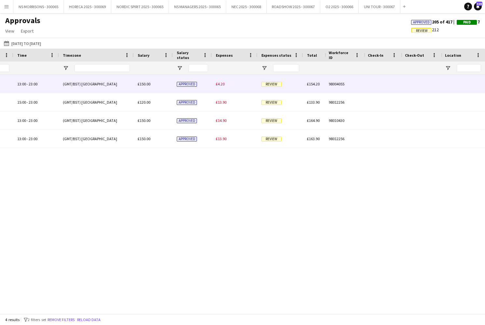
click at [217, 84] on span "£4.20" at bounding box center [220, 83] width 9 height 5
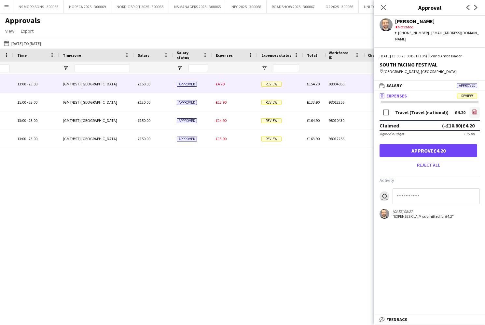
click at [473, 110] on icon "file-image" at bounding box center [474, 111] width 5 height 5
click at [416, 157] on form "Travel (Travel (national)) £4.20 file-image Claimed (-£10.80) £4.20 Agreed budg…" at bounding box center [429, 138] width 111 height 64
click at [416, 151] on button "Approve £4.20" at bounding box center [429, 150] width 98 height 13
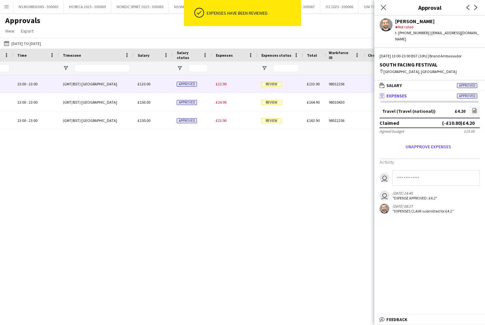
click at [216, 87] on div "£13.90" at bounding box center [235, 84] width 46 height 18
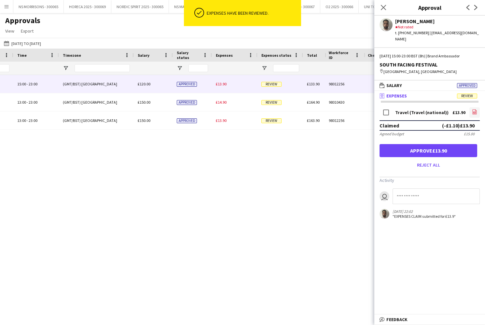
click at [476, 113] on icon "file-image" at bounding box center [474, 111] width 5 height 5
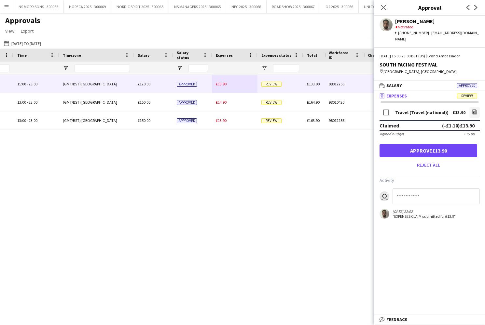
click at [450, 148] on button "Approve £13.90" at bounding box center [429, 150] width 98 height 13
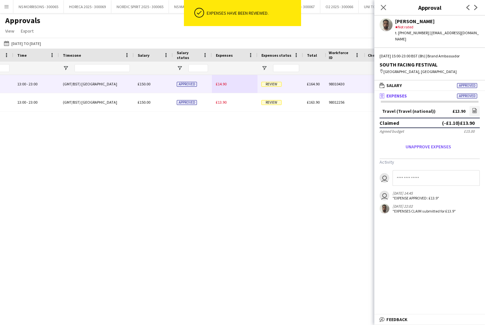
click at [214, 86] on div "£14.90" at bounding box center [235, 84] width 46 height 18
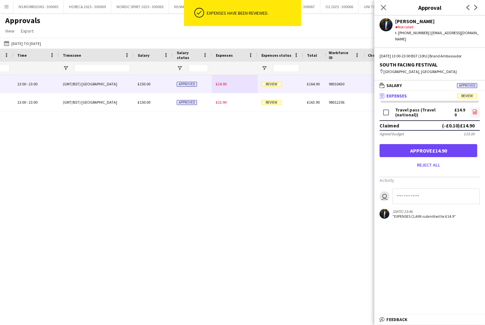
click at [475, 109] on icon "file-image" at bounding box center [474, 111] width 5 height 5
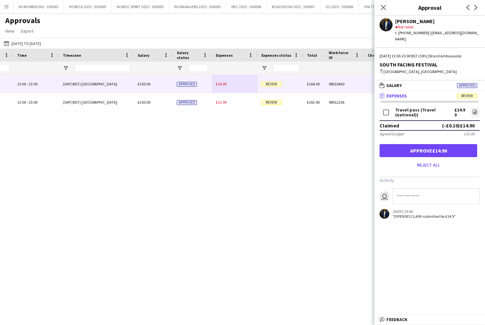
click at [447, 144] on button "Approve £14.90" at bounding box center [429, 150] width 98 height 13
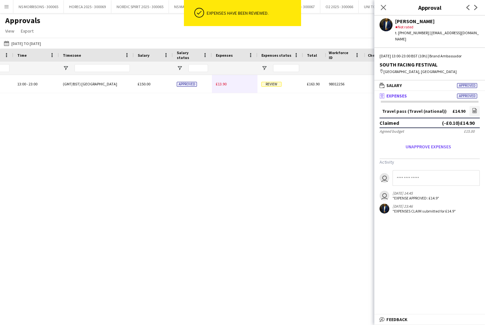
click at [216, 87] on div "£13.90" at bounding box center [235, 84] width 46 height 18
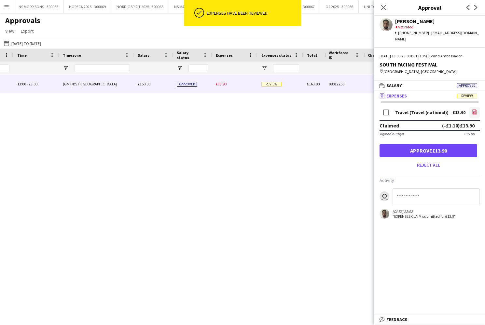
click at [470, 113] on link "file-image" at bounding box center [474, 112] width 10 height 10
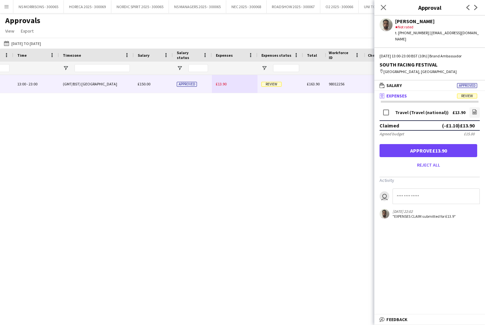
click at [437, 155] on button "Approve £13.90" at bounding box center [429, 150] width 98 height 13
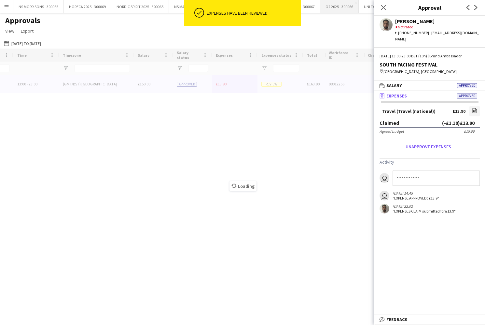
drag, startPoint x: 383, startPoint y: 6, endPoint x: 338, endPoint y: 2, distance: 44.8
click at [383, 6] on icon "Close pop-in" at bounding box center [383, 7] width 5 height 5
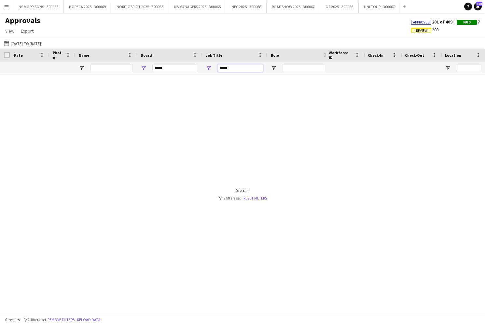
click at [235, 70] on input "*****" at bounding box center [240, 68] width 46 height 8
type input "*"
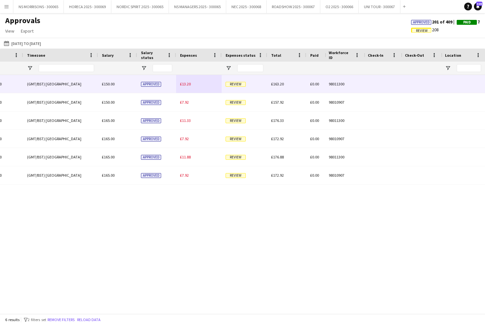
type input "****"
click at [187, 84] on span "£13.20" at bounding box center [185, 83] width 11 height 5
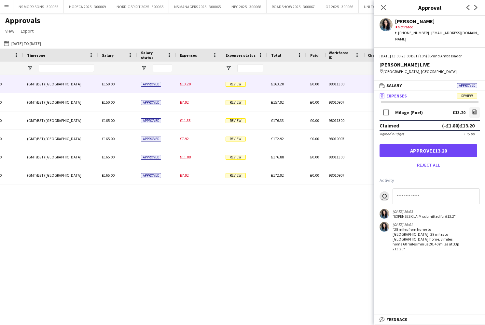
click at [423, 144] on button "Approve £13.20" at bounding box center [429, 150] width 98 height 13
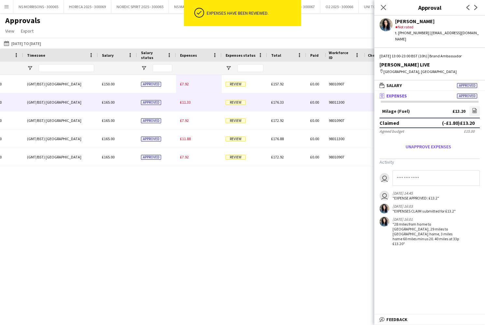
click at [188, 103] on span "£11.33" at bounding box center [185, 102] width 11 height 5
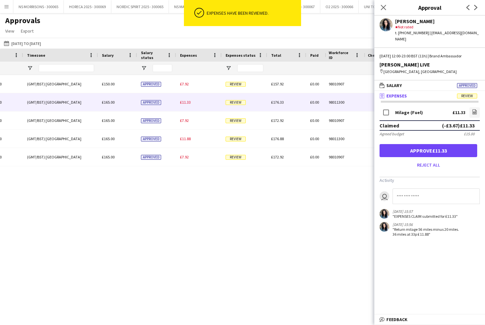
click at [443, 144] on button "Approve £11.33" at bounding box center [429, 150] width 98 height 13
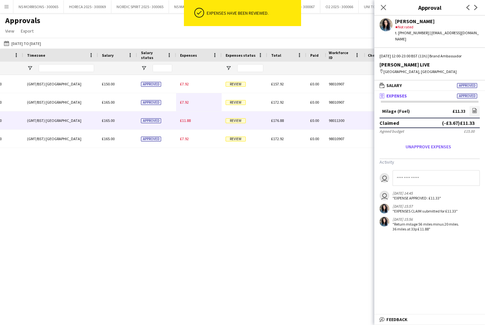
click at [188, 120] on span "£11.88" at bounding box center [185, 120] width 11 height 5
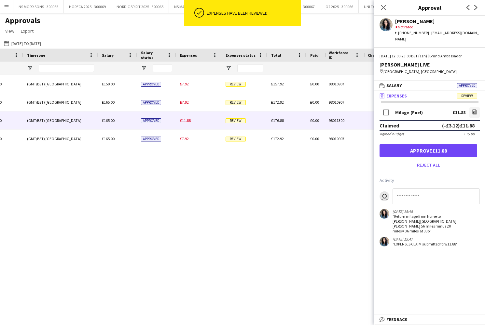
click at [415, 144] on button "Approve £11.88" at bounding box center [429, 150] width 98 height 13
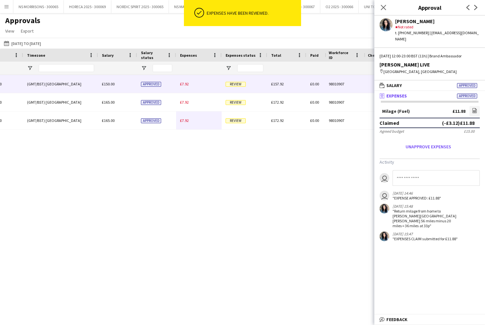
click at [186, 85] on span "£7.92" at bounding box center [184, 83] width 9 height 5
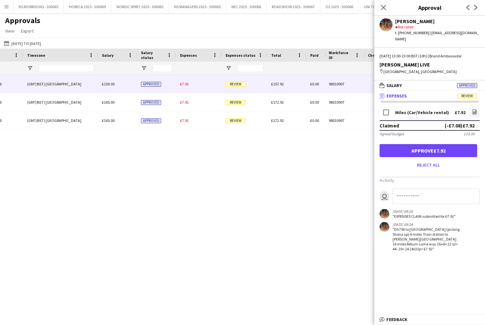
click at [428, 145] on button "Approve £7.92" at bounding box center [429, 150] width 98 height 13
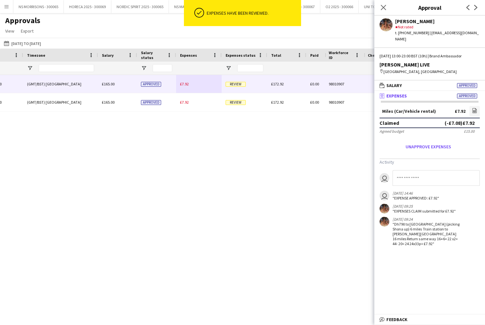
click at [180, 84] on span "£7.92" at bounding box center [184, 83] width 9 height 5
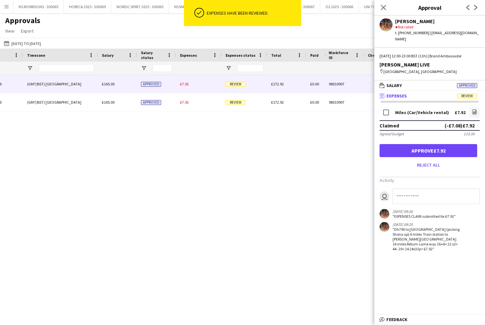
click at [426, 144] on button "Approve £7.92" at bounding box center [429, 150] width 98 height 13
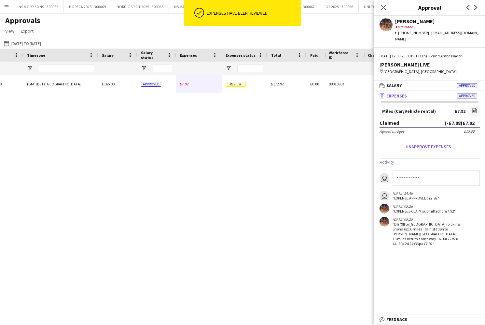
click at [184, 85] on span "£7.92" at bounding box center [184, 83] width 9 height 5
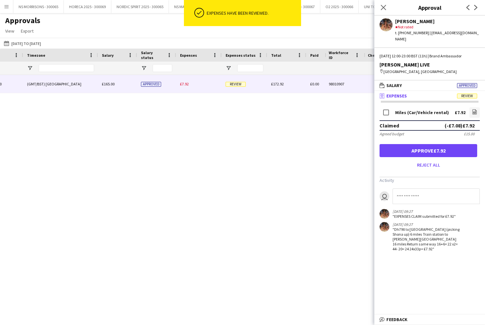
click at [415, 146] on button "Approve £7.92" at bounding box center [429, 150] width 98 height 13
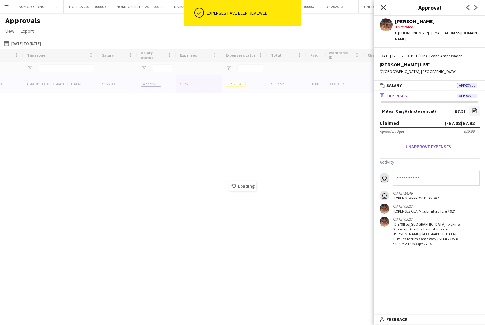
click at [384, 9] on icon "Close pop-in" at bounding box center [383, 7] width 6 height 6
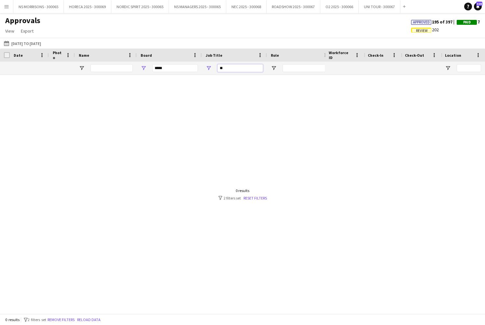
type input "*"
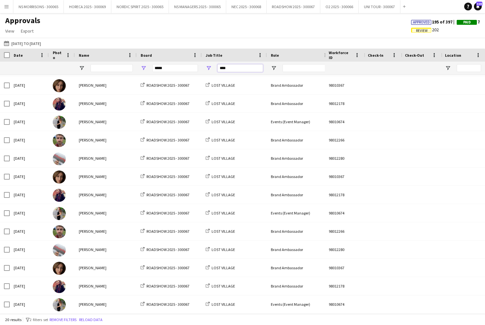
type input "****"
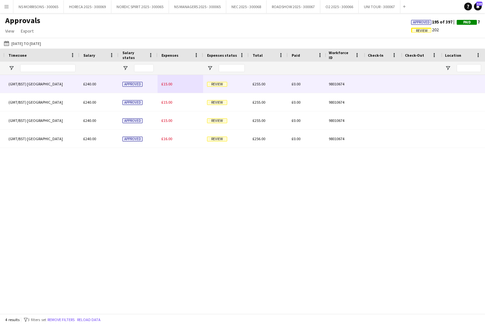
type input "***"
click at [167, 84] on span "£15.00" at bounding box center [166, 83] width 11 height 5
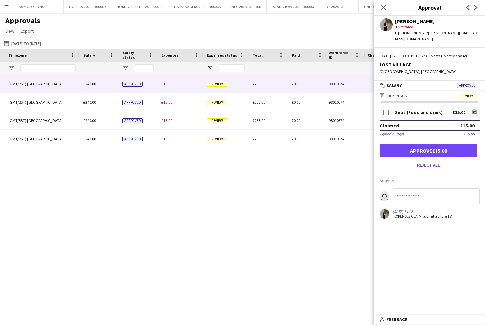
click at [452, 150] on button "Approve £15.00" at bounding box center [429, 150] width 98 height 13
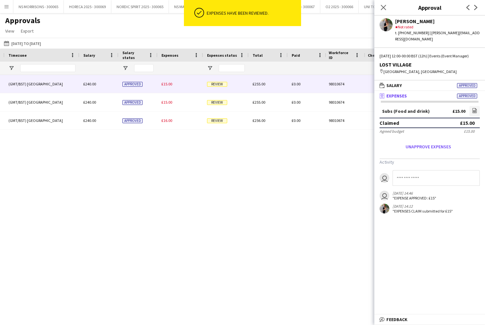
click at [172, 85] on span "£15.00" at bounding box center [166, 83] width 11 height 5
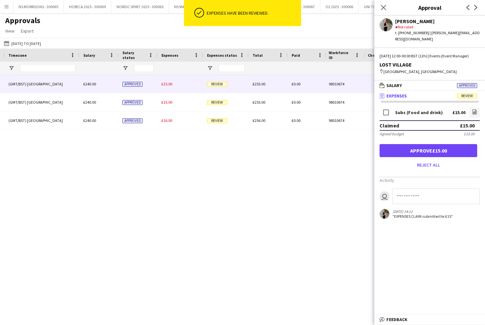
click at [407, 145] on button "Approve £15.00" at bounding box center [429, 150] width 98 height 13
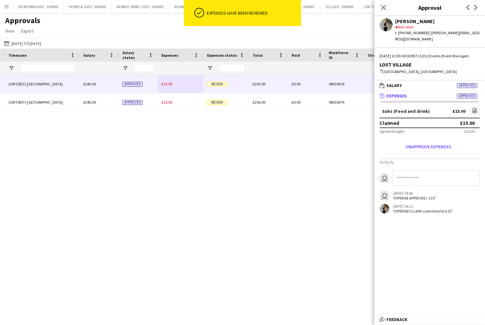
click at [162, 83] on span "£15.00" at bounding box center [166, 83] width 11 height 5
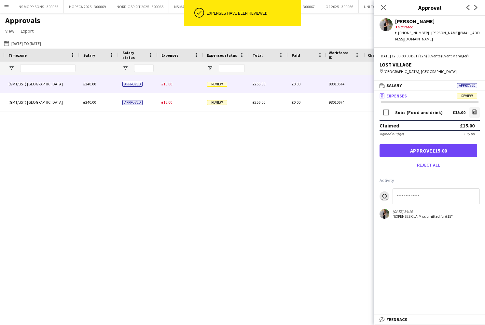
click at [399, 149] on button "Approve £15.00" at bounding box center [429, 150] width 98 height 13
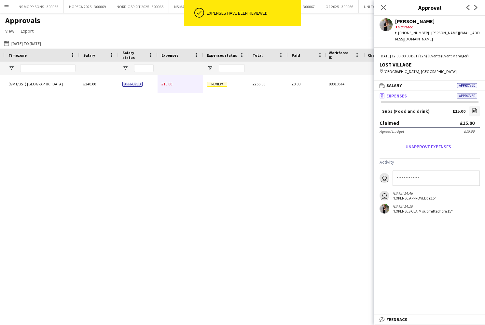
click at [171, 86] on div "£16.00" at bounding box center [181, 84] width 46 height 18
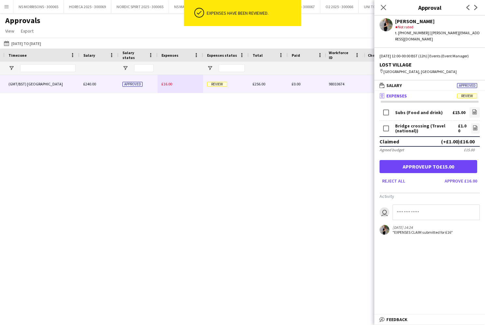
click at [460, 178] on button "Approve £16.00" at bounding box center [461, 180] width 38 height 10
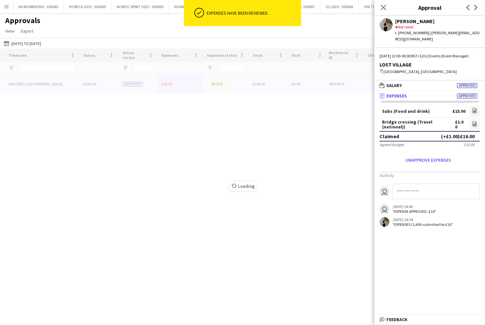
drag, startPoint x: 382, startPoint y: 9, endPoint x: 358, endPoint y: 14, distance: 24.5
click at [382, 9] on icon at bounding box center [383, 7] width 5 height 5
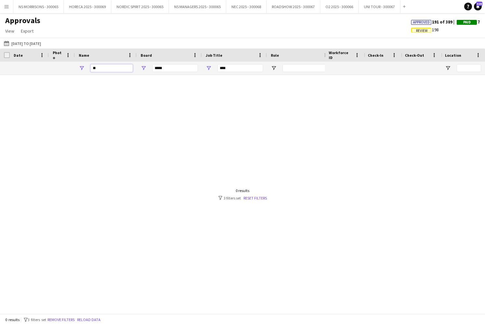
type input "*"
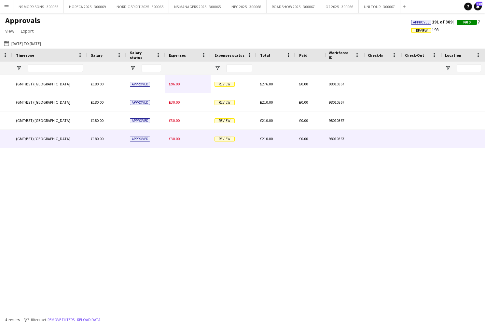
type input "****"
click at [174, 139] on span "£30.00" at bounding box center [174, 138] width 11 height 5
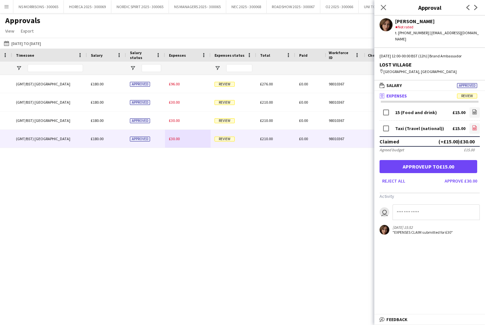
click at [474, 130] on icon "file-image" at bounding box center [474, 127] width 5 height 5
click at [472, 183] on button "Approve £30.00" at bounding box center [461, 180] width 38 height 10
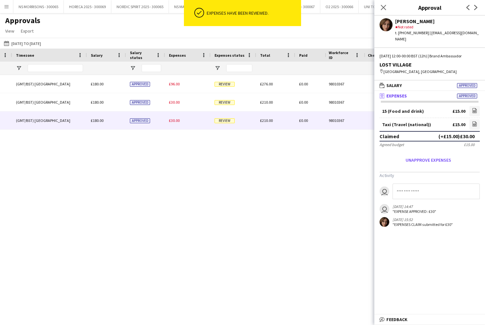
click at [177, 120] on span "£30.00" at bounding box center [174, 120] width 11 height 5
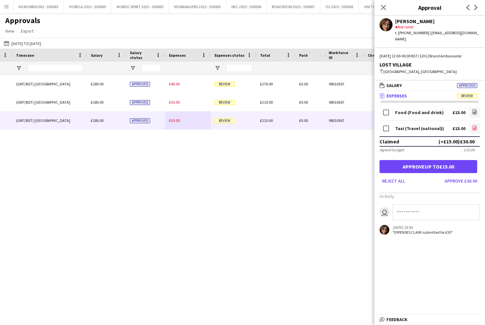
click at [474, 127] on icon "file-image" at bounding box center [474, 127] width 5 height 5
click at [456, 184] on button "Approve £30.00" at bounding box center [461, 180] width 38 height 10
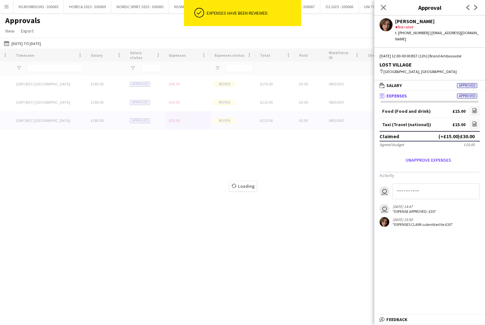
click at [182, 101] on div "Time Role Timezone [GEOGRAPHIC_DATA]" at bounding box center [242, 181] width 485 height 265
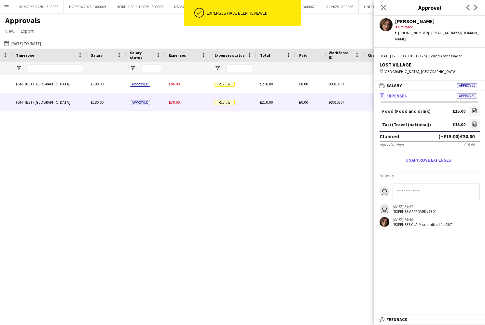
click at [182, 101] on div "£30.00" at bounding box center [188, 102] width 46 height 18
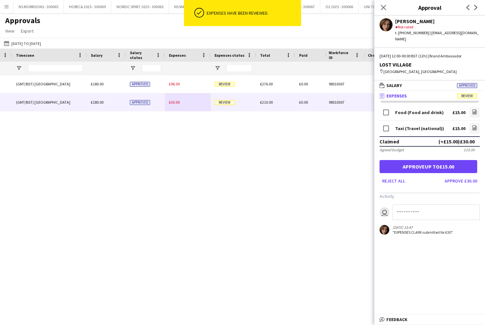
drag, startPoint x: 473, startPoint y: 180, endPoint x: 450, endPoint y: 179, distance: 23.8
click at [473, 180] on button "Approve £30.00" at bounding box center [461, 180] width 38 height 10
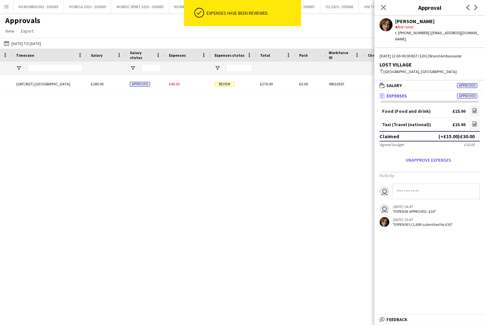
click at [174, 86] on span "£96.00" at bounding box center [174, 83] width 11 height 5
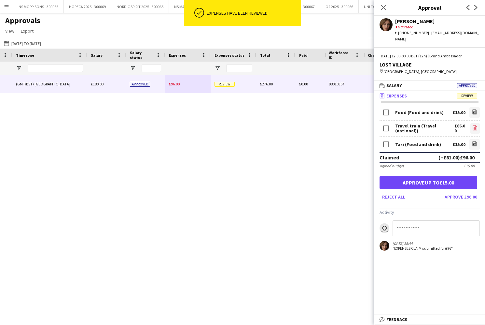
click at [475, 128] on icon at bounding box center [475, 128] width 1 height 1
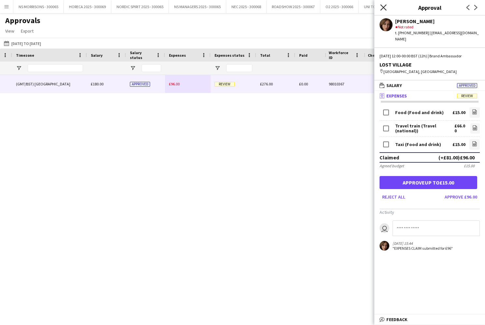
click at [383, 10] on icon "Close pop-in" at bounding box center [383, 7] width 6 height 6
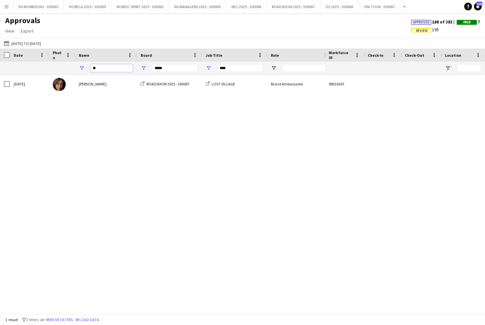
type input "*"
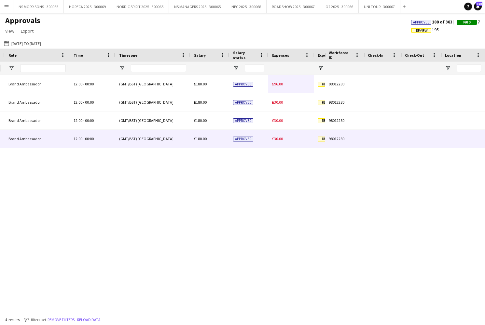
click at [276, 138] on span "£30.00" at bounding box center [277, 138] width 11 height 5
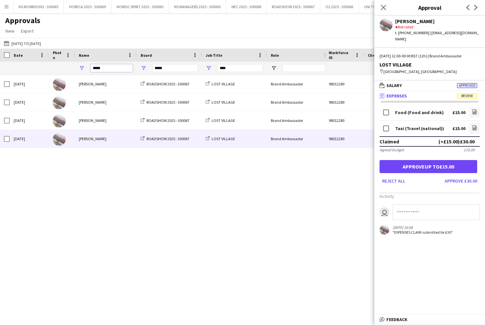
click at [119, 70] on input "*****" at bounding box center [112, 68] width 42 height 8
type input "*"
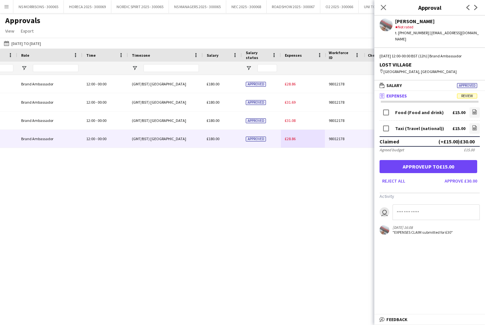
type input "*****"
click at [291, 140] on span "£28.86" at bounding box center [290, 138] width 11 height 5
click at [473, 125] on icon "file-image" at bounding box center [474, 127] width 5 height 5
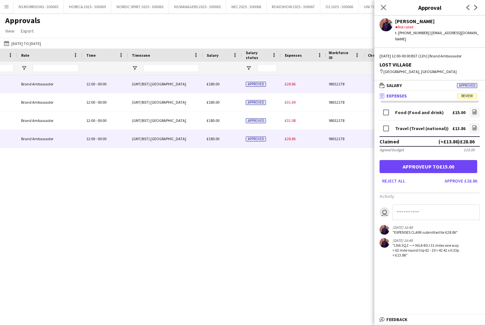
click at [294, 85] on span "£28.86" at bounding box center [290, 83] width 11 height 5
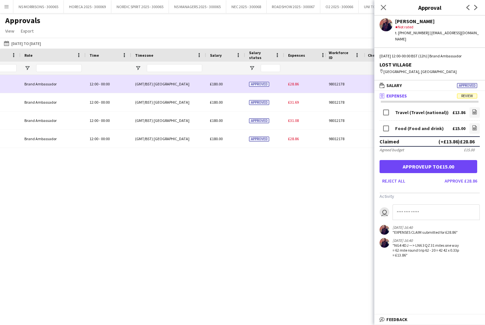
scroll to position [0, 246]
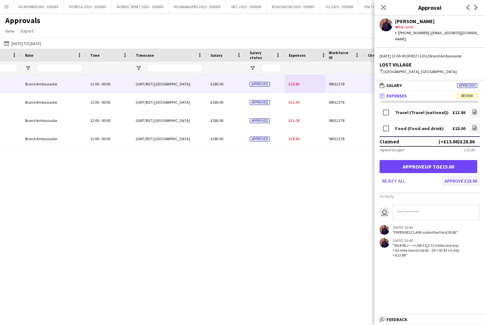
click at [463, 176] on button "Approve £28.86" at bounding box center [461, 180] width 38 height 10
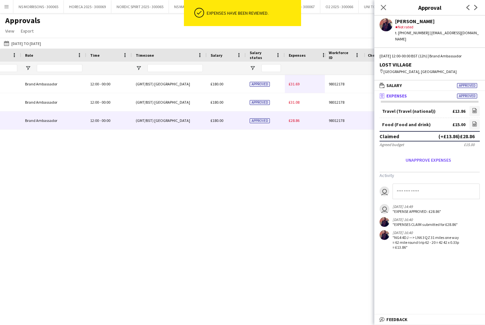
click at [299, 120] on span "£28.86" at bounding box center [294, 120] width 11 height 5
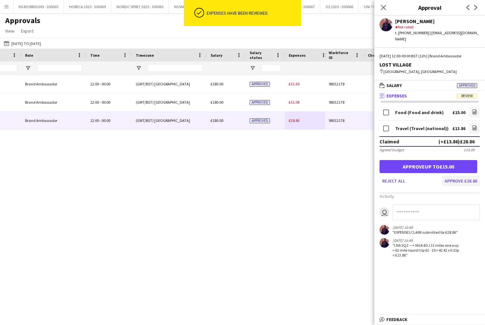
click at [453, 175] on button "Approve £28.86" at bounding box center [461, 180] width 38 height 10
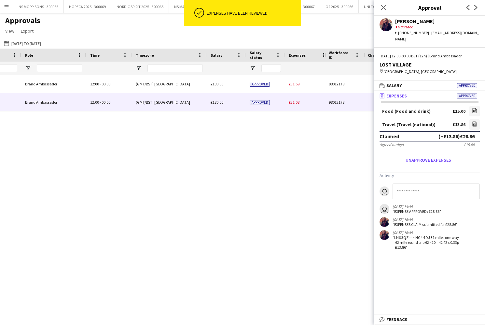
click at [290, 102] on span "£31.08" at bounding box center [294, 102] width 11 height 5
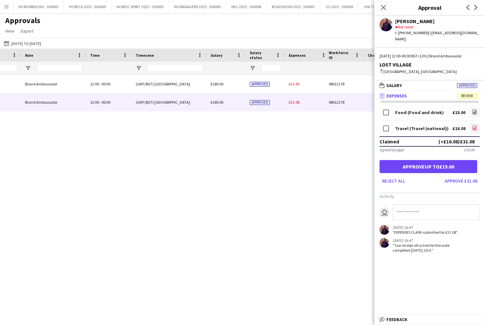
click at [475, 125] on icon "file-image" at bounding box center [474, 127] width 5 height 5
click at [448, 178] on button "Approve £31.08" at bounding box center [461, 180] width 38 height 10
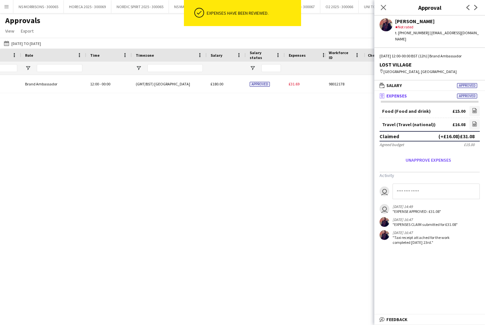
click at [293, 87] on div "£31.69" at bounding box center [308, 84] width 46 height 18
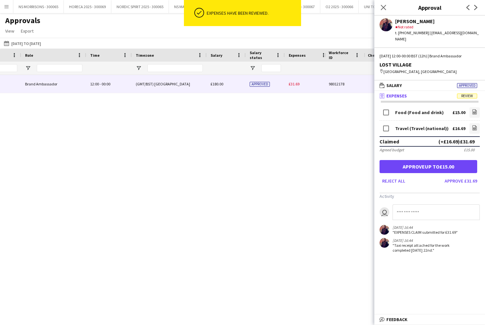
click at [461, 175] on button "Approve £31.69" at bounding box center [461, 180] width 38 height 10
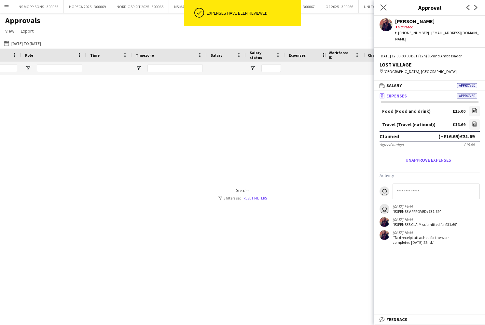
click at [381, 7] on icon "Close pop-in" at bounding box center [383, 7] width 6 height 6
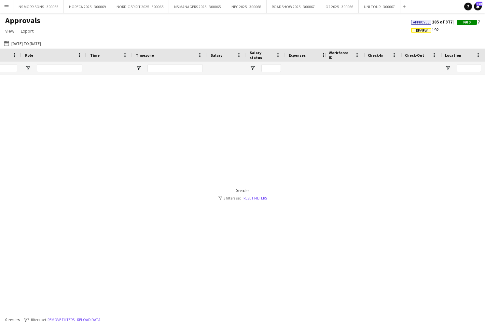
scroll to position [0, 192]
type input "*"
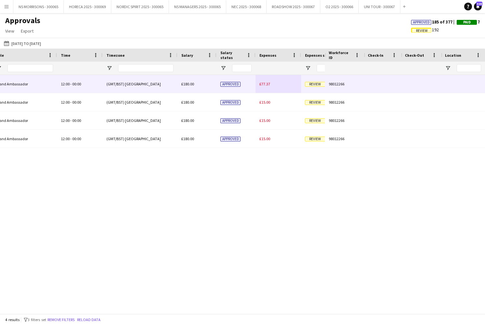
type input "****"
click at [264, 83] on span "£77.37" at bounding box center [264, 83] width 11 height 5
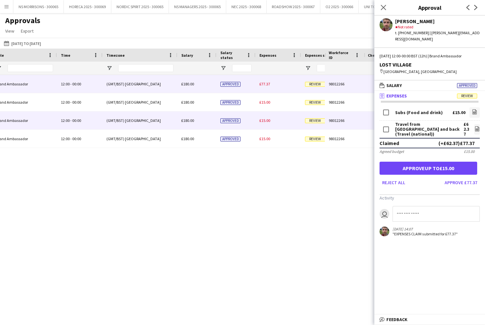
click at [271, 122] on div "£15.00" at bounding box center [279, 120] width 46 height 18
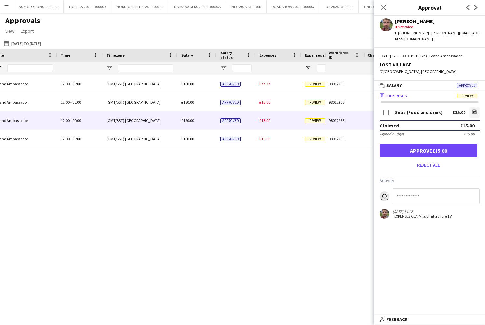
click at [451, 145] on button "Approve £15.00" at bounding box center [429, 150] width 98 height 13
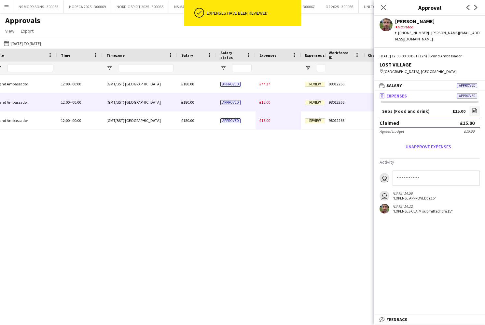
click at [268, 105] on div "£15.00" at bounding box center [279, 102] width 46 height 18
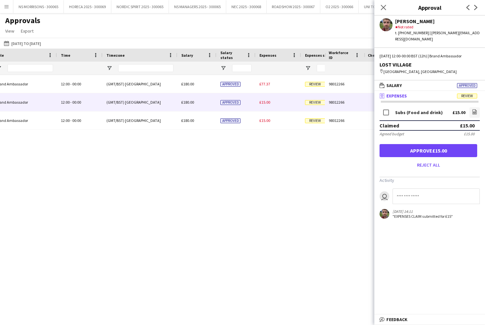
click at [412, 144] on button "Approve £15.00" at bounding box center [429, 150] width 98 height 13
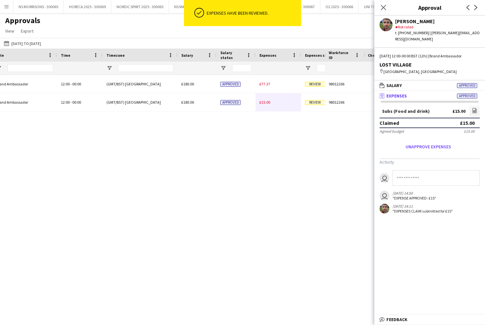
click at [259, 103] on div "£15.00" at bounding box center [279, 102] width 46 height 18
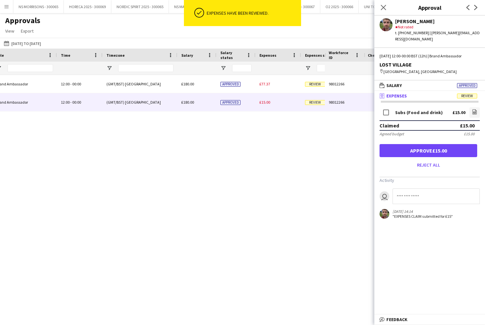
click at [435, 144] on button "Approve £15.00" at bounding box center [429, 150] width 98 height 13
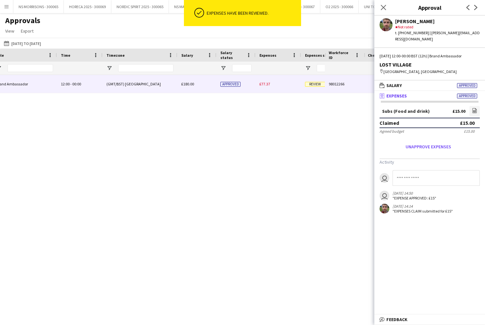
click at [271, 84] on div "£77.37" at bounding box center [279, 84] width 46 height 18
